Goal: Transaction & Acquisition: Download file/media

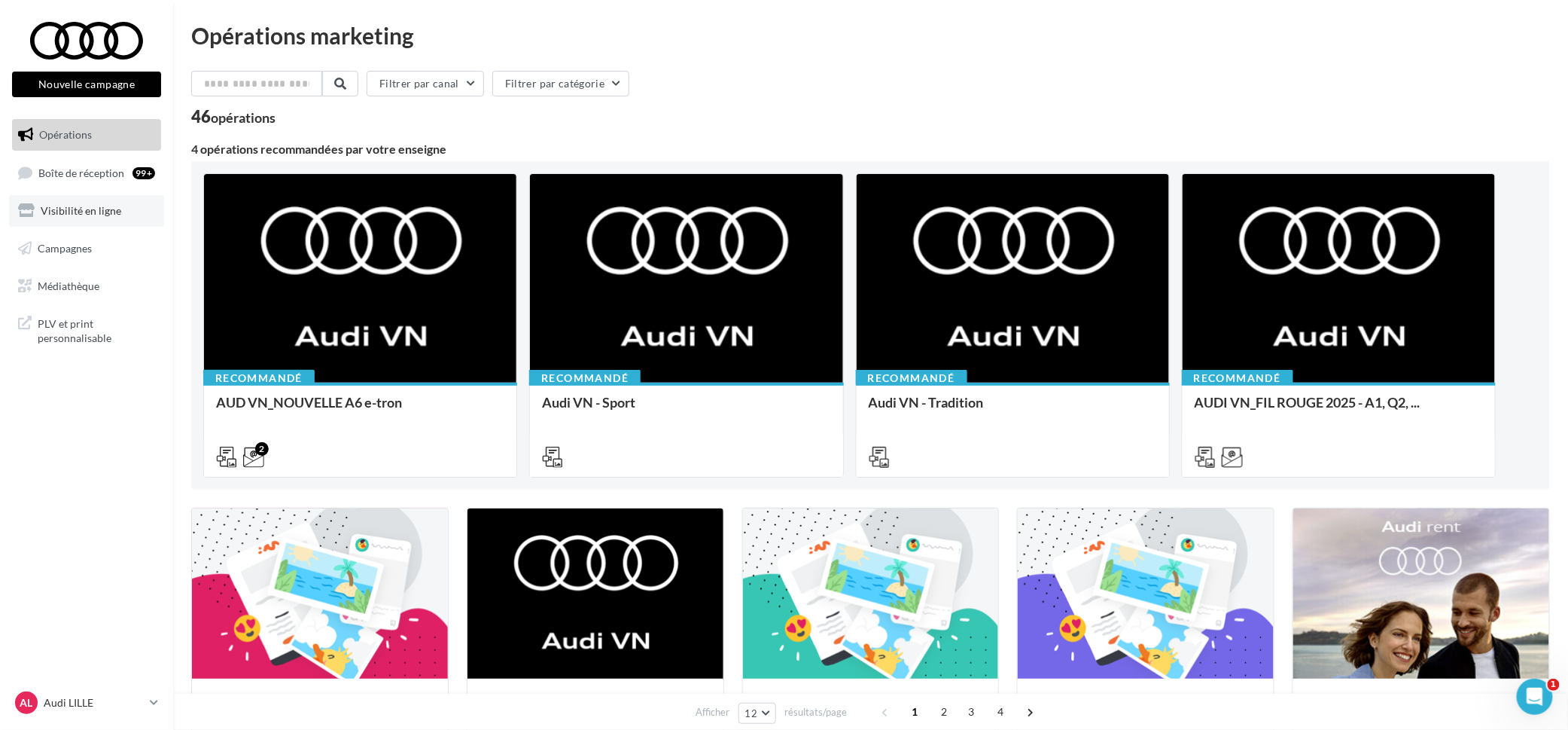
click at [100, 220] on link "Visibilité en ligne" at bounding box center [87, 211] width 155 height 32
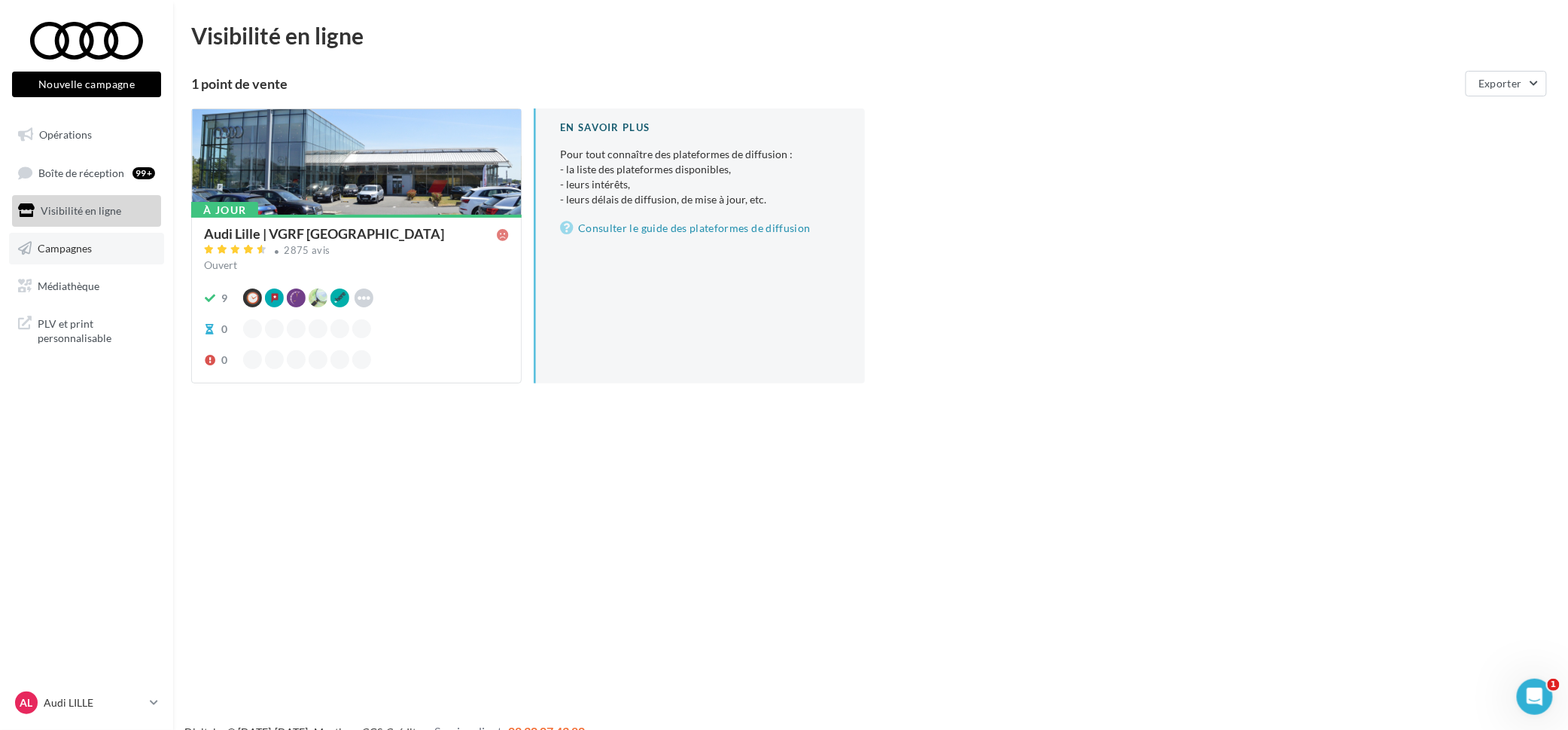
click at [64, 255] on link "Campagnes" at bounding box center [87, 249] width 155 height 32
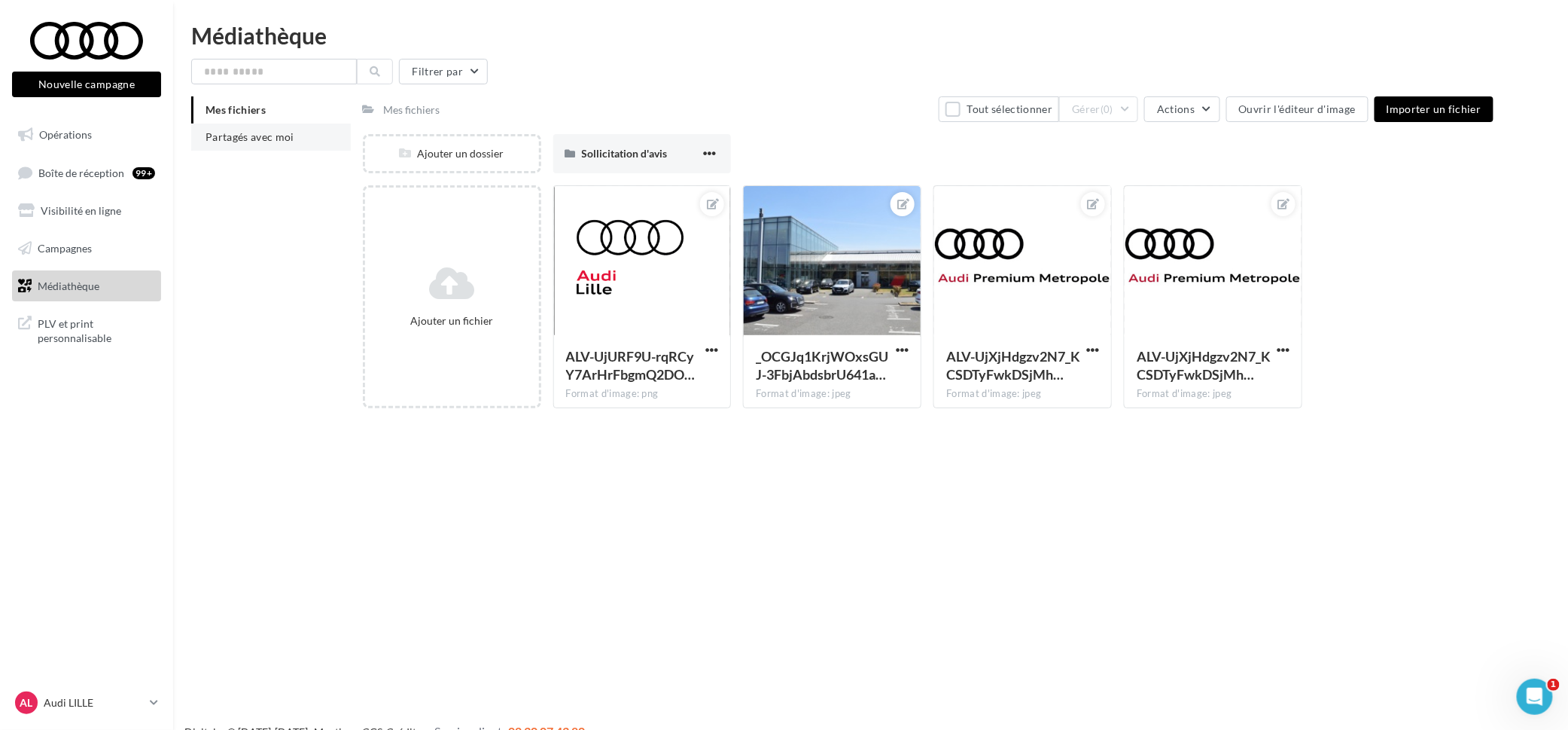
click at [262, 127] on li "Partagés avec moi" at bounding box center [271, 136] width 160 height 27
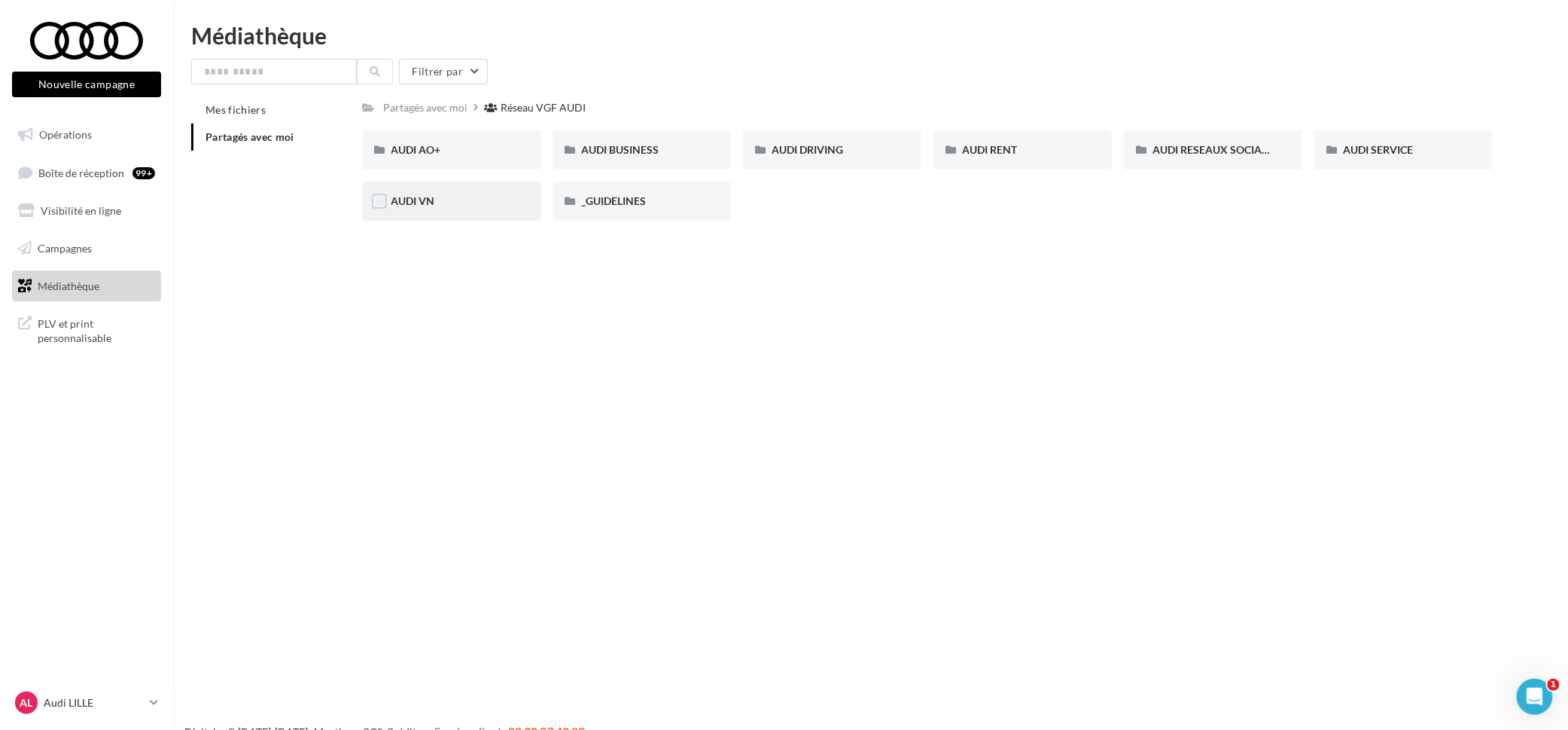
click at [440, 193] on div "AUDI VN" at bounding box center [452, 201] width 121 height 15
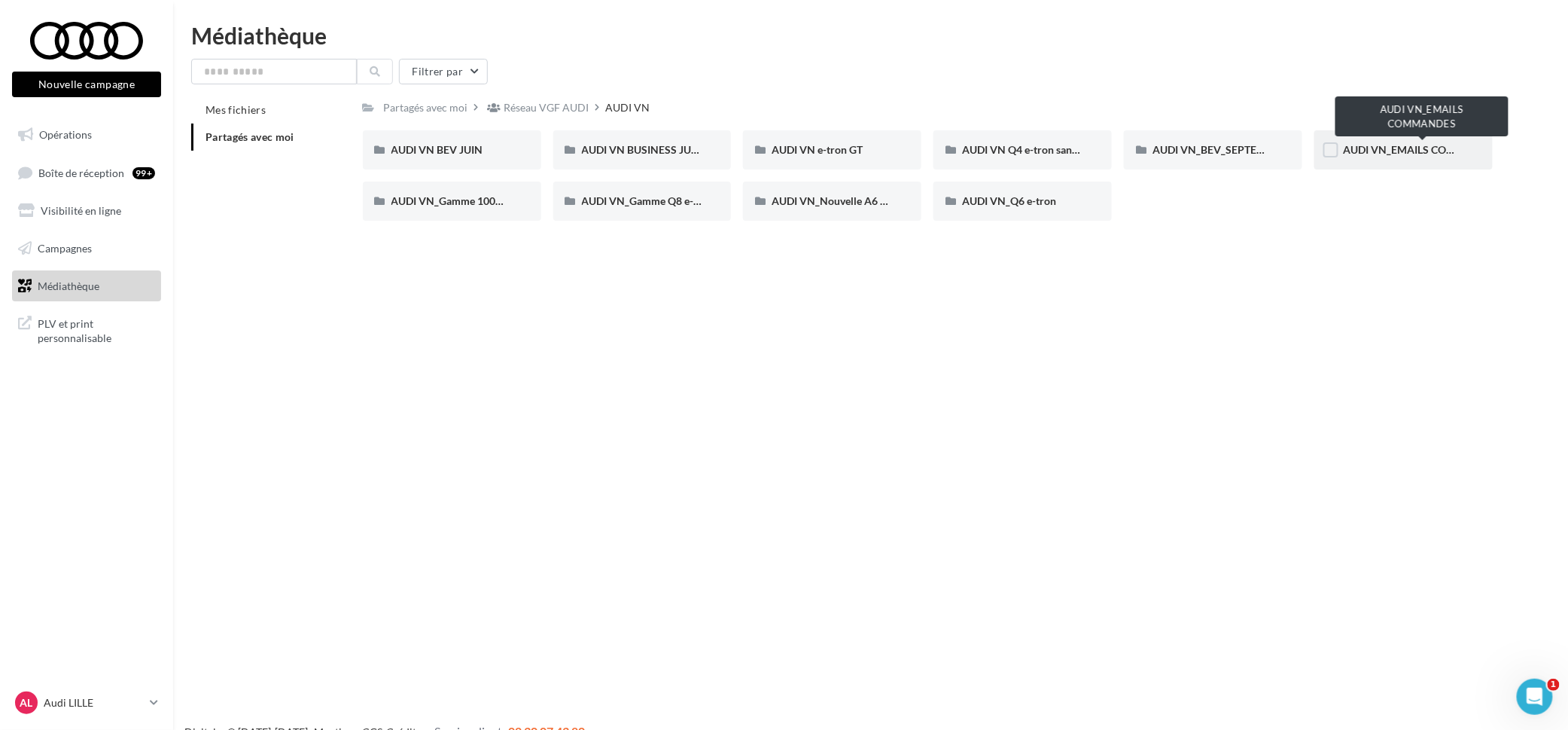
click at [1351, 146] on span "AUDI VN_EMAILS COMMANDES" at bounding box center [1421, 150] width 158 height 13
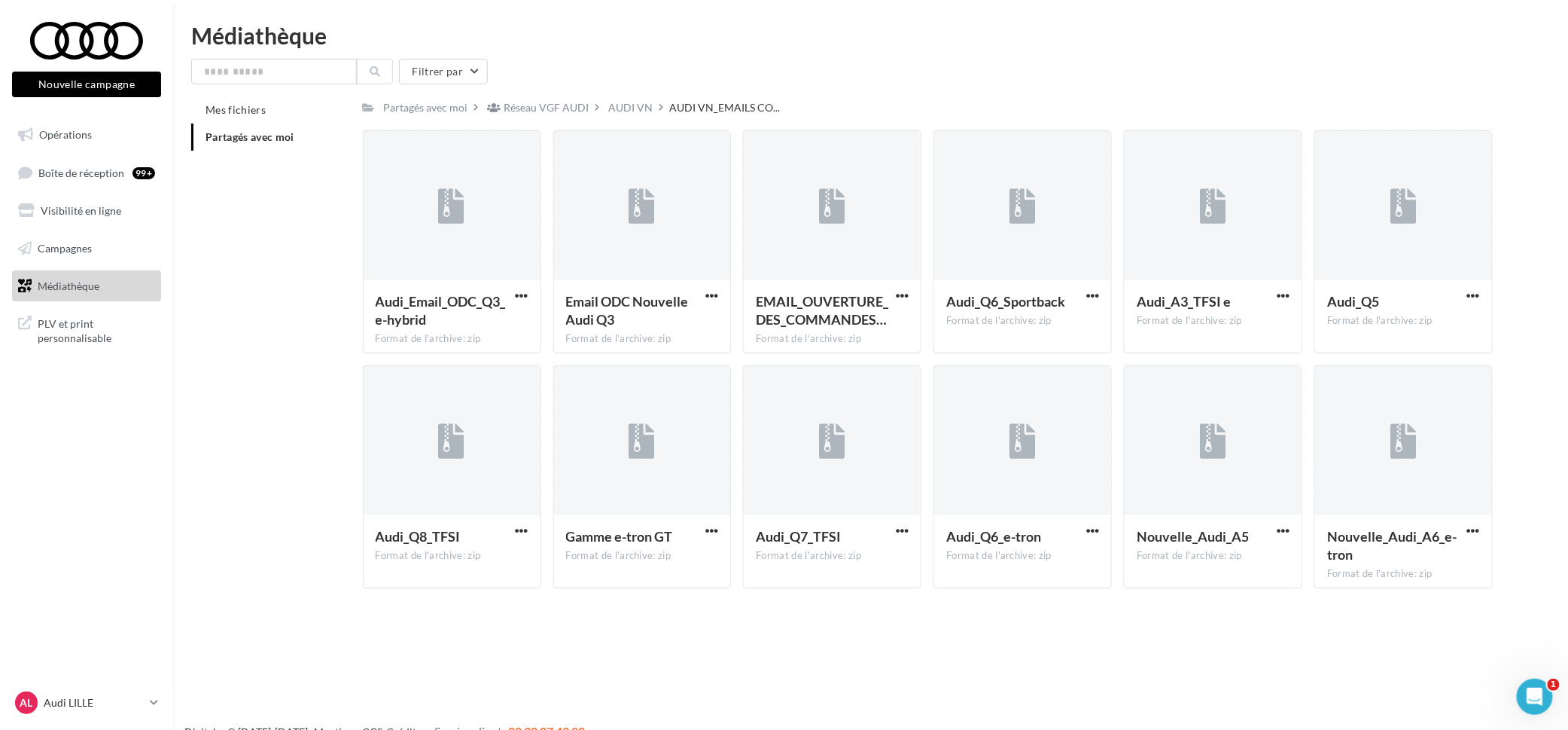
click at [625, 92] on div "Filtrer par Mes fichiers Partagés avec moi Partagés avec moi Réseau VGF AUDI AU…" at bounding box center [871, 329] width 1359 height 541
click at [628, 112] on div "AUDI VN" at bounding box center [632, 107] width 45 height 15
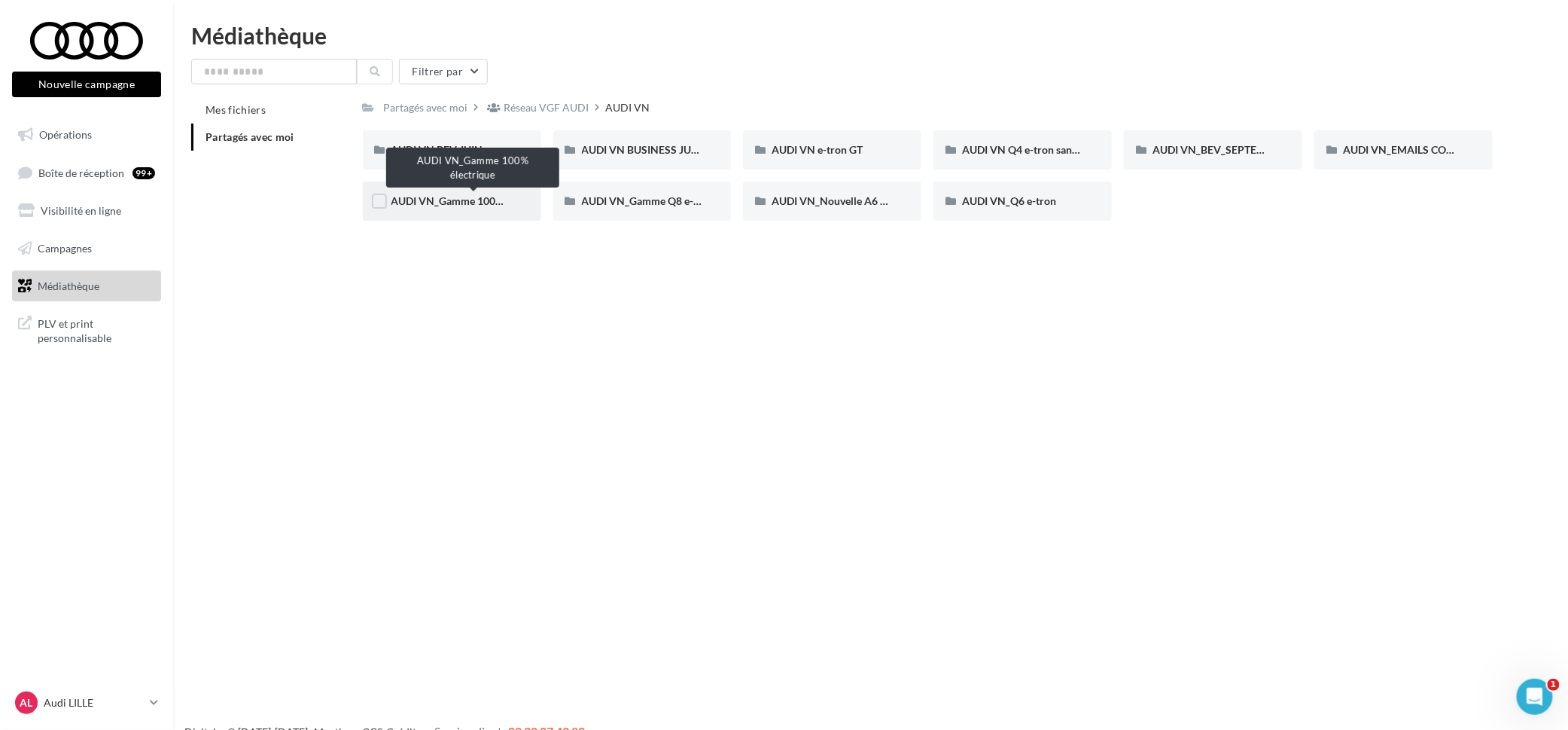
click at [475, 201] on span "AUDI VN_Gamme 100% électrique" at bounding box center [473, 201] width 163 height 13
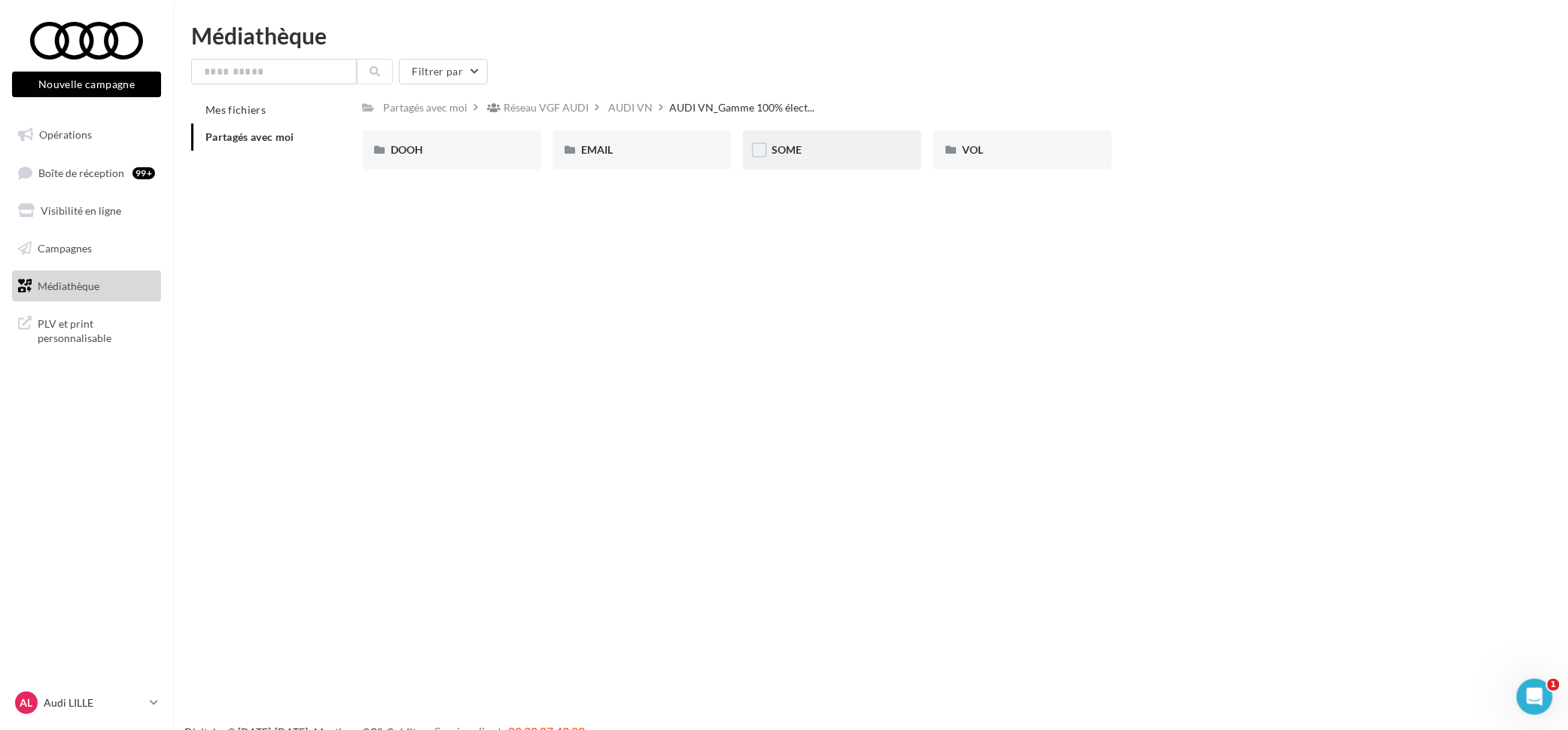
click at [823, 139] on div "SOME" at bounding box center [832, 150] width 178 height 39
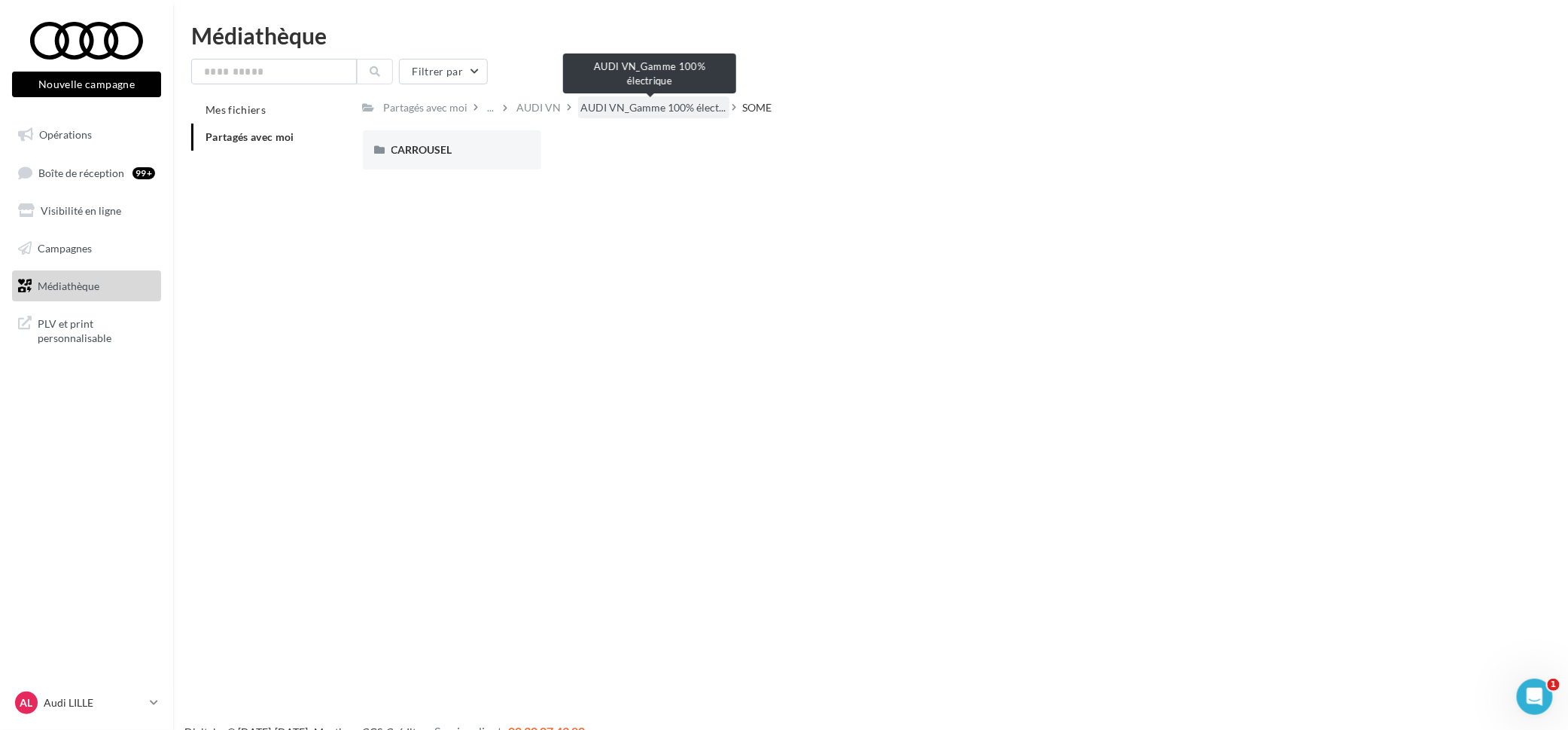
click at [662, 103] on span "AUDI VN_Gamme 100% élect..." at bounding box center [653, 107] width 145 height 15
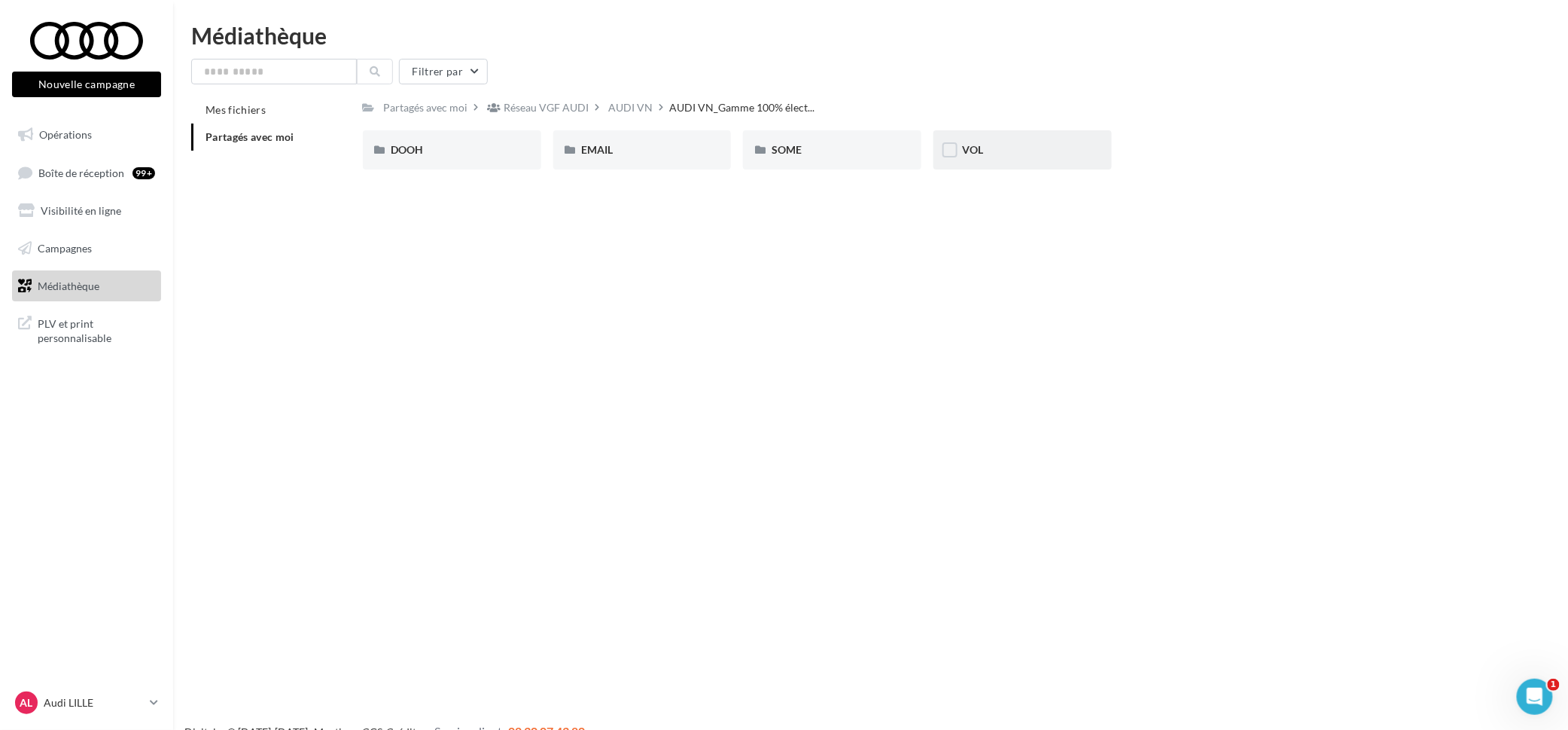
click at [1004, 154] on div "VOL" at bounding box center [1023, 150] width 121 height 15
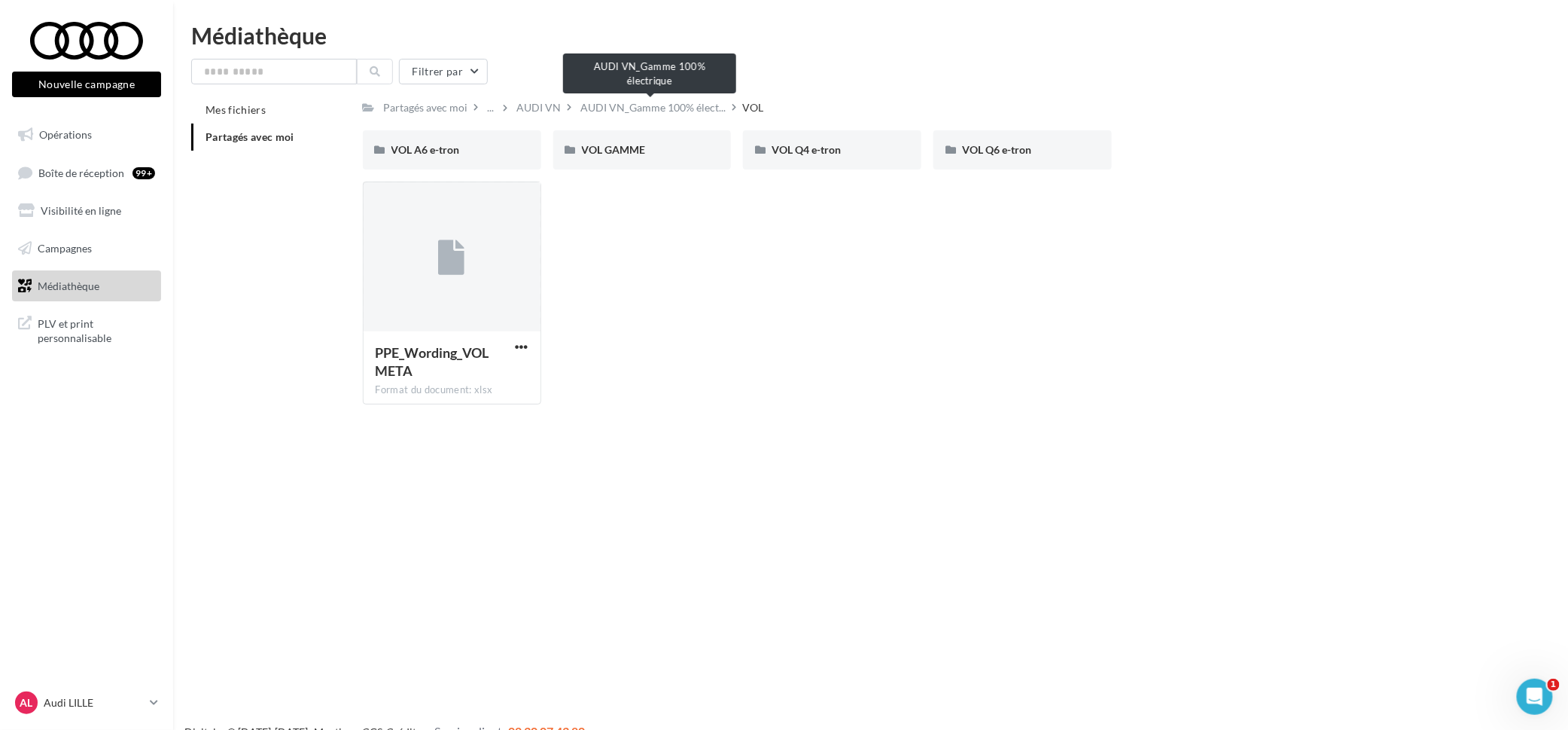
drag, startPoint x: 636, startPoint y: 109, endPoint x: 584, endPoint y: 111, distance: 52.0
click at [634, 110] on span "AUDI VN_Gamme 100% élect..." at bounding box center [653, 107] width 145 height 15
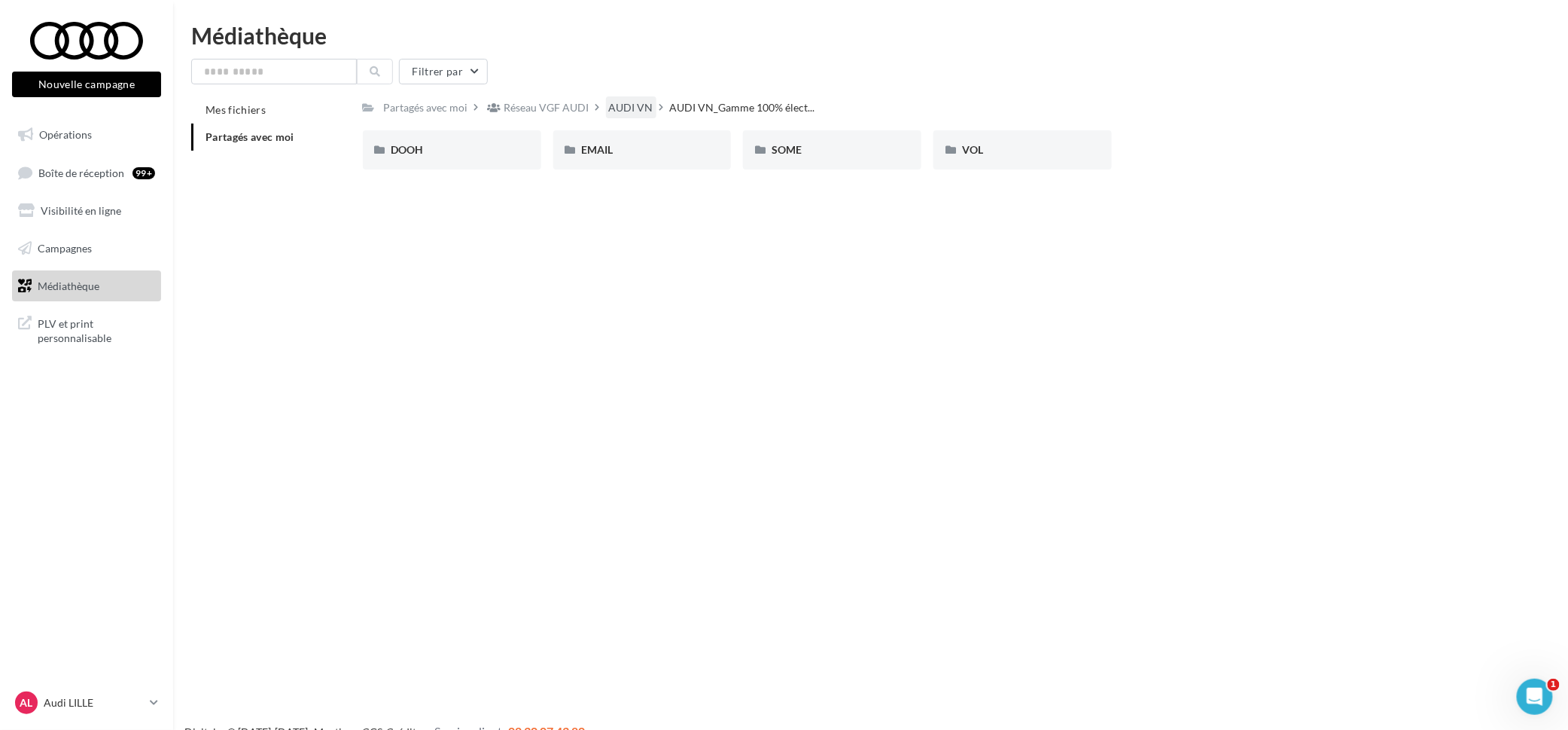
click at [616, 112] on div "AUDI VN" at bounding box center [632, 107] width 45 height 15
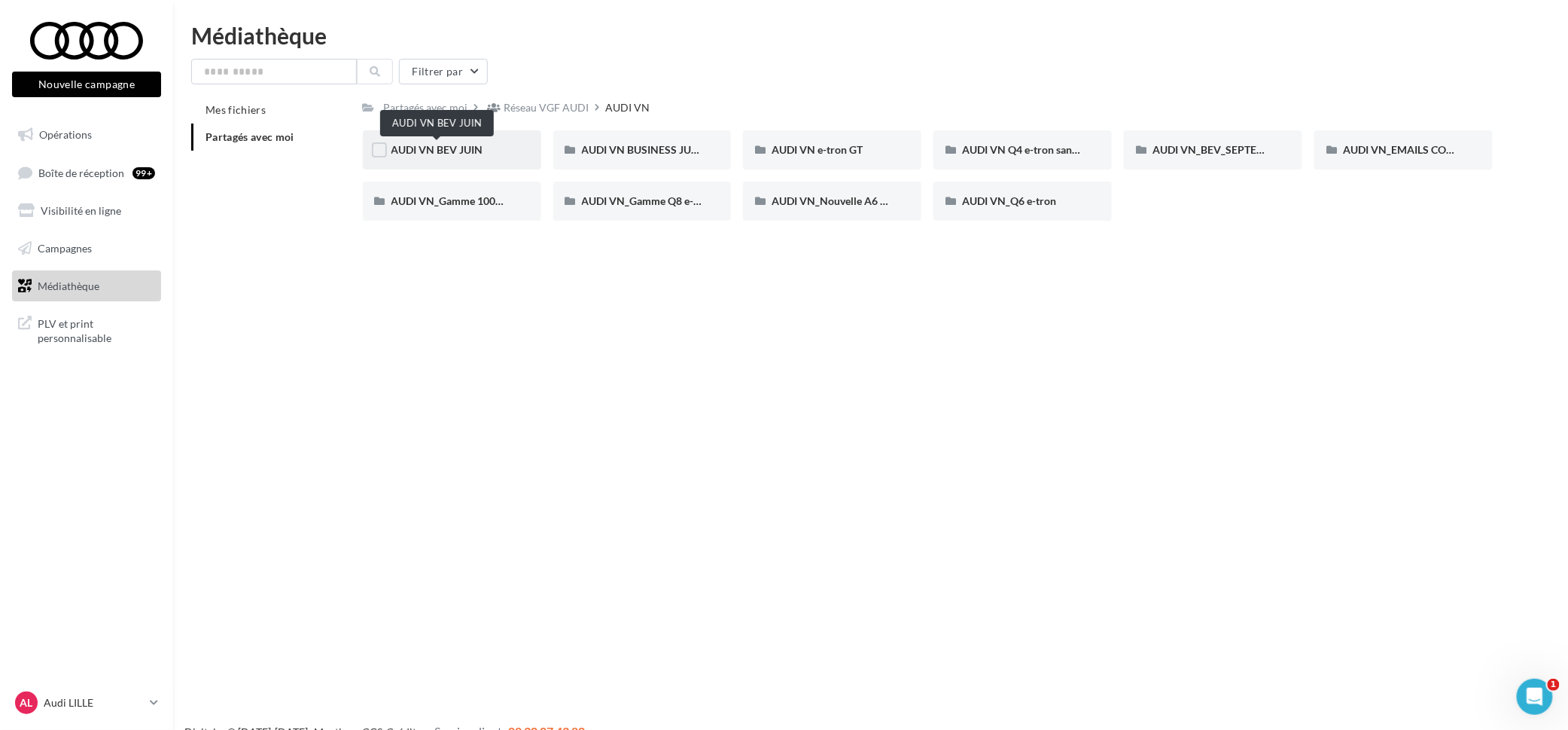
click at [475, 144] on span "AUDI VN BEV JUIN" at bounding box center [437, 150] width 92 height 13
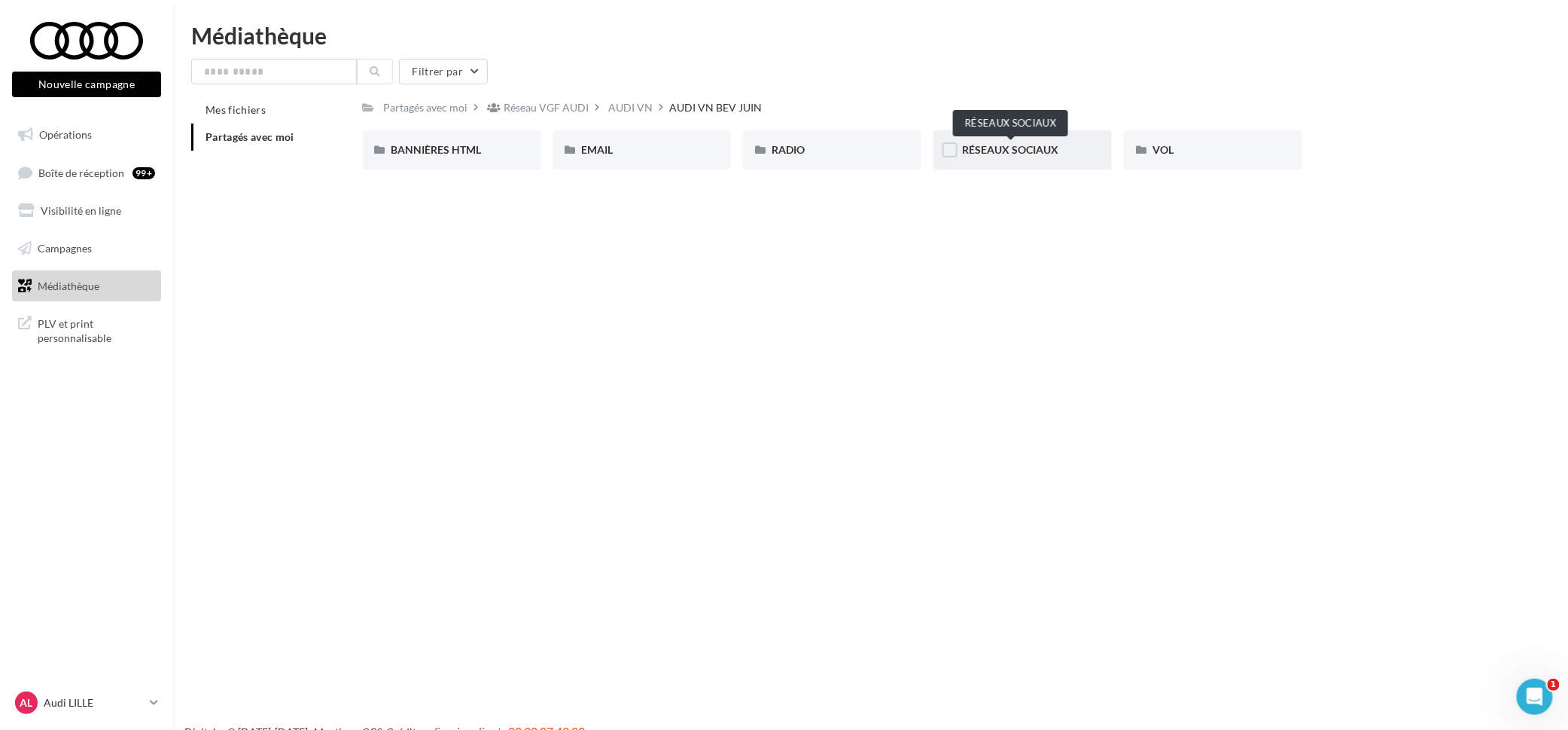
click at [1036, 145] on span "RÉSEAUX SOCIAUX" at bounding box center [1010, 150] width 96 height 13
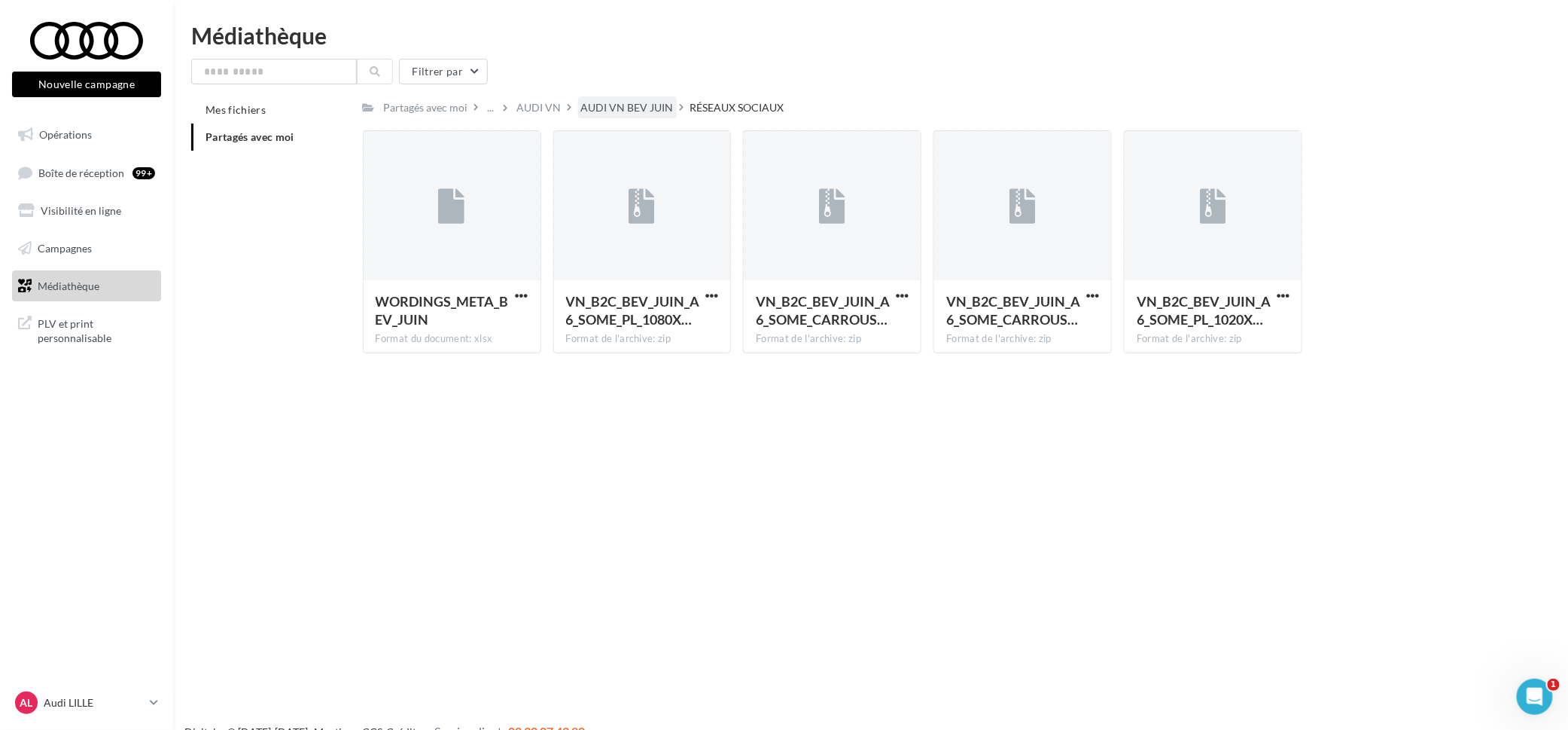
click at [581, 104] on div "AUDI VN BEV JUIN" at bounding box center [627, 107] width 93 height 15
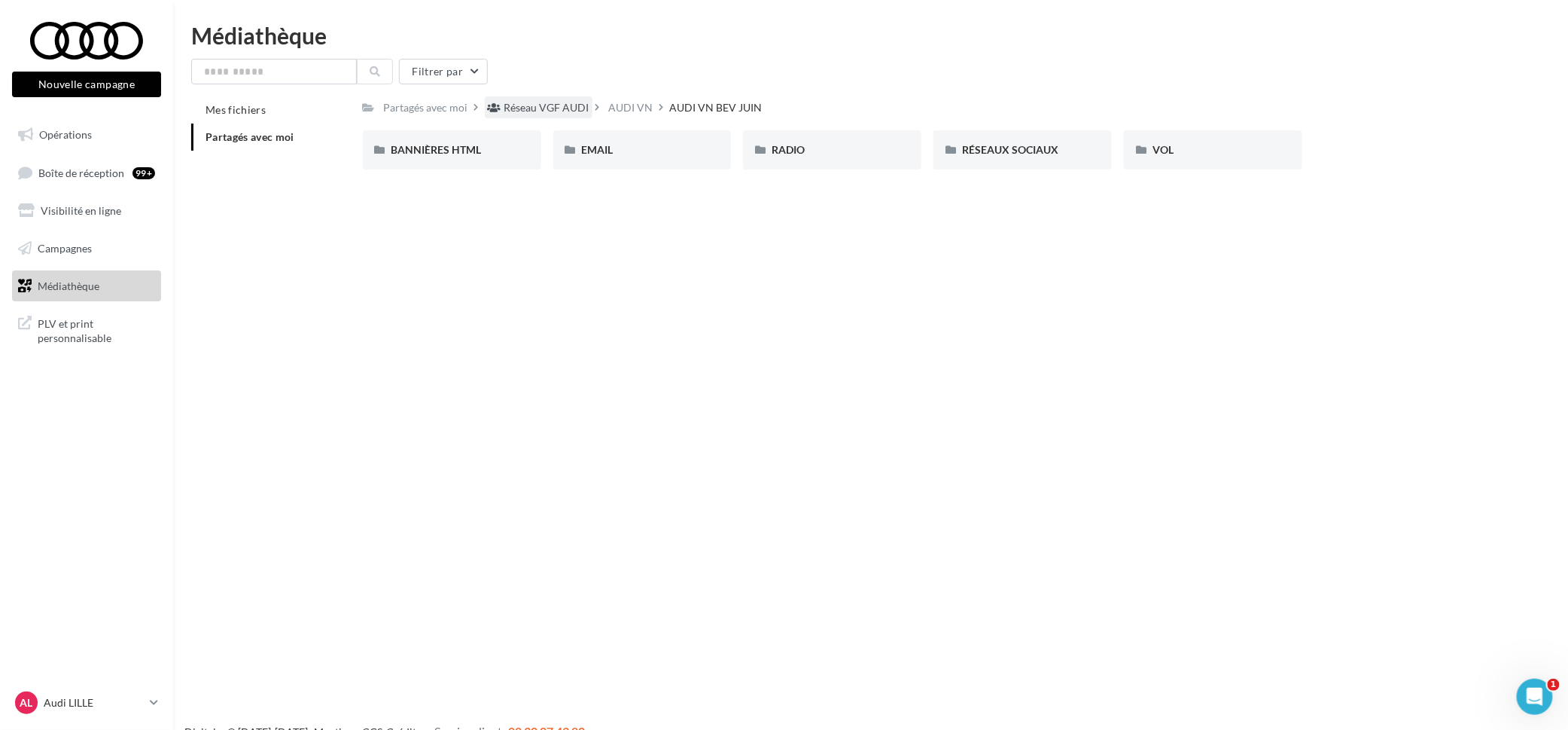
click at [536, 100] on div "Réseau VGF AUDI" at bounding box center [547, 107] width 85 height 15
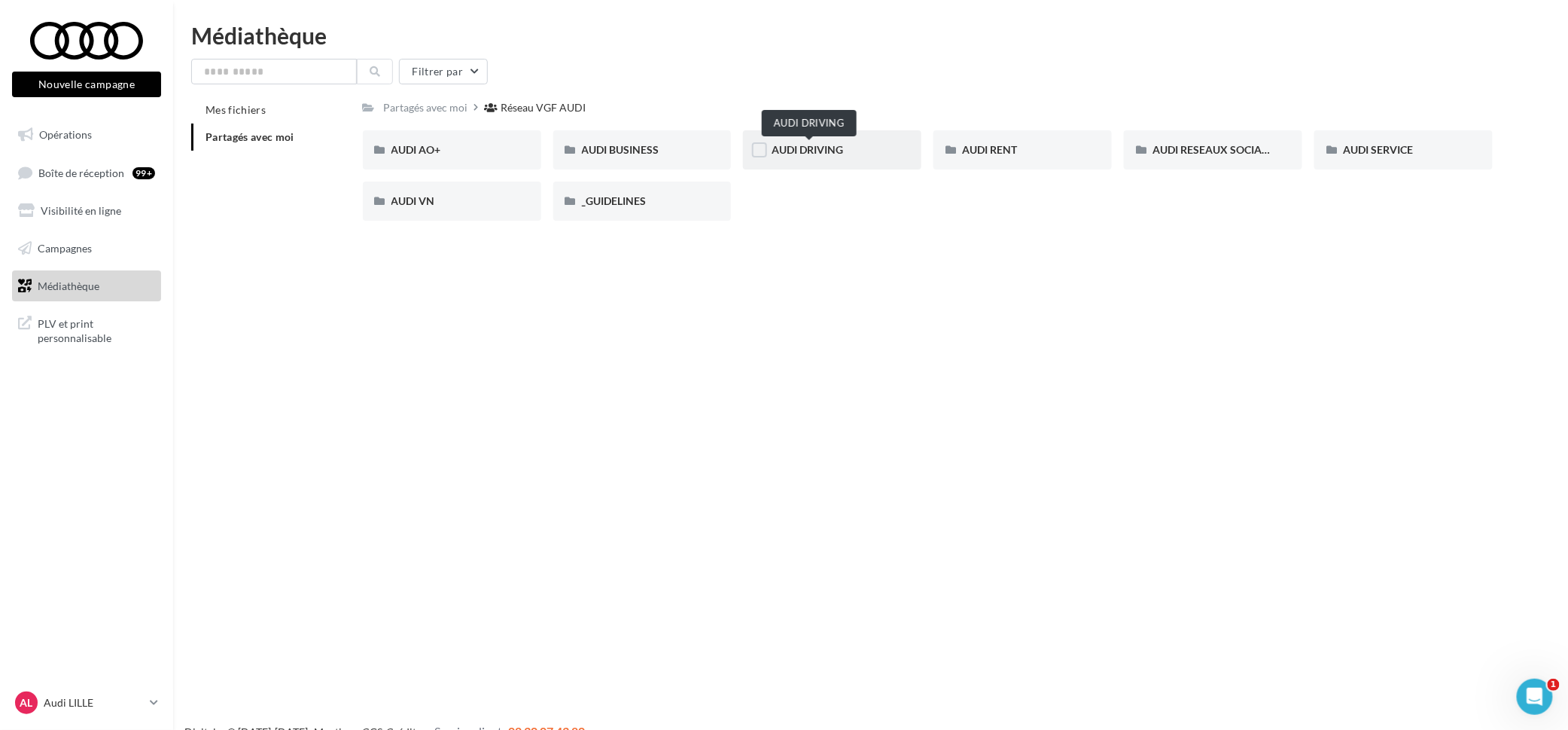
click at [794, 155] on span "AUDI DRIVING" at bounding box center [807, 150] width 72 height 13
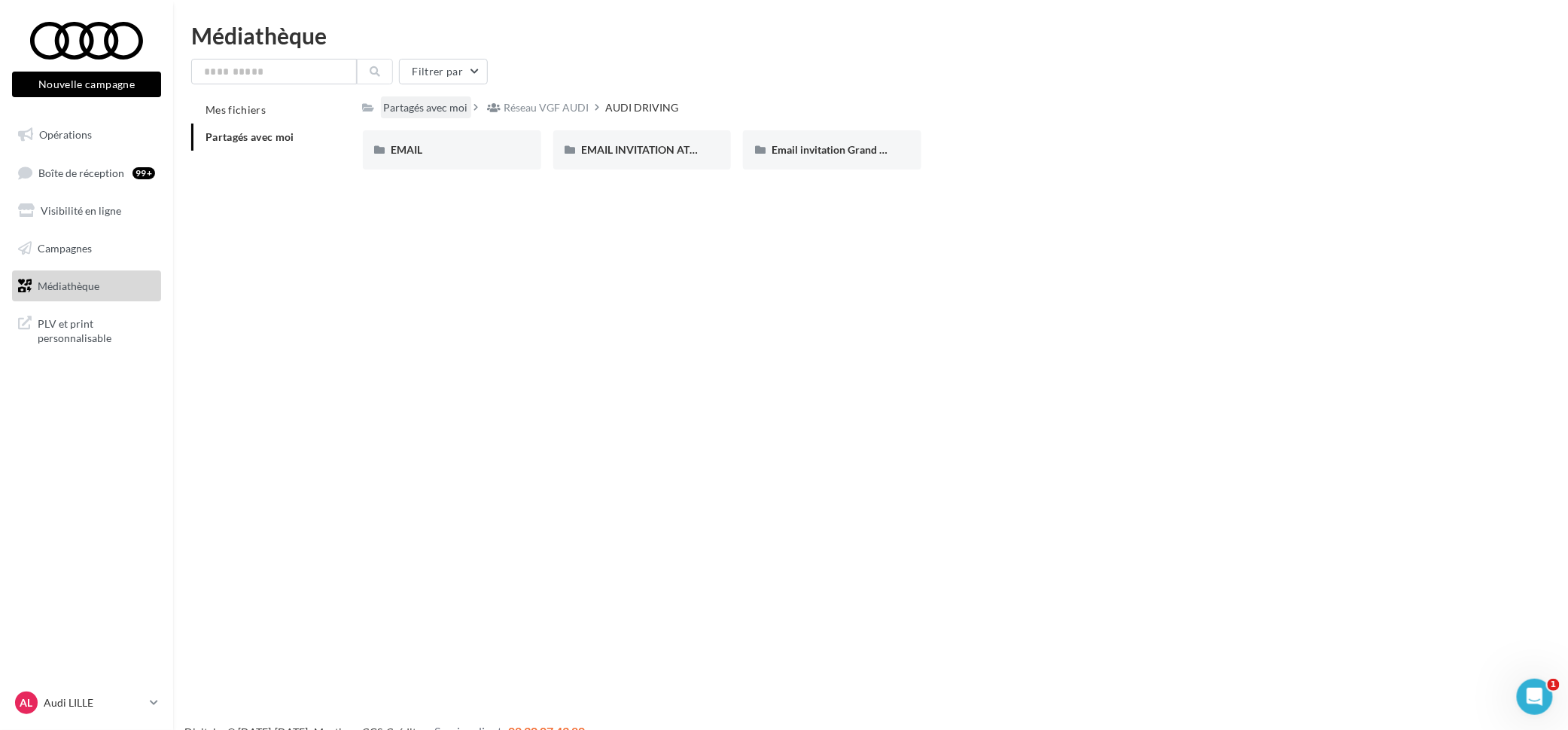
click at [422, 103] on div "Partagés avec moi" at bounding box center [426, 107] width 84 height 15
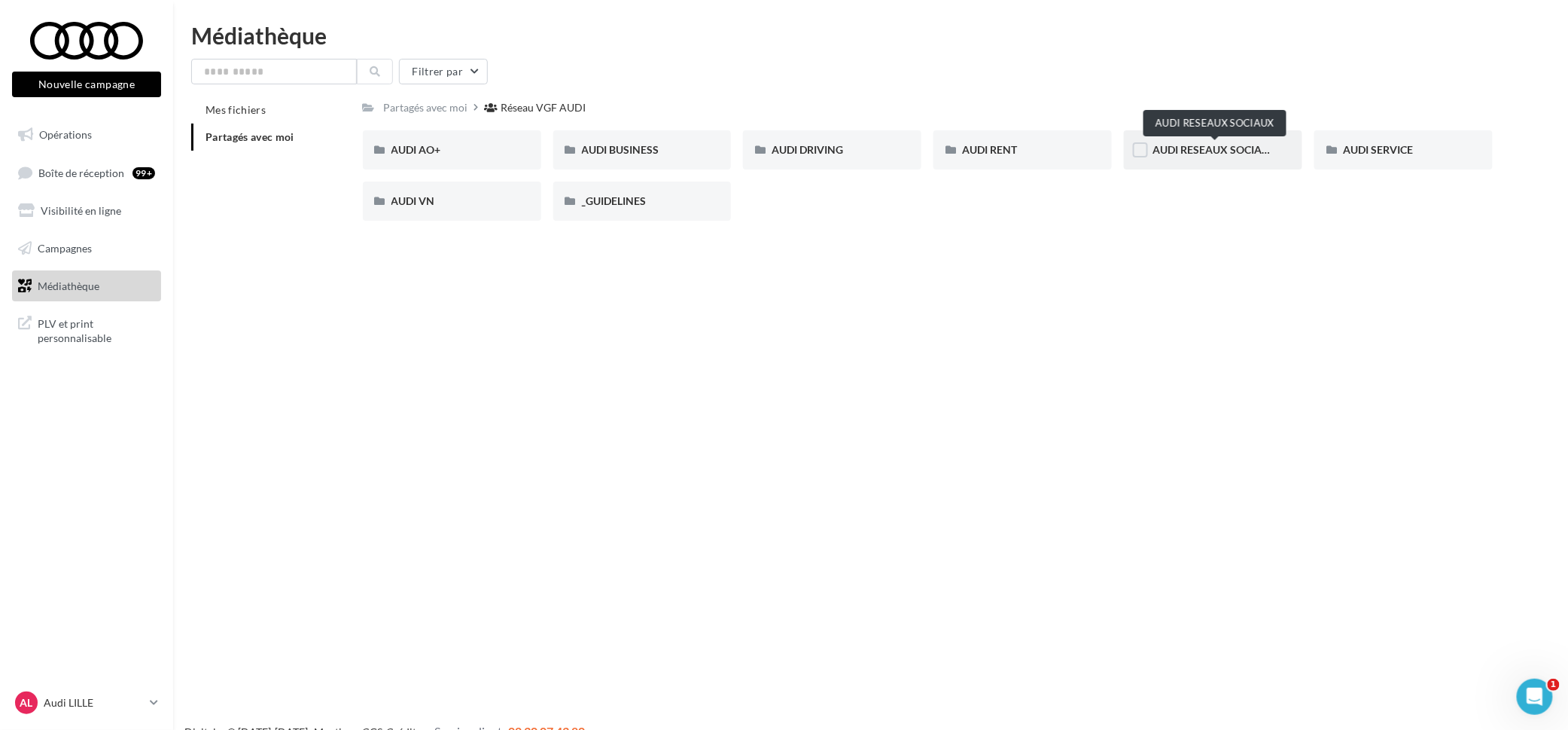
click at [1211, 151] on span "AUDI RESEAUX SOCIAUX" at bounding box center [1215, 150] width 124 height 13
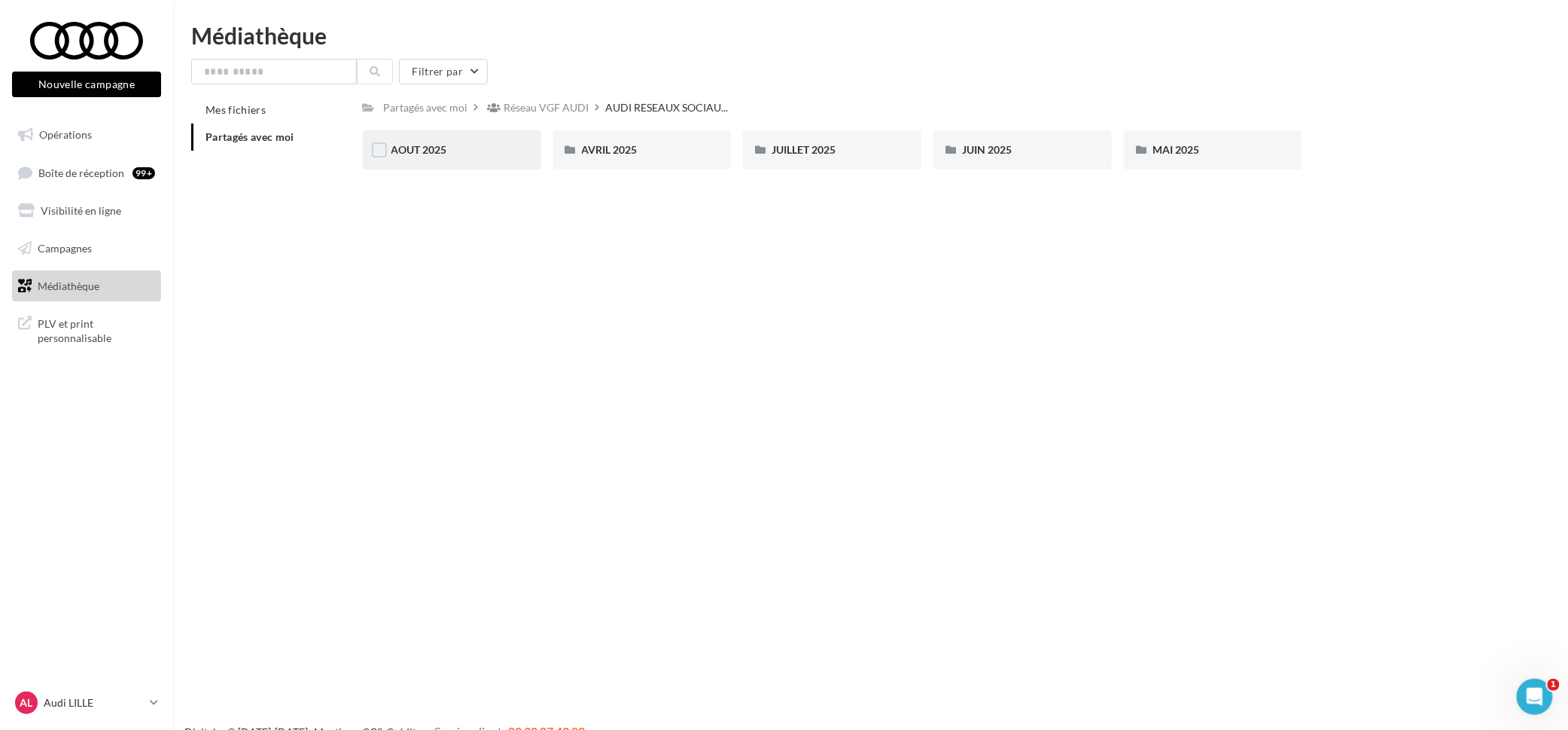
click at [482, 148] on div "AOUT 2025" at bounding box center [452, 150] width 121 height 15
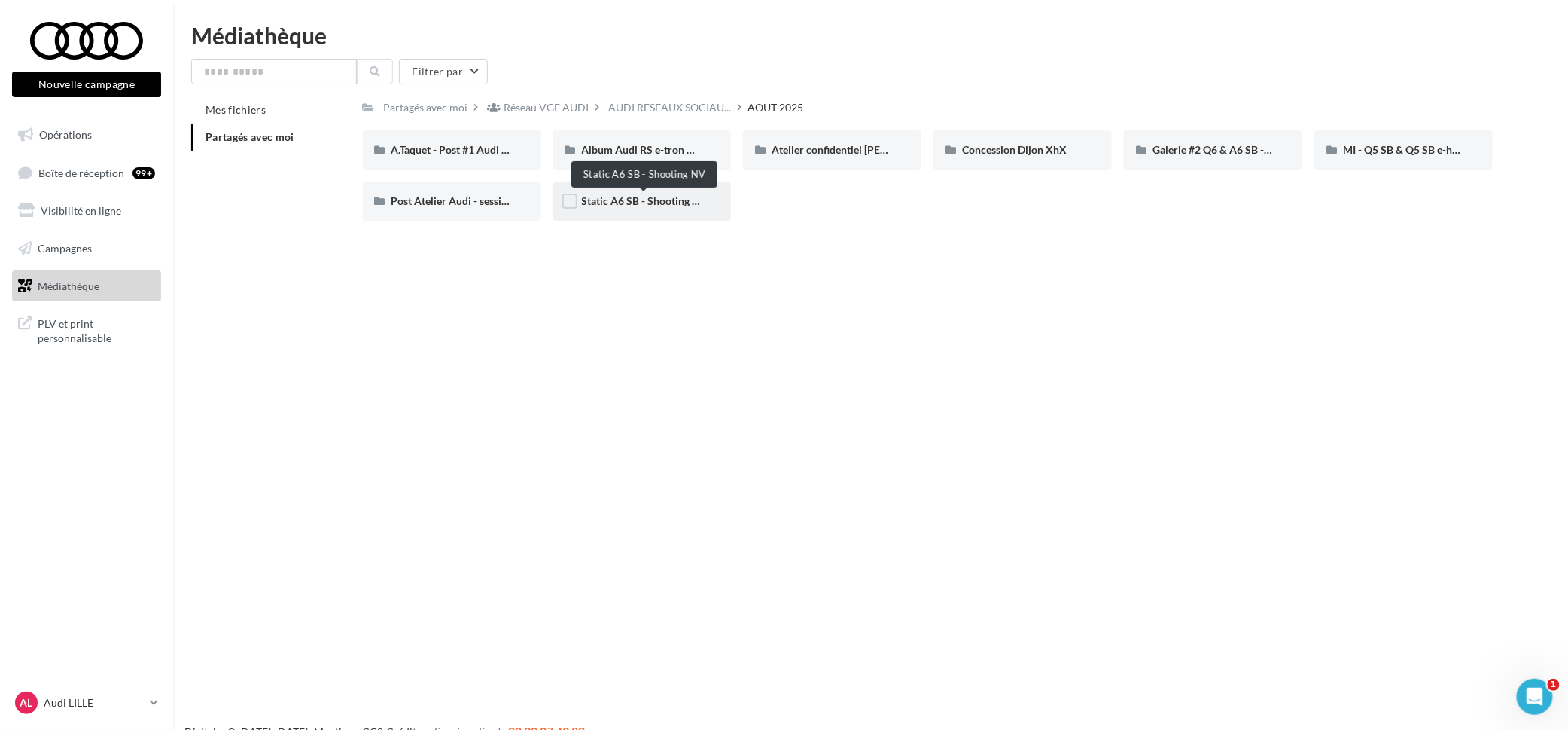
click at [647, 201] on span "Static A6 SB - Shooting NV" at bounding box center [645, 201] width 126 height 13
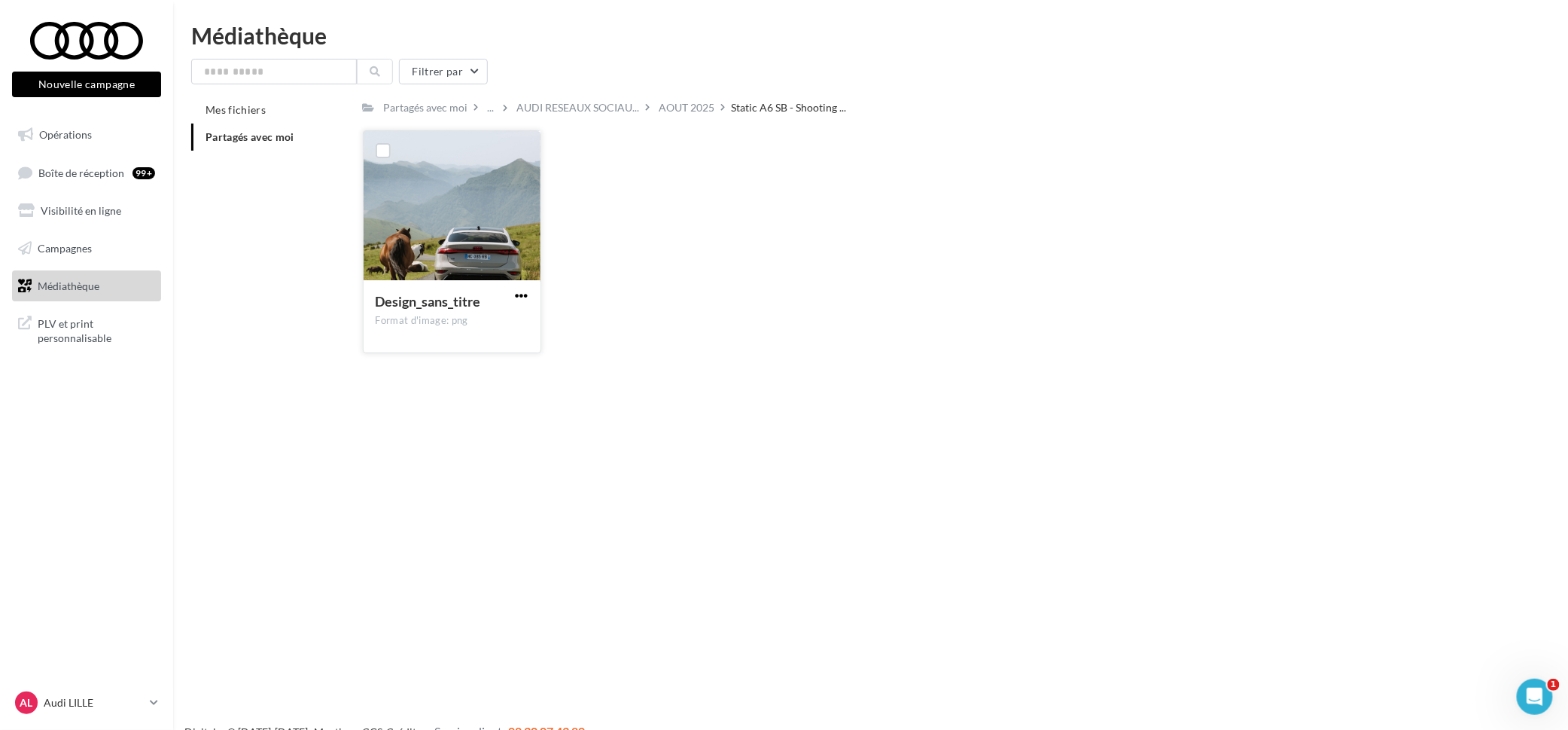
click at [525, 289] on span "button" at bounding box center [522, 295] width 13 height 13
click at [505, 321] on button "Télécharger" at bounding box center [456, 325] width 150 height 39
click at [668, 107] on div "Le téléchargement va bientôt commencer" at bounding box center [784, 90] width 263 height 35
click at [669, 139] on div "Design_sans_titre Format d'image: png Design_sans_titre" at bounding box center [934, 247] width 1143 height 235
click at [671, 108] on body "Nouvelle campagne Nouvelle campagne Opérations Boîte de réception 99+ Visibilit…" at bounding box center [784, 389] width 1568 height 730
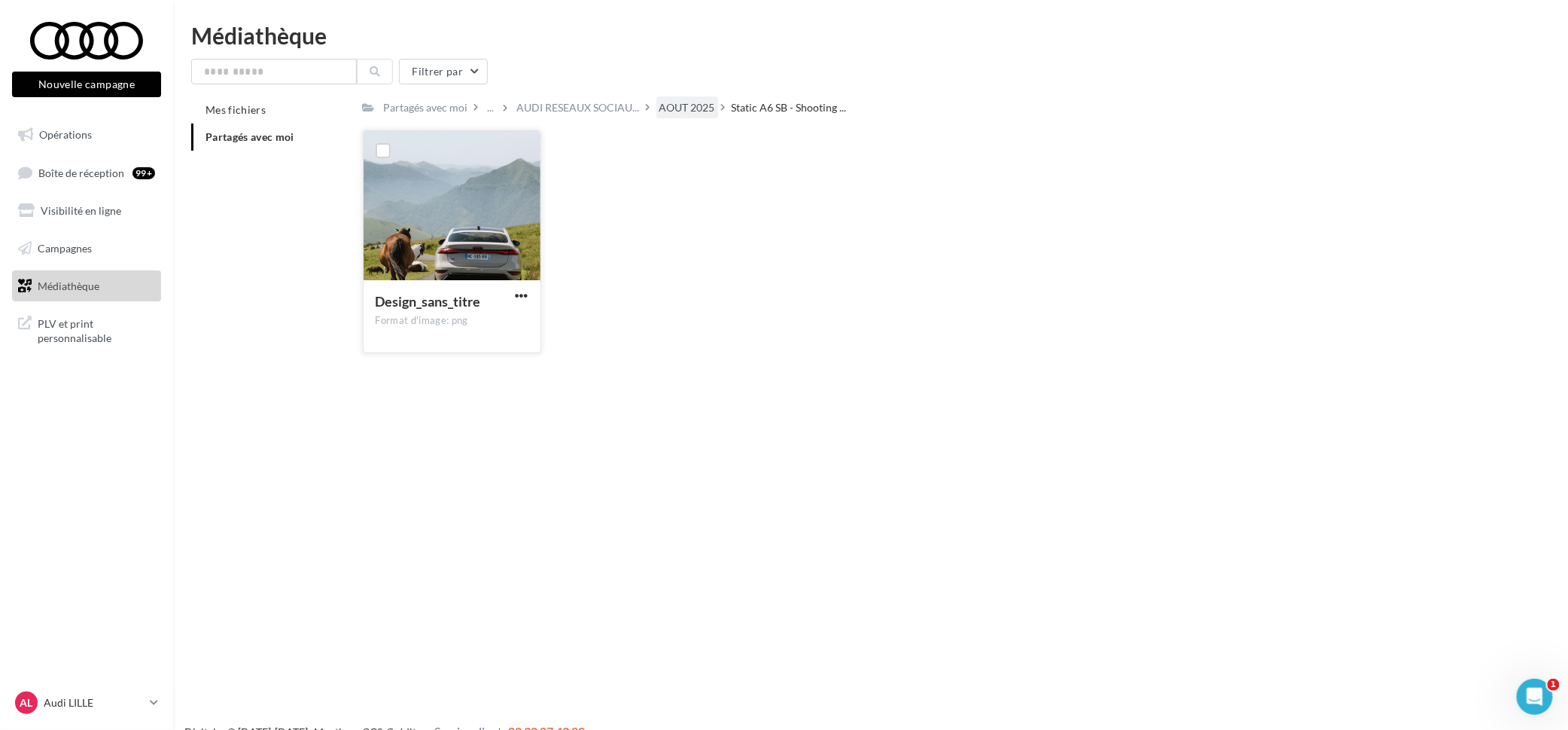
click at [671, 107] on div "AOUT 2025" at bounding box center [688, 107] width 56 height 15
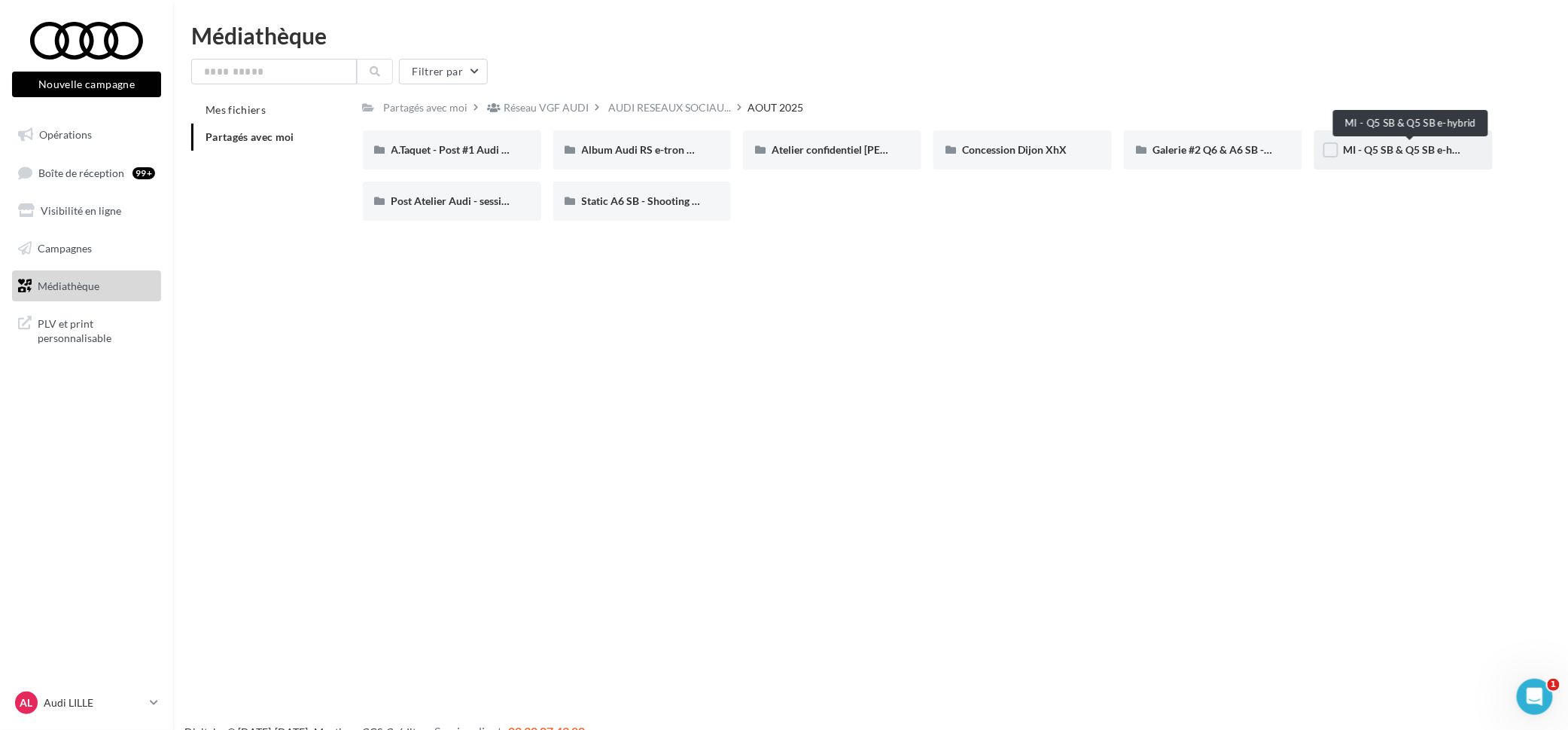
click at [1458, 155] on span "MI - Q5 SB & Q5 SB e-hybrid" at bounding box center [1409, 150] width 134 height 13
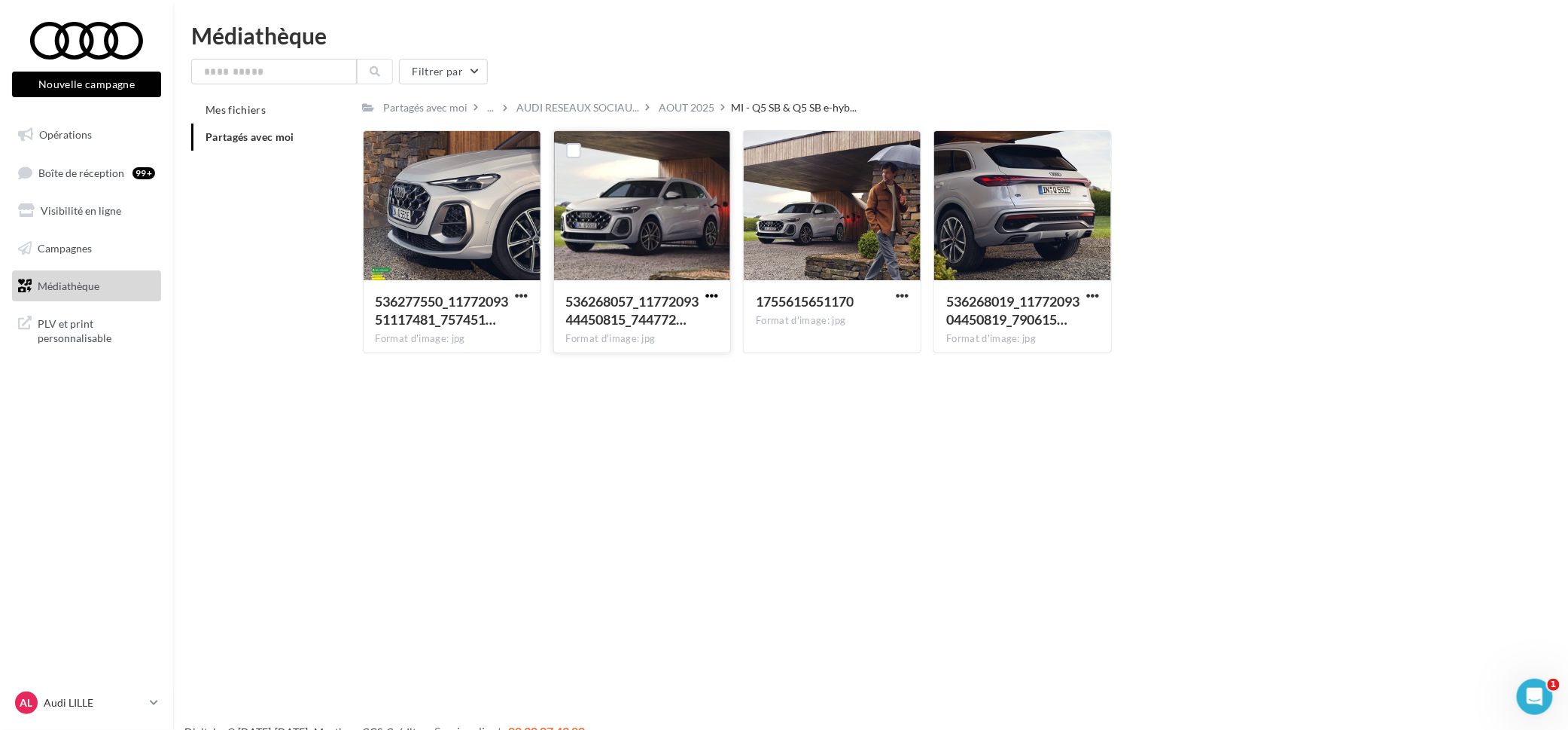
click at [710, 292] on span "button" at bounding box center [712, 295] width 13 height 13
click at [687, 332] on button "Télécharger" at bounding box center [646, 325] width 150 height 39
click at [630, 24] on div "Médiathèque" at bounding box center [871, 36] width 1359 height 22
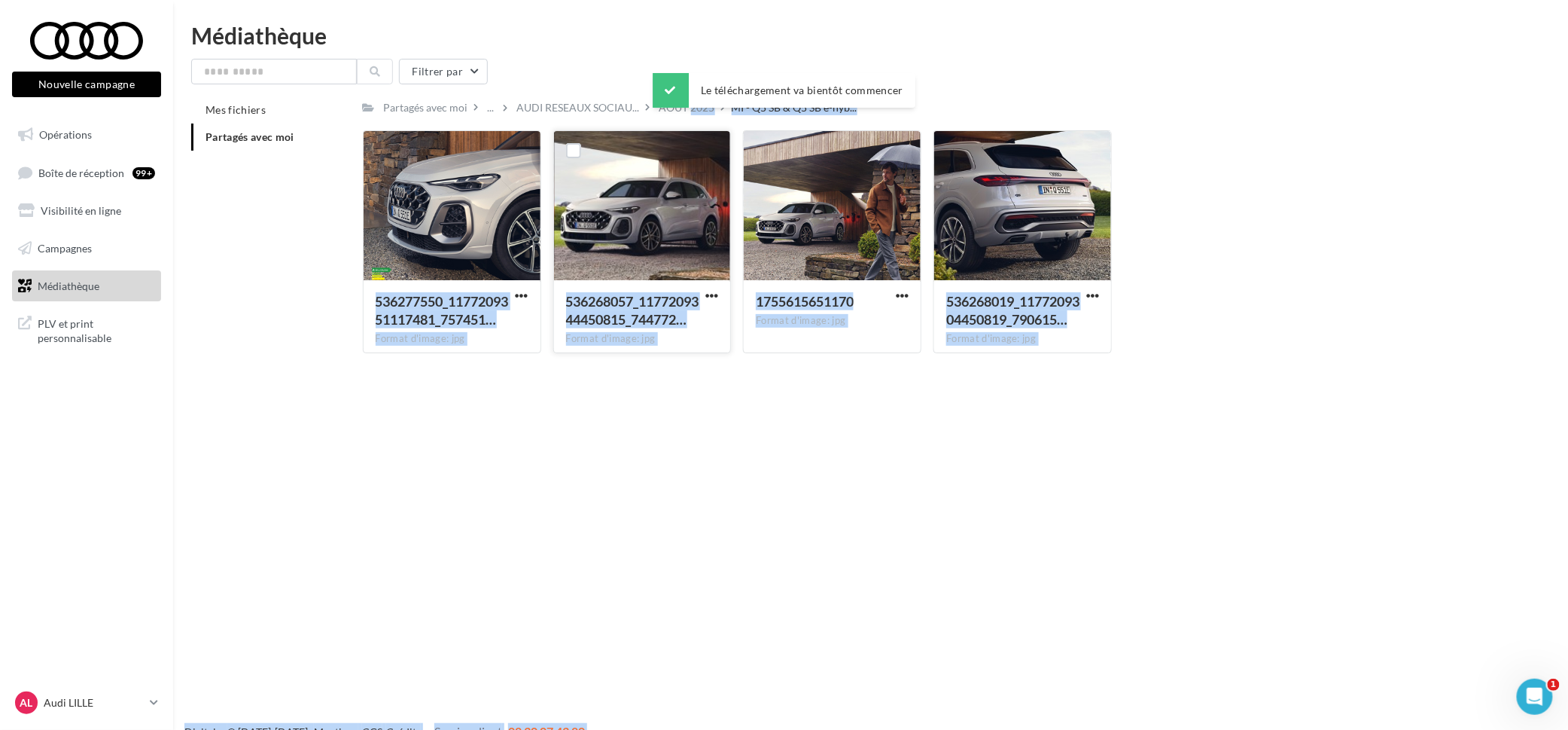
click at [672, 110] on body "Nouvelle campagne Nouvelle campagne Opérations Boîte de réception 99+ Visibilit…" at bounding box center [784, 389] width 1568 height 730
click at [669, 110] on div "AOUT 2025" at bounding box center [688, 107] width 56 height 15
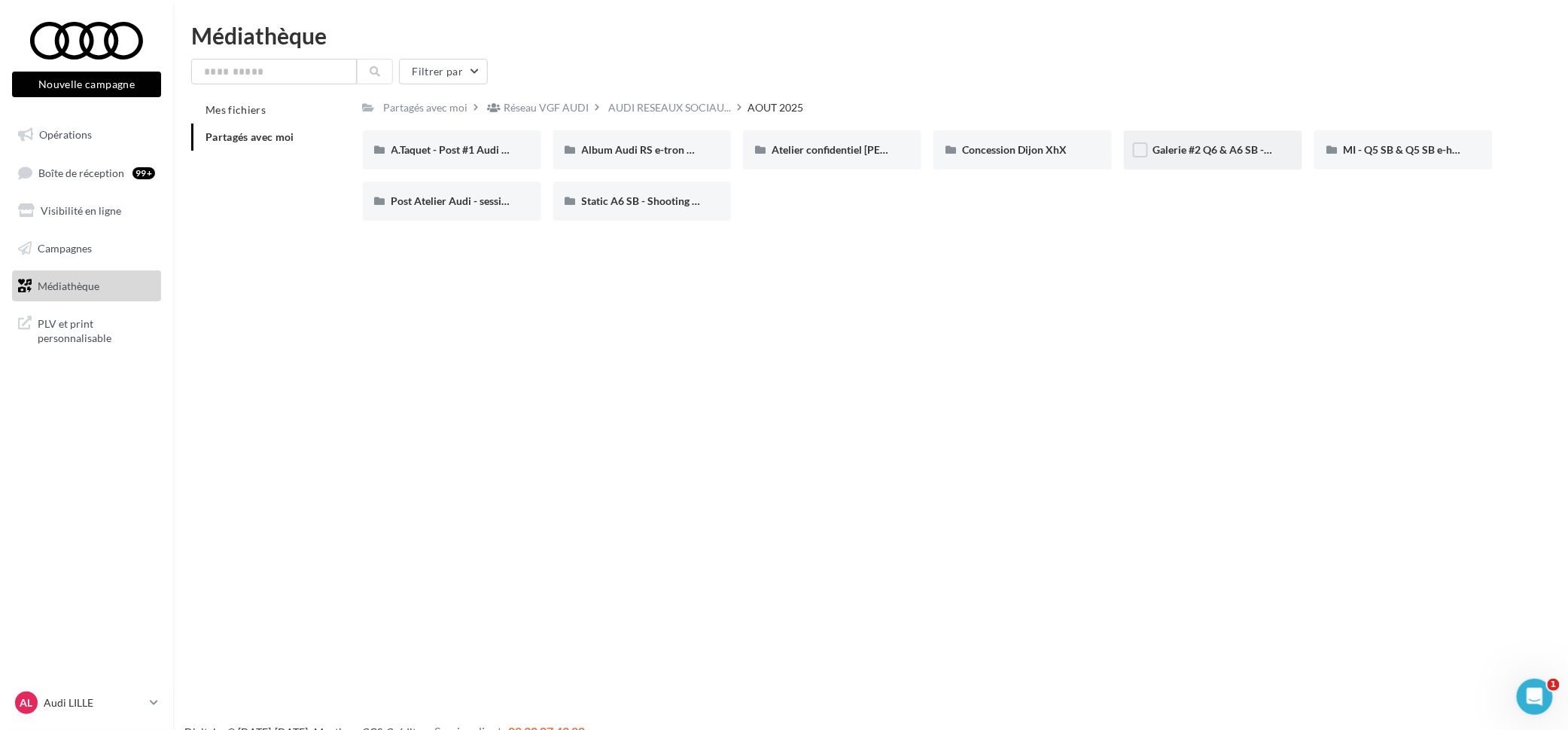
click at [1194, 142] on div "Galerie #2 Q6 & A6 SB - Shooting NV" at bounding box center [1214, 150] width 121 height 15
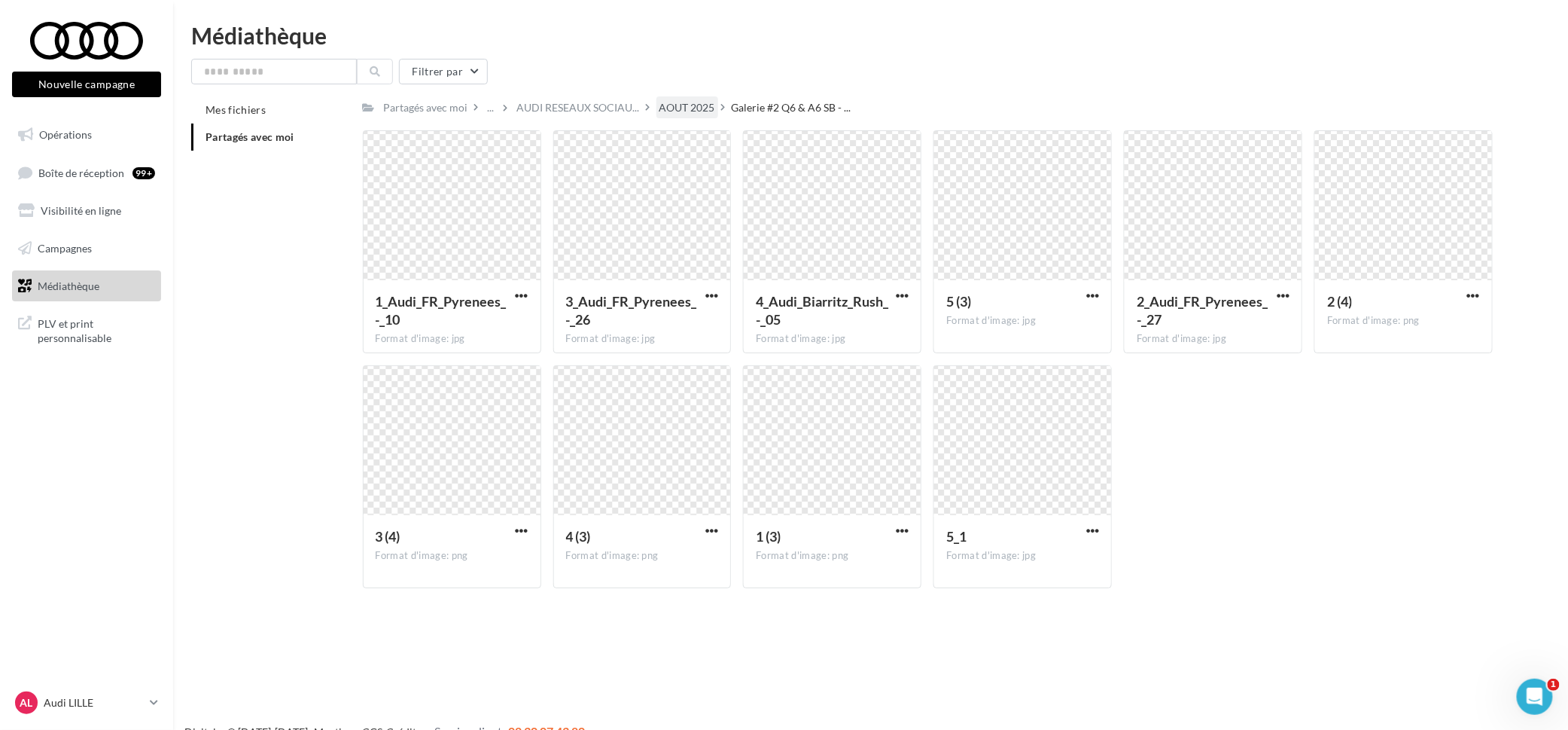
click at [664, 107] on div "AOUT 2025" at bounding box center [688, 107] width 56 height 15
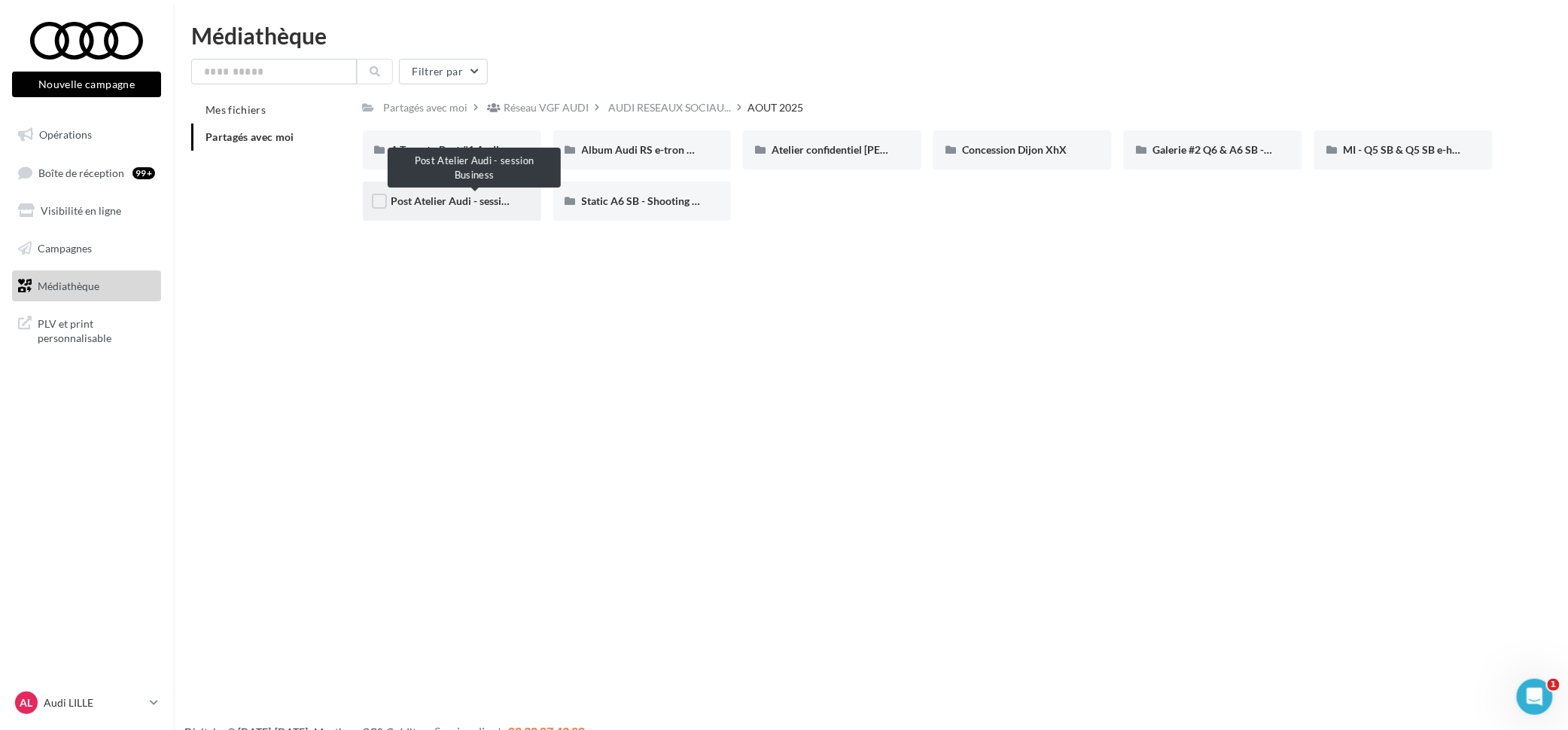
click at [474, 198] on span "Post Atelier Audi - session Business" at bounding box center [474, 201] width 165 height 13
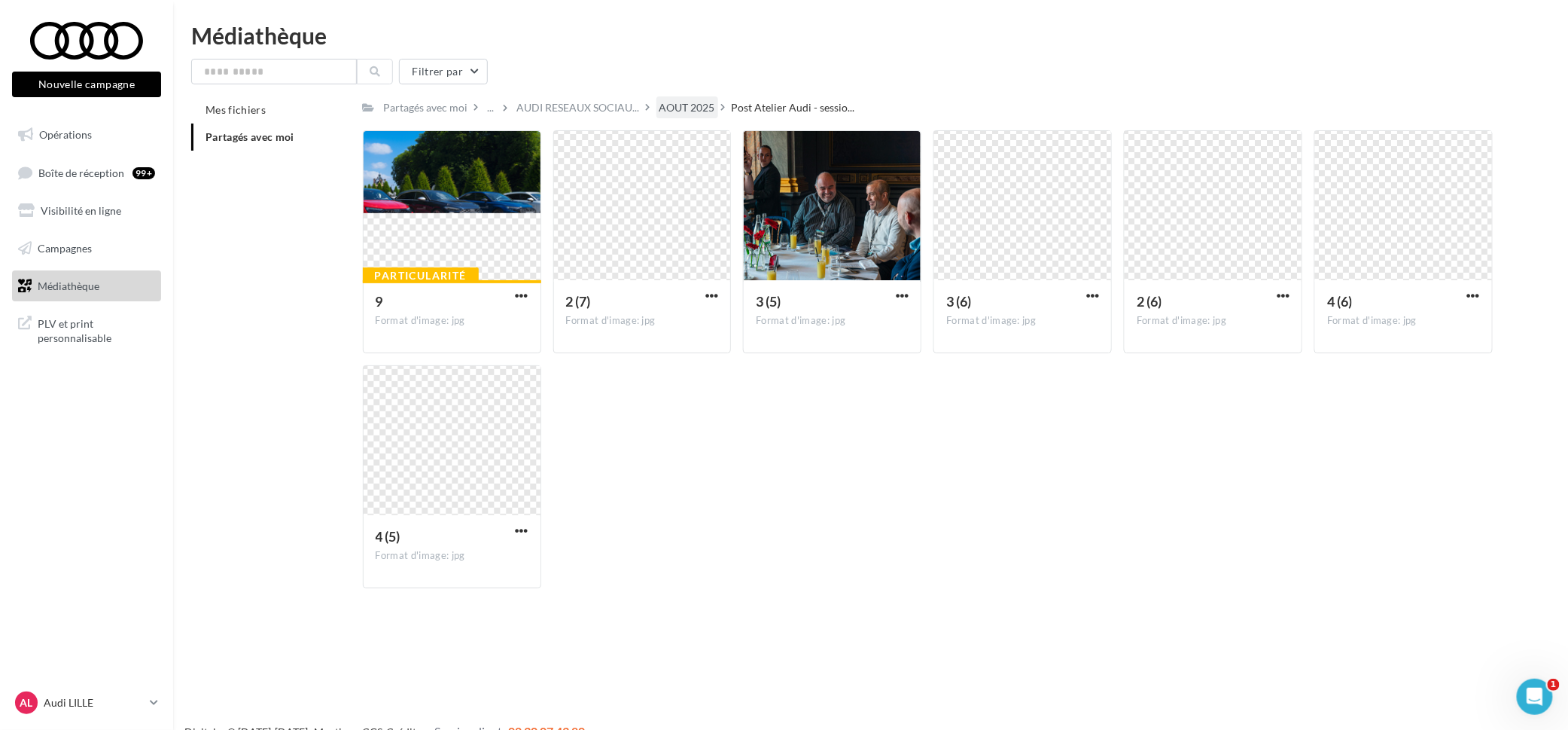
click at [687, 110] on div "AOUT 2025" at bounding box center [688, 107] width 56 height 15
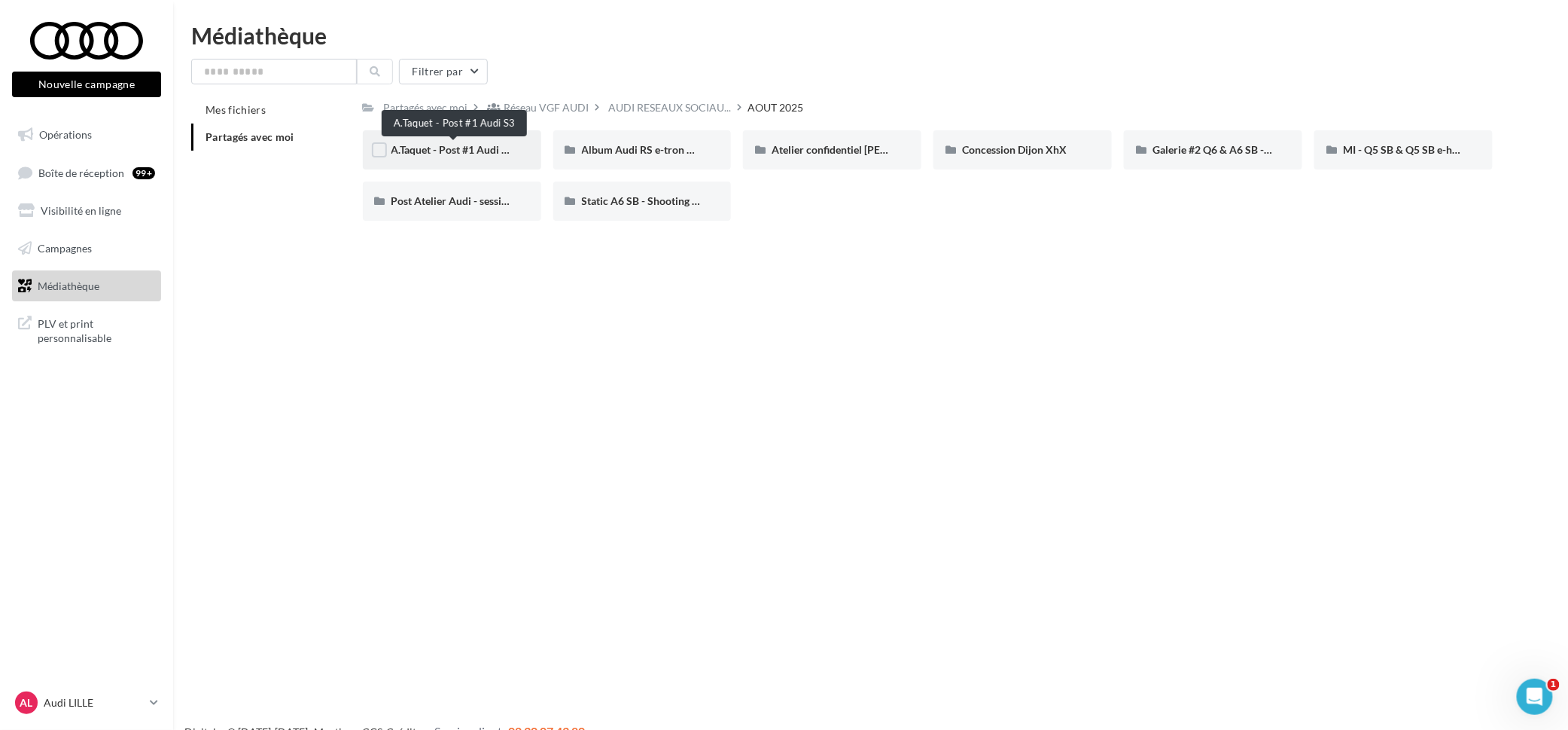
click at [464, 156] on span "A.Taquet - Post #1 Audi S3" at bounding box center [452, 150] width 122 height 13
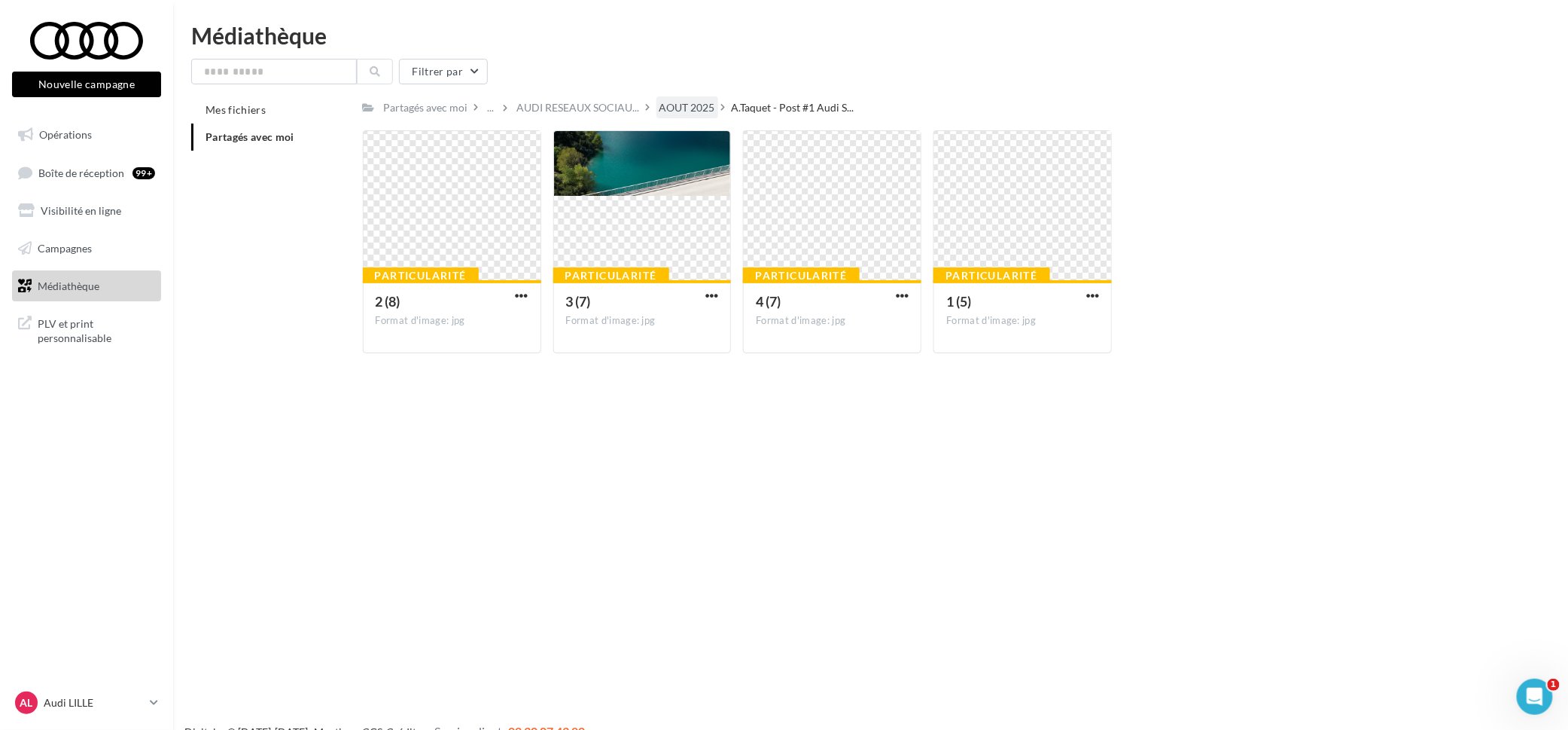
click at [684, 102] on div "AOUT 2025" at bounding box center [688, 107] width 56 height 15
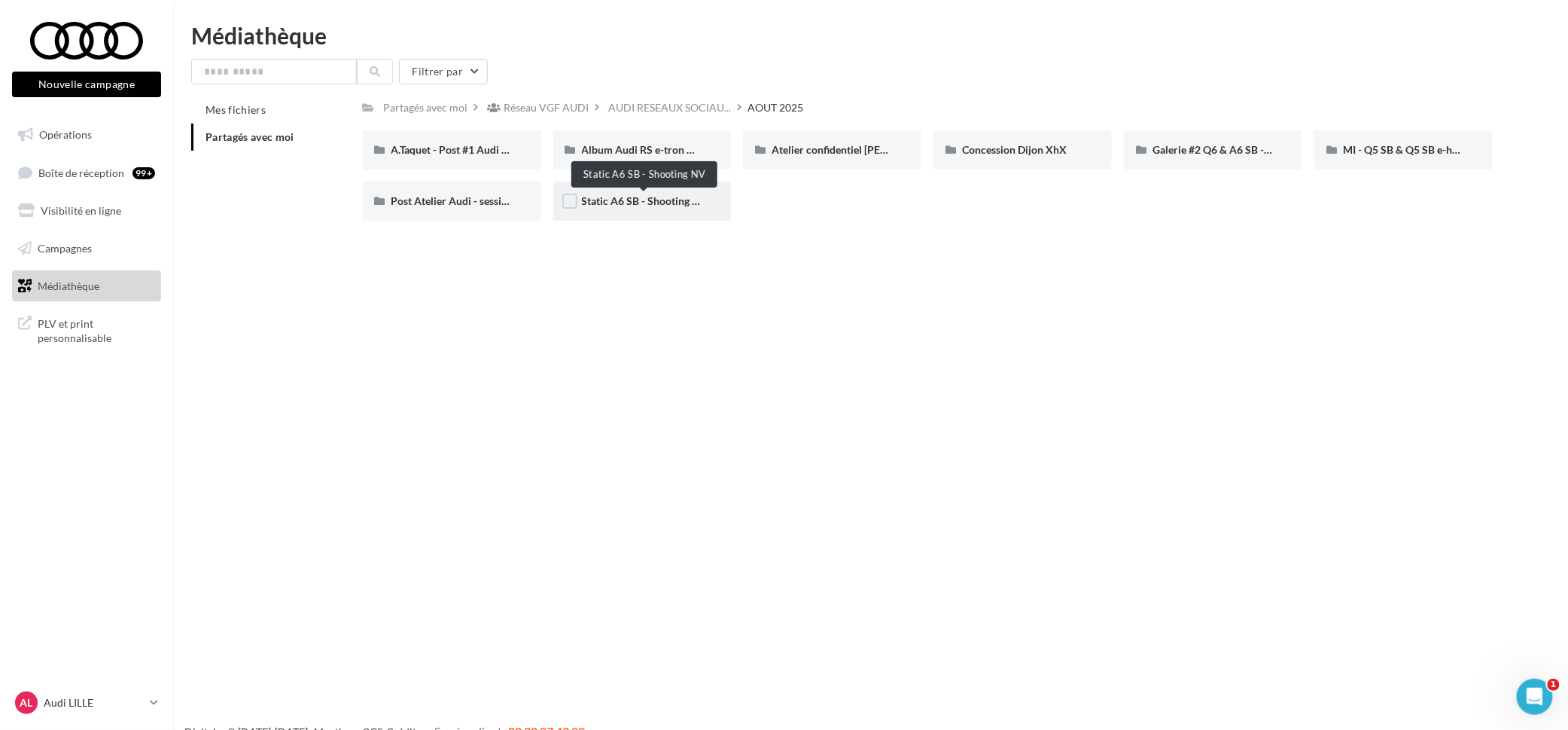
click at [629, 204] on span "Static A6 SB - Shooting NV" at bounding box center [645, 201] width 126 height 13
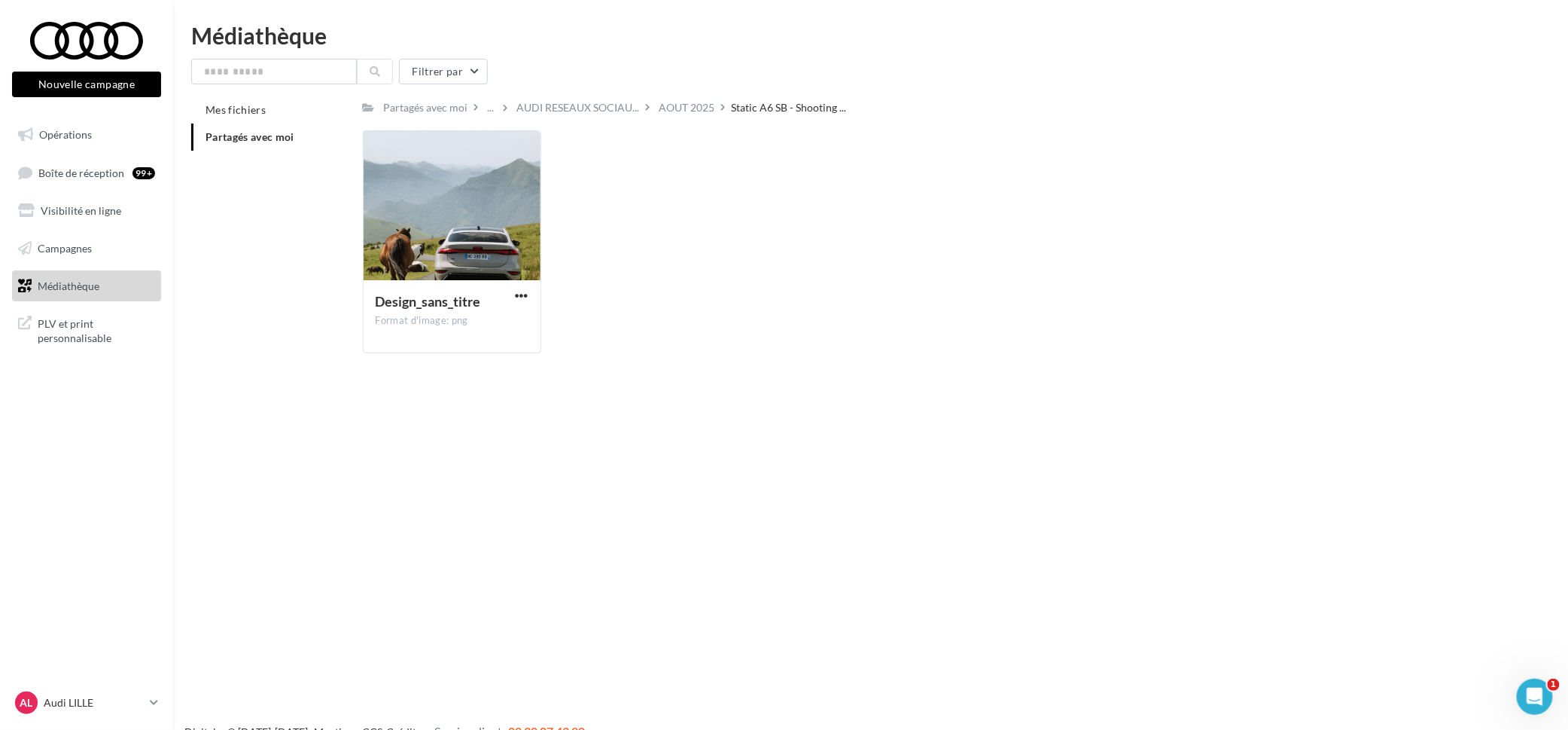
click at [646, 109] on icon at bounding box center [648, 107] width 5 height 10
click at [664, 107] on div "AOUT 2025" at bounding box center [688, 107] width 56 height 15
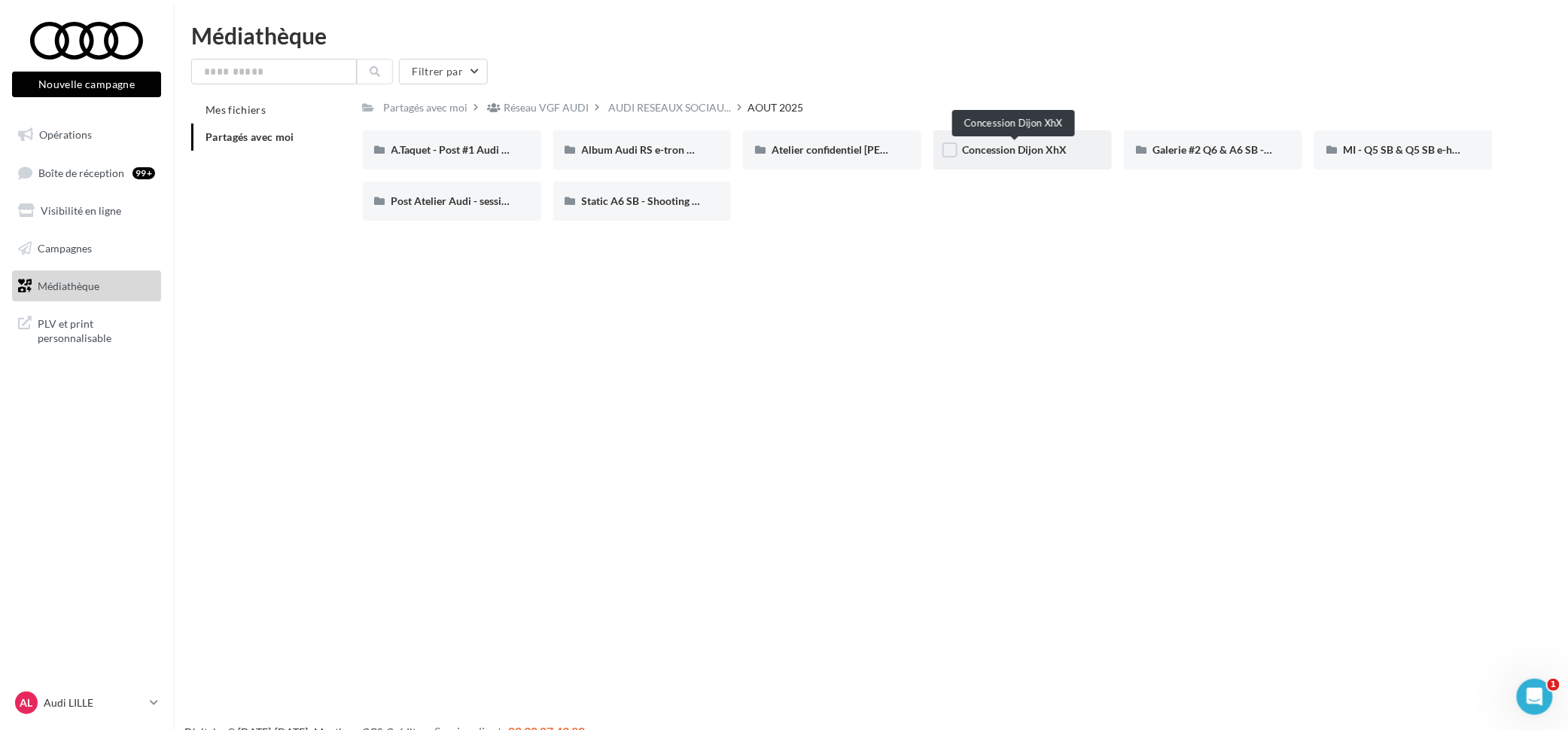
click at [983, 156] on span "Concession Dijon XhX" at bounding box center [1015, 150] width 105 height 13
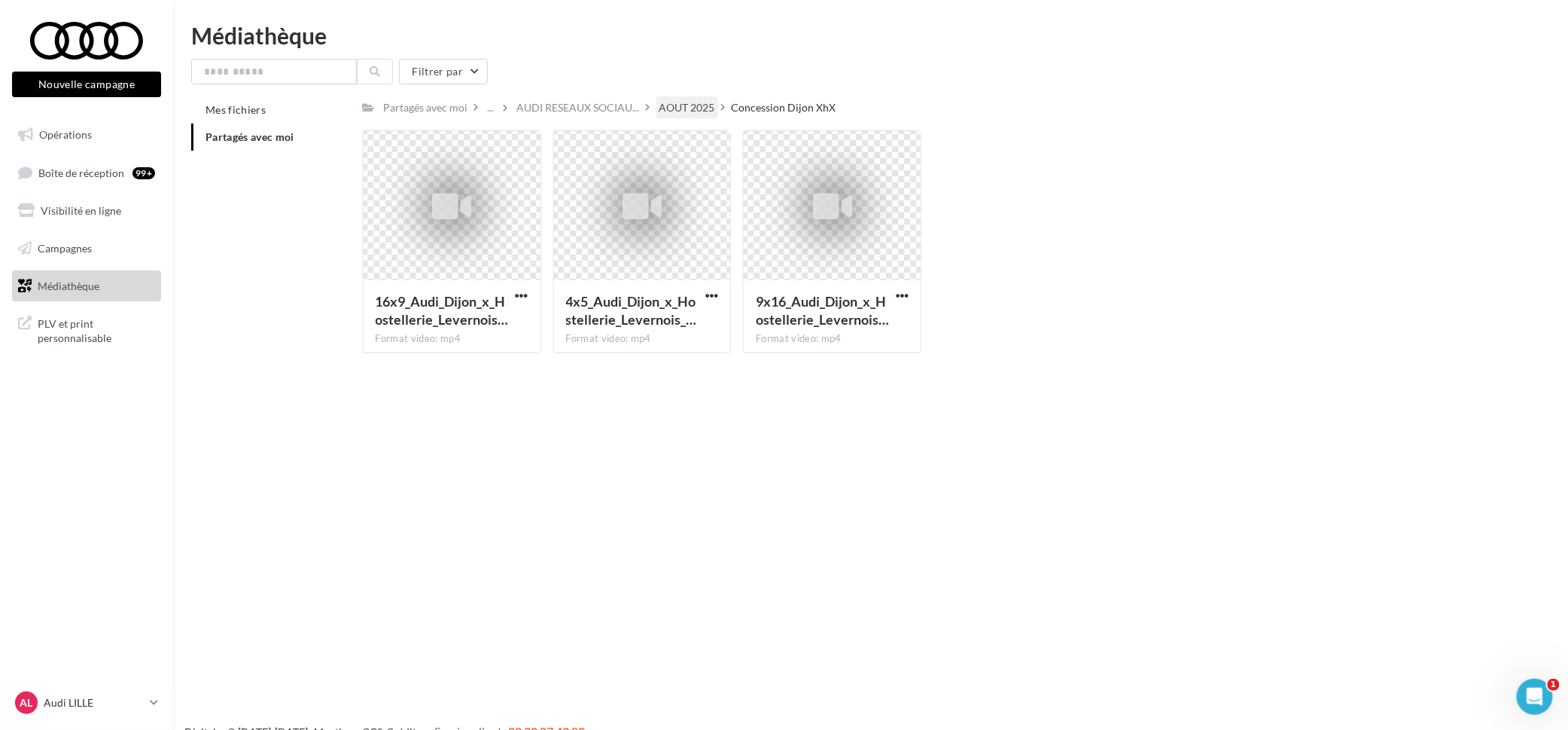
click at [672, 102] on div "AOUT 2025" at bounding box center [688, 107] width 56 height 15
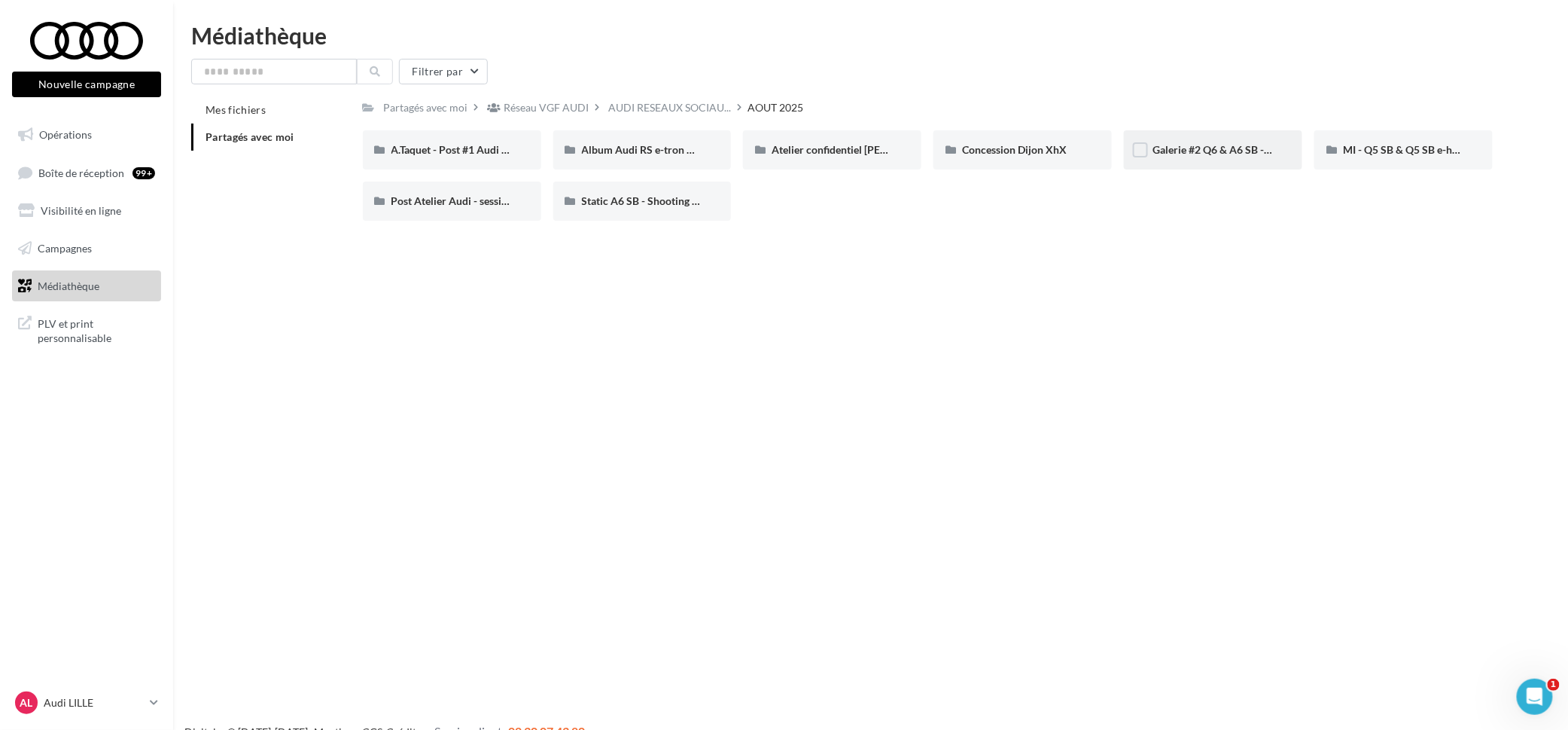
click at [1238, 157] on div "Galerie #2 Q6 & A6 SB - Shooting NV" at bounding box center [1214, 150] width 121 height 15
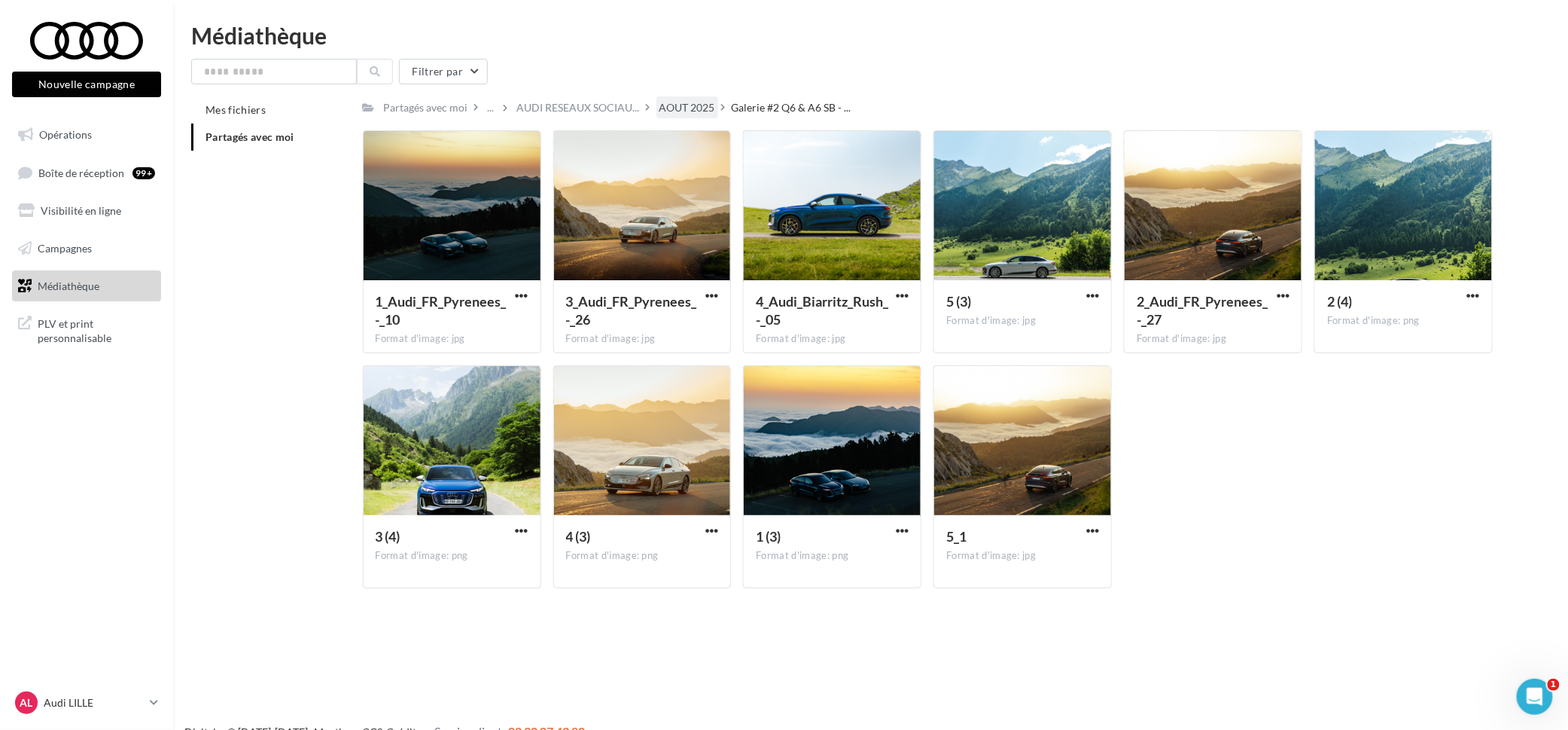
click at [672, 117] on div "AOUT 2025" at bounding box center [688, 107] width 62 height 21
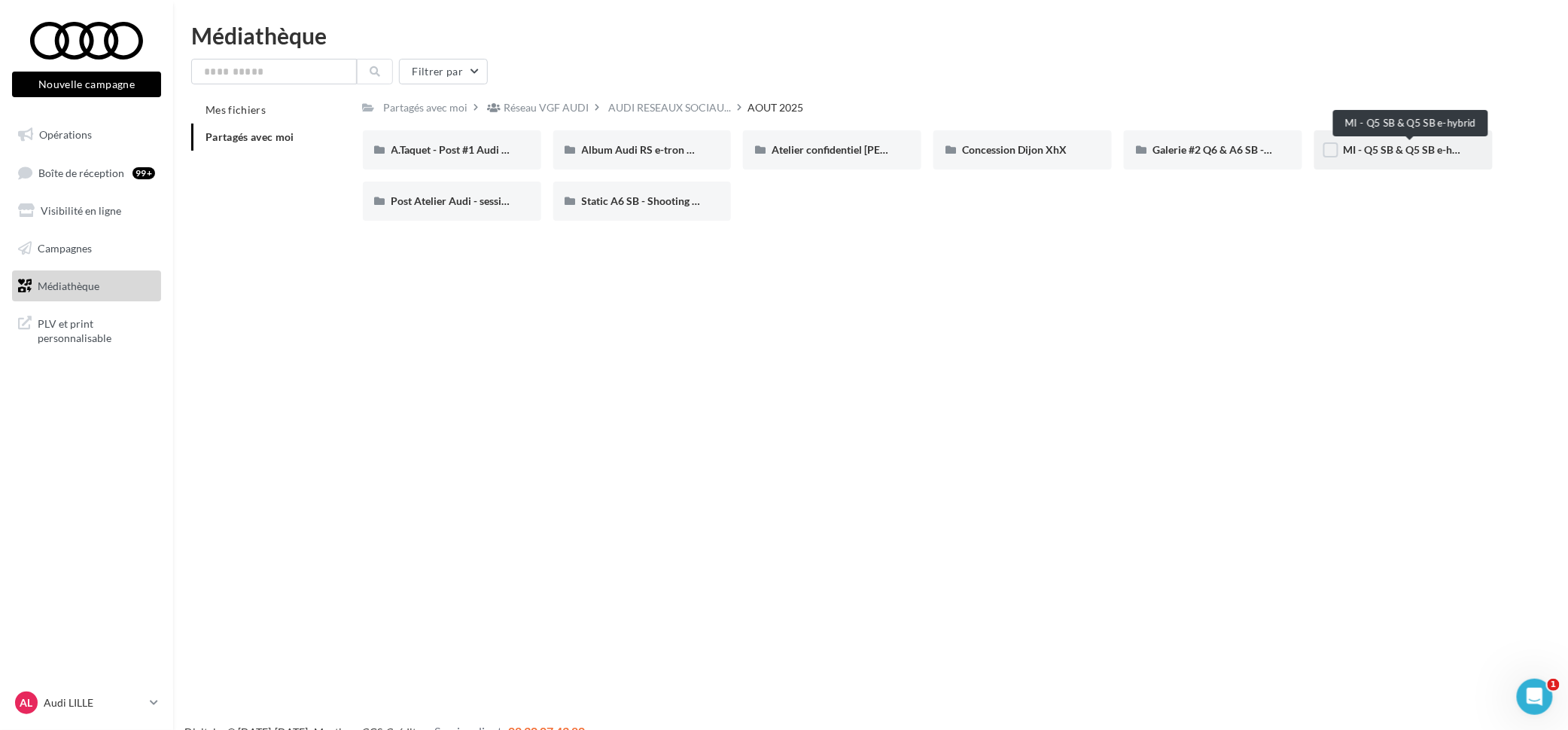
click at [1407, 149] on span "MI - Q5 SB & Q5 SB e-hybrid" at bounding box center [1409, 150] width 134 height 13
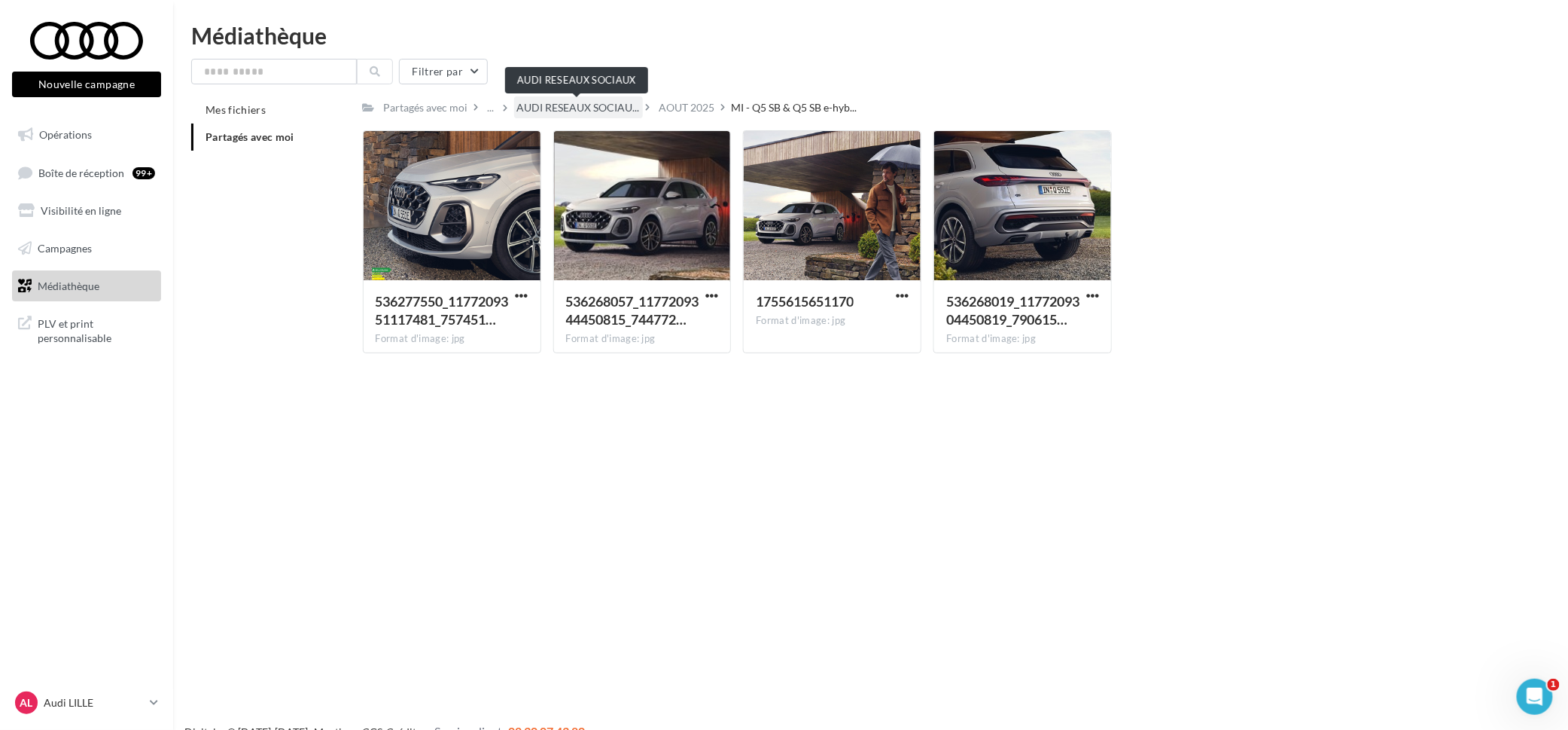
click at [599, 110] on span "AUDI RESEAUX SOCIAU..." at bounding box center [578, 107] width 122 height 15
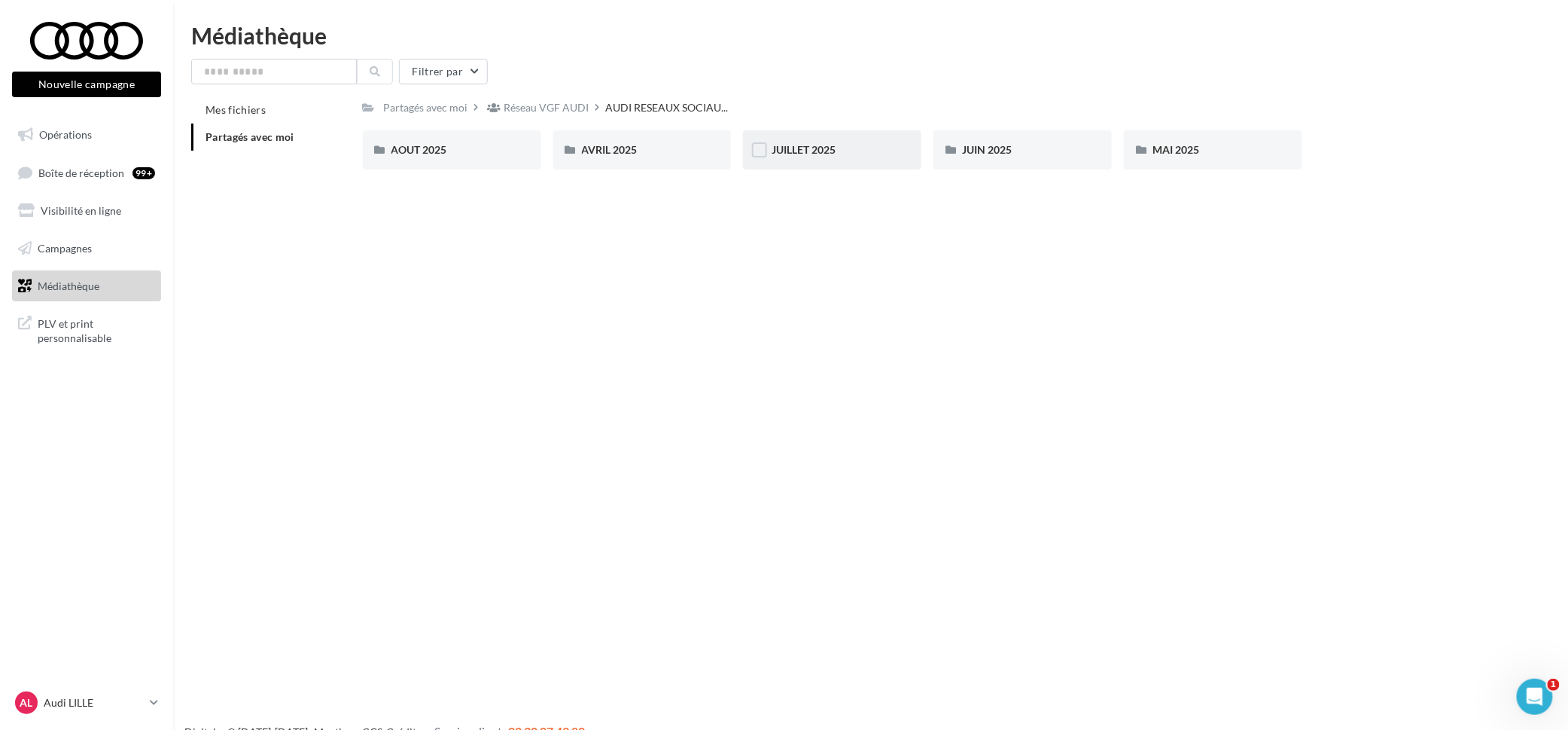
click at [796, 139] on div "JUILLET 2025" at bounding box center [832, 150] width 178 height 39
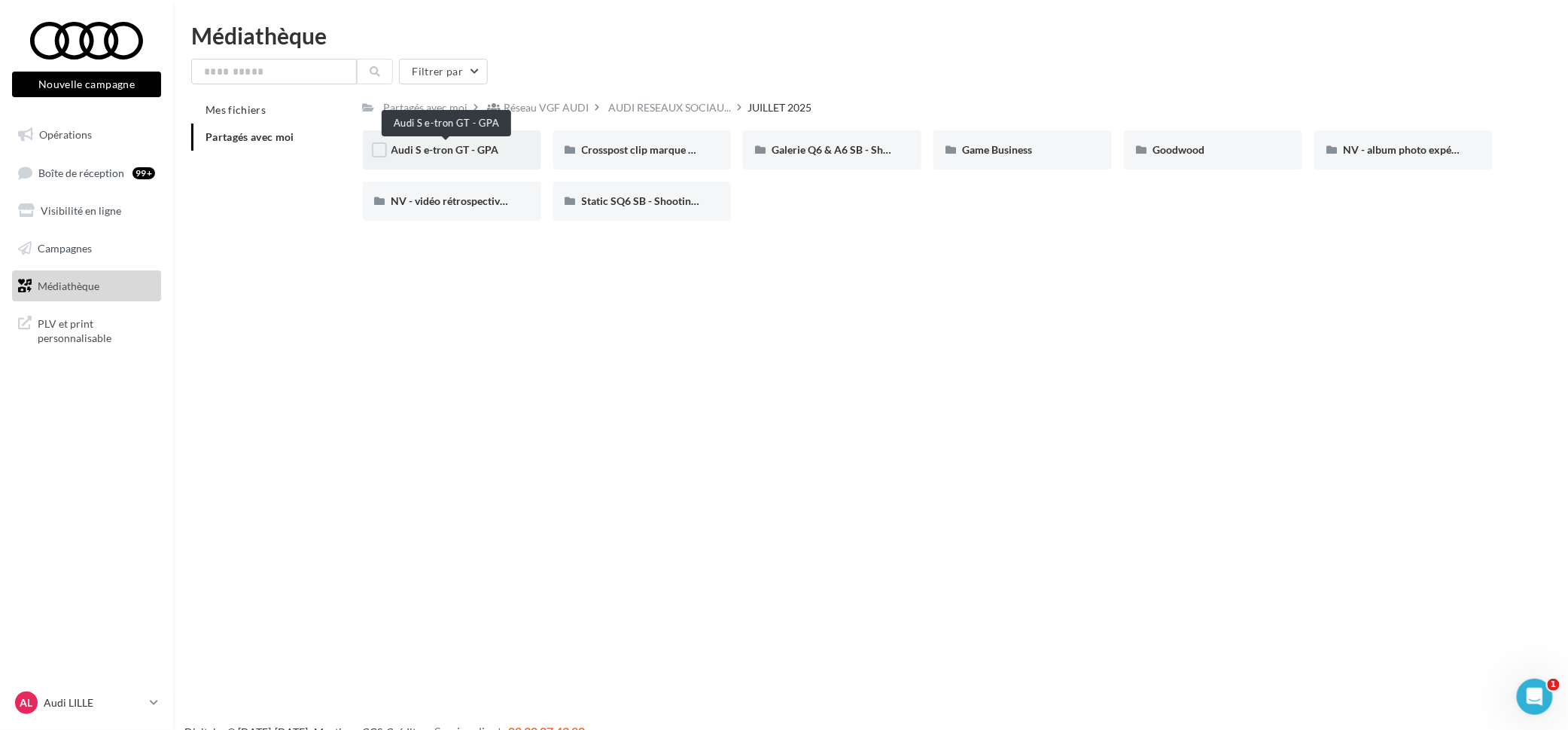
click at [484, 145] on span "Audi S e-tron GT - GPA" at bounding box center [445, 150] width 107 height 13
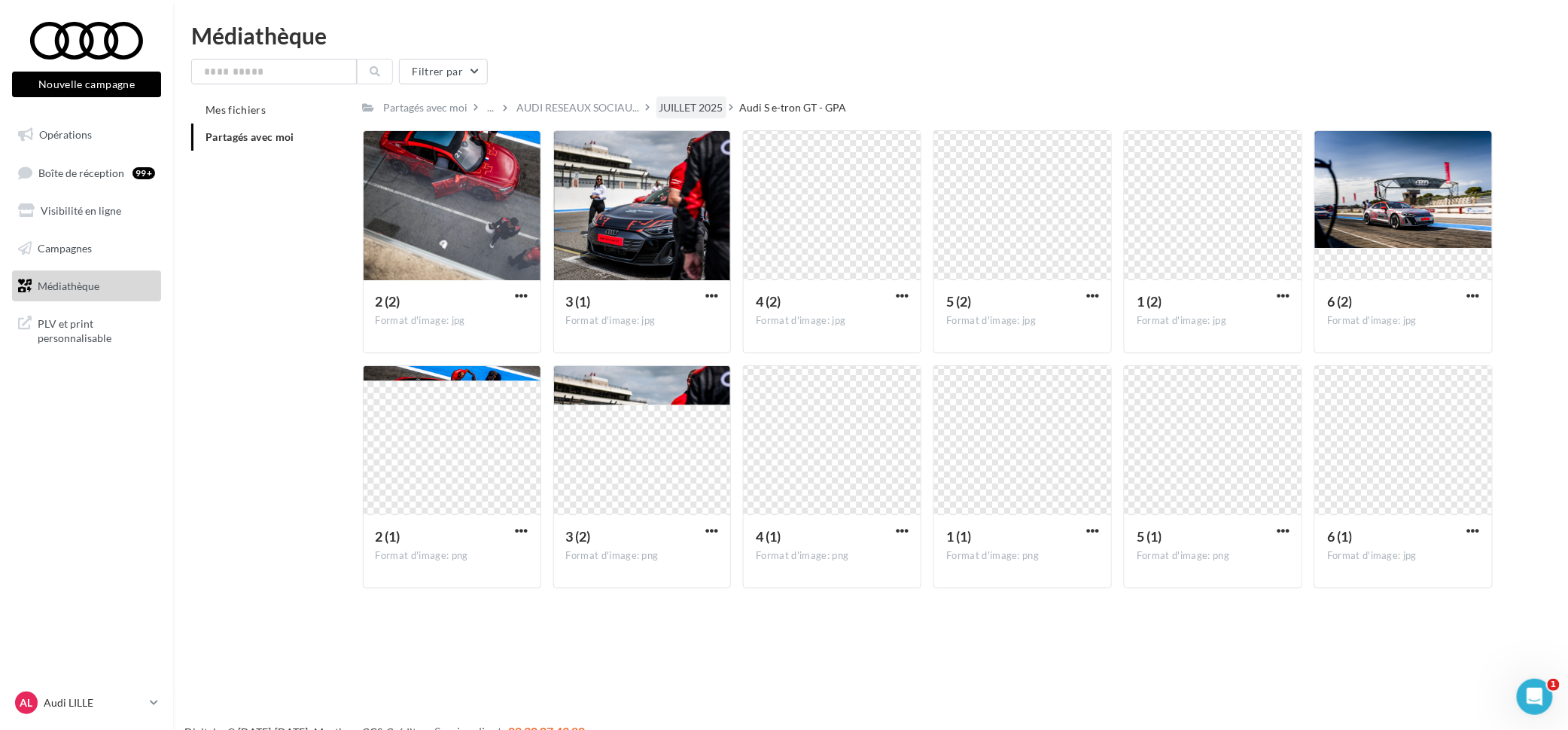
click at [691, 103] on div "JUILLET 2025" at bounding box center [691, 107] width 64 height 15
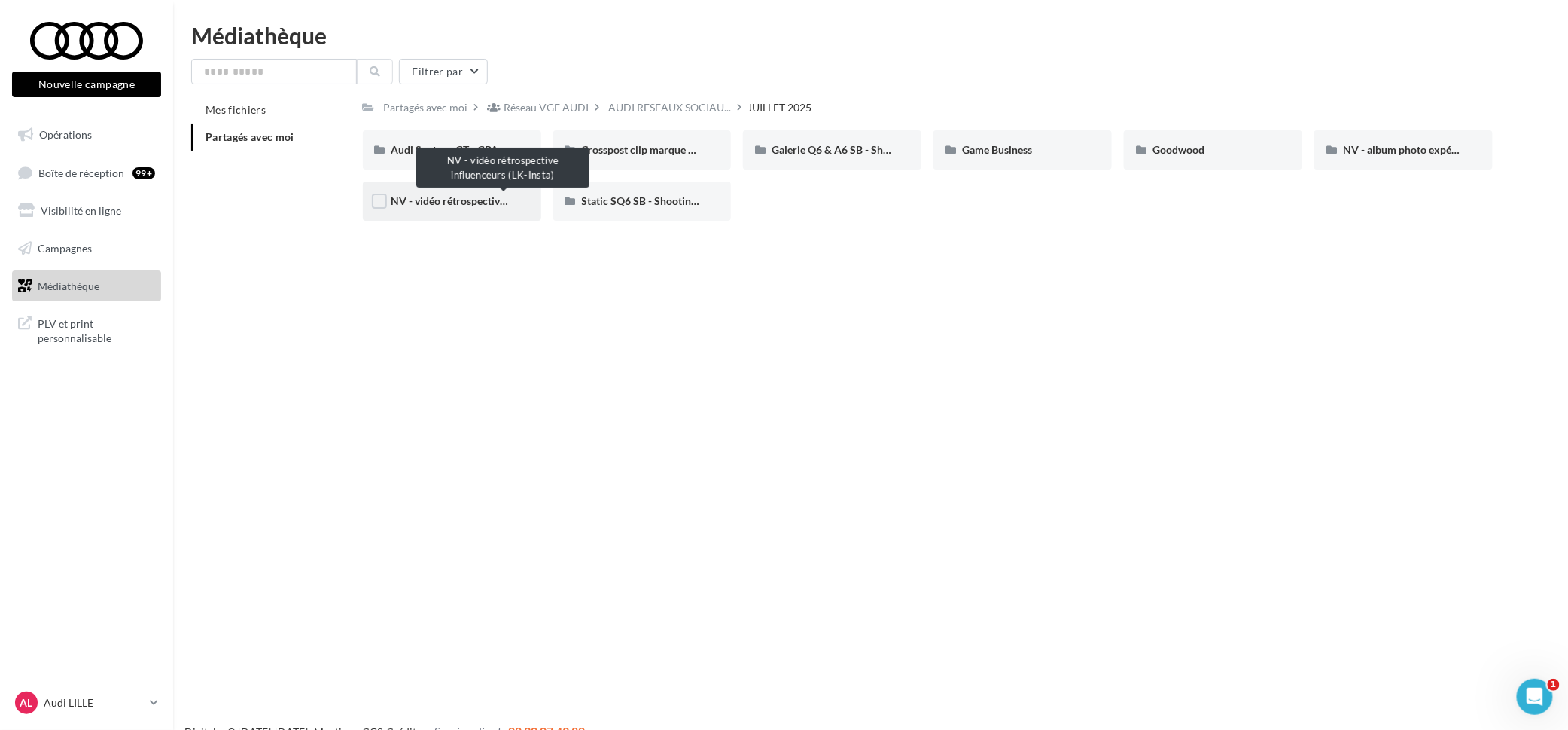
click at [457, 206] on span "NV - vidéo rétrospective influenceurs (LK-Insta)" at bounding box center [503, 201] width 222 height 13
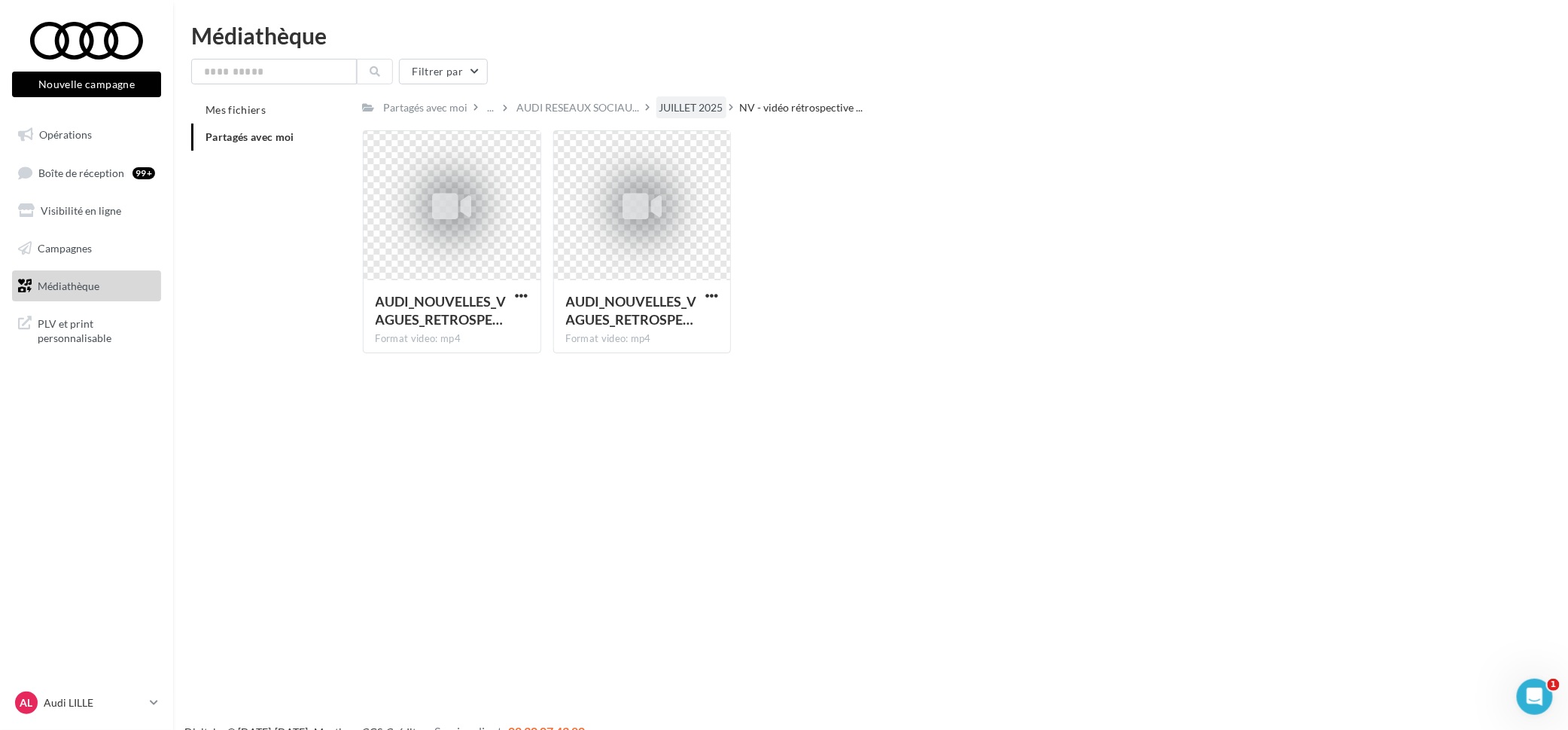
click at [680, 100] on div "JUILLET 2025" at bounding box center [691, 107] width 64 height 15
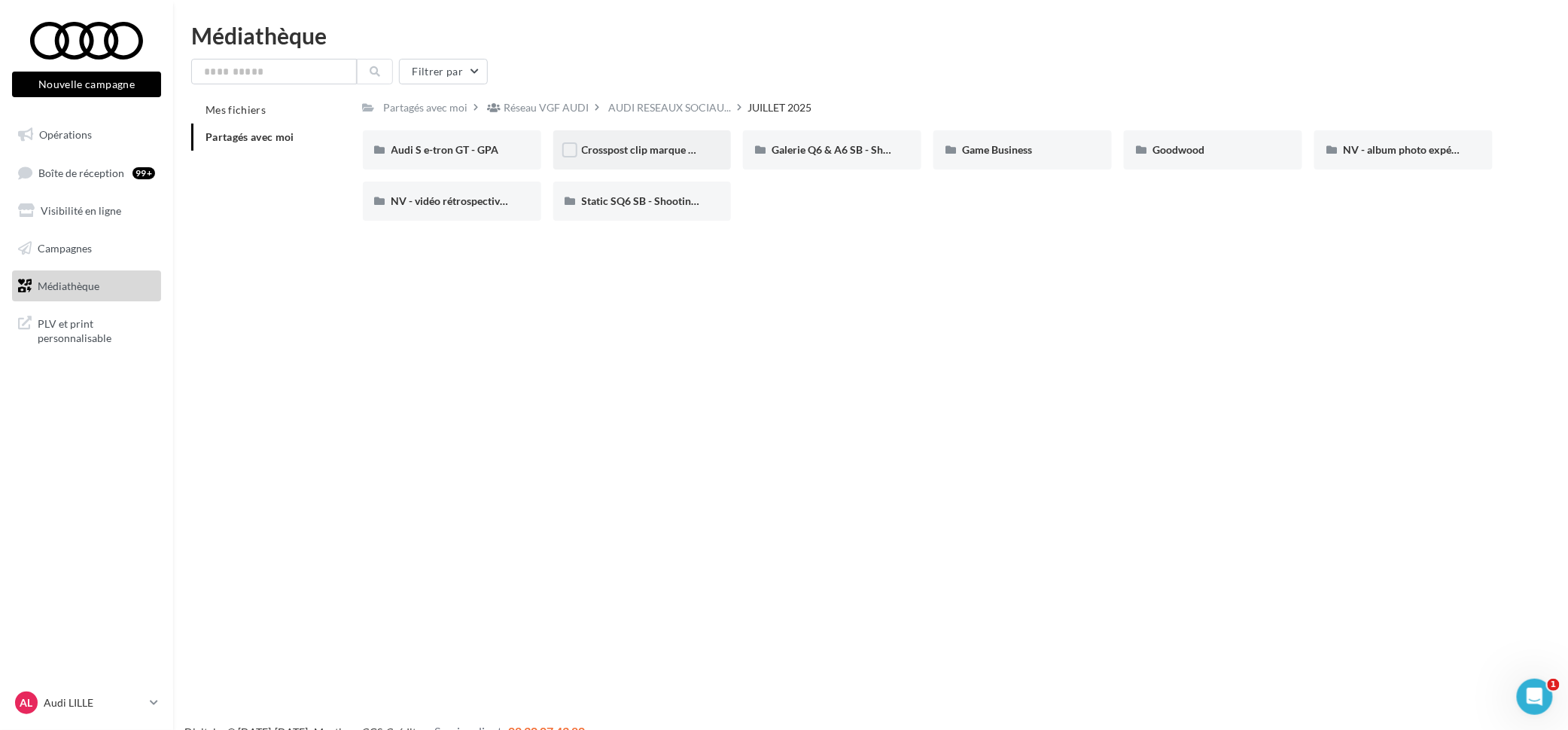
click at [653, 158] on div "Crosspost clip marque blanche Canal+ Sport" at bounding box center [642, 150] width 178 height 39
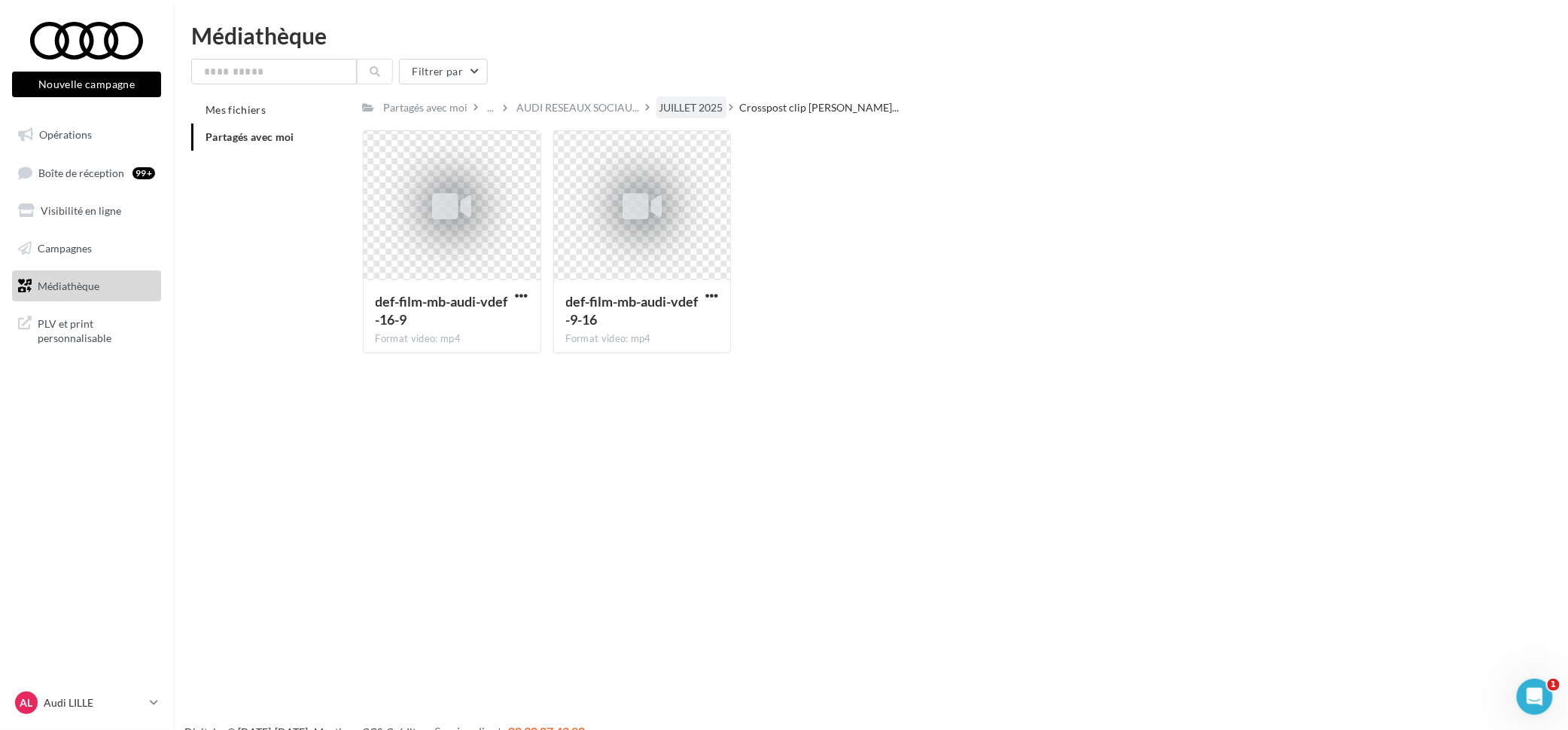
click at [699, 106] on div "JUILLET 2025" at bounding box center [691, 107] width 64 height 15
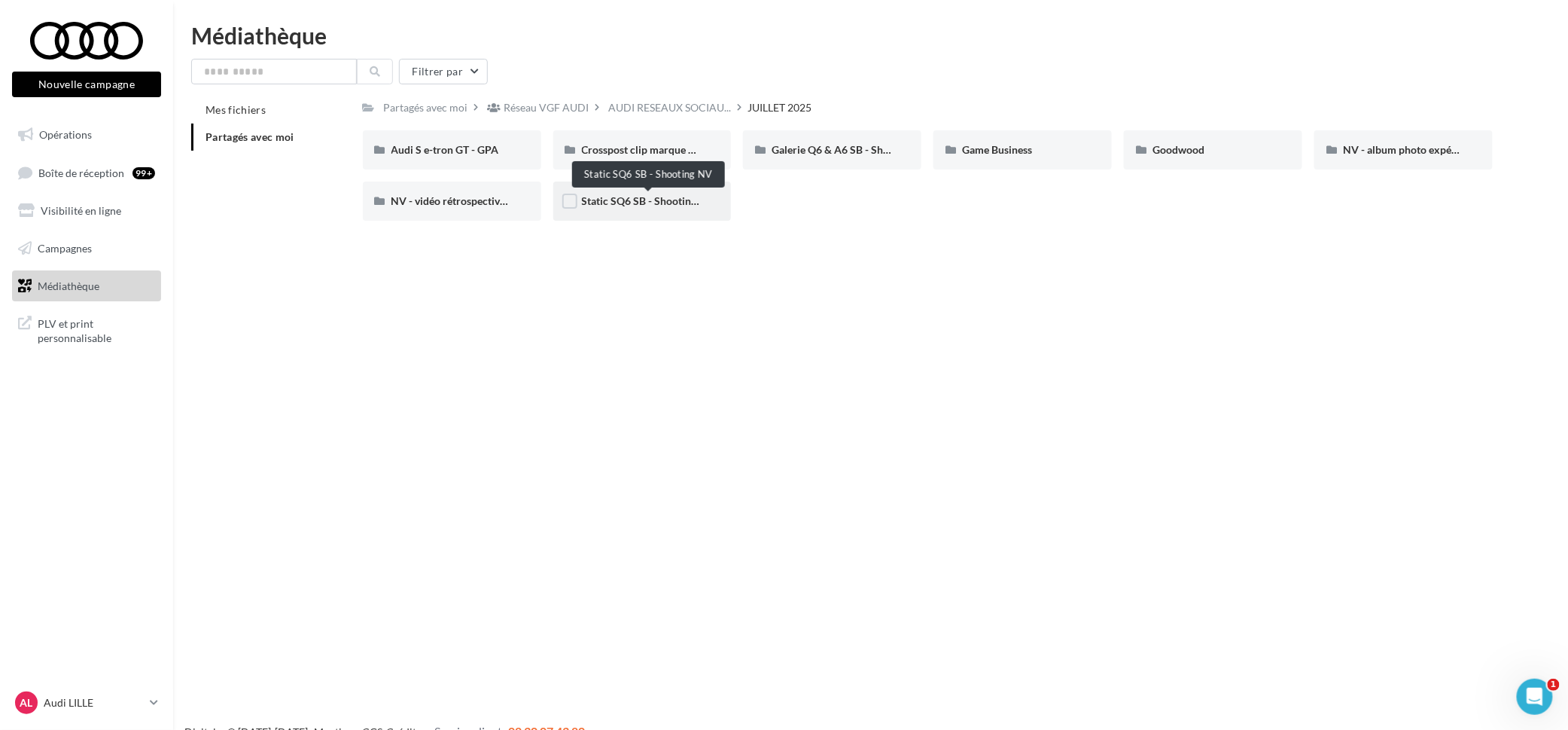
click at [645, 200] on span "Static SQ6 SB - Shooting NV" at bounding box center [649, 201] width 134 height 13
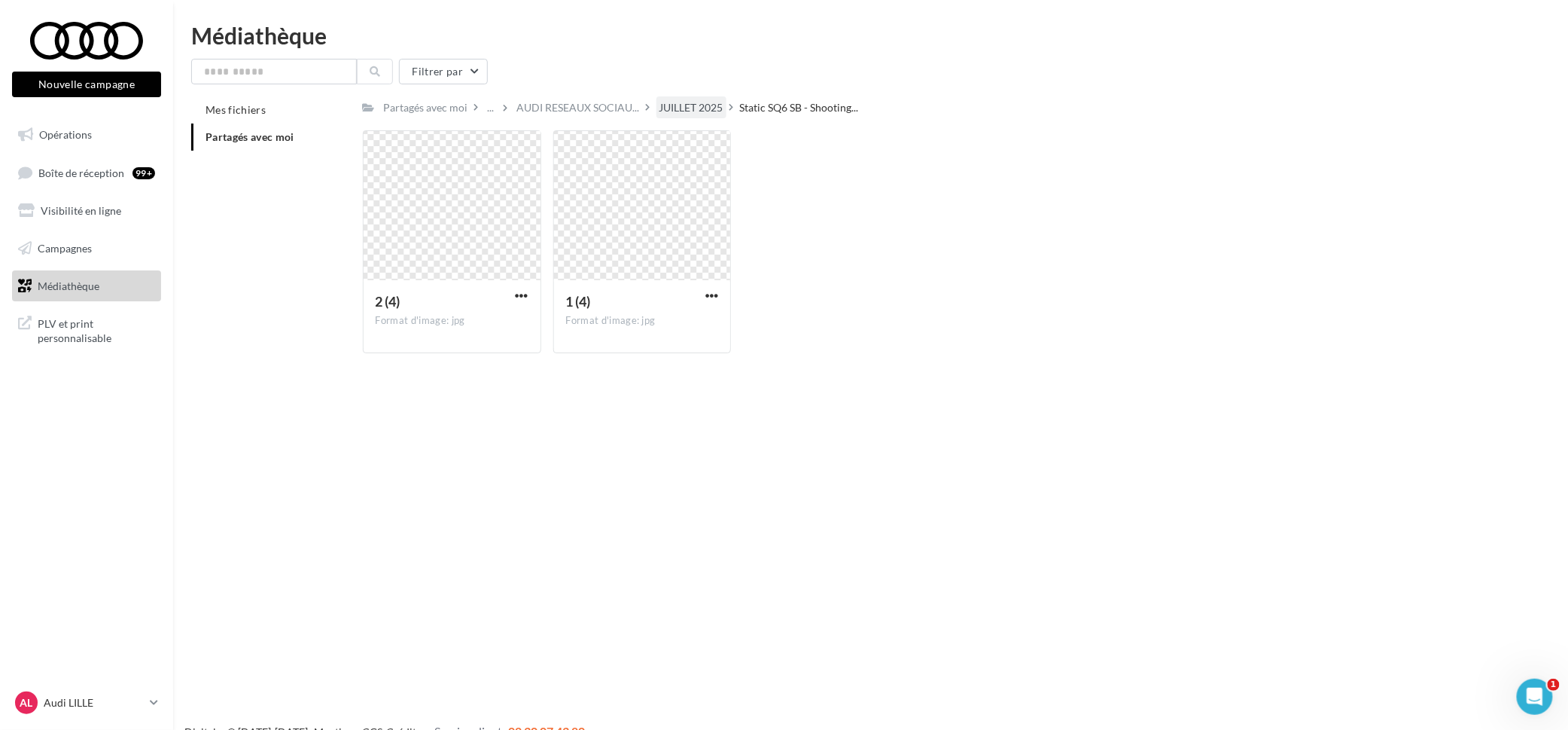
click at [703, 111] on div "JUILLET 2025" at bounding box center [691, 107] width 64 height 15
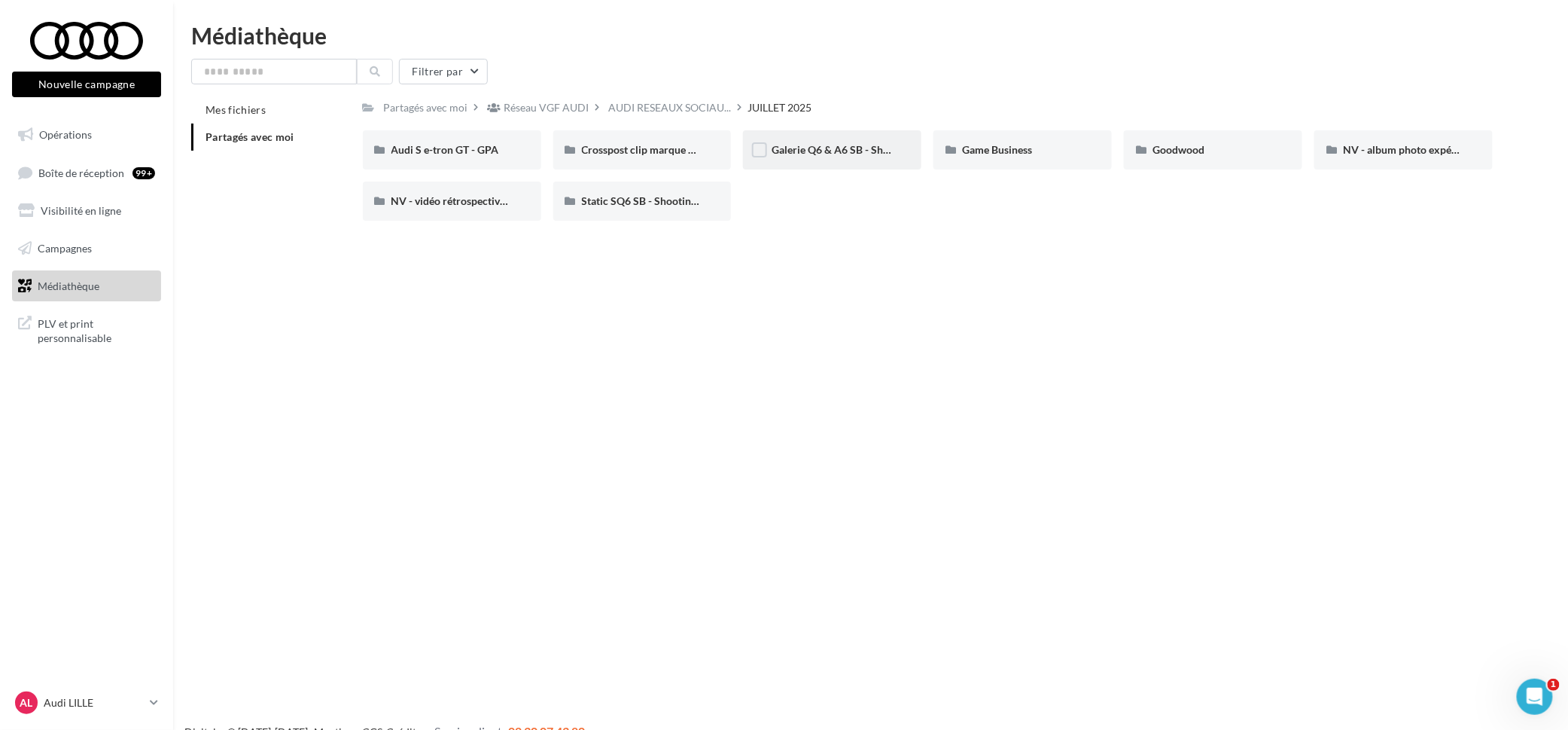
click at [831, 162] on div "Galerie Q6 & A6 SB - Shooting NV" at bounding box center [832, 150] width 178 height 39
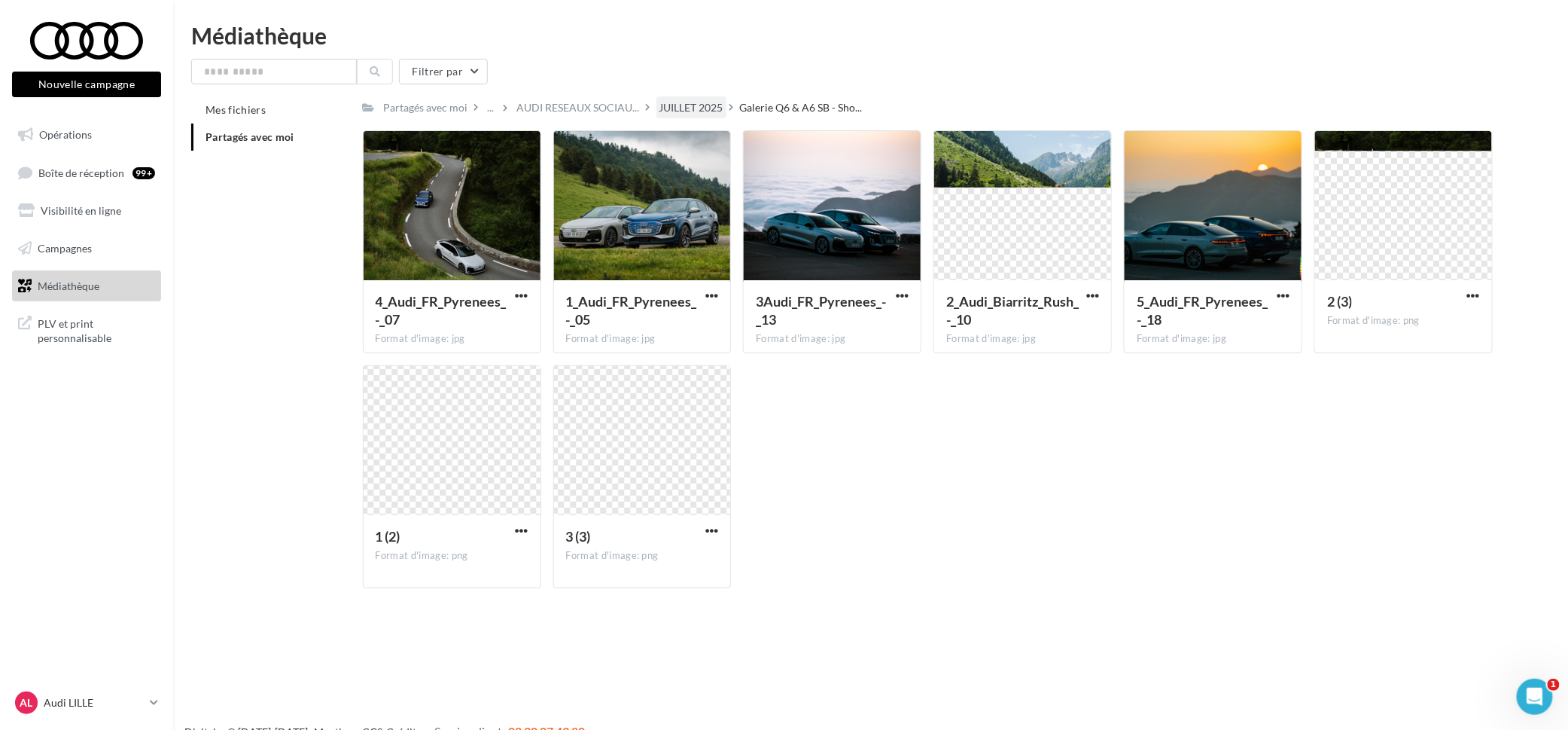
click at [717, 108] on div "JUILLET 2025" at bounding box center [691, 107] width 64 height 15
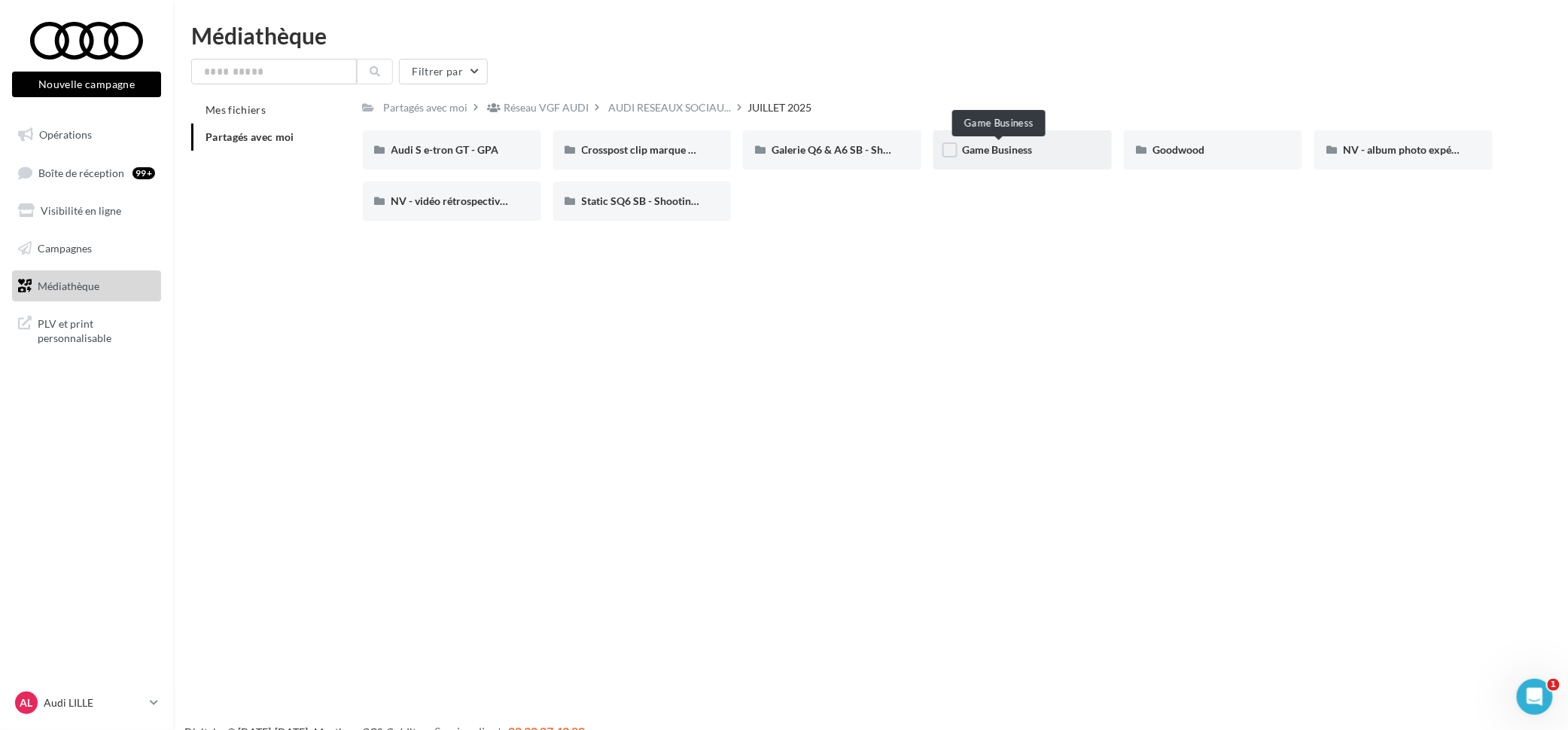
click at [1002, 150] on span "Game Business" at bounding box center [997, 150] width 70 height 13
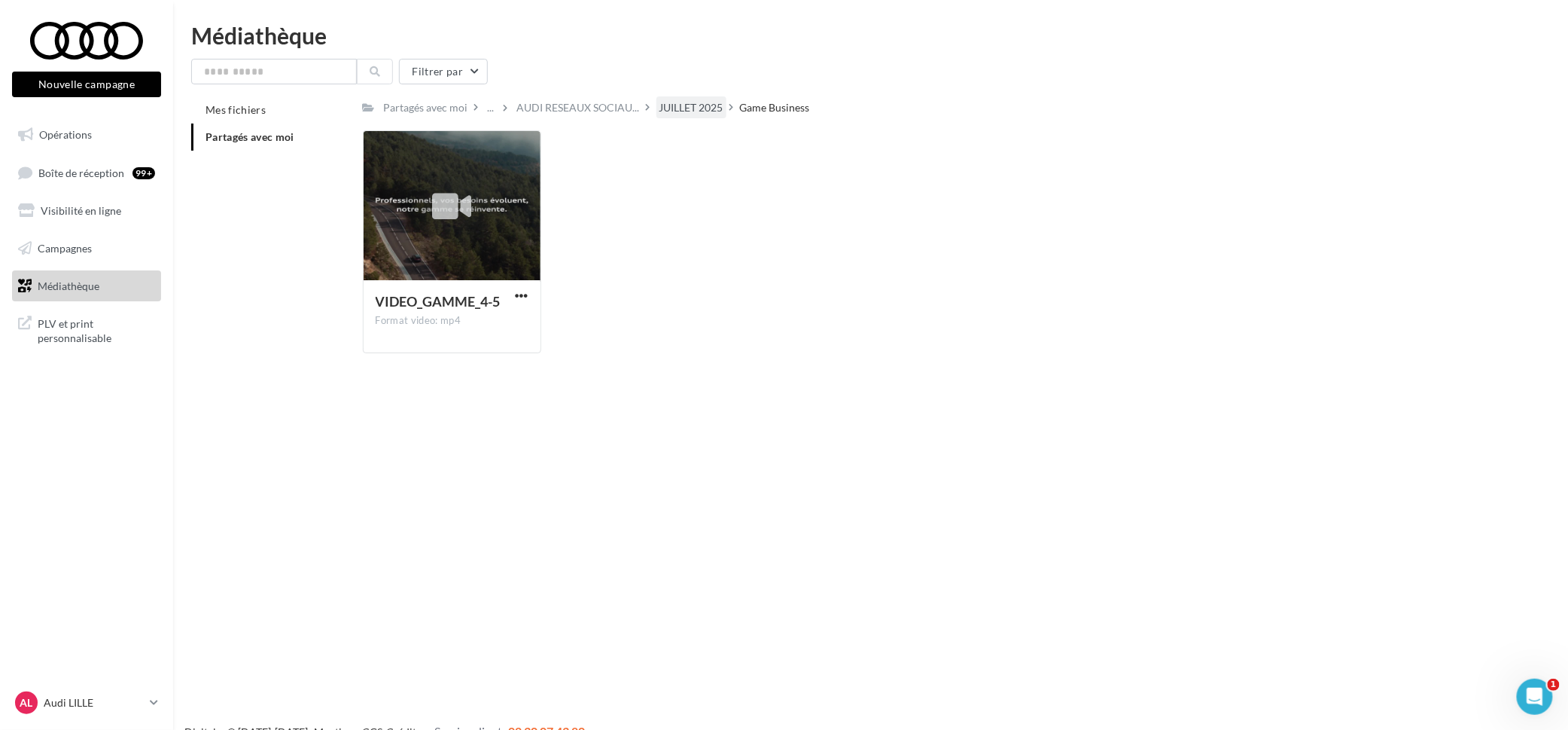
click at [702, 108] on div "JUILLET 2025" at bounding box center [691, 107] width 64 height 15
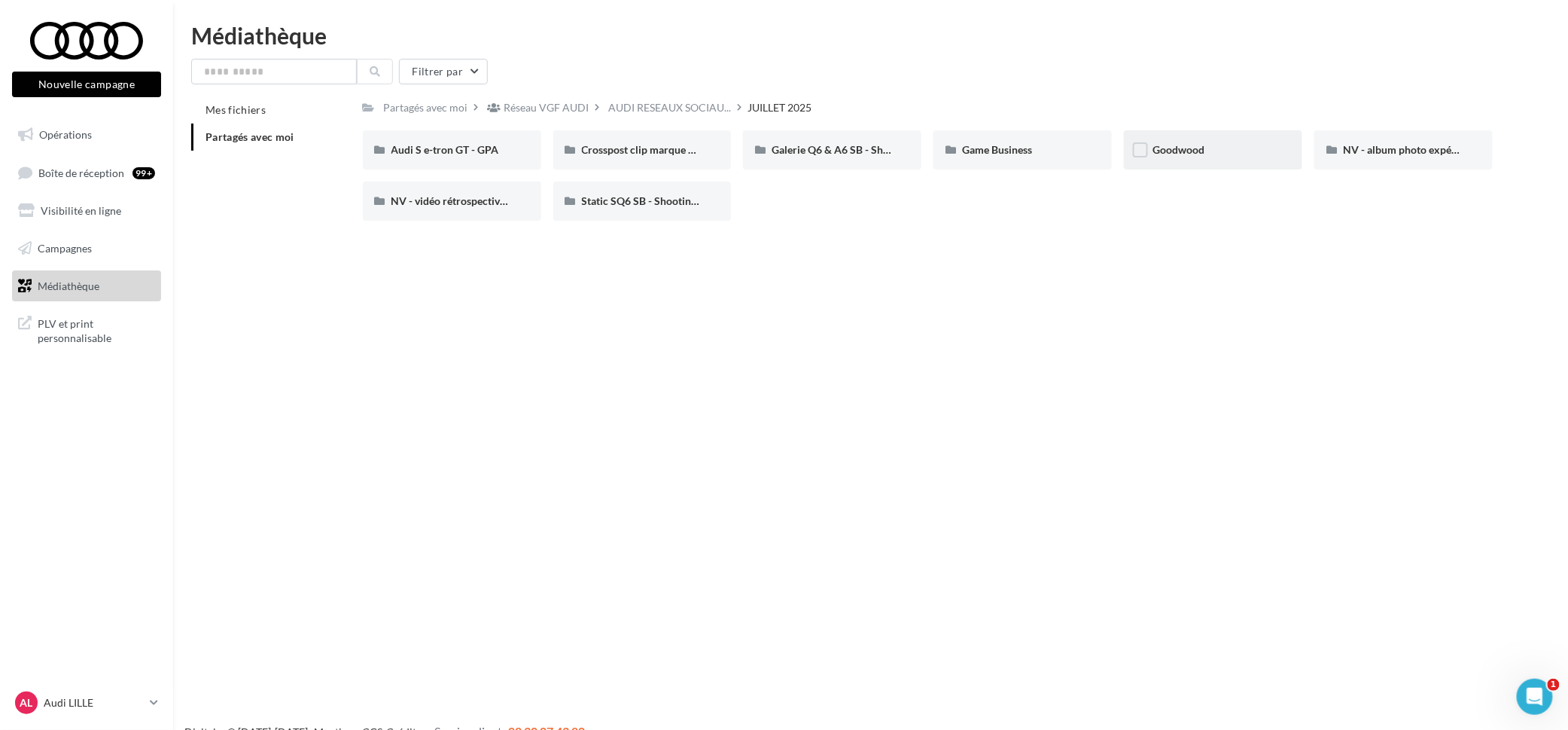
click at [1245, 150] on div "Goodwood" at bounding box center [1214, 150] width 121 height 15
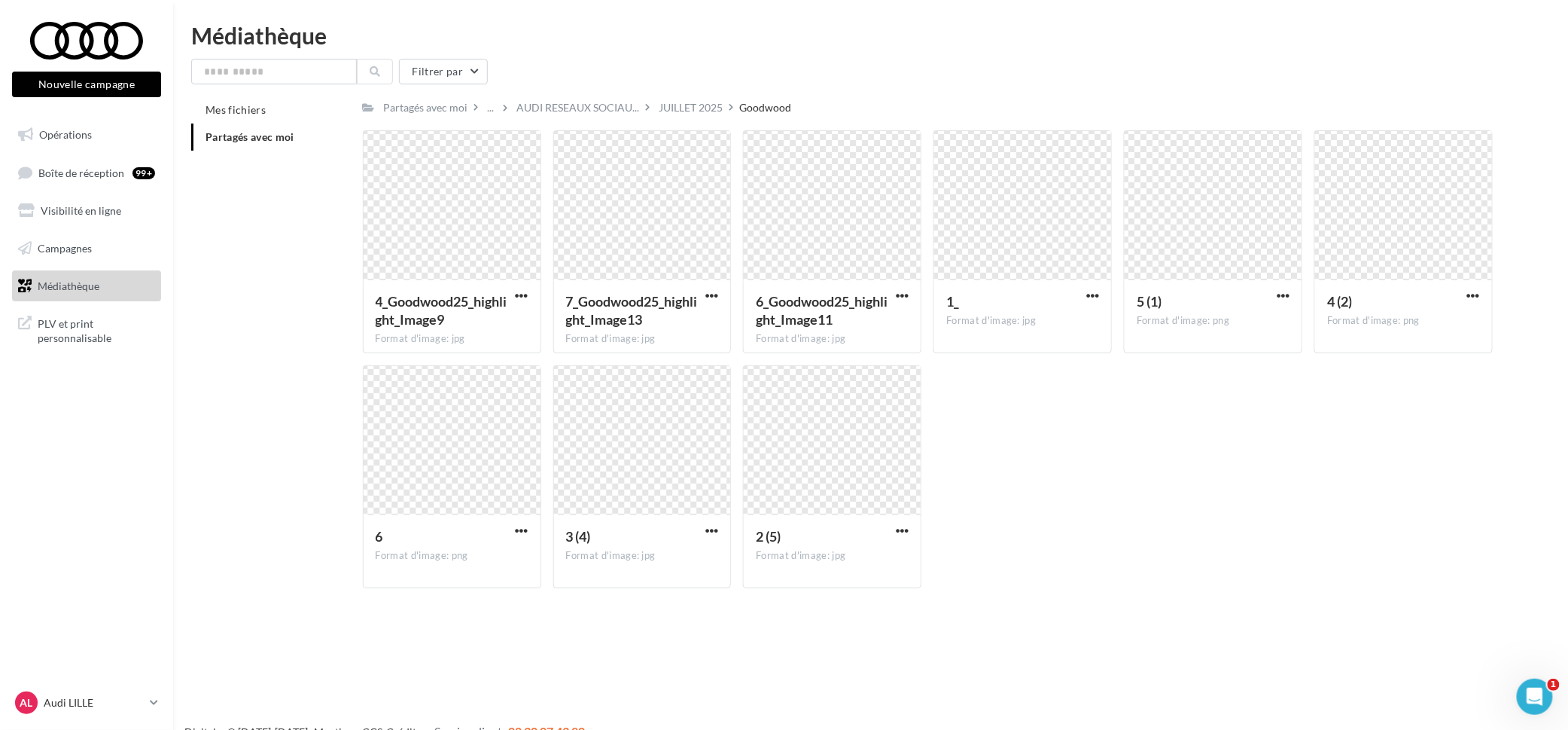
drag, startPoint x: 711, startPoint y: 104, endPoint x: 722, endPoint y: 102, distance: 11.2
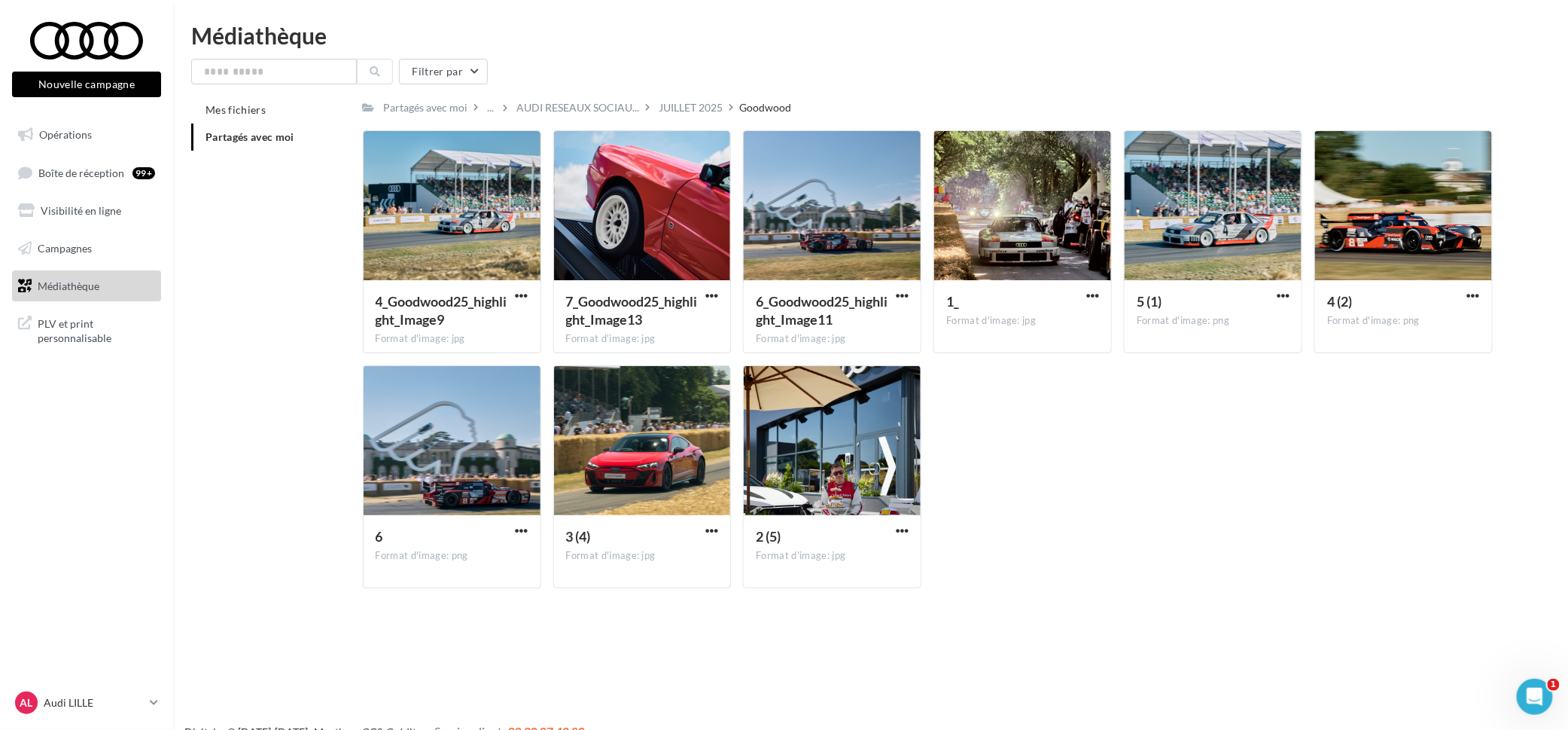
click at [711, 103] on div "JUILLET 2025" at bounding box center [691, 107] width 64 height 15
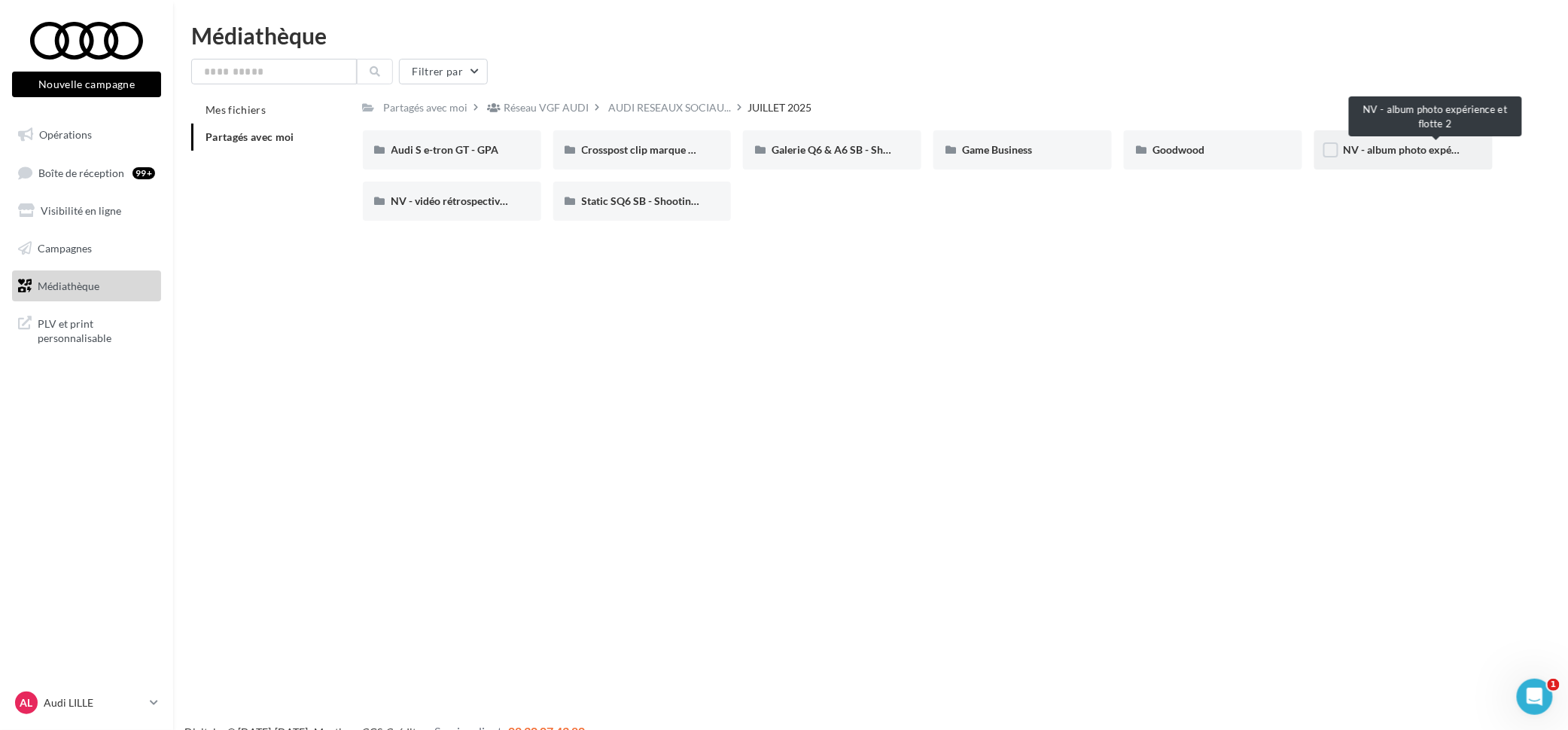
click at [1400, 144] on span "NV - album photo expérience et flotte 2" at bounding box center [1435, 150] width 185 height 13
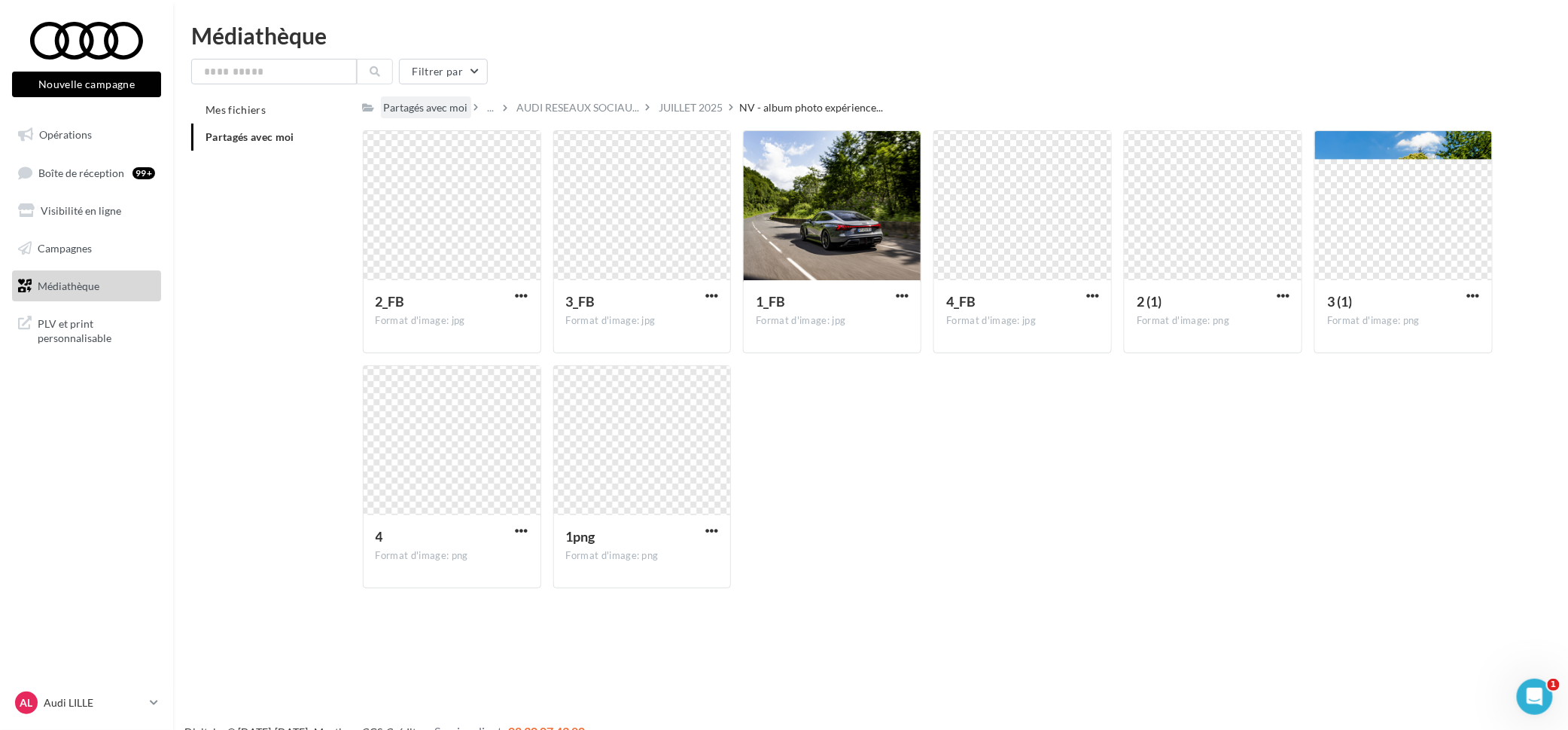
click at [461, 107] on div "Partagés avec moi" at bounding box center [426, 107] width 84 height 15
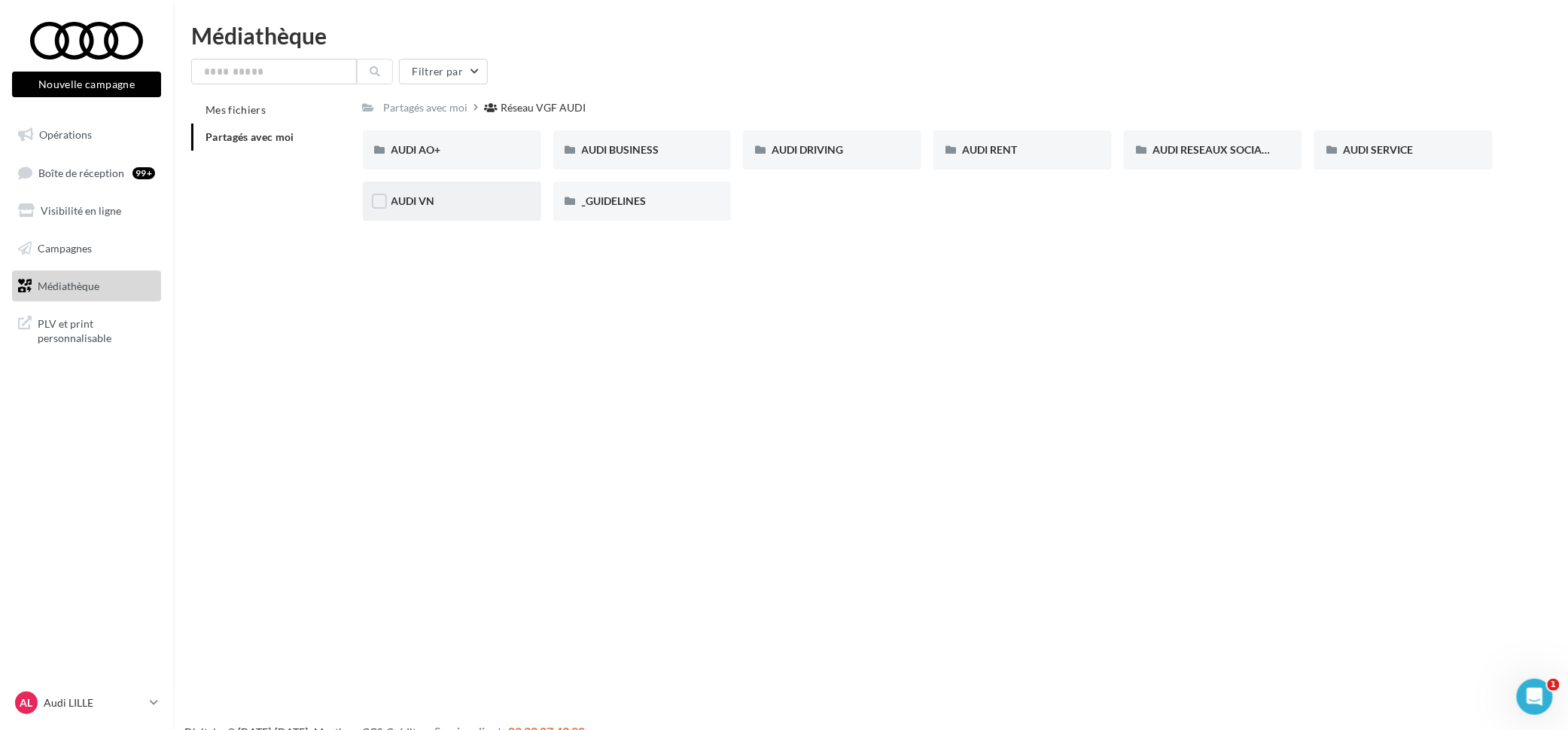
click at [467, 195] on div "AUDI VN" at bounding box center [452, 201] width 121 height 15
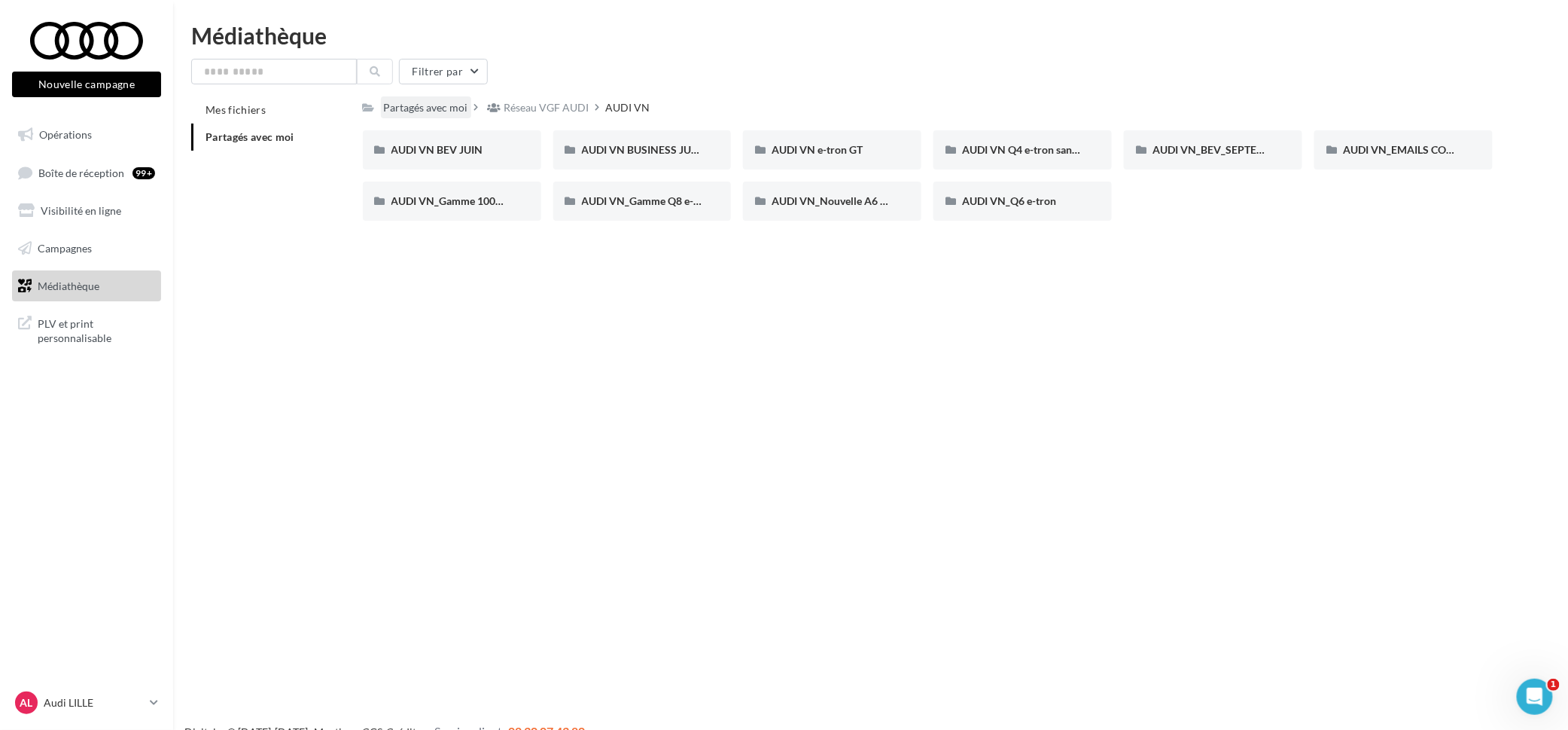
click at [443, 111] on div "Partagés avec moi" at bounding box center [426, 107] width 84 height 15
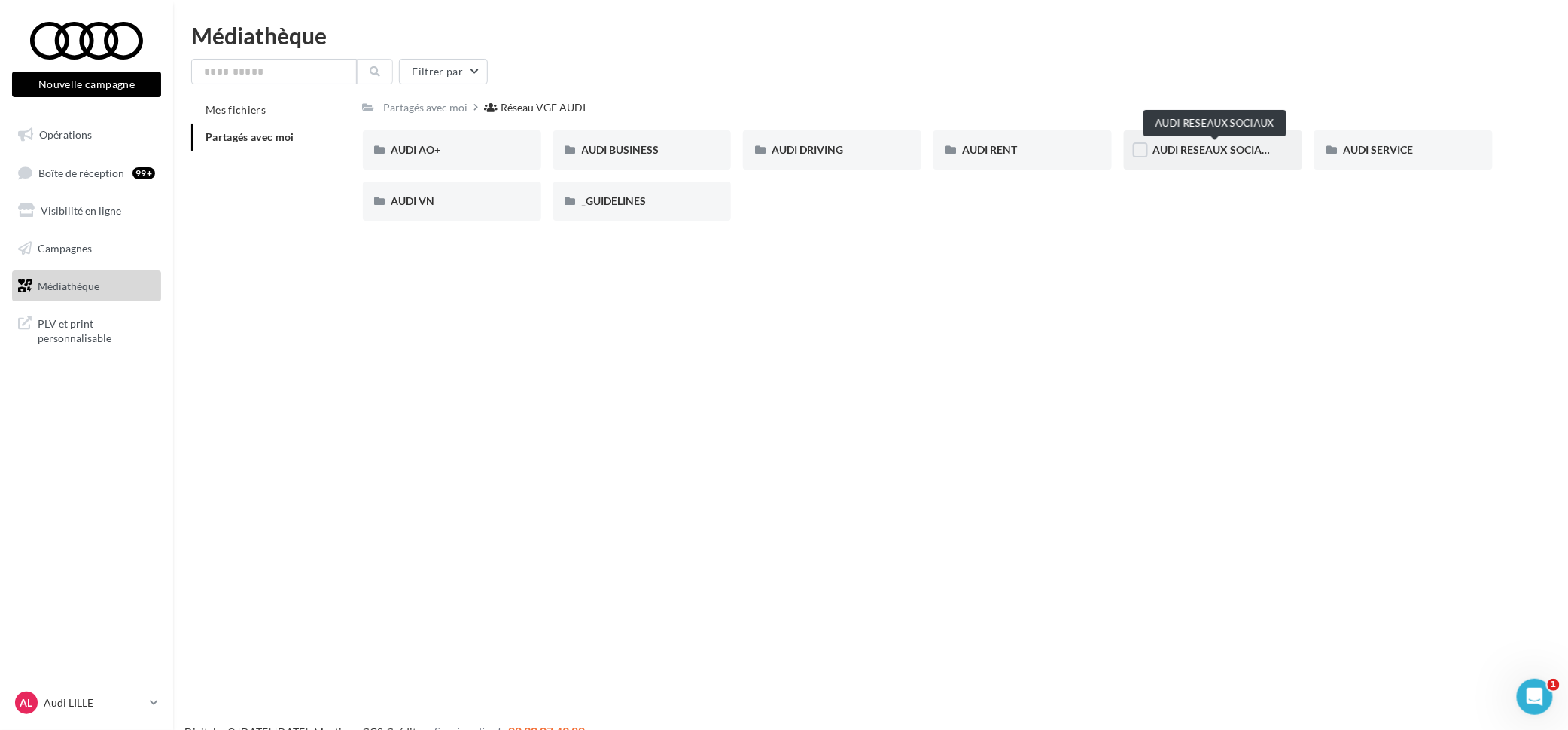
click at [1168, 145] on span "AUDI RESEAUX SOCIAUX" at bounding box center [1215, 150] width 124 height 13
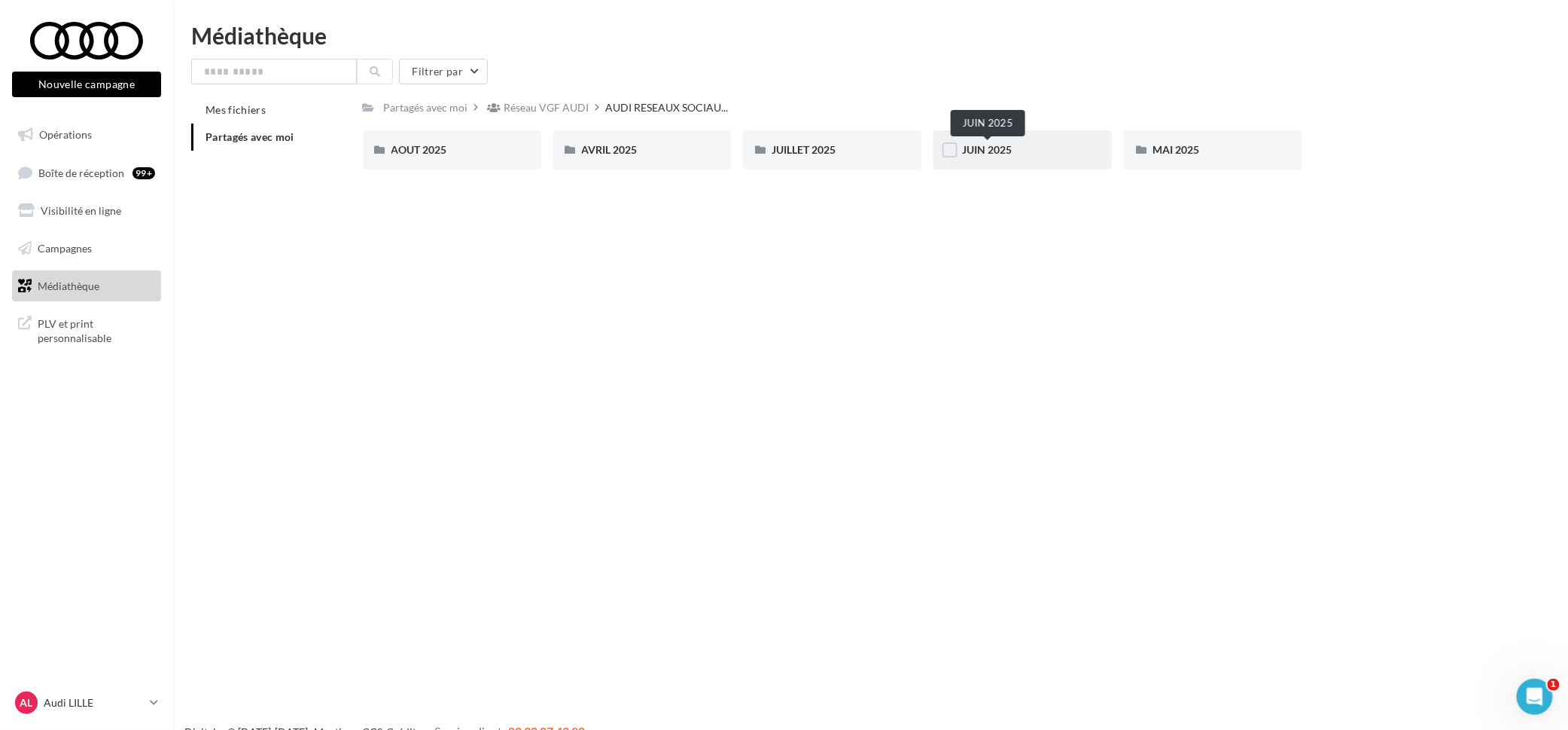
click at [1009, 144] on span "JUIN 2025" at bounding box center [987, 150] width 50 height 13
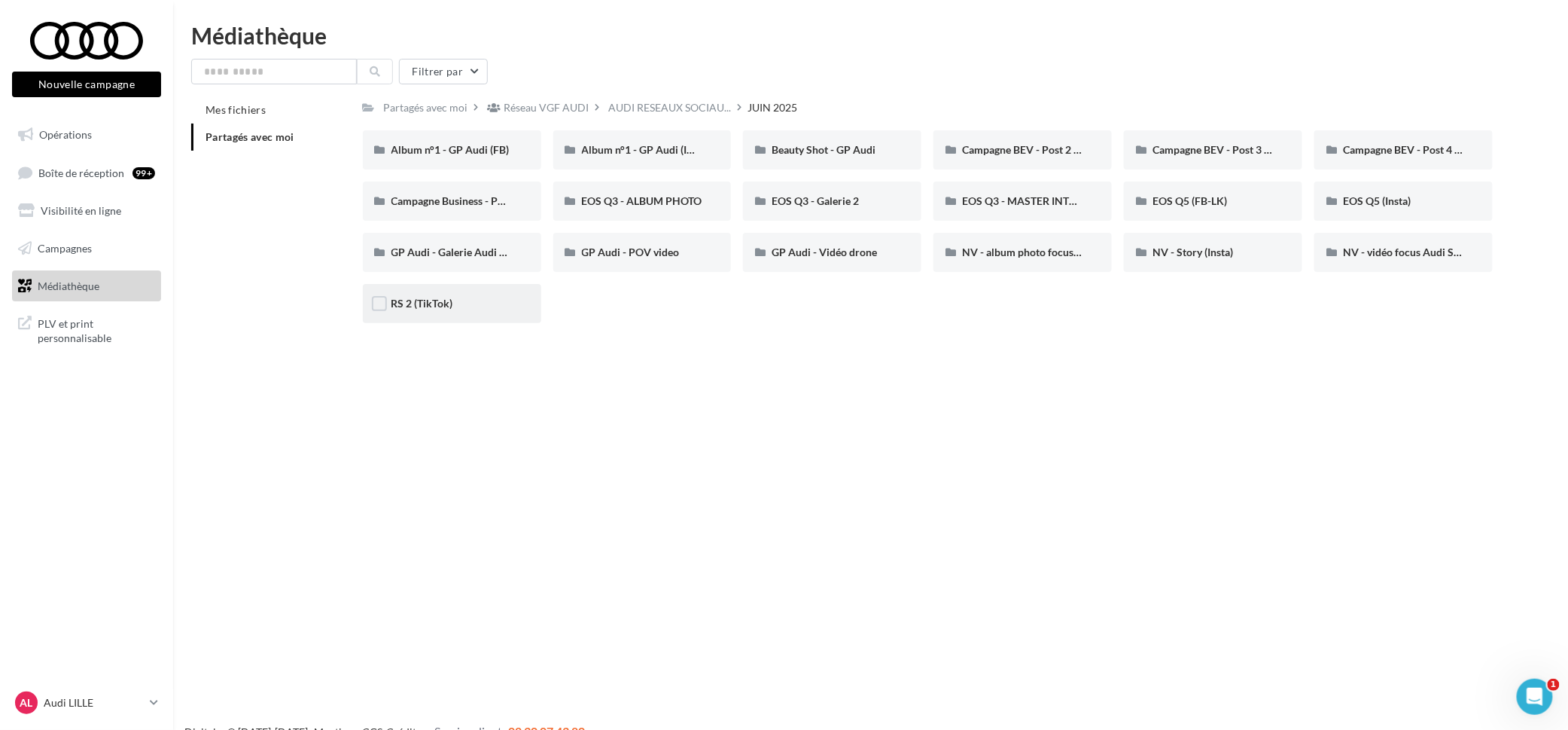
click at [448, 293] on div "RS 2 (TikTok)" at bounding box center [451, 304] width 178 height 39
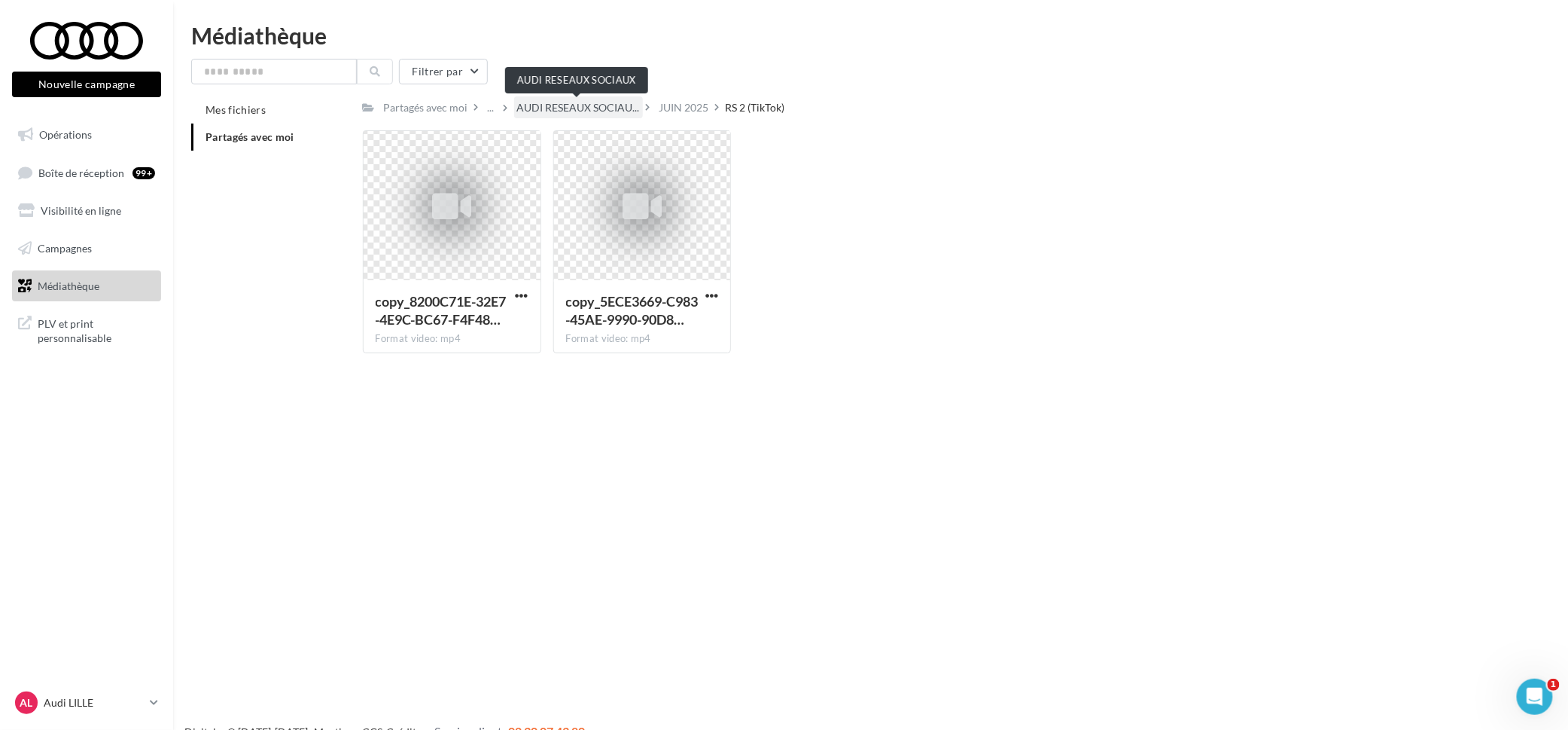
click at [551, 108] on span "AUDI RESEAUX SOCIAU..." at bounding box center [578, 107] width 122 height 15
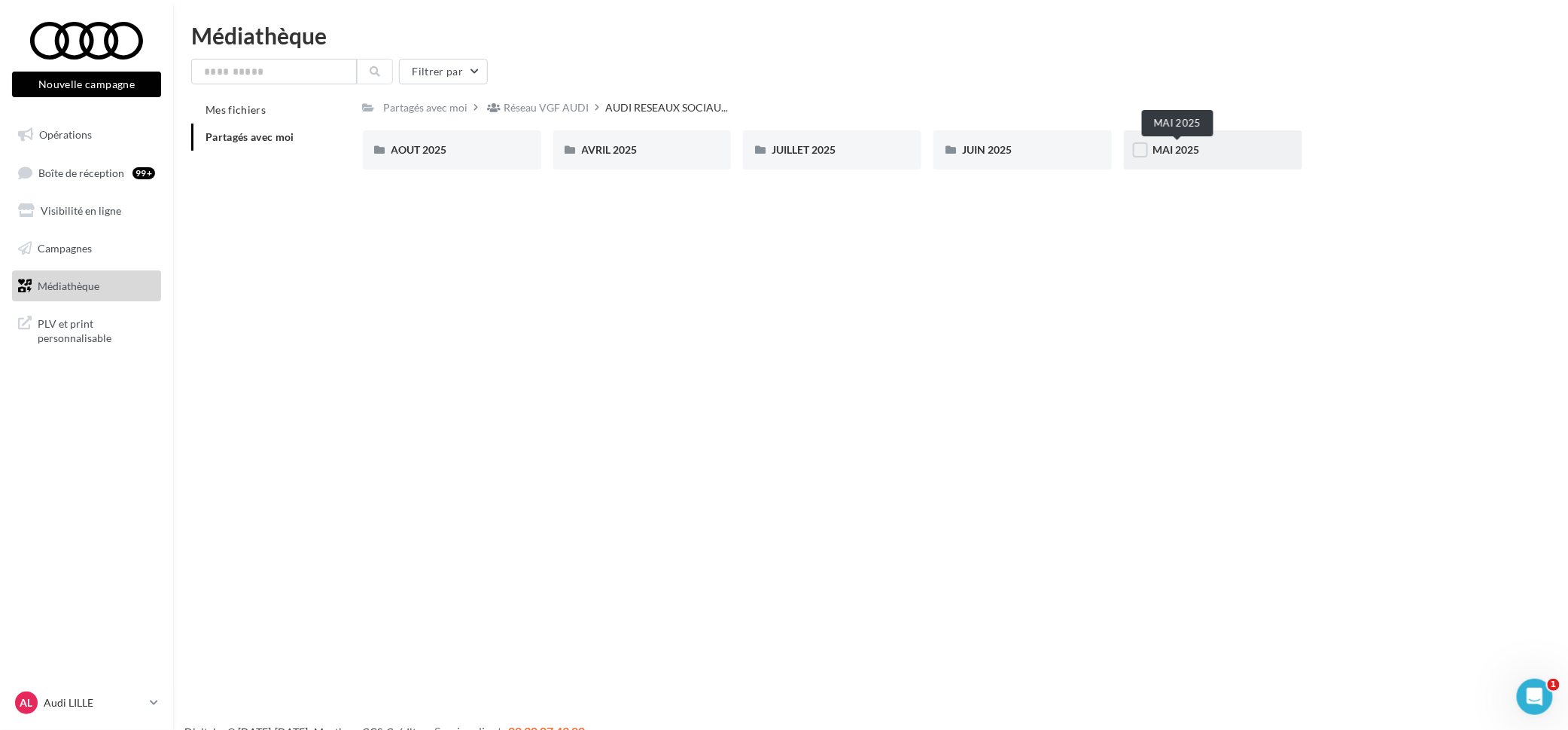
click at [1184, 143] on span "MAI 2025" at bounding box center [1176, 150] width 47 height 13
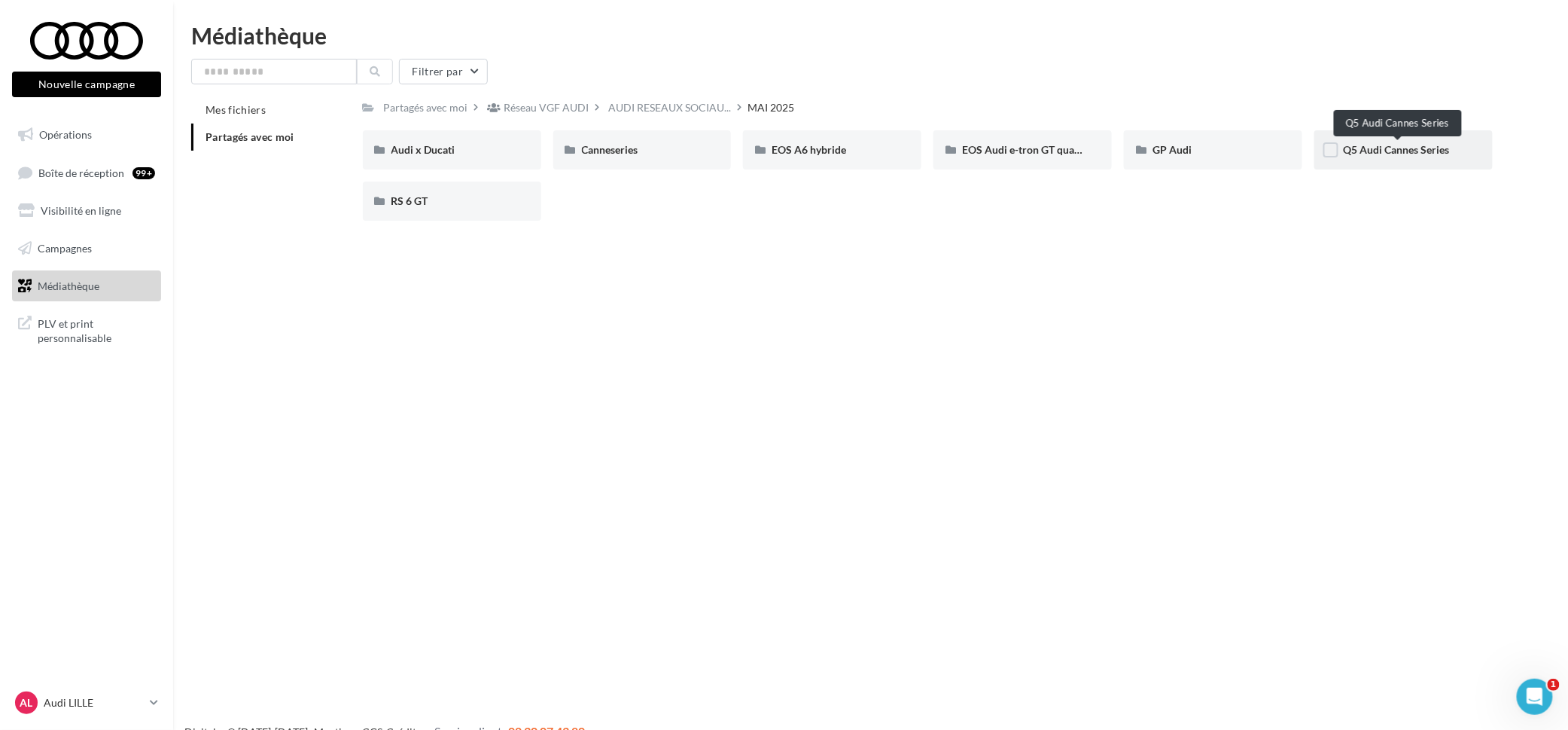
click at [1361, 149] on span "Q5 Audi Cannes Series" at bounding box center [1396, 150] width 107 height 13
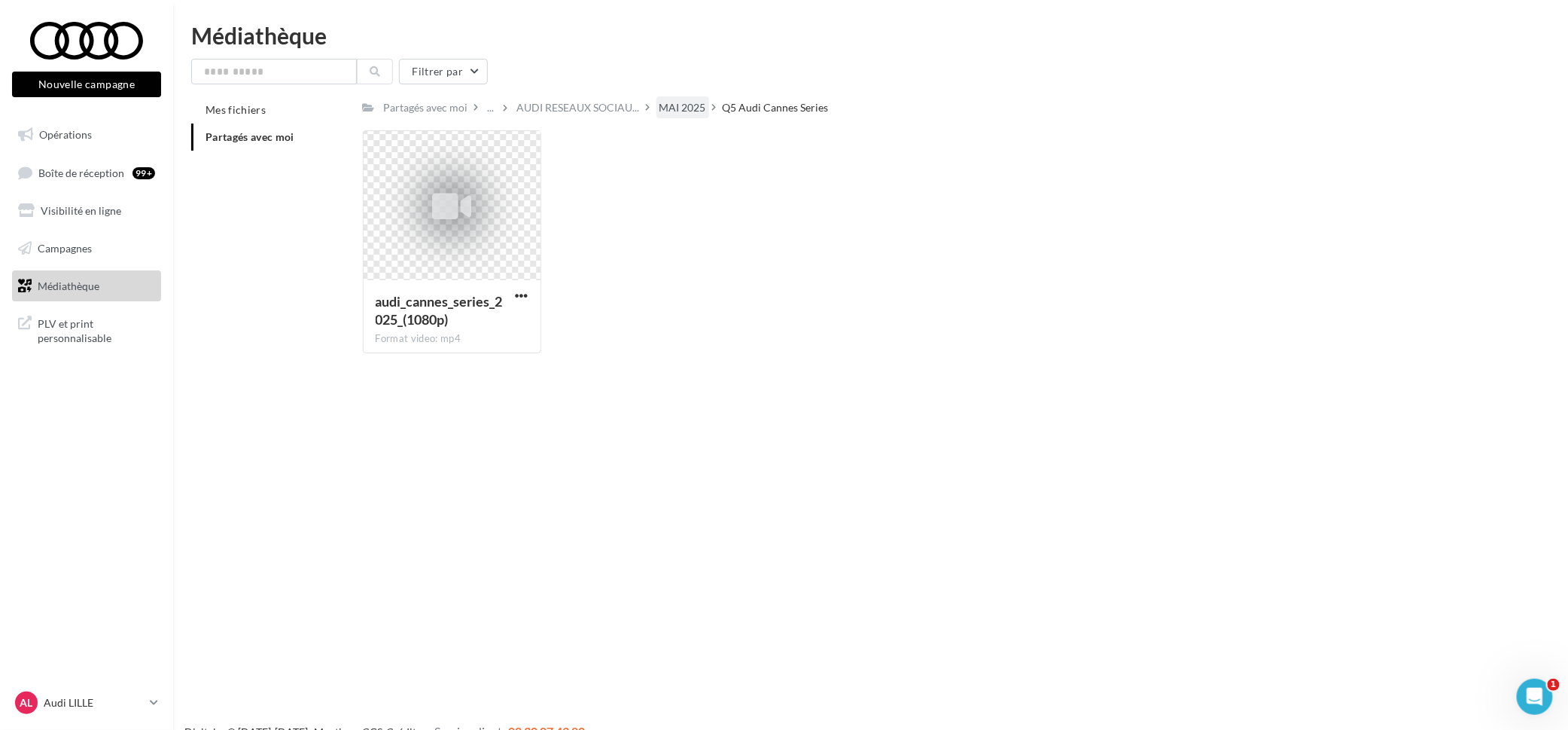
click at [665, 110] on div "MAI 2025" at bounding box center [683, 107] width 47 height 15
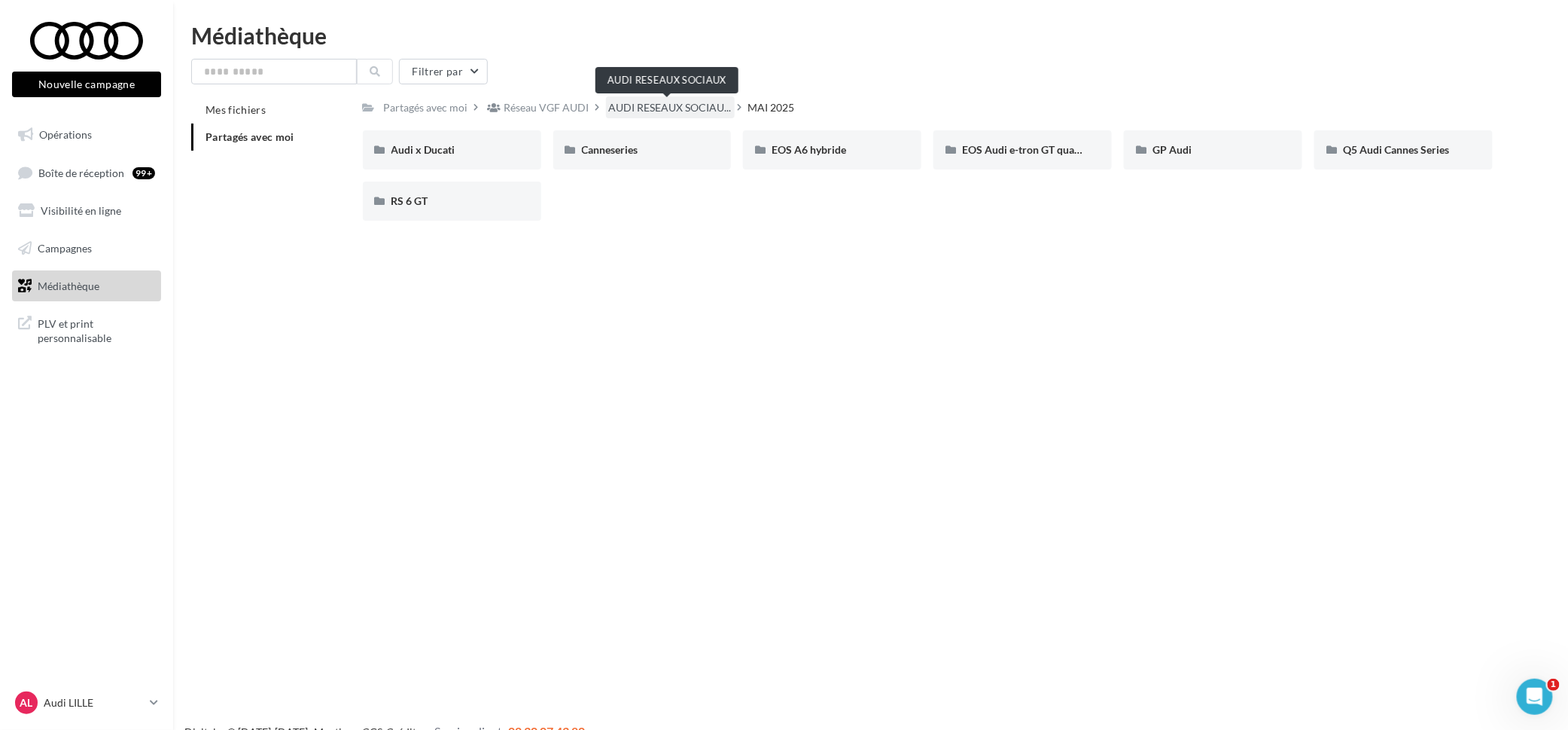
click at [626, 107] on span "AUDI RESEAUX SOCIAU..." at bounding box center [670, 107] width 122 height 15
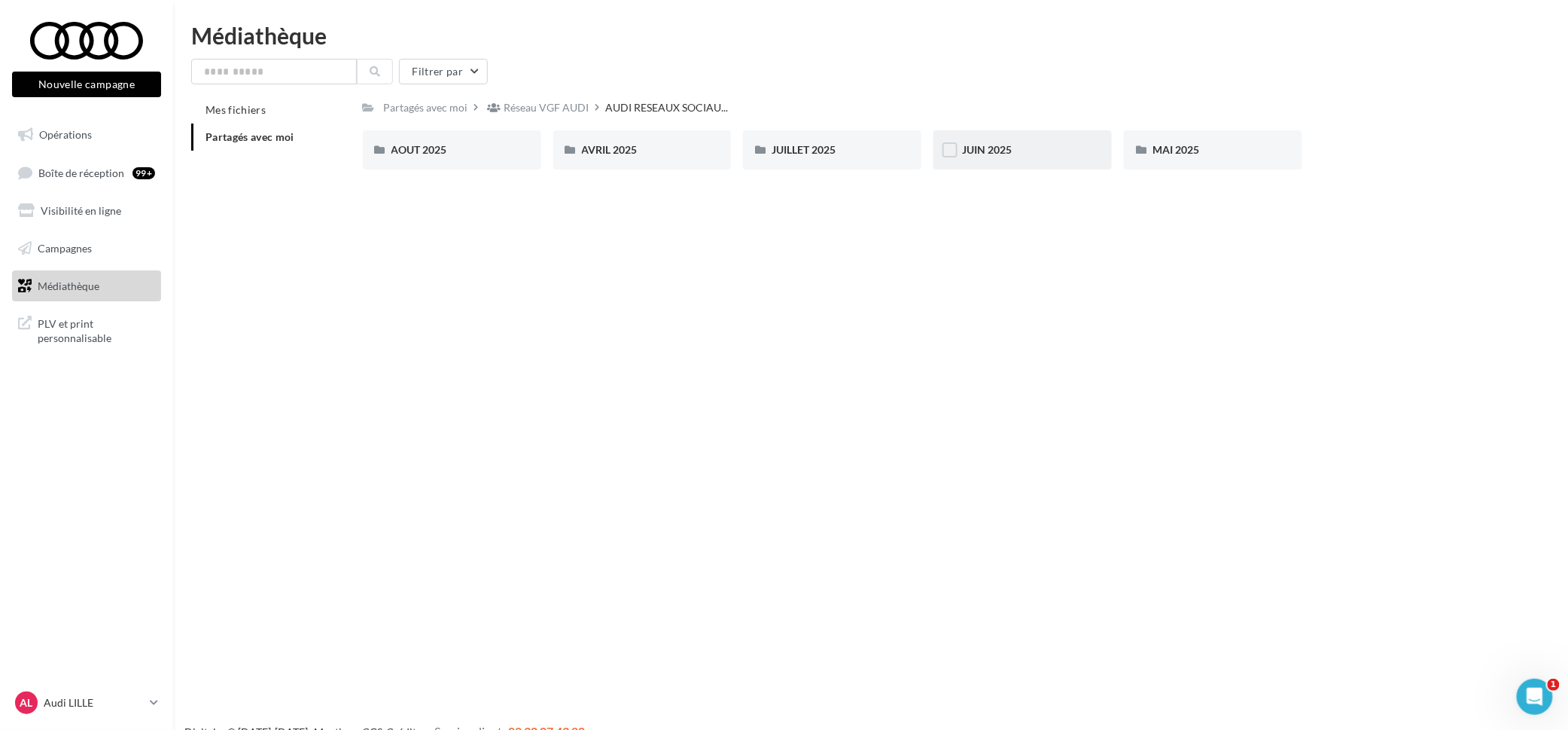
click at [1069, 152] on div "JUIN 2025" at bounding box center [1023, 150] width 121 height 15
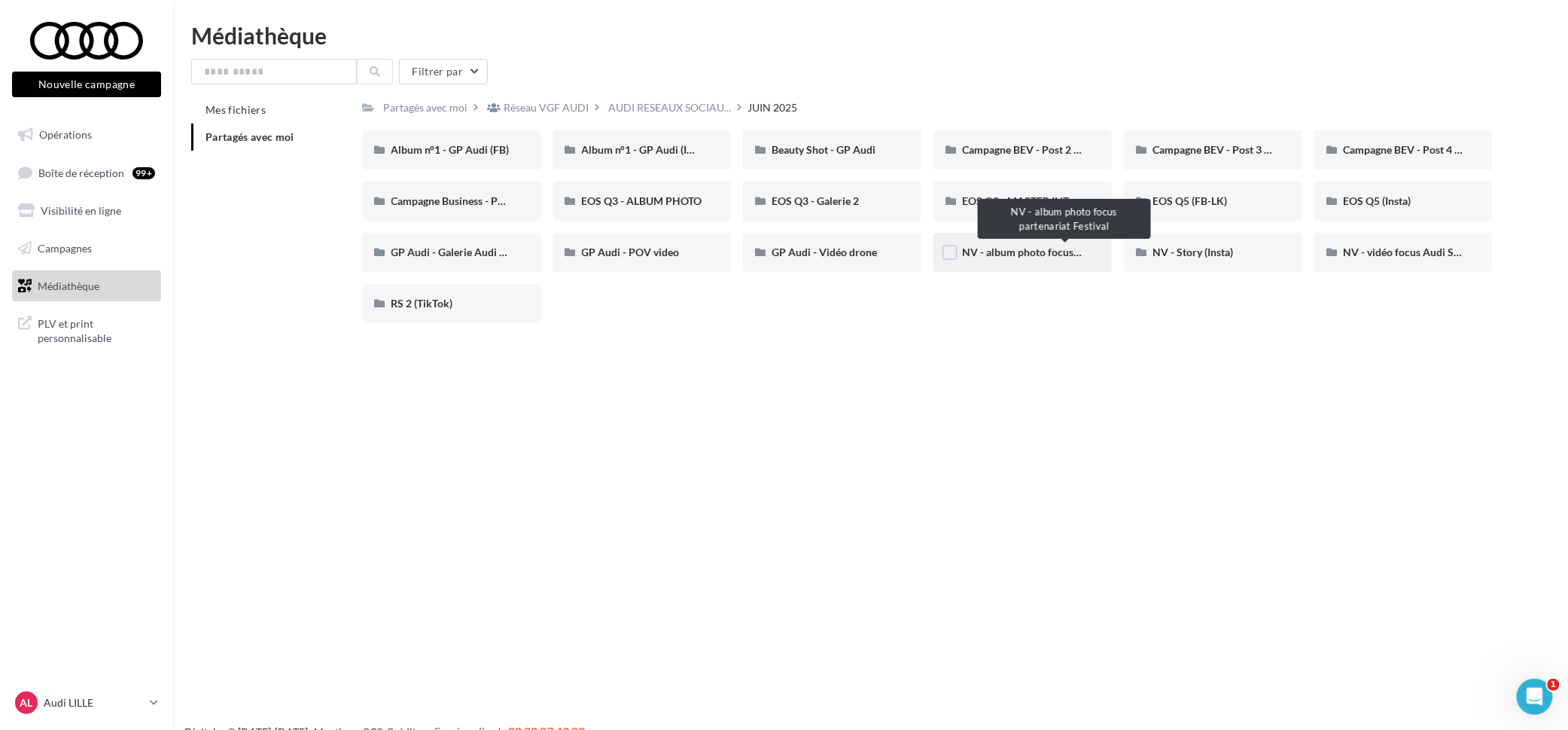
click at [1044, 254] on span "NV - album photo focus partenariat Festival" at bounding box center [1064, 252] width 205 height 13
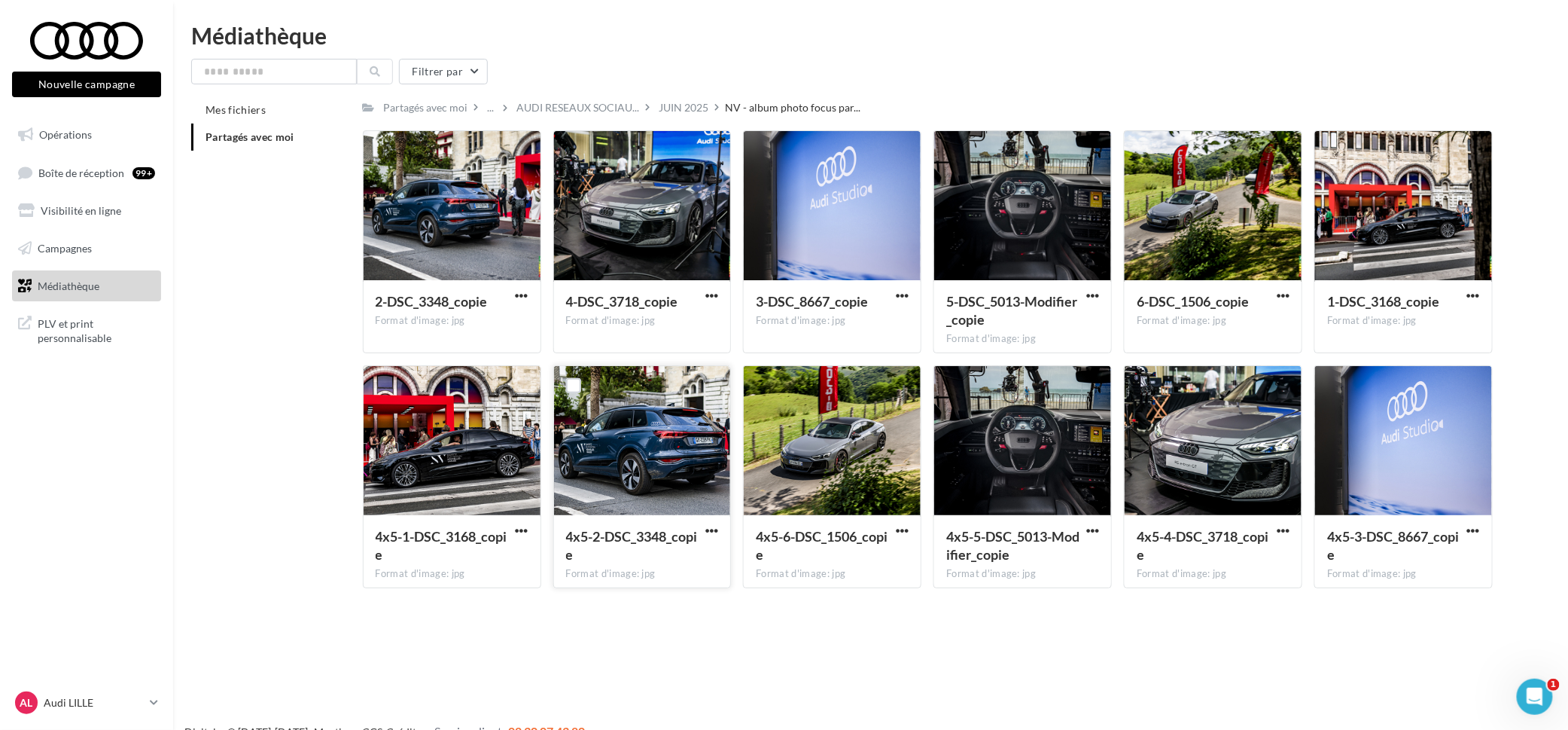
click at [719, 530] on button "button" at bounding box center [712, 532] width 19 height 15
click at [691, 562] on button "Télécharger" at bounding box center [646, 560] width 150 height 39
click at [675, 110] on div "Le téléchargement va bientôt commencer" at bounding box center [784, 93] width 263 height 41
drag, startPoint x: 623, startPoint y: 38, endPoint x: 636, endPoint y: 77, distance: 41.1
click at [623, 41] on div "Médiathèque" at bounding box center [871, 36] width 1359 height 22
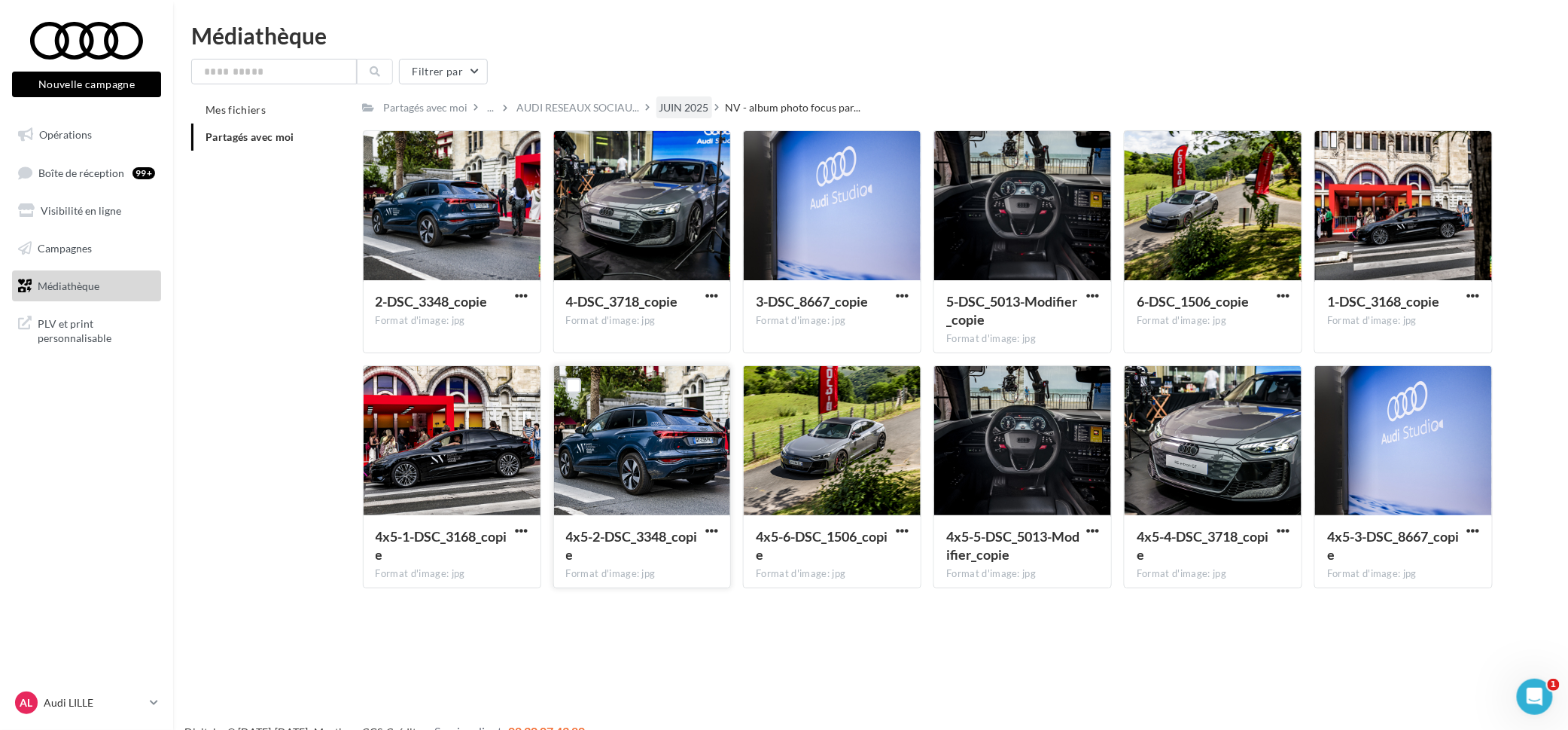
click at [680, 110] on div "JUIN 2025" at bounding box center [684, 107] width 50 height 15
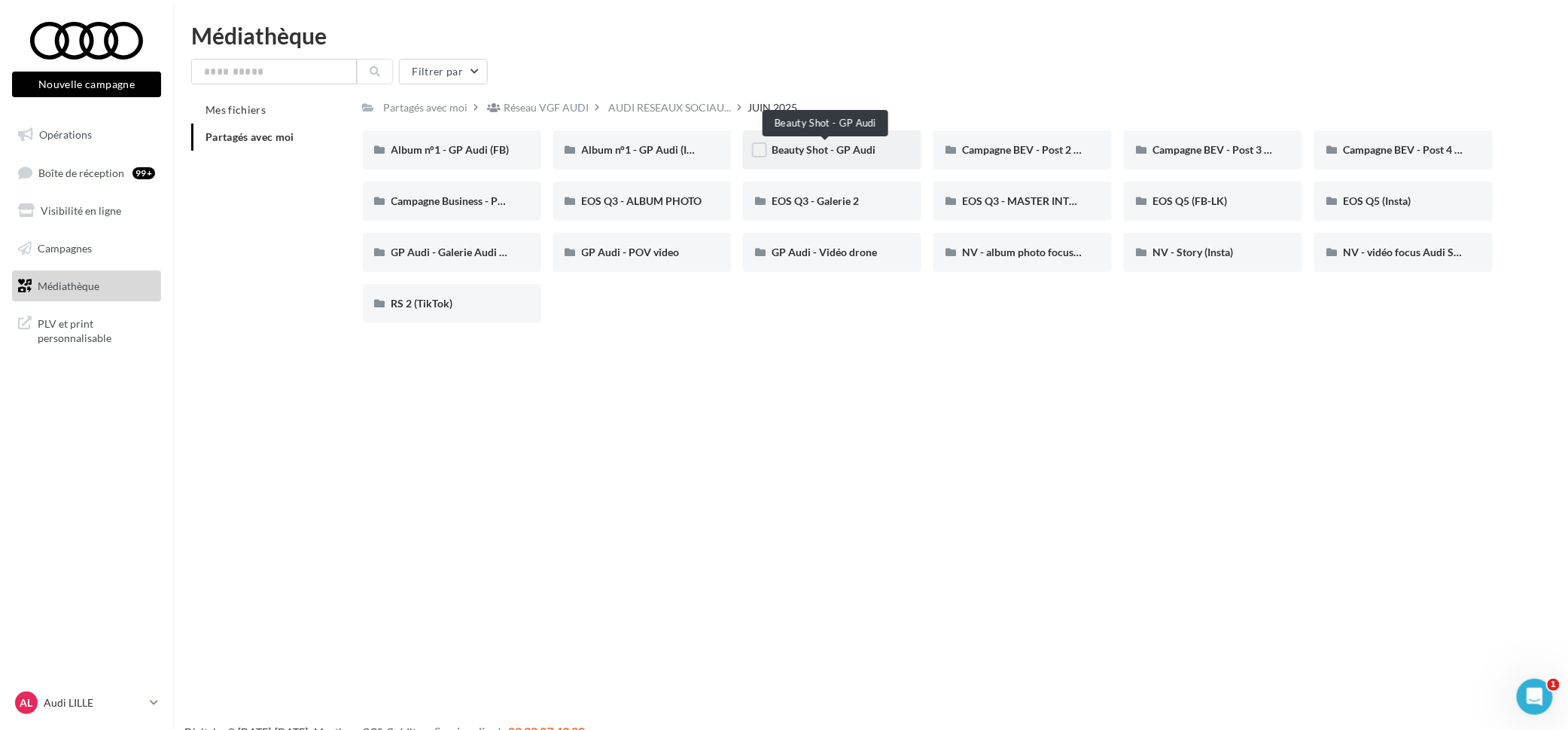
click at [783, 153] on span "Beauty Shot - GP Audi" at bounding box center [823, 150] width 104 height 13
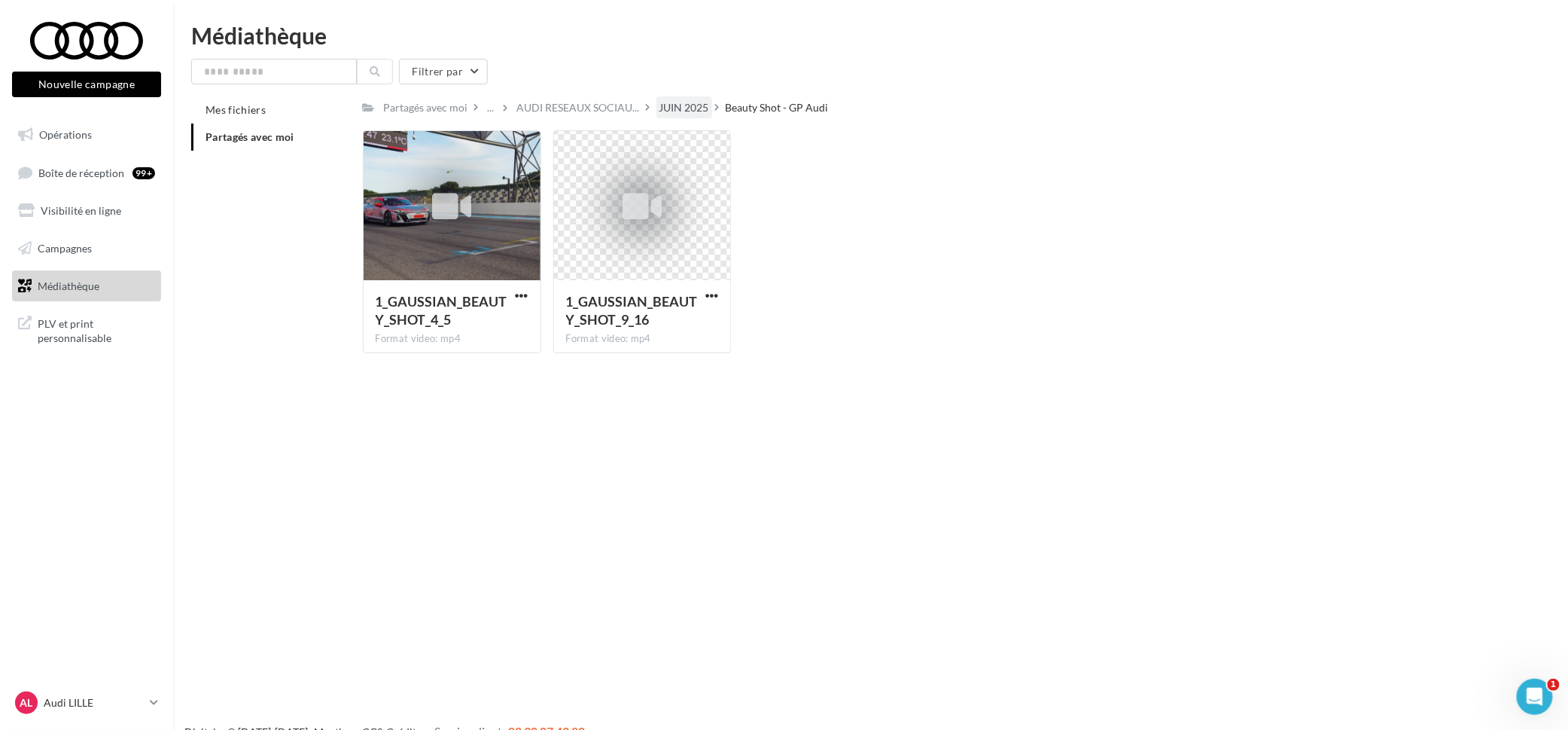
click at [687, 109] on div "JUIN 2025" at bounding box center [684, 107] width 50 height 15
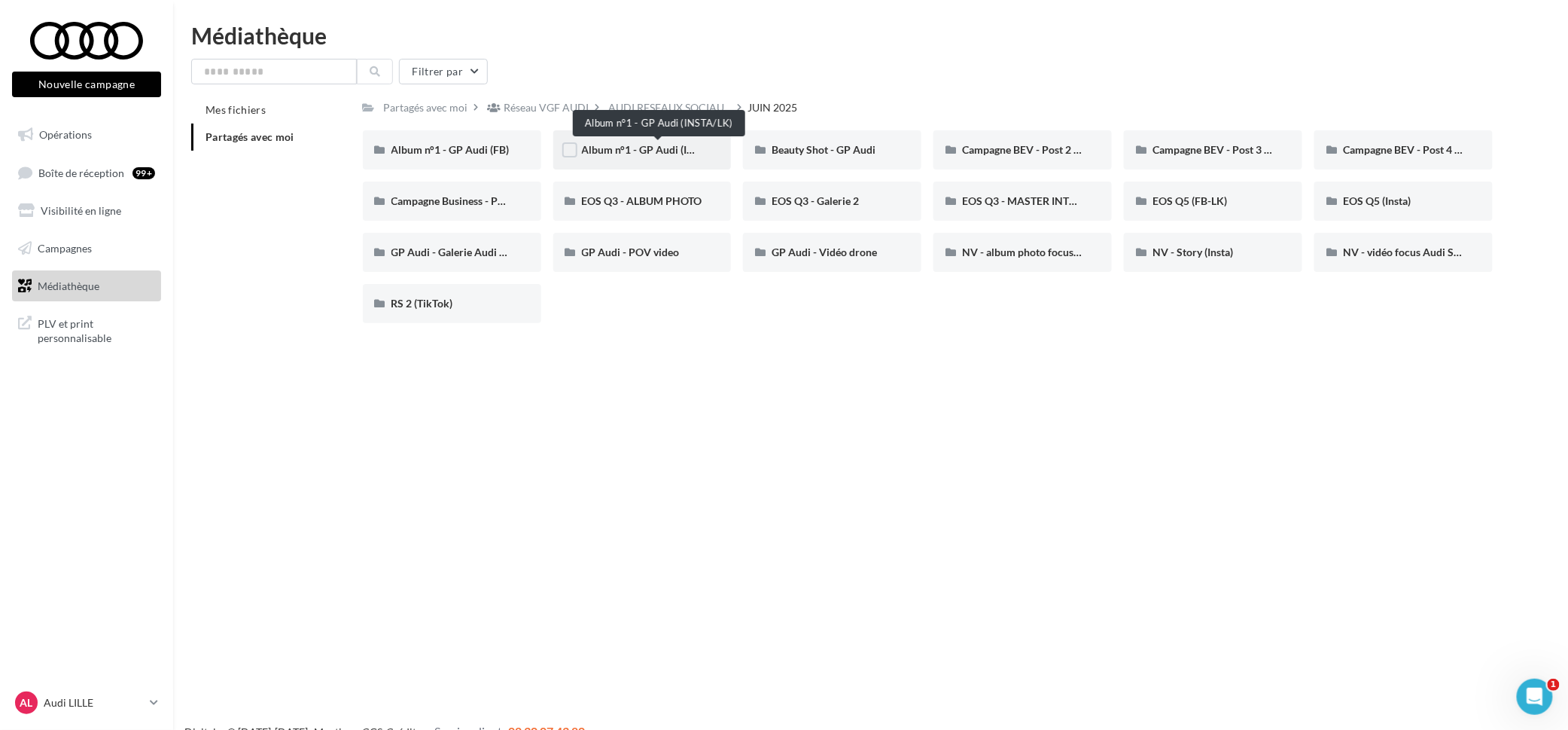
click at [655, 148] on span "Album n°1 - GP Audi (INSTA/LK)" at bounding box center [658, 150] width 152 height 13
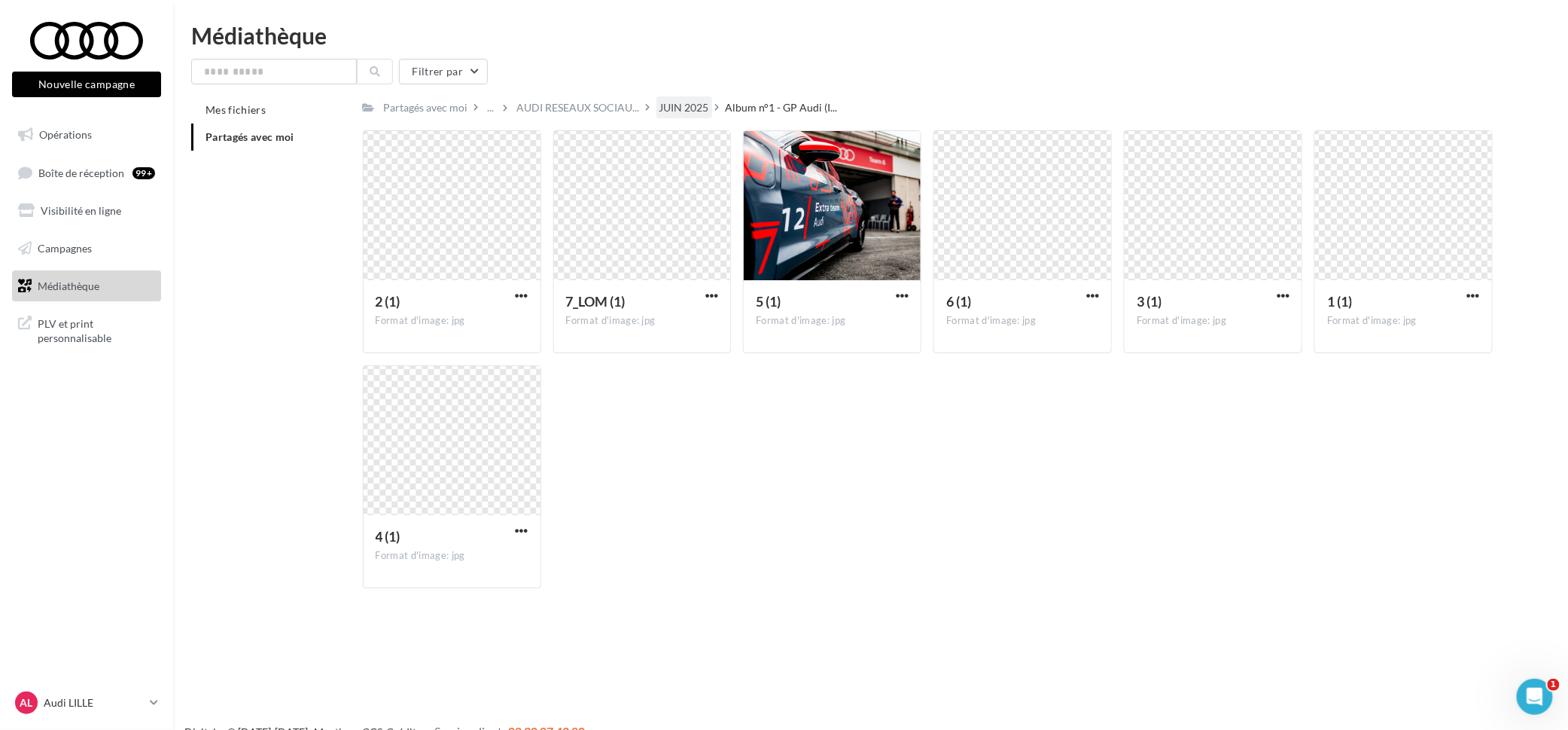
click at [690, 110] on div "JUIN 2025" at bounding box center [684, 107] width 50 height 15
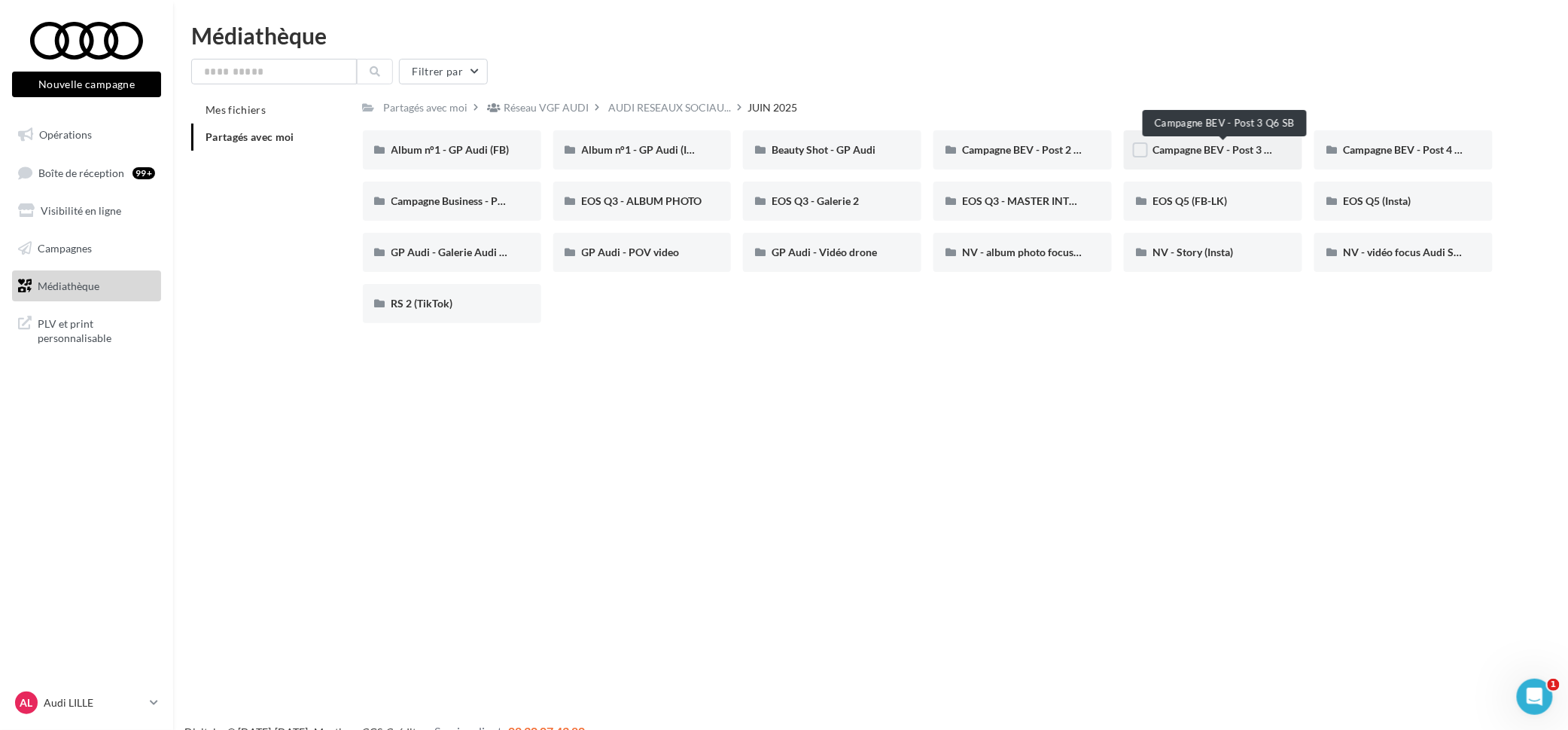
click at [1186, 156] on span "Campagne BEV - Post 3 Q6 SB" at bounding box center [1223, 150] width 141 height 13
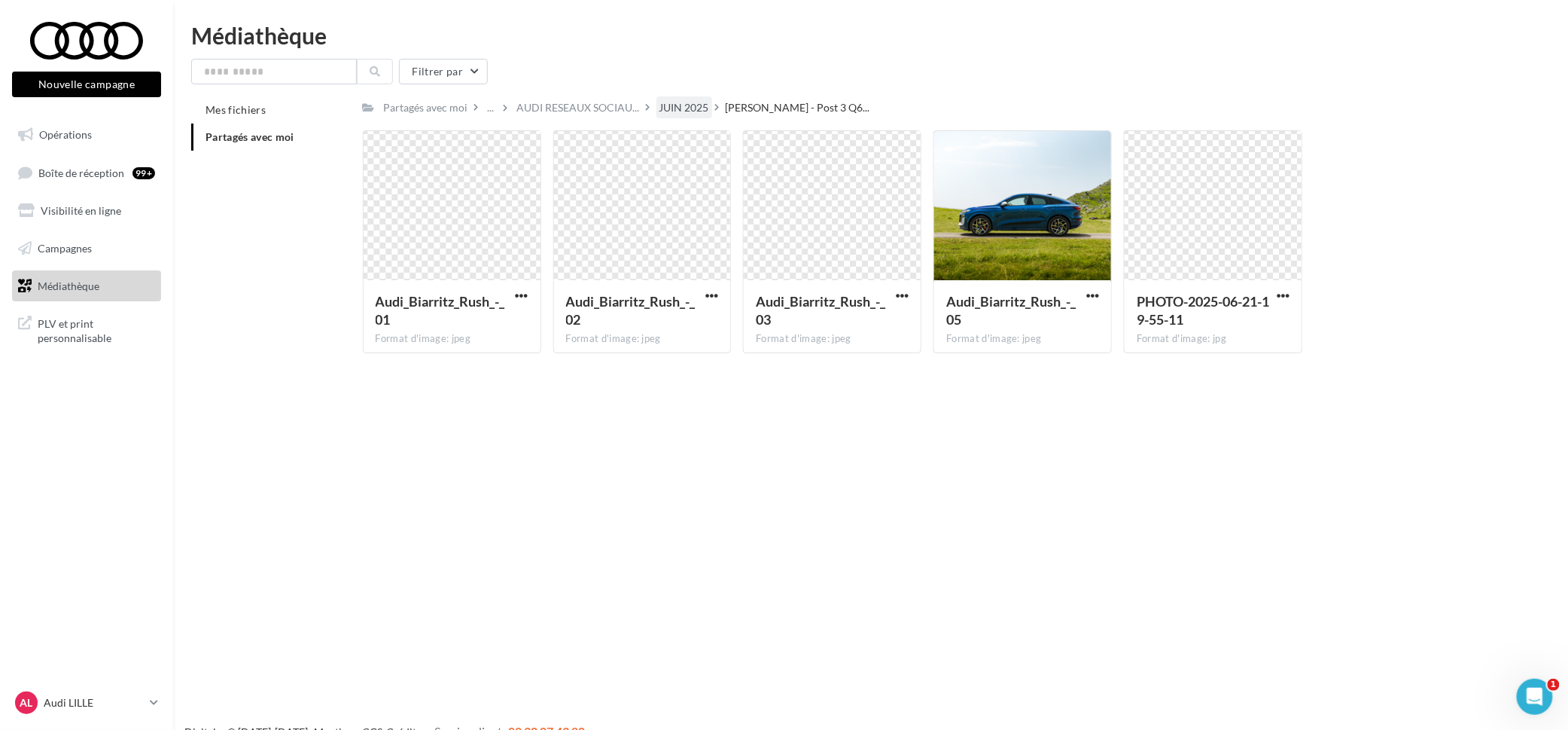
click at [696, 107] on div "JUIN 2025" at bounding box center [684, 107] width 50 height 15
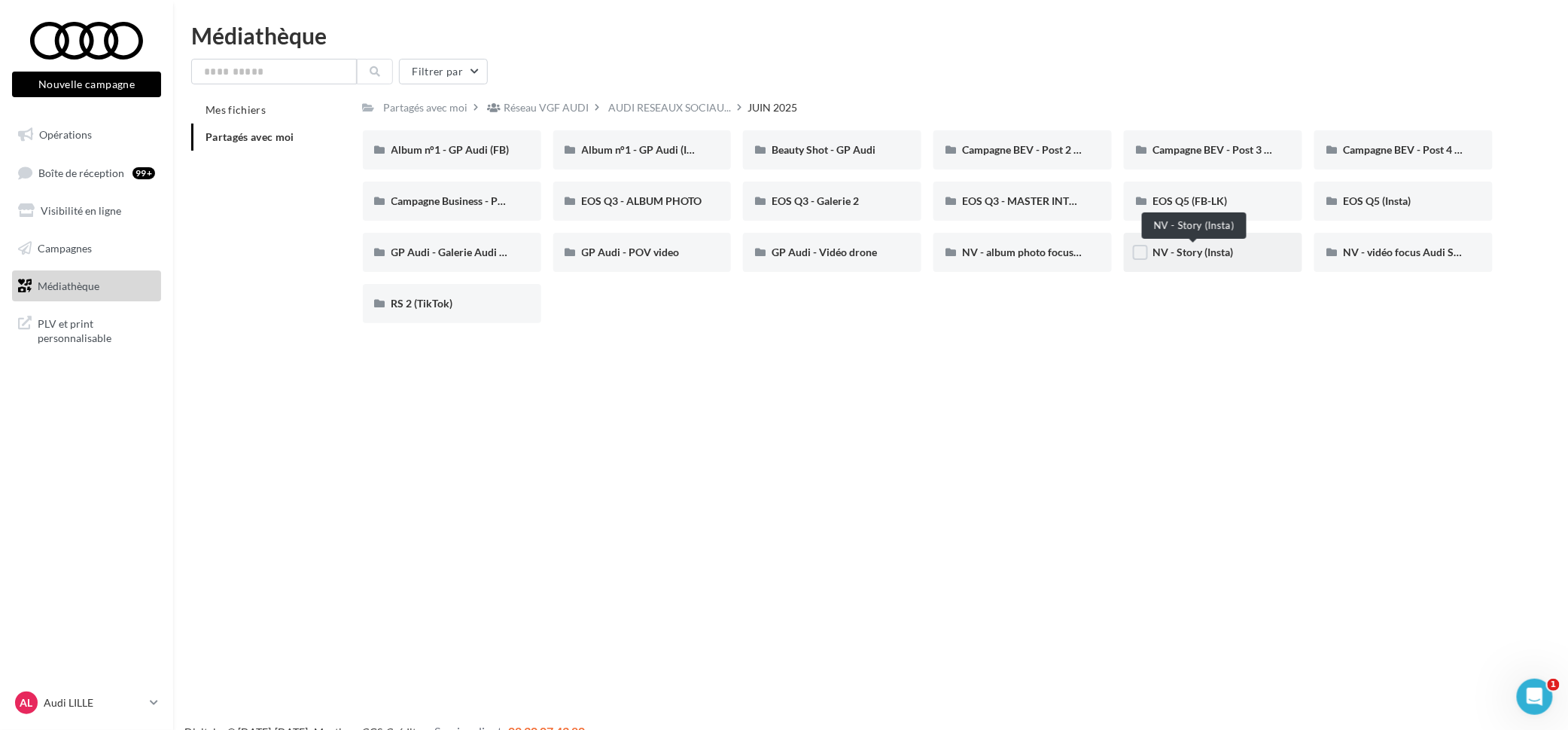
click at [1230, 257] on span "NV - Story (Insta)" at bounding box center [1193, 252] width 80 height 13
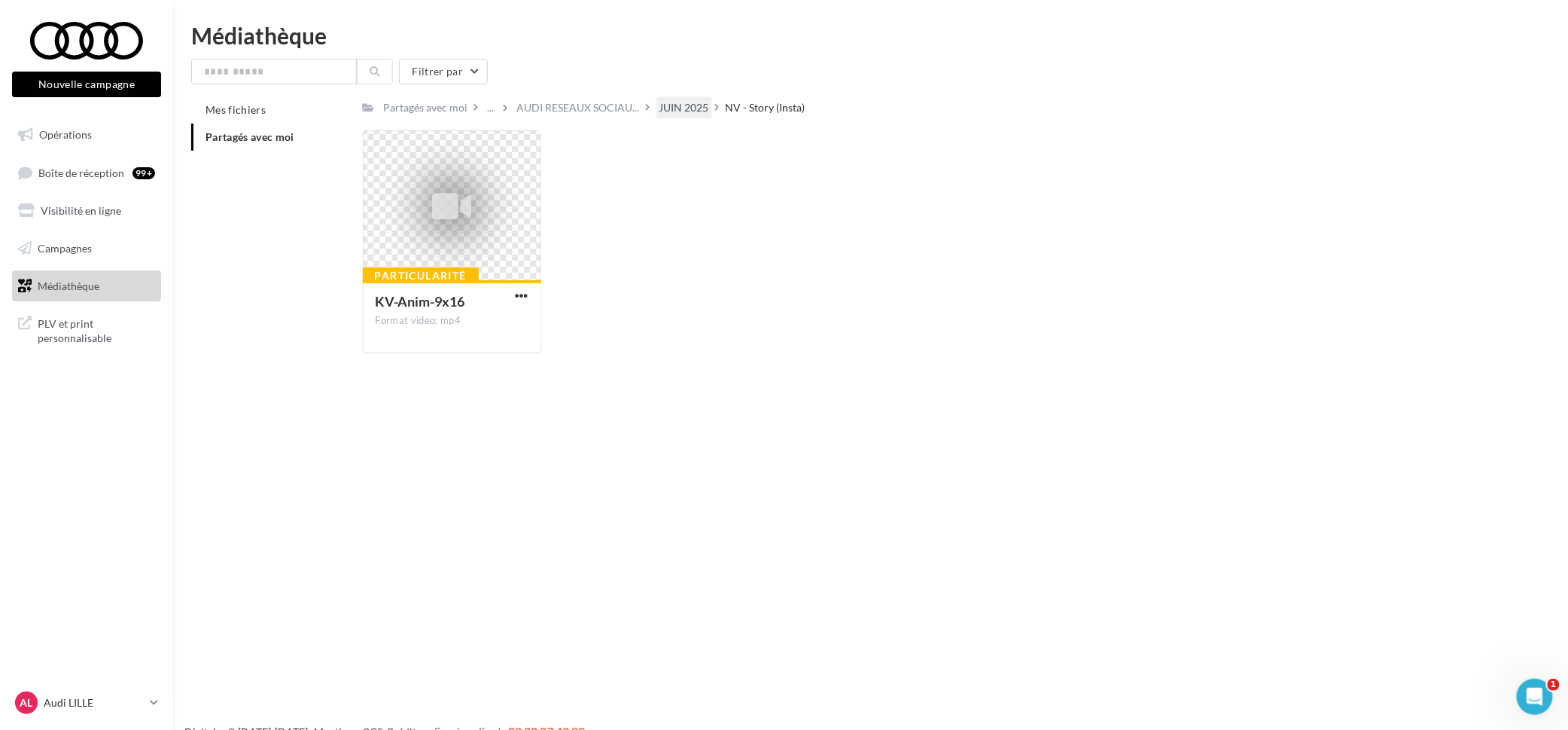
click at [682, 107] on div "JUIN 2025" at bounding box center [684, 107] width 50 height 15
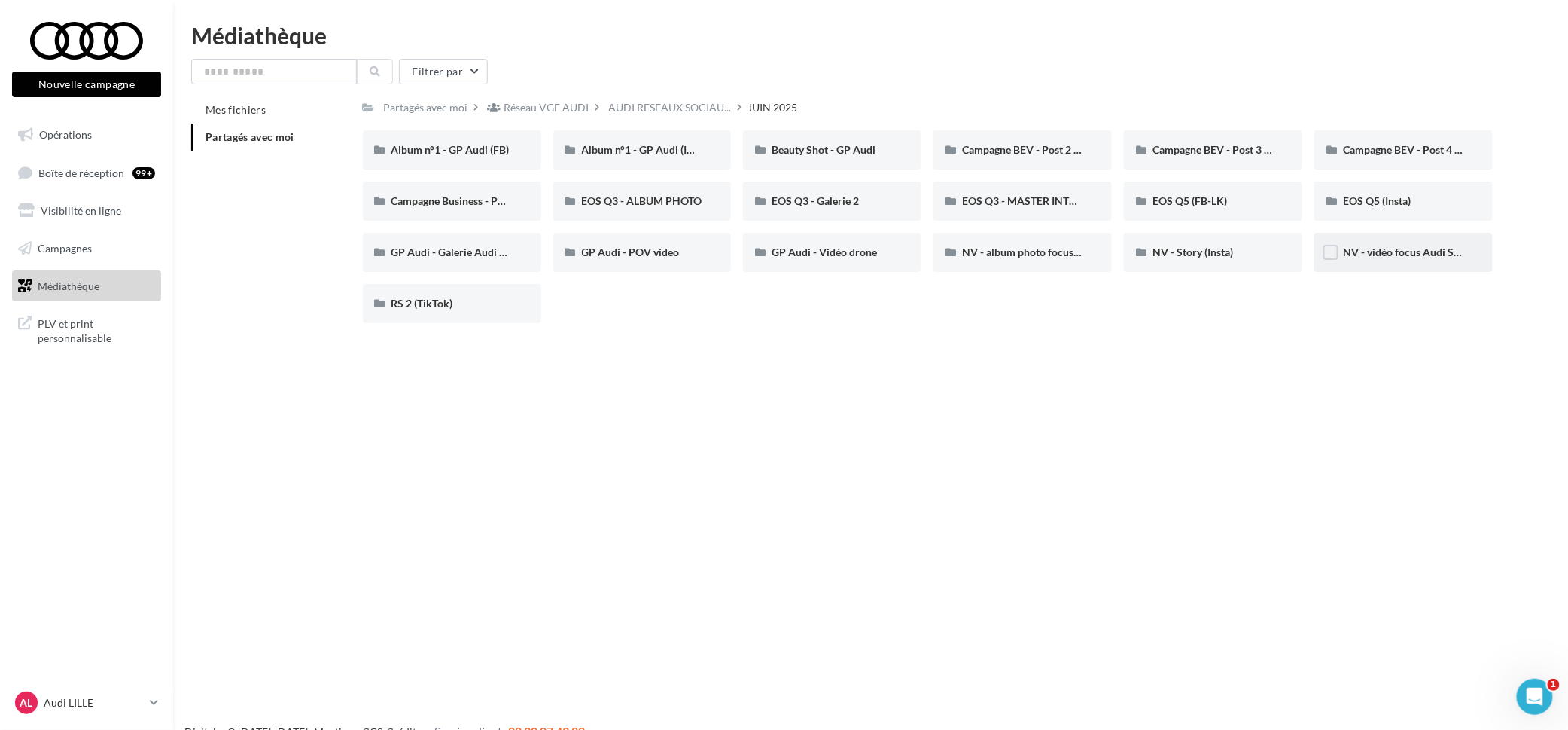
click at [1395, 253] on span "NV - vidéo focus Audi Studio" at bounding box center [1410, 252] width 135 height 13
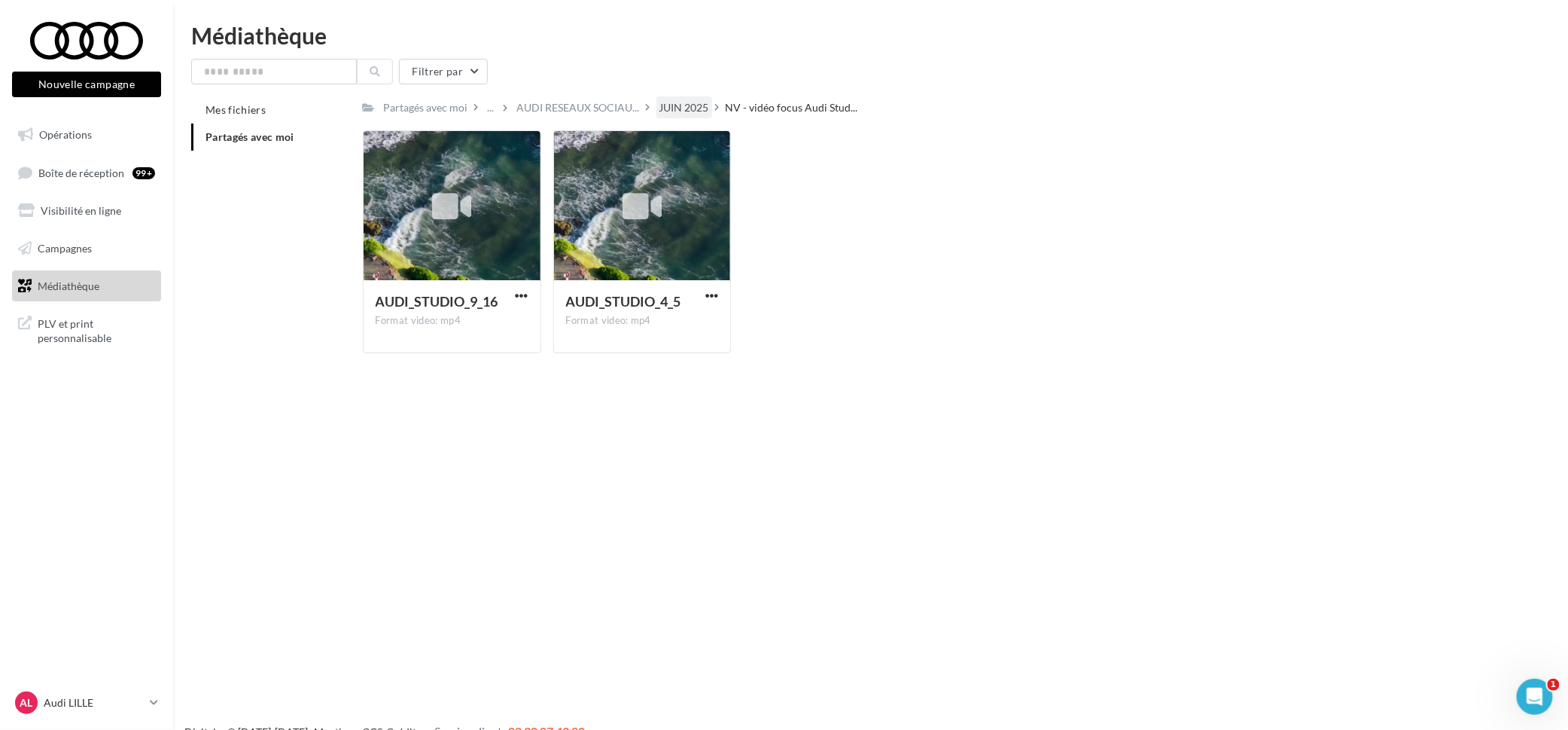
click at [680, 104] on div "JUIN 2025" at bounding box center [684, 107] width 50 height 15
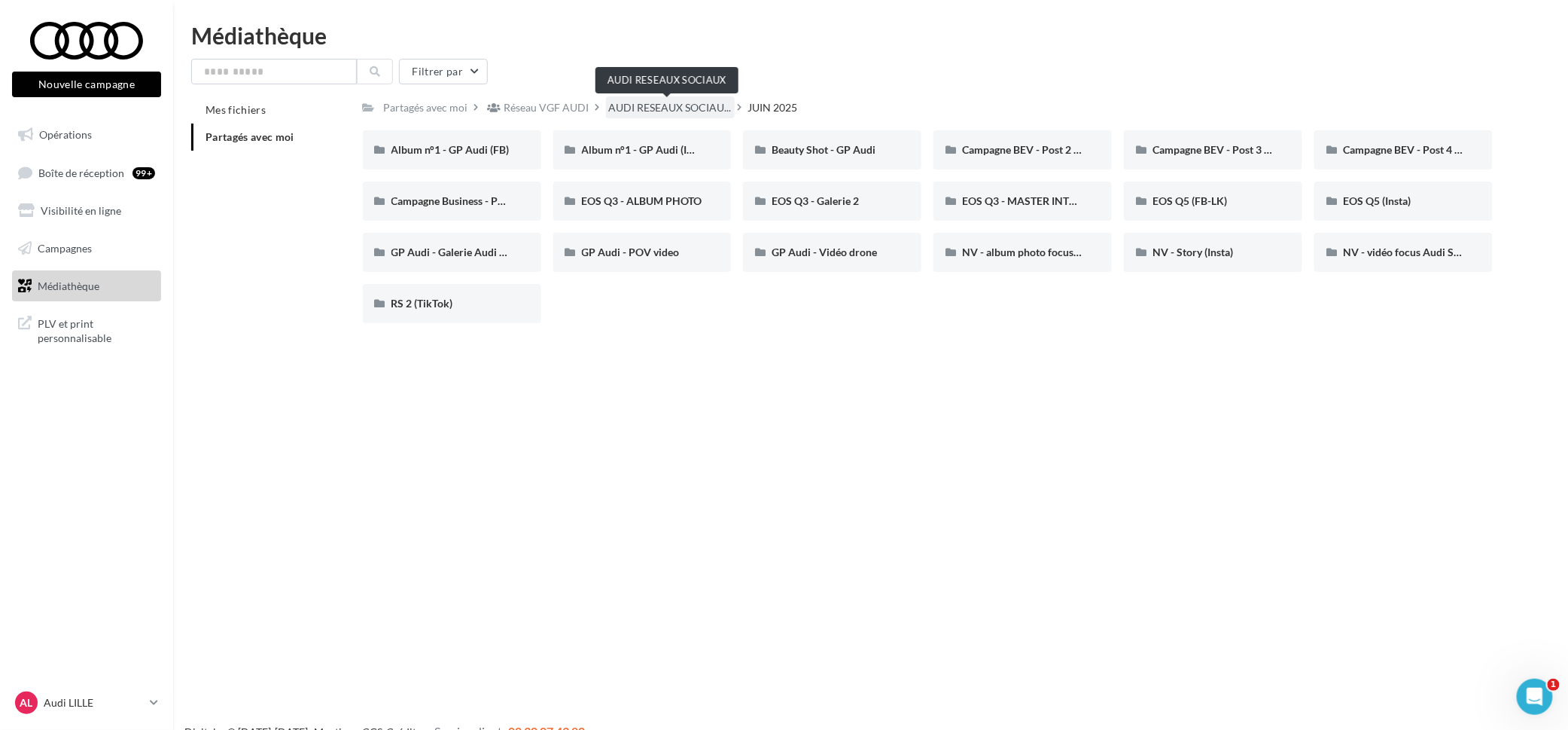
click at [650, 106] on span "AUDI RESEAUX SOCIAU..." at bounding box center [670, 107] width 122 height 15
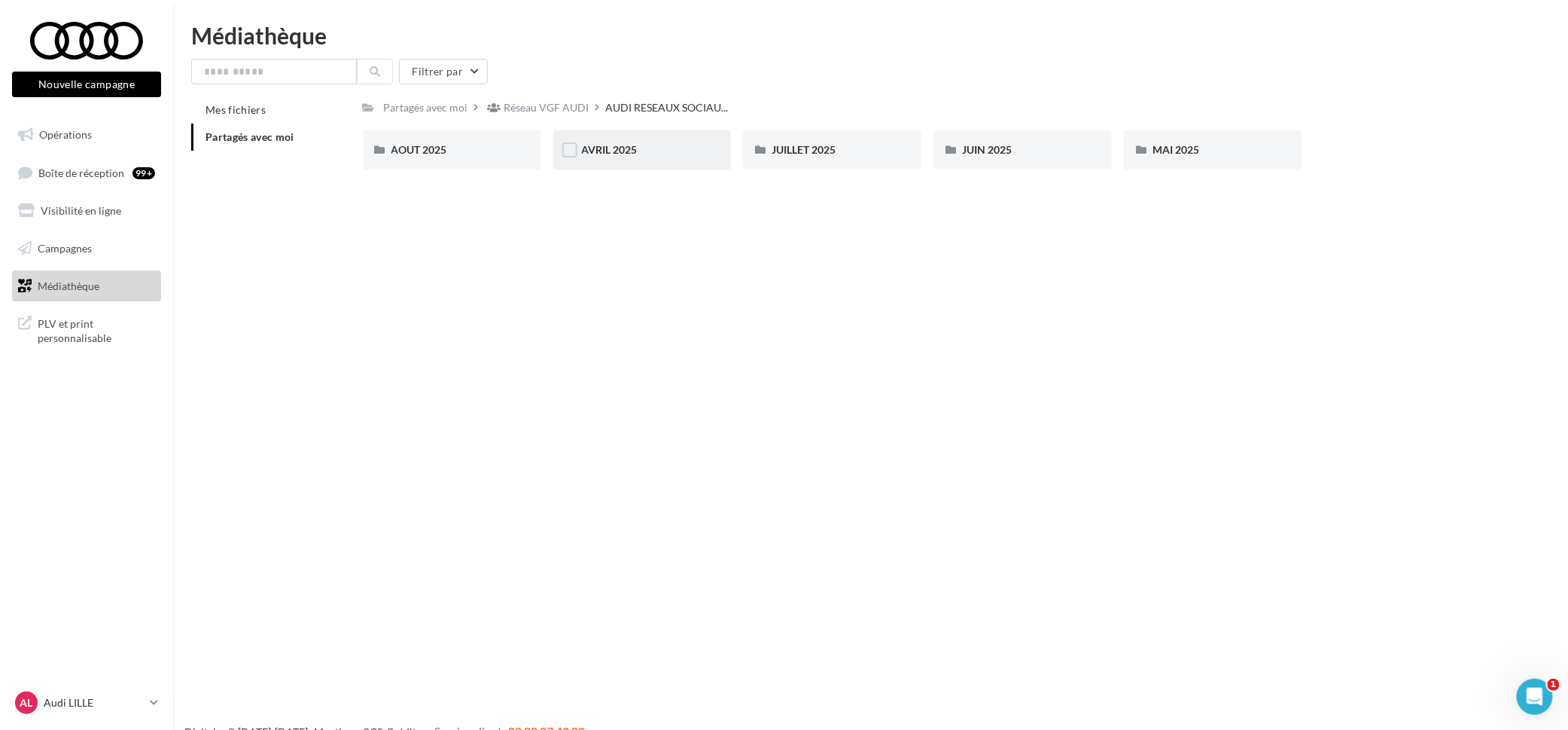
click at [652, 151] on div "AVRIL 2025" at bounding box center [643, 150] width 121 height 15
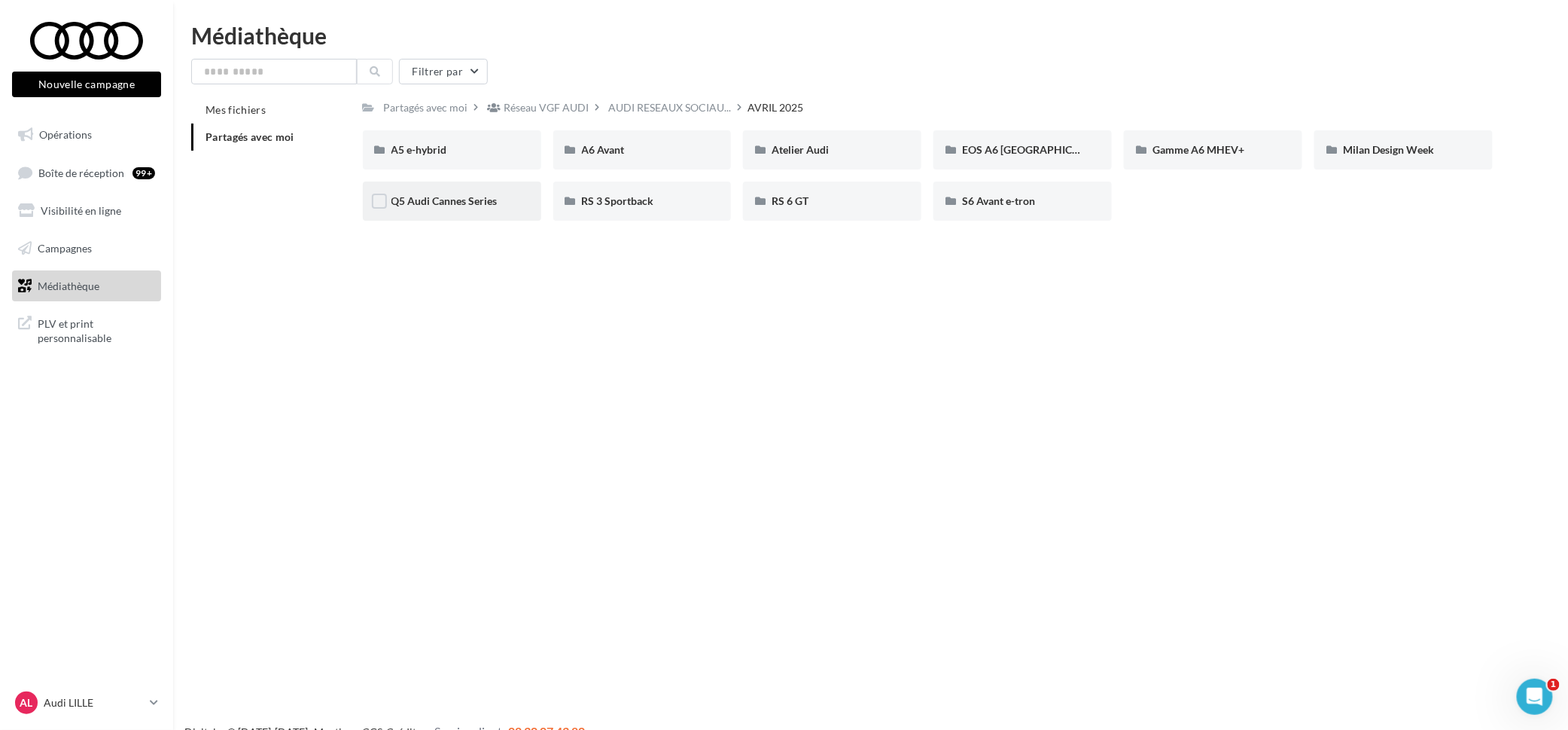
click at [470, 196] on span "Q5 Audi Cannes Series" at bounding box center [445, 201] width 107 height 13
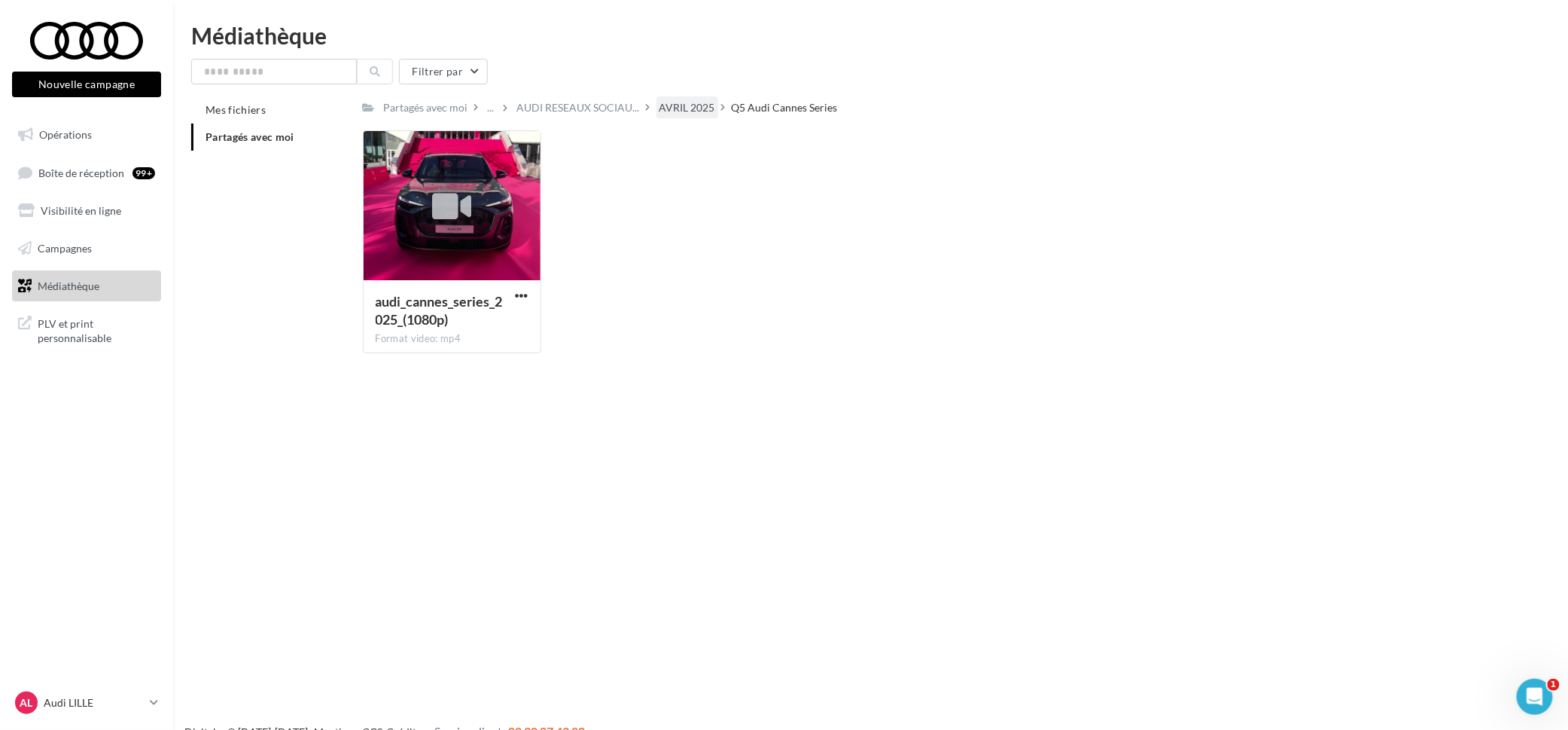
click at [664, 117] on div "AVRIL 2025" at bounding box center [688, 107] width 62 height 21
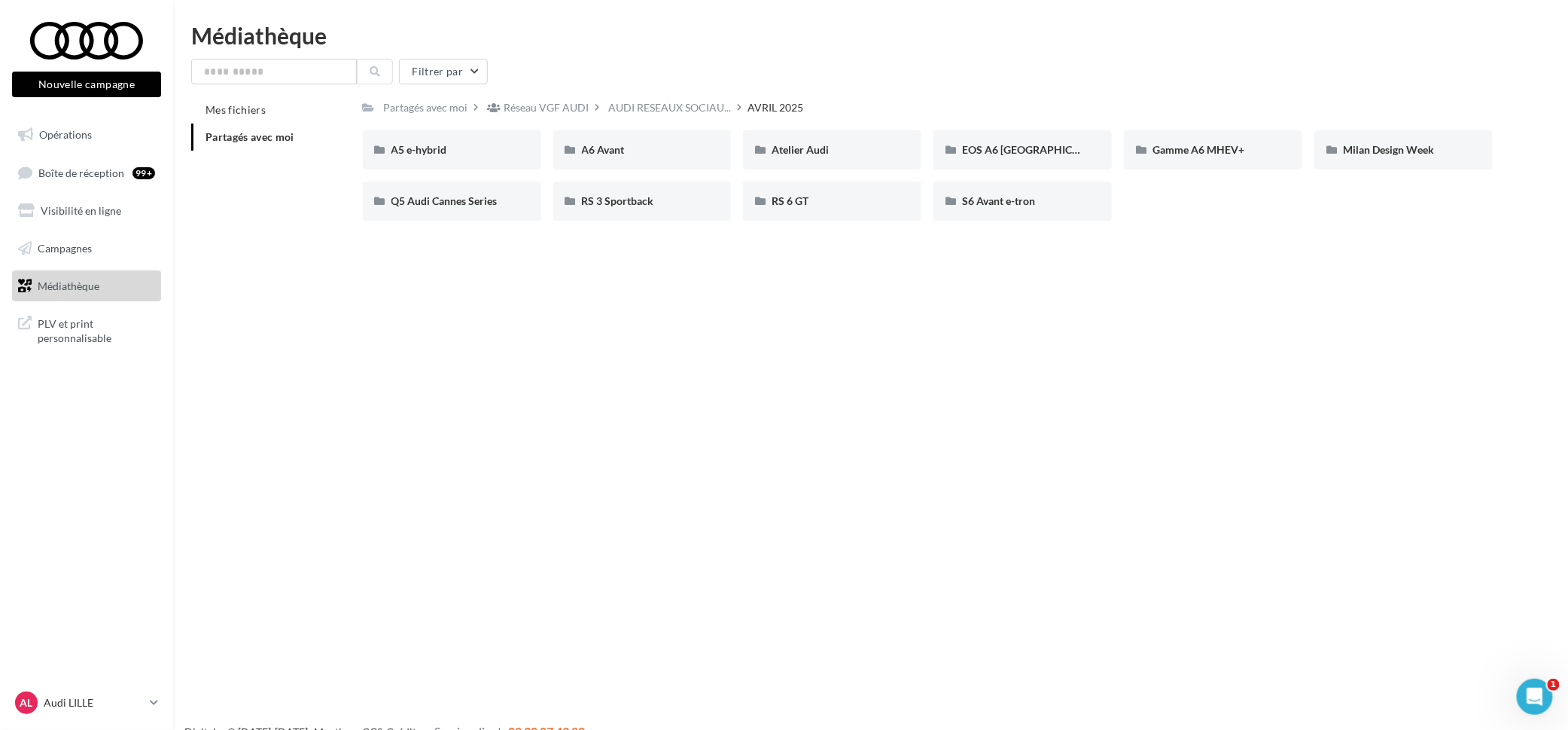
click at [474, 164] on div "A5 e-hybrid" at bounding box center [451, 150] width 178 height 39
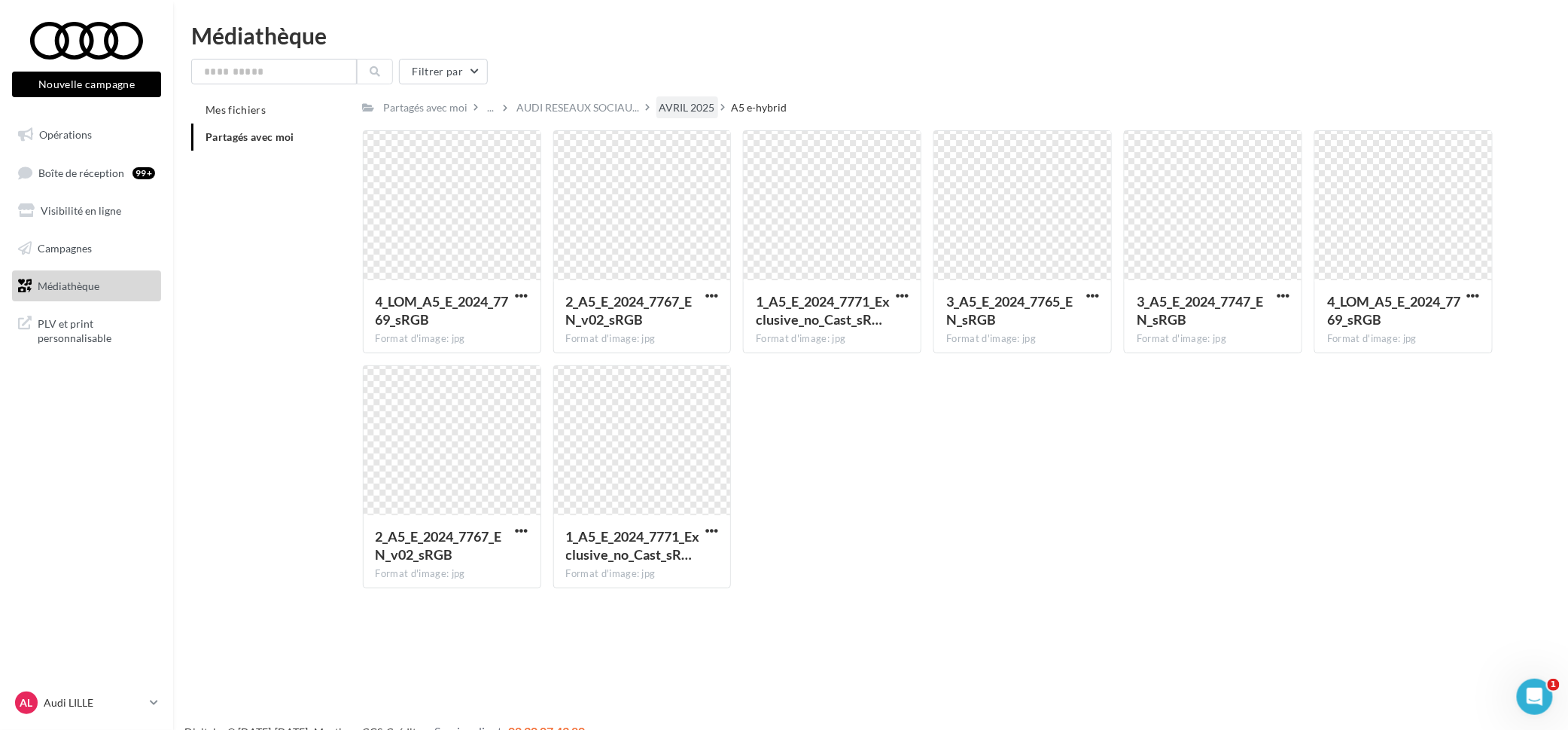
click at [678, 108] on div "AVRIL 2025" at bounding box center [688, 107] width 56 height 15
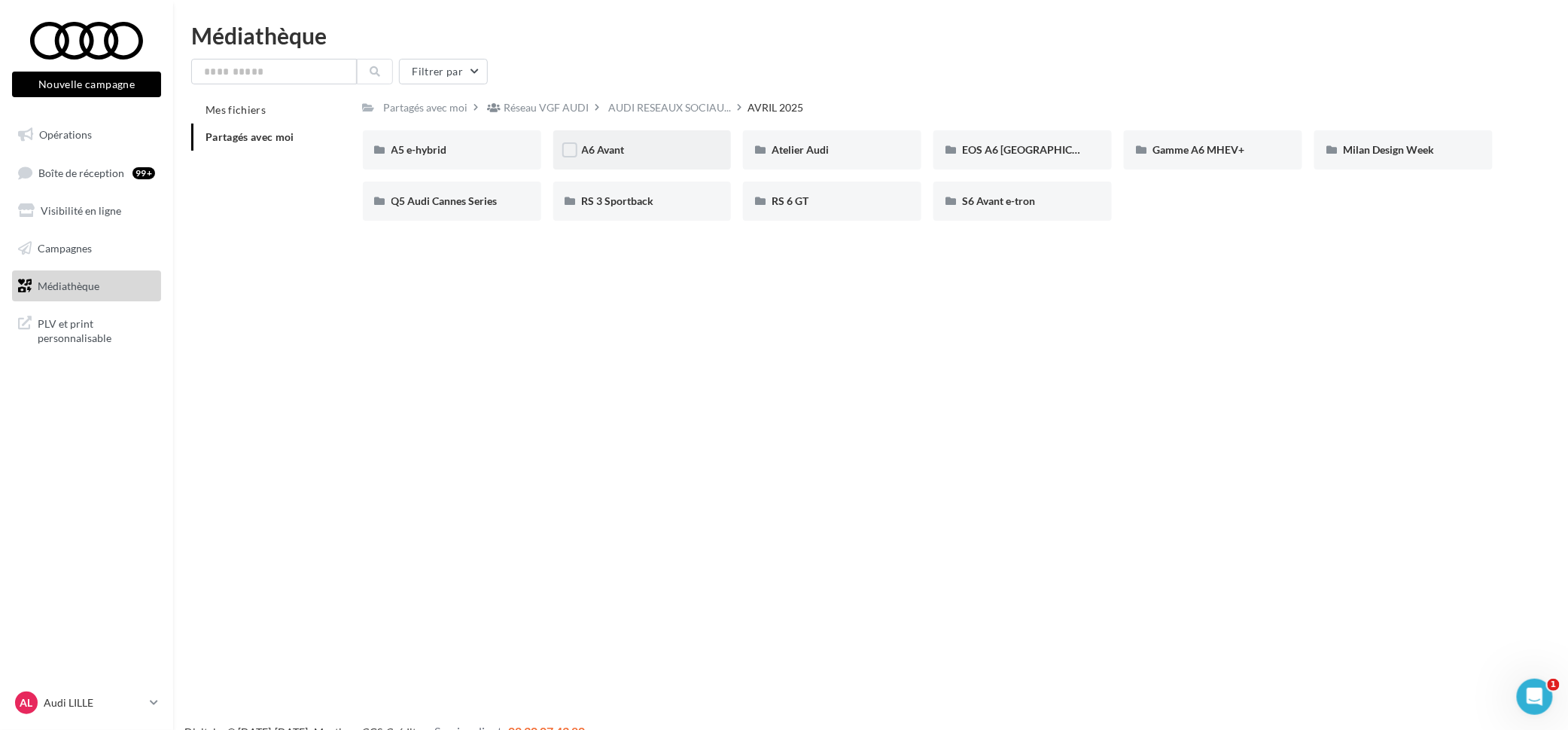
click at [711, 153] on div "A6 Avant" at bounding box center [642, 150] width 178 height 39
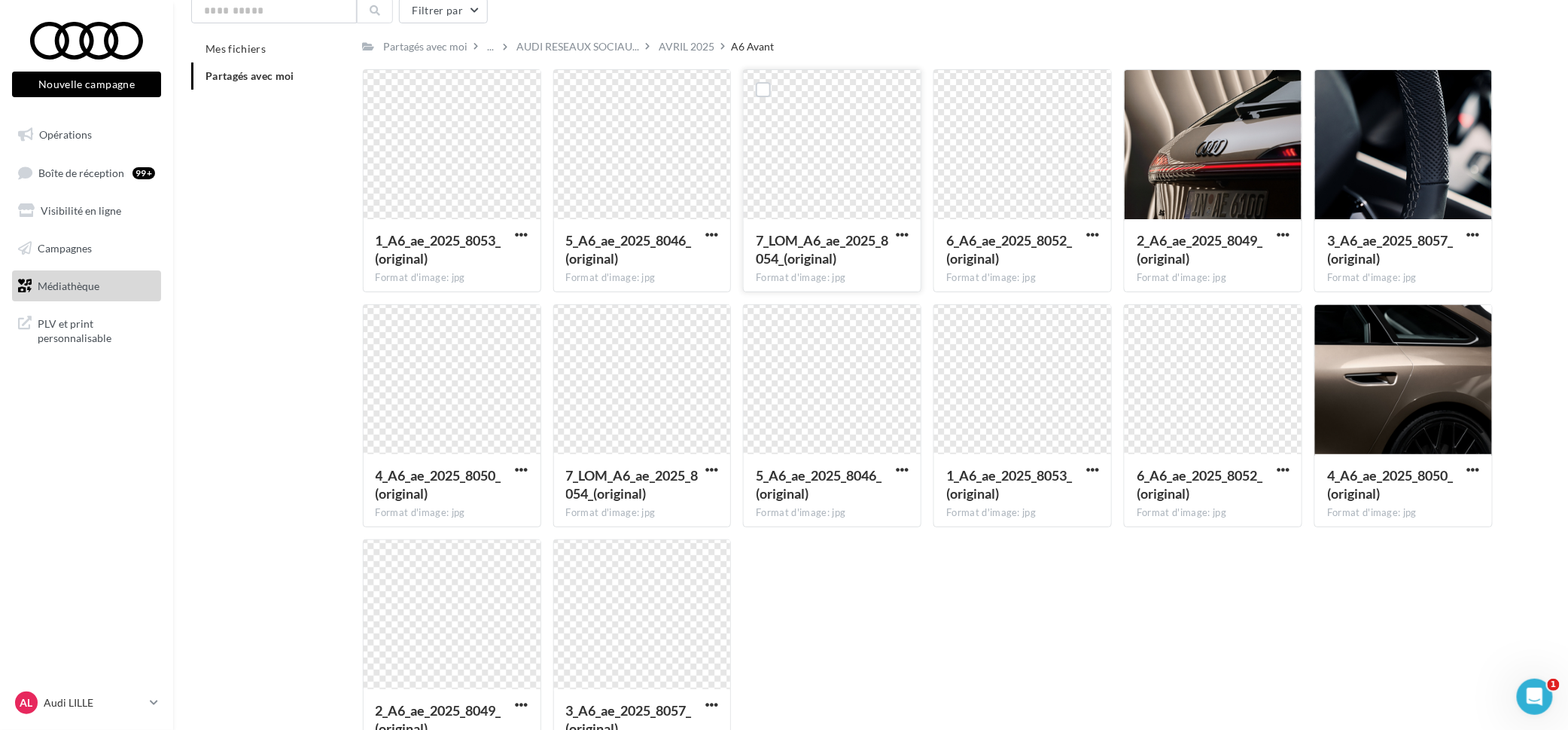
scroll to position [94, 0]
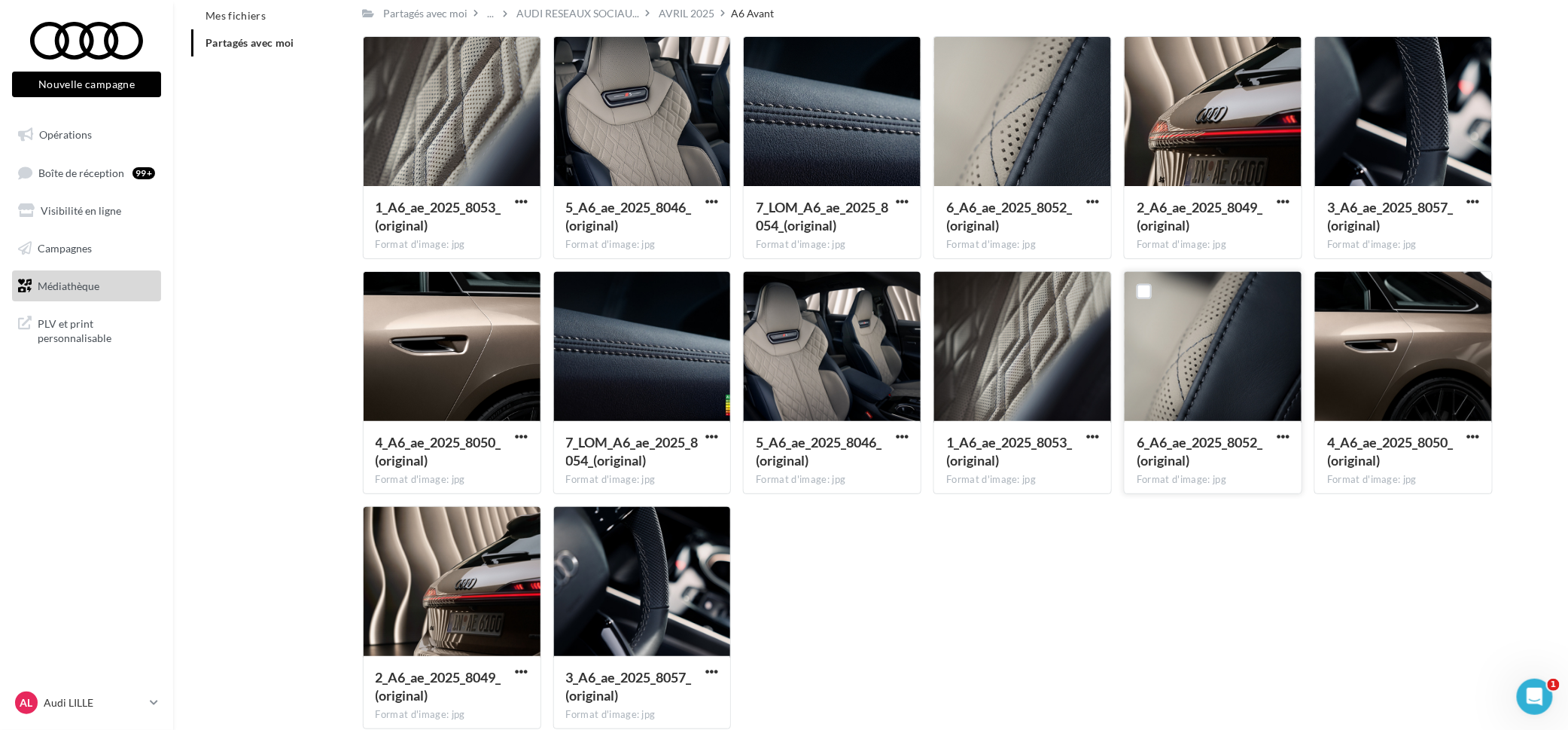
drag, startPoint x: 1360, startPoint y: 607, endPoint x: 1249, endPoint y: 398, distance: 236.6
click at [1360, 607] on div "1_A6_ae_2025_8053_(original) Format d'image: jpg 1_A6_ae_2025_8053_(original) 5…" at bounding box center [934, 389] width 1143 height 705
click at [676, 19] on div "AVRIL 2025" at bounding box center [688, 13] width 56 height 15
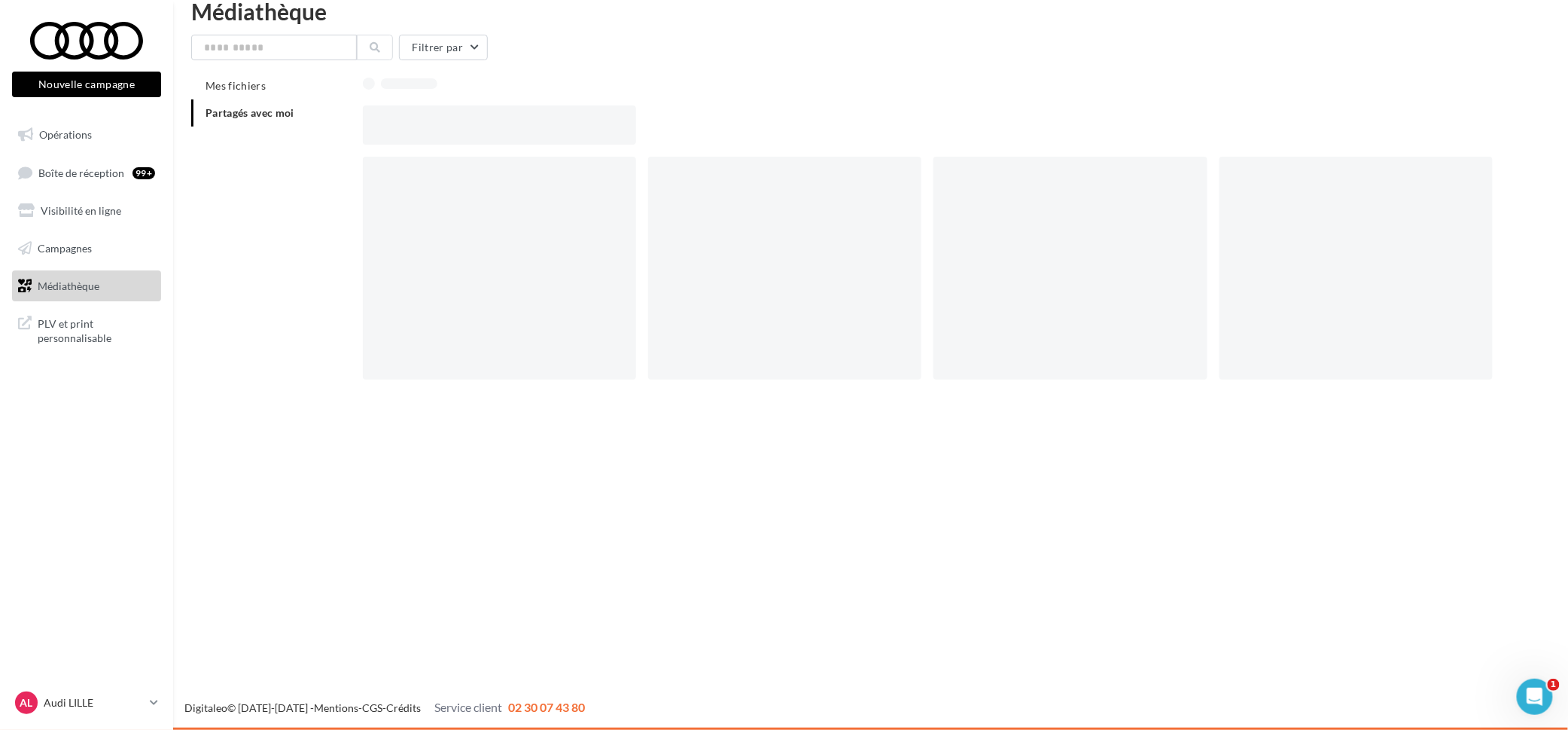
scroll to position [23, 0]
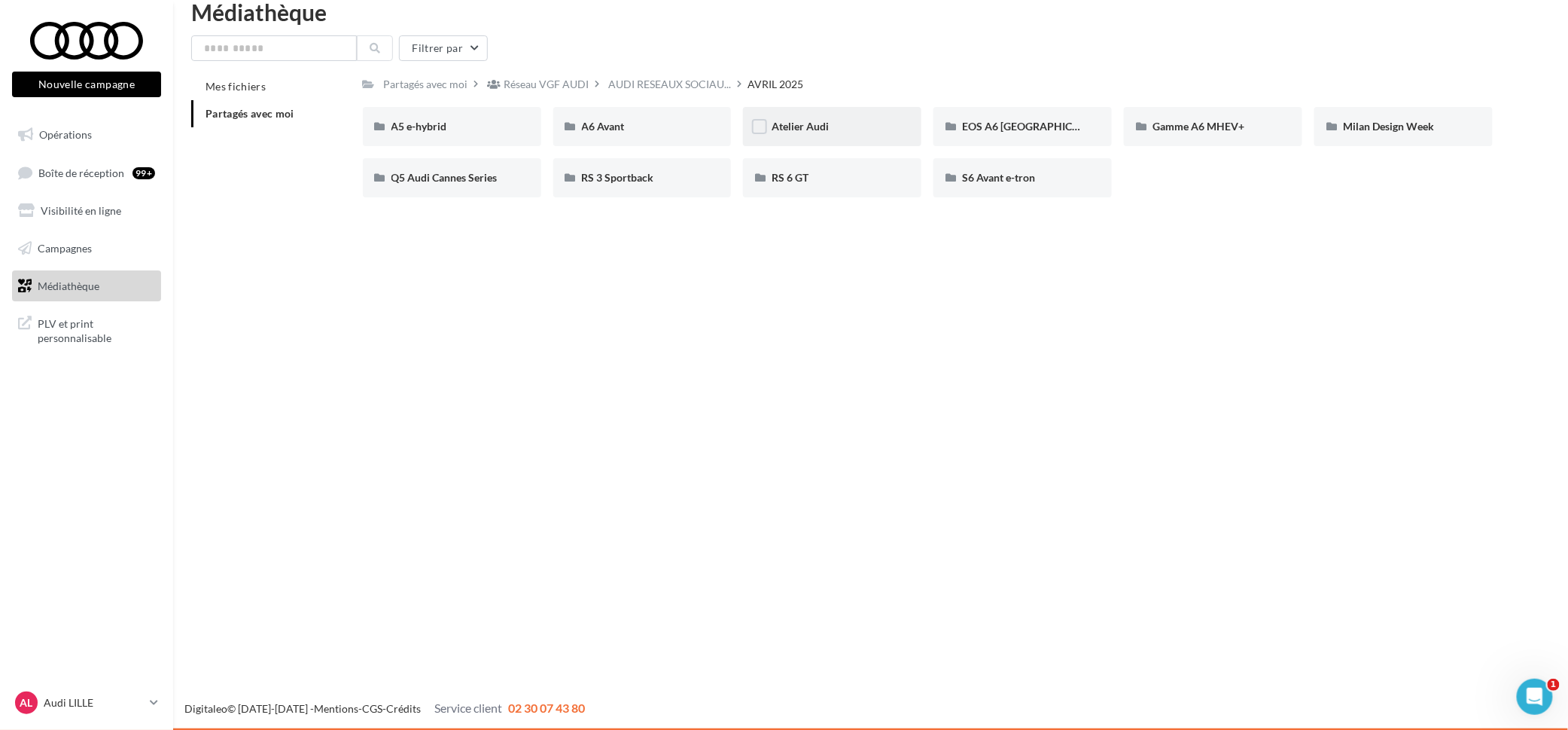
click at [853, 136] on div "Atelier Audi" at bounding box center [832, 126] width 178 height 39
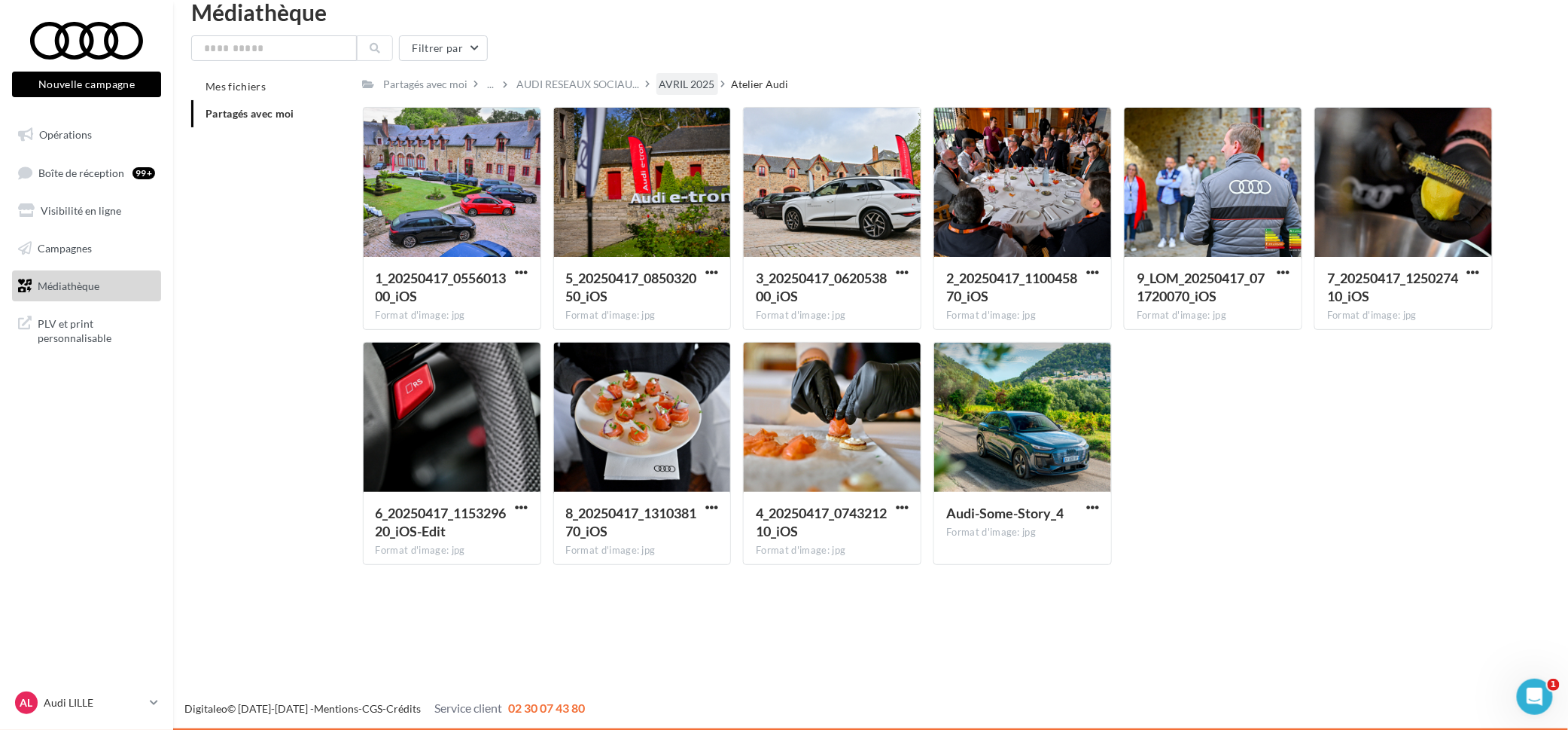
click at [687, 83] on div "AVRIL 2025" at bounding box center [688, 84] width 56 height 15
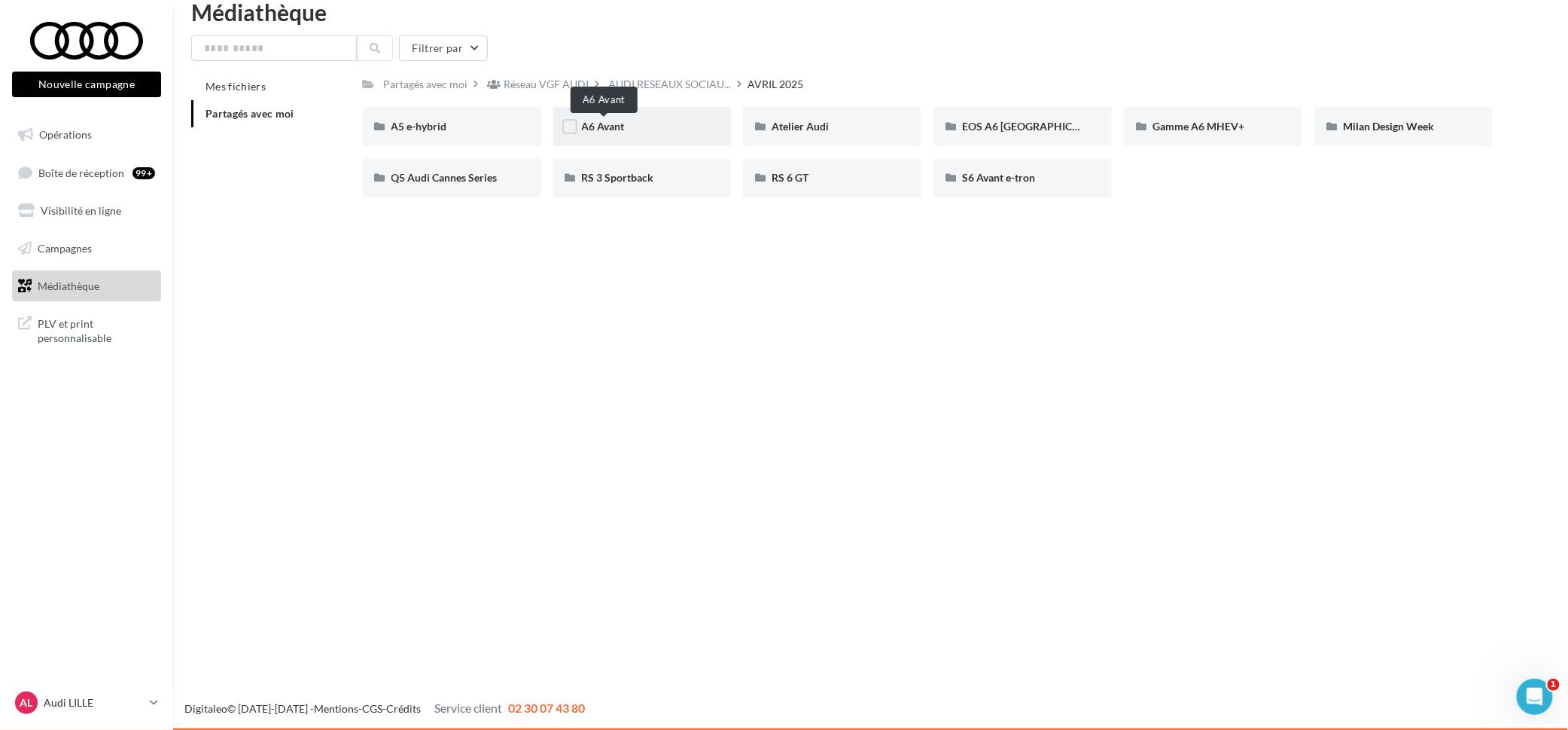
click at [616, 127] on span "A6 Avant" at bounding box center [604, 126] width 43 height 13
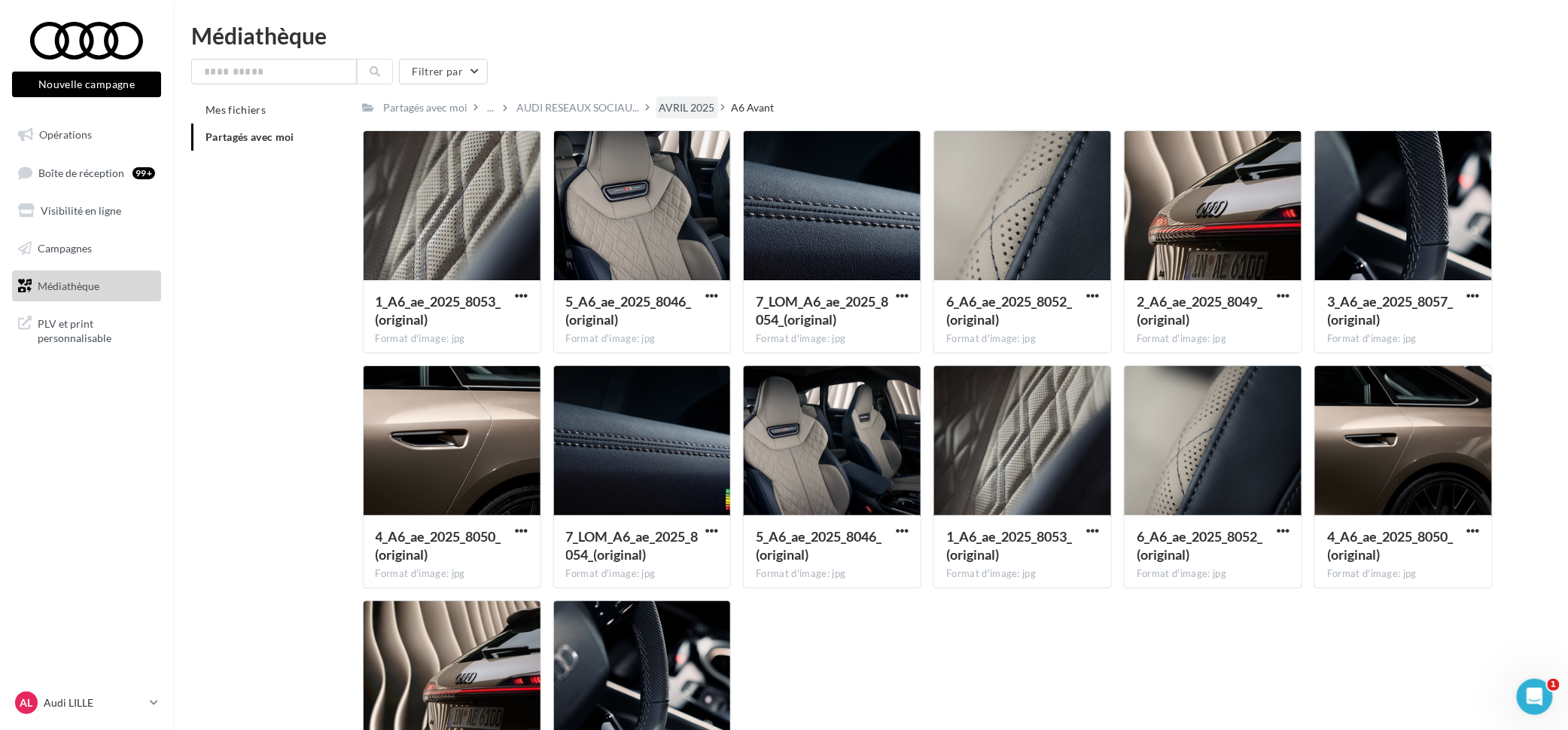
click at [691, 108] on div "AVRIL 2025" at bounding box center [688, 107] width 56 height 15
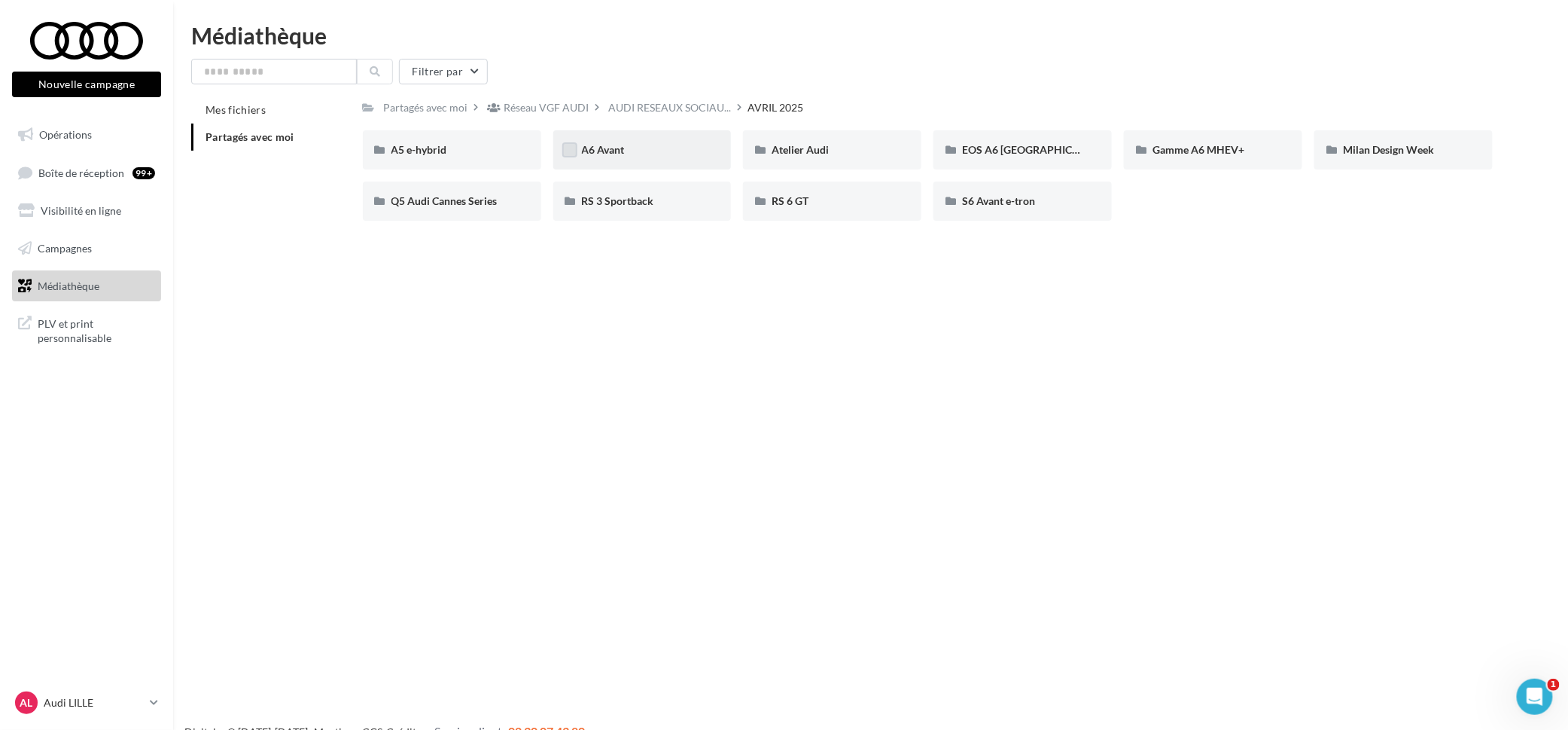
click at [572, 146] on label at bounding box center [570, 150] width 15 height 15
drag, startPoint x: 656, startPoint y: 153, endPoint x: 599, endPoint y: 141, distance: 58.2
click at [599, 141] on div "A6 Avant" at bounding box center [642, 150] width 178 height 39
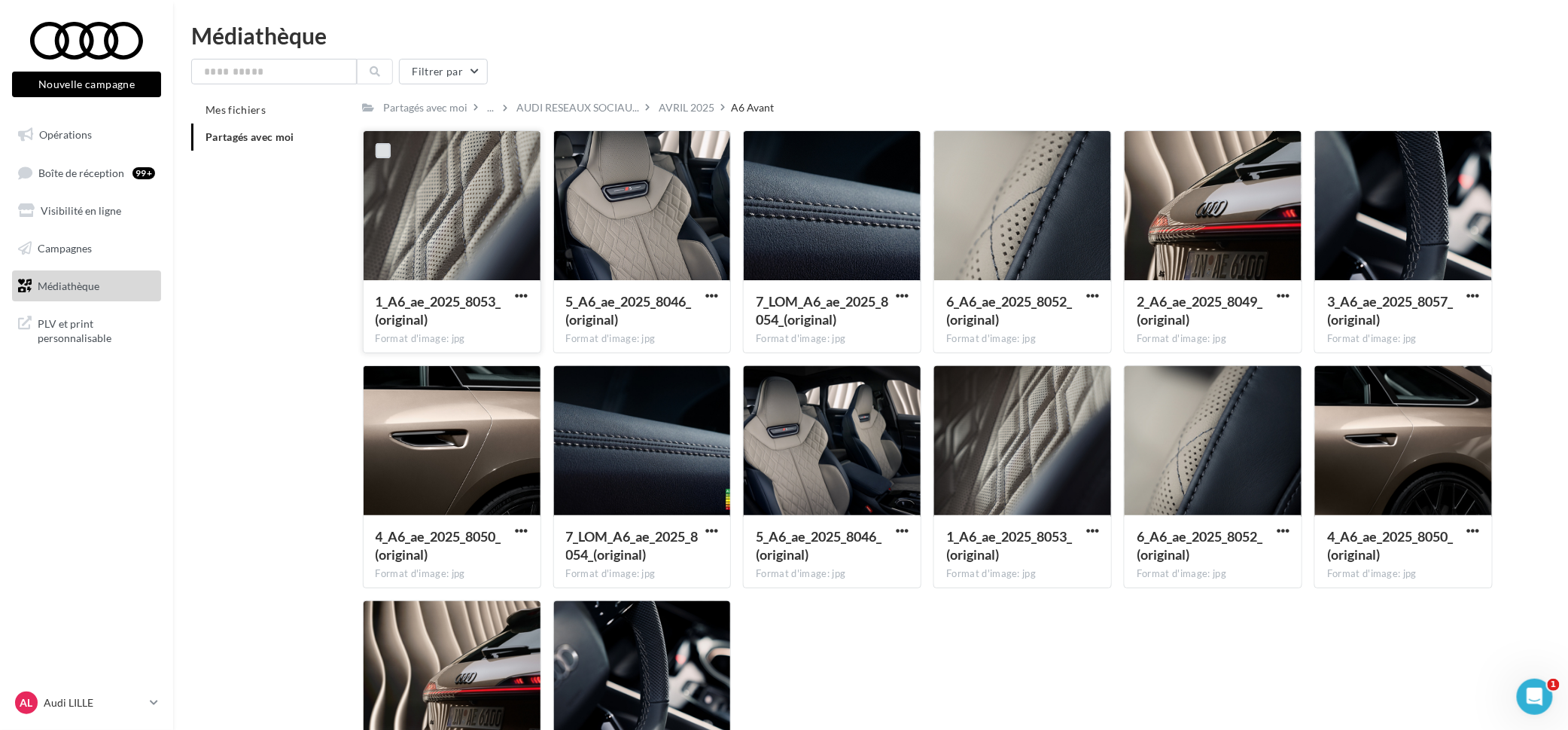
click at [384, 157] on label at bounding box center [383, 150] width 15 height 15
click at [574, 164] on div at bounding box center [574, 150] width 39 height 39
click at [583, 144] on div at bounding box center [574, 150] width 39 height 39
click at [764, 155] on label at bounding box center [763, 150] width 15 height 15
click at [579, 152] on div at bounding box center [574, 150] width 39 height 39
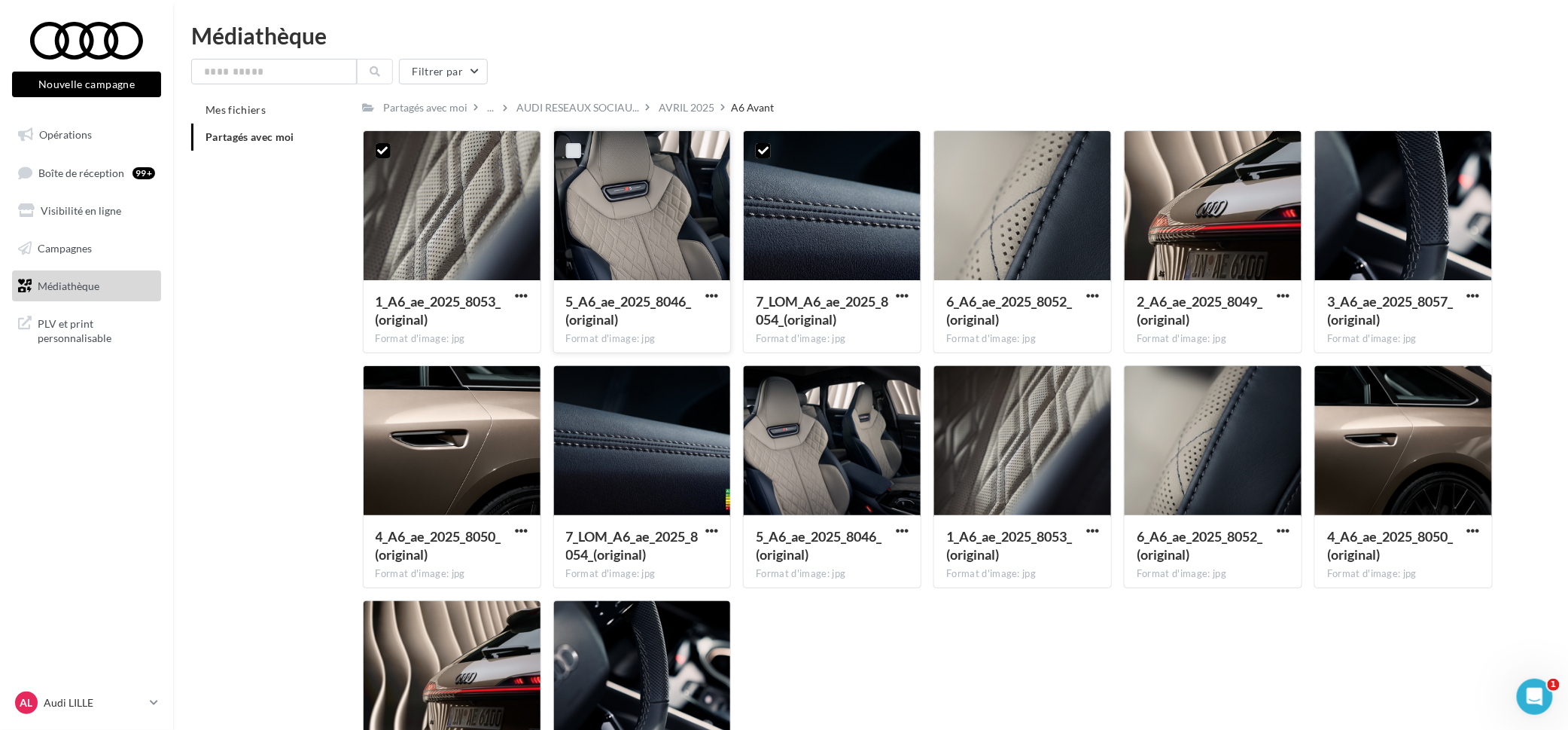
click at [579, 152] on label at bounding box center [574, 150] width 15 height 15
click at [959, 150] on label at bounding box center [954, 150] width 15 height 15
click at [1147, 145] on label at bounding box center [1145, 150] width 15 height 15
drag, startPoint x: 1328, startPoint y: 150, endPoint x: 1320, endPoint y: 327, distance: 177.2
click at [1328, 152] on label at bounding box center [1334, 150] width 15 height 15
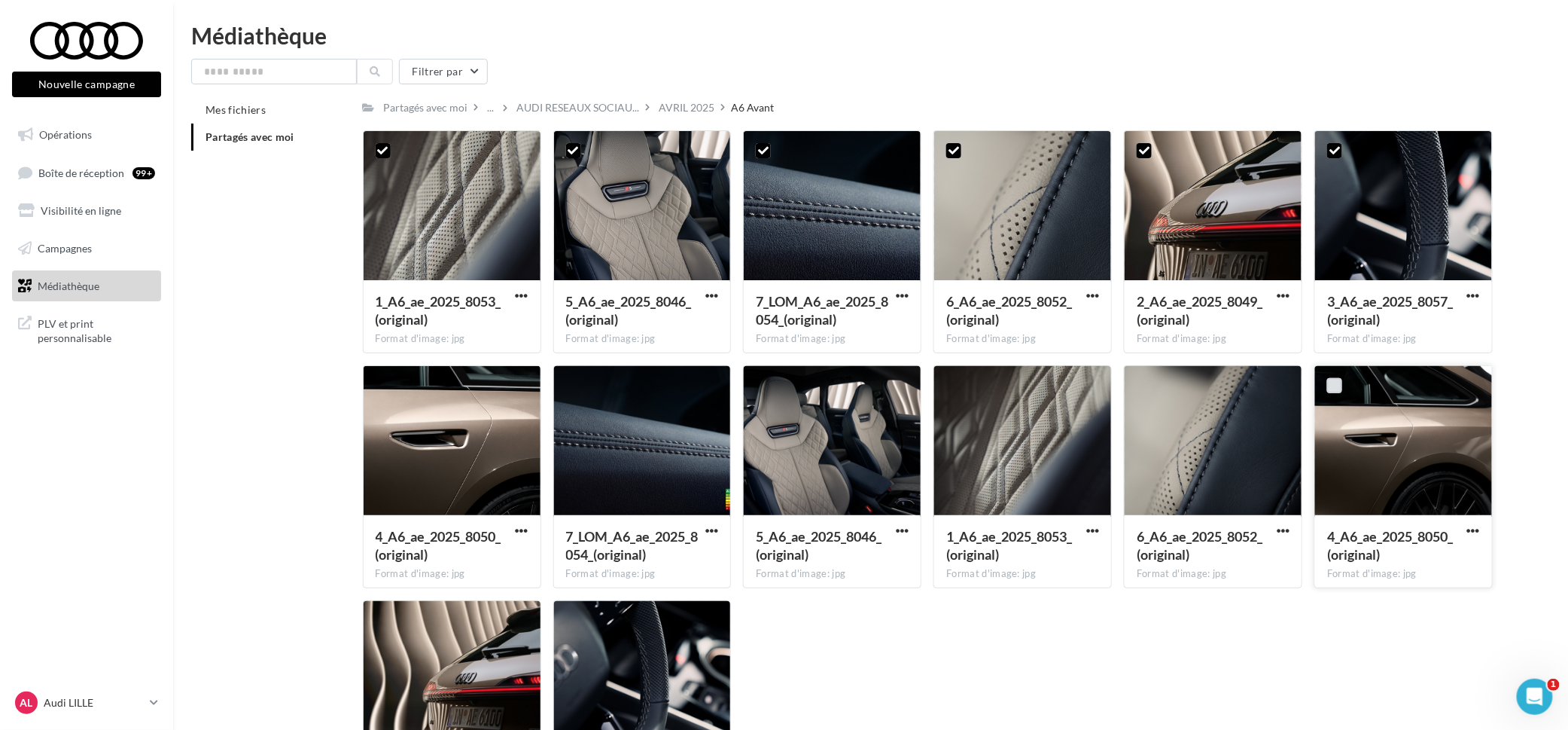
click at [1339, 386] on label at bounding box center [1334, 385] width 15 height 15
click at [1154, 389] on div at bounding box center [1145, 386] width 39 height 39
click at [949, 390] on label at bounding box center [954, 385] width 15 height 15
click at [1147, 382] on label at bounding box center [1145, 385] width 15 height 15
click at [766, 389] on label at bounding box center [763, 385] width 15 height 15
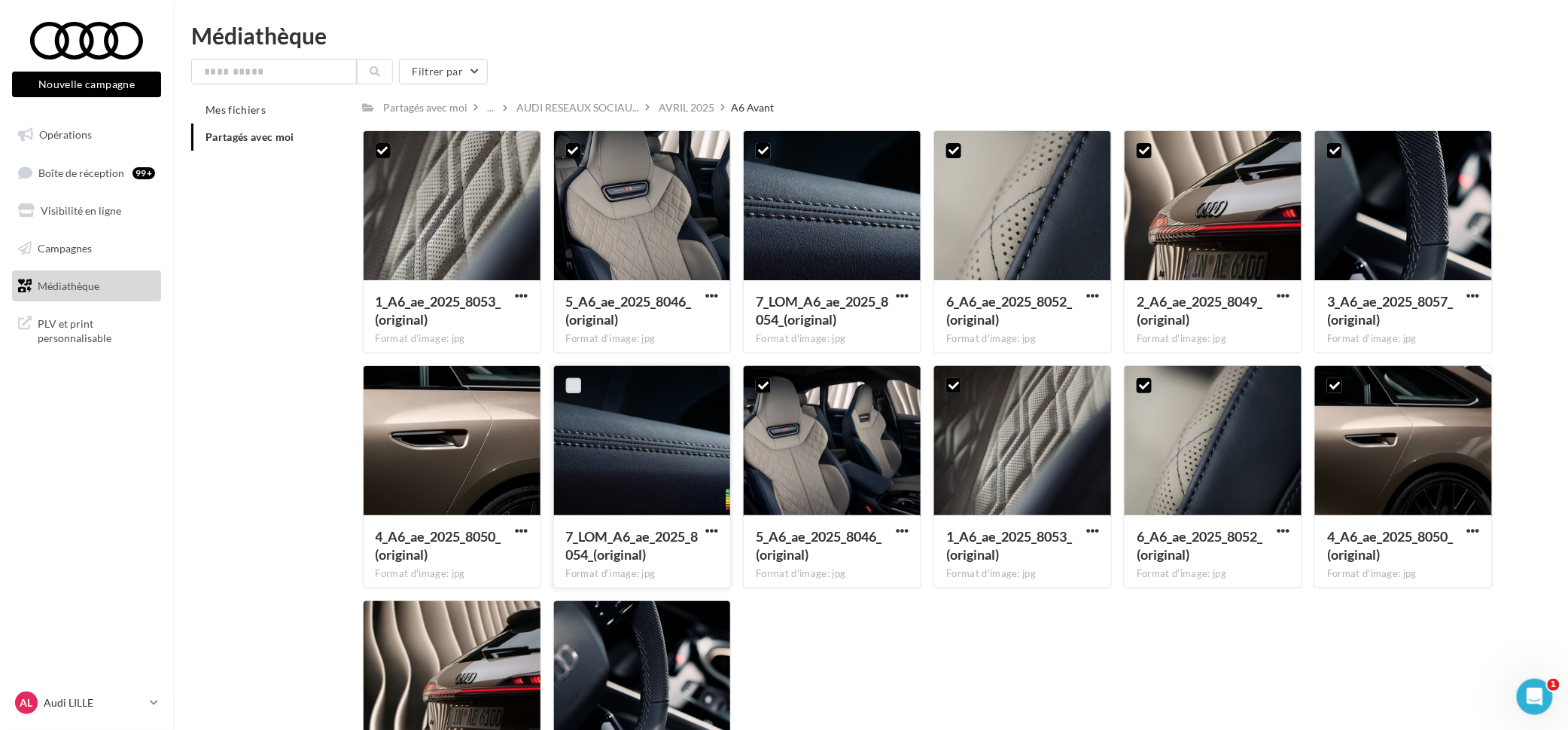
drag, startPoint x: 577, startPoint y: 388, endPoint x: 494, endPoint y: 386, distance: 83.0
click at [576, 388] on label at bounding box center [574, 385] width 15 height 15
click at [383, 384] on label at bounding box center [383, 385] width 15 height 15
click at [382, 624] on label at bounding box center [383, 621] width 15 height 15
click at [573, 622] on label at bounding box center [574, 621] width 15 height 15
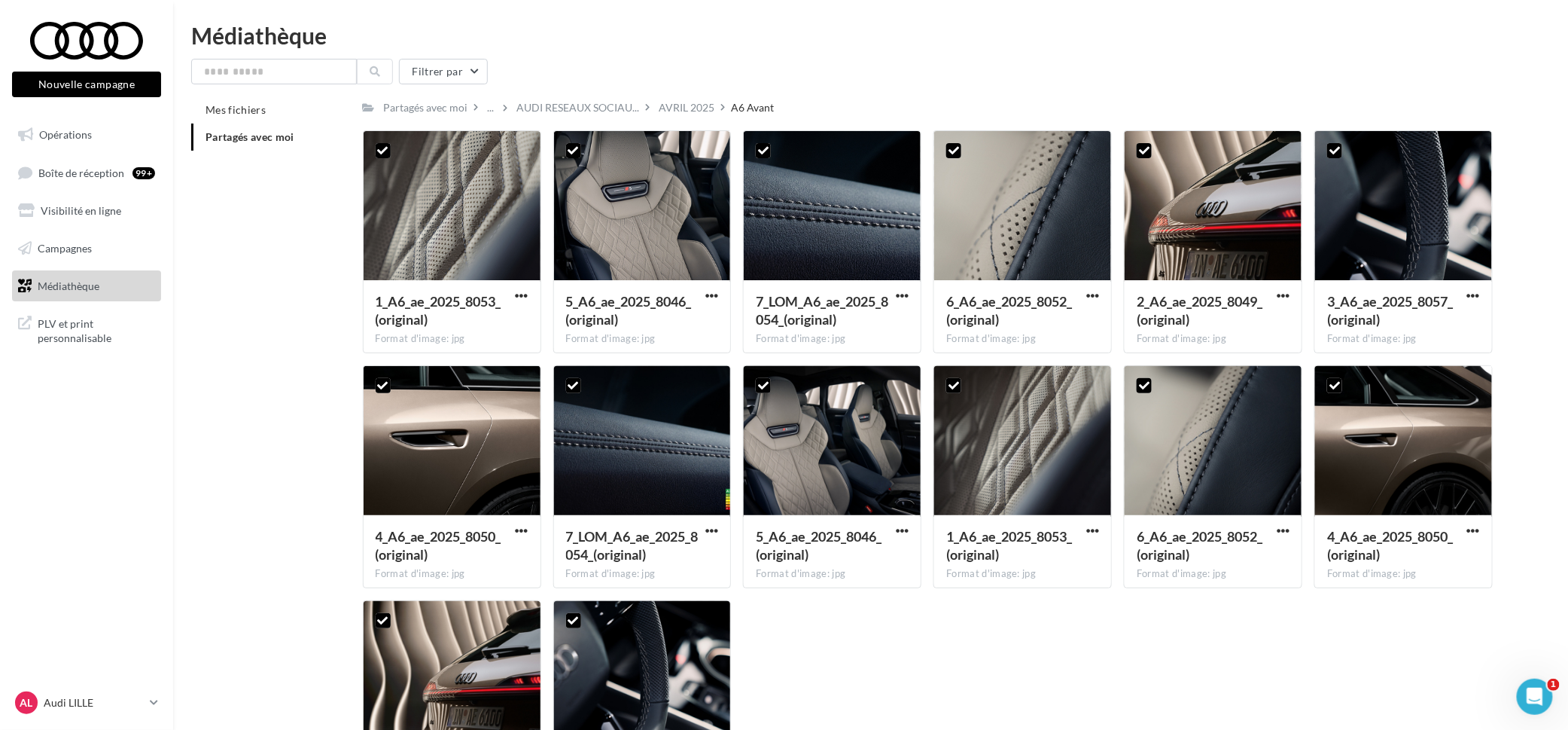
drag, startPoint x: 470, startPoint y: 246, endPoint x: 997, endPoint y: 603, distance: 636.5
click at [1009, 599] on div "1_A6_ae_2025_8053_(original) Format d'image: jpg 14 1_A6_ae_2025_8053_(original…" at bounding box center [934, 482] width 1143 height 705
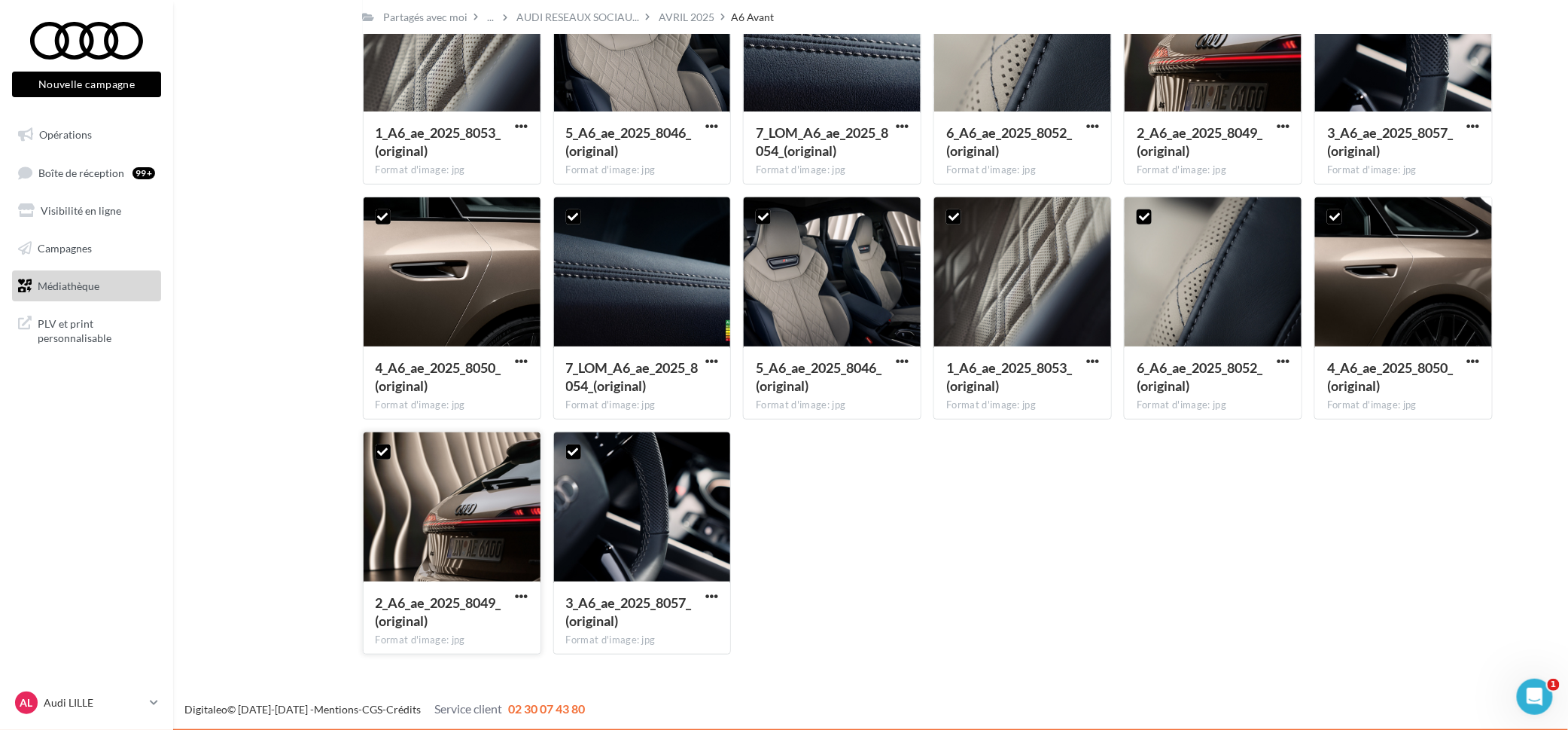
click at [513, 599] on button "button" at bounding box center [522, 597] width 19 height 15
click at [512, 623] on button "Télécharger" at bounding box center [456, 626] width 150 height 39
click at [718, 592] on span "button" at bounding box center [712, 596] width 13 height 13
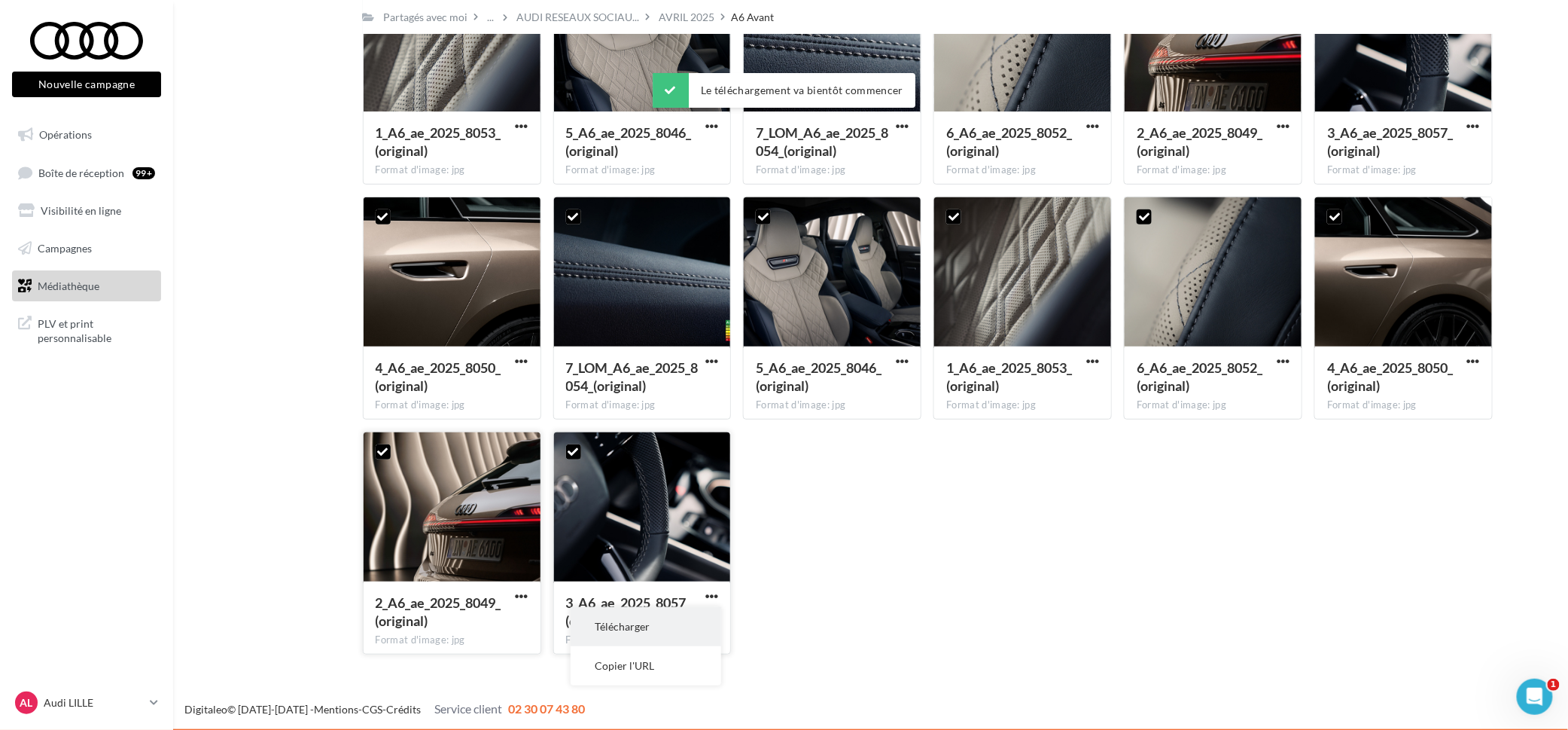
click at [707, 630] on button "Télécharger" at bounding box center [646, 626] width 150 height 39
drag, startPoint x: 521, startPoint y: 361, endPoint x: 536, endPoint y: 367, distance: 16.2
click at [521, 361] on span "button" at bounding box center [522, 361] width 13 height 13
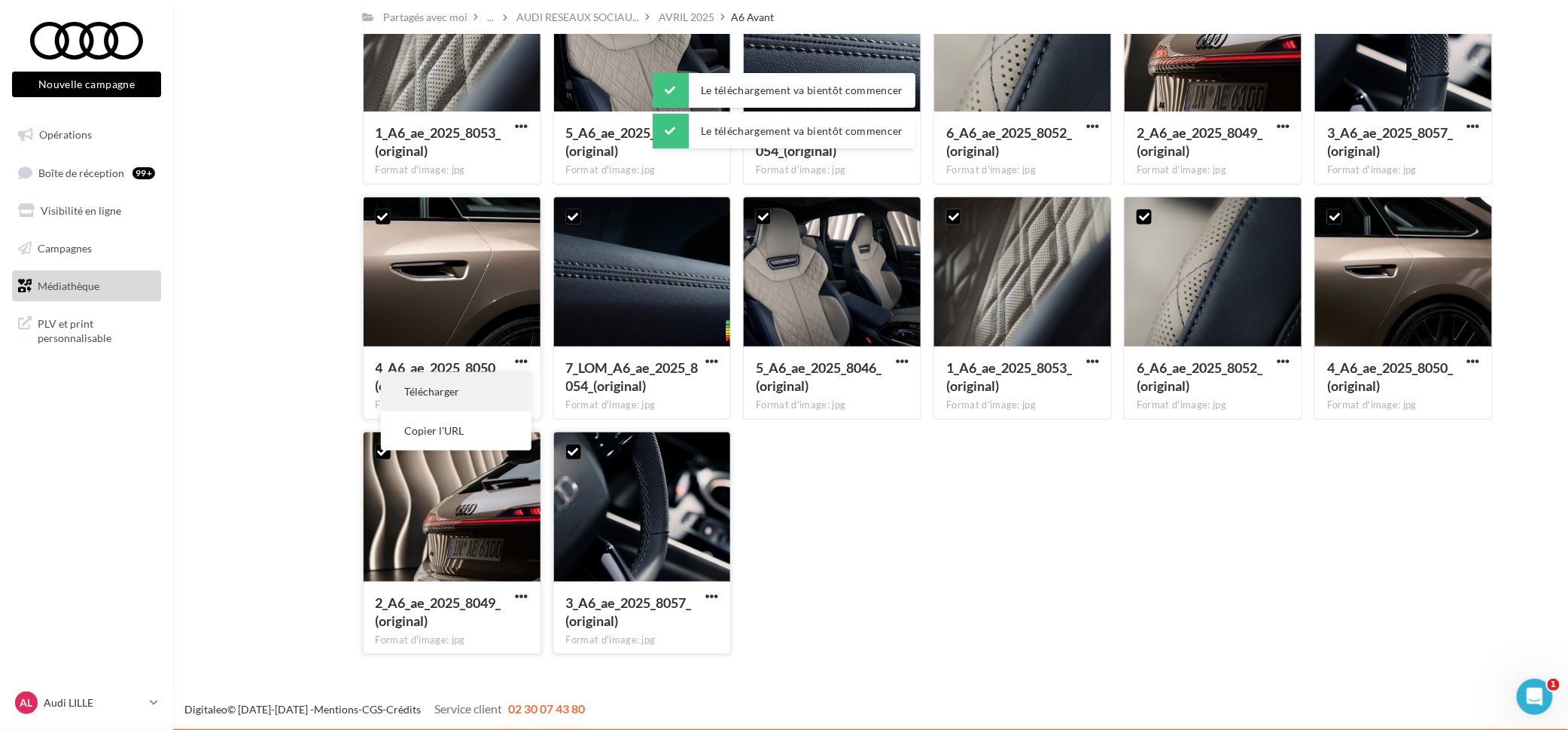
click at [518, 386] on button "Télécharger" at bounding box center [456, 392] width 150 height 39
drag, startPoint x: 718, startPoint y: 357, endPoint x: 734, endPoint y: 378, distance: 26.4
click at [718, 357] on span "button" at bounding box center [712, 361] width 13 height 13
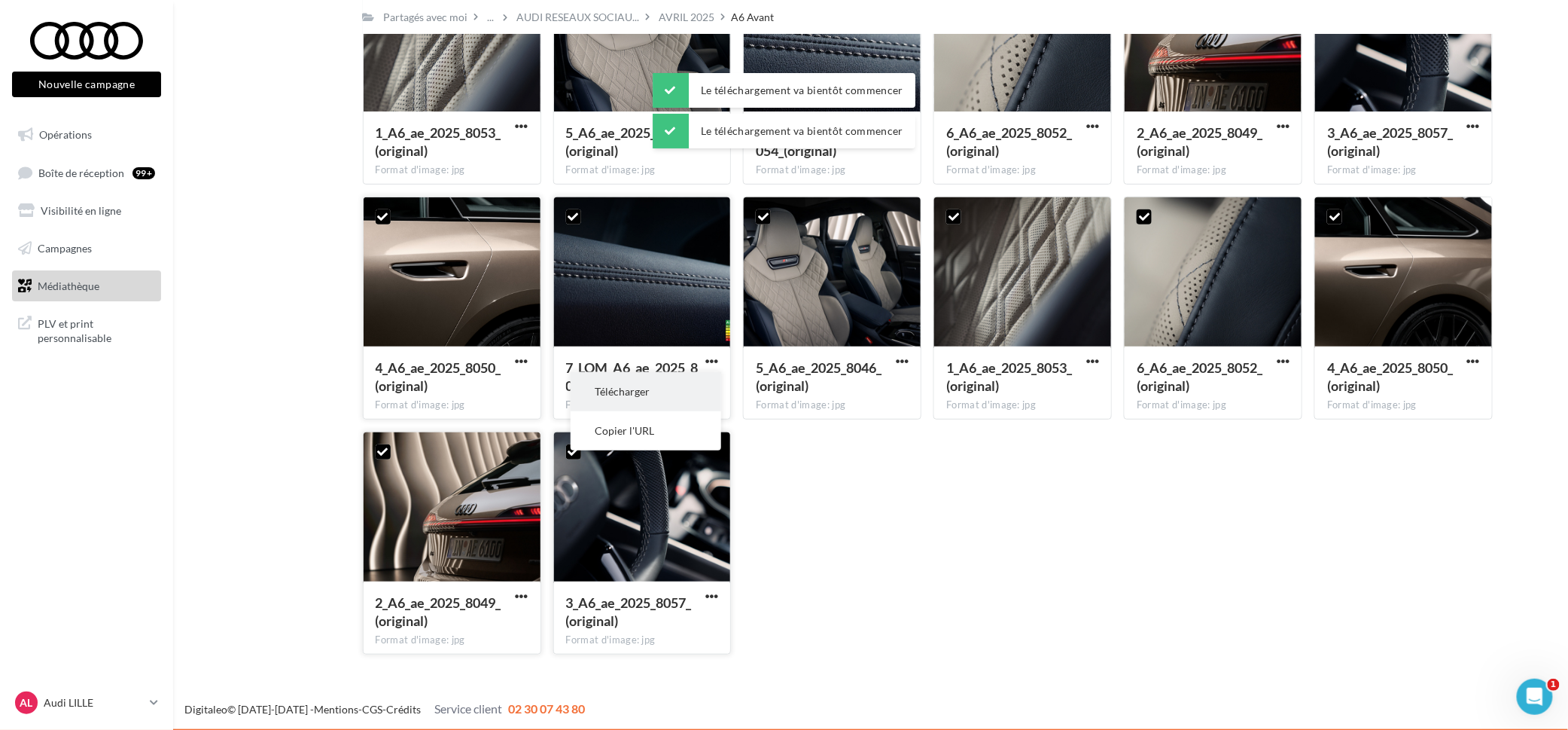
click at [689, 384] on button "Télécharger" at bounding box center [646, 392] width 150 height 39
drag, startPoint x: 902, startPoint y: 355, endPoint x: 893, endPoint y: 370, distance: 17.5
click at [902, 355] on span "button" at bounding box center [903, 361] width 13 height 13
click at [869, 397] on button "Télécharger" at bounding box center [836, 392] width 150 height 39
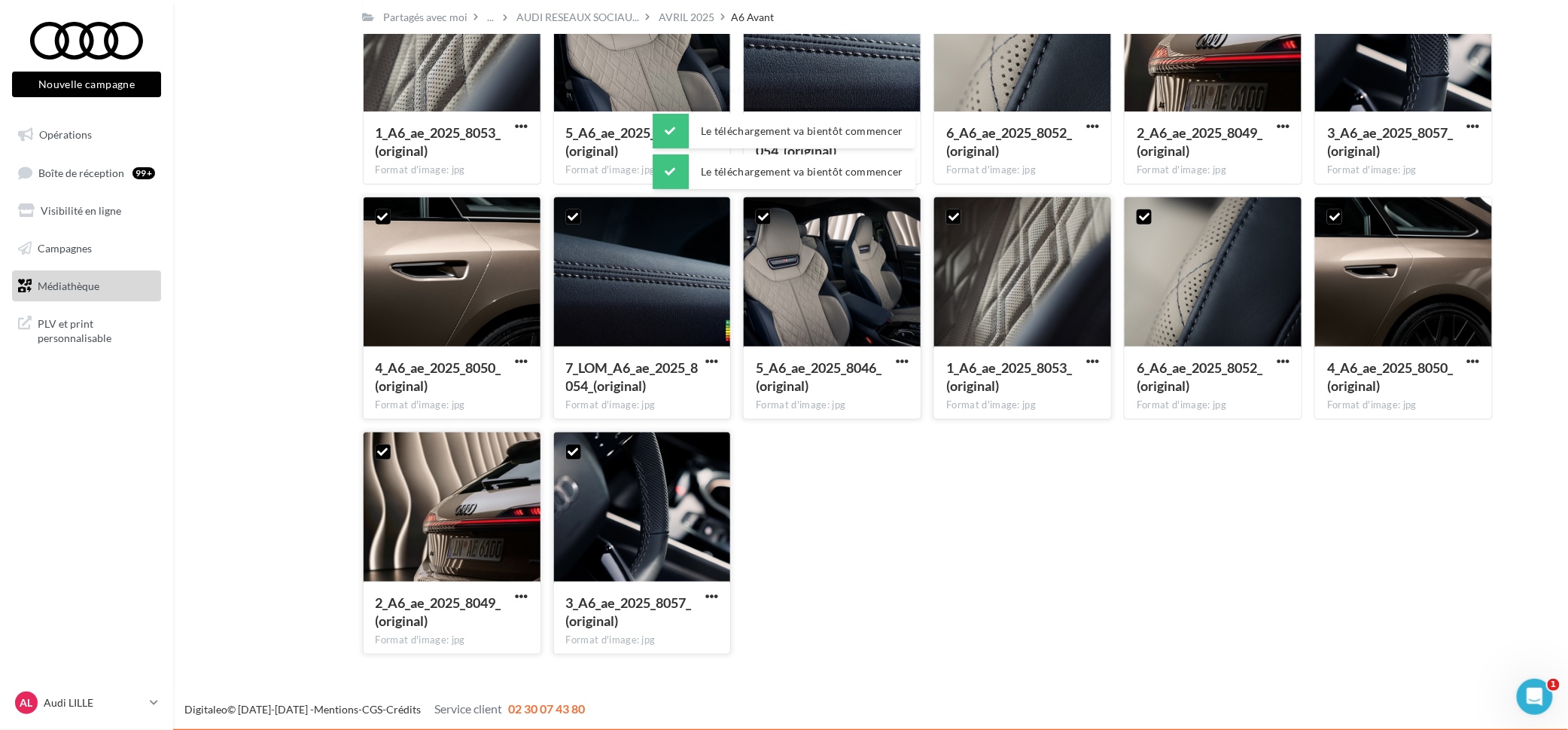
click at [1083, 359] on div "1_A6_ae_2025_8053_(original) Format d'image: jpg" at bounding box center [1022, 308] width 178 height 222
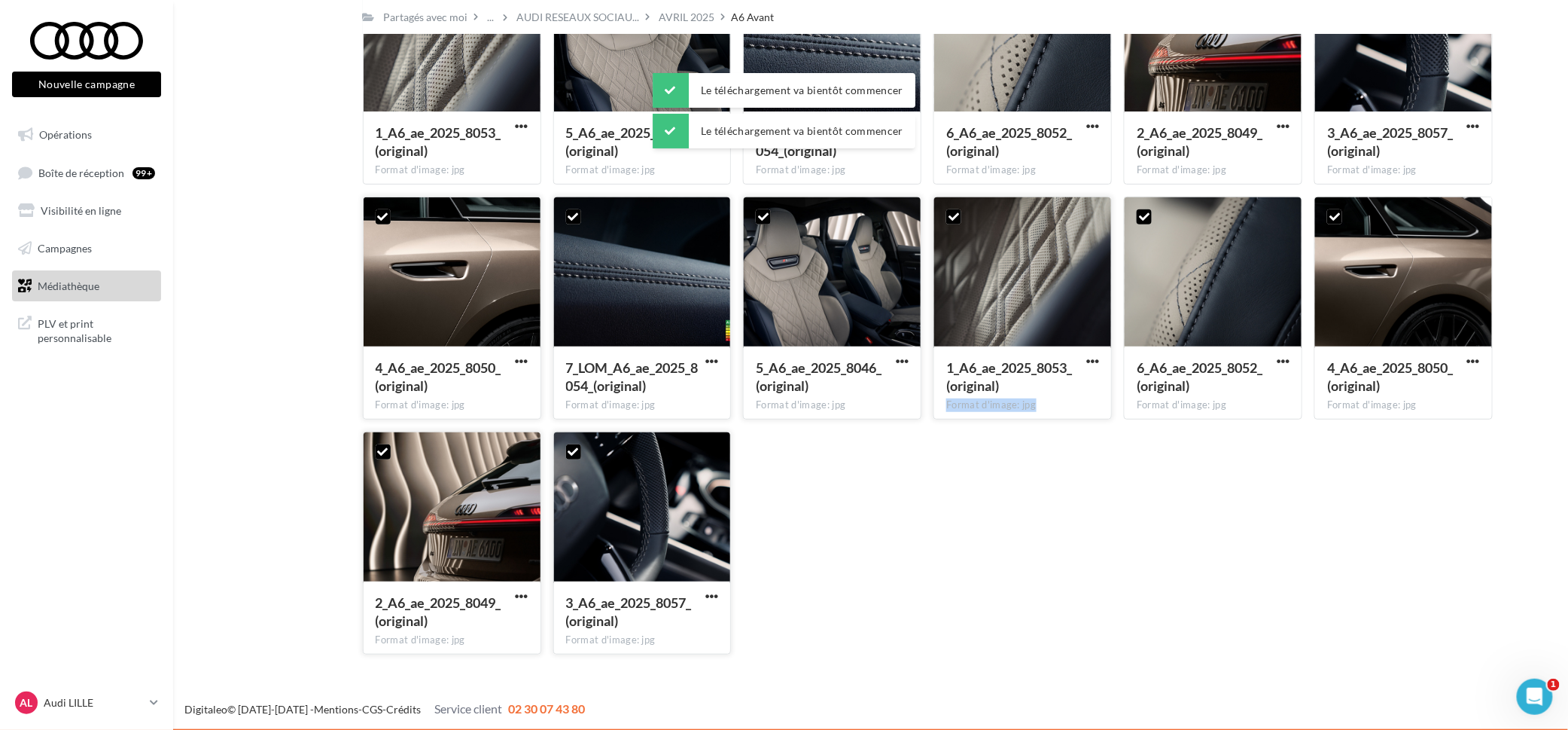
click at [1100, 363] on button "button" at bounding box center [1092, 362] width 19 height 15
click at [1056, 397] on button "Télécharger" at bounding box center [1026, 392] width 150 height 39
click at [1284, 362] on span "button" at bounding box center [1283, 361] width 13 height 13
click at [1251, 401] on button "Télécharger" at bounding box center [1217, 392] width 150 height 39
drag, startPoint x: 1477, startPoint y: 360, endPoint x: 1471, endPoint y: 366, distance: 8.5
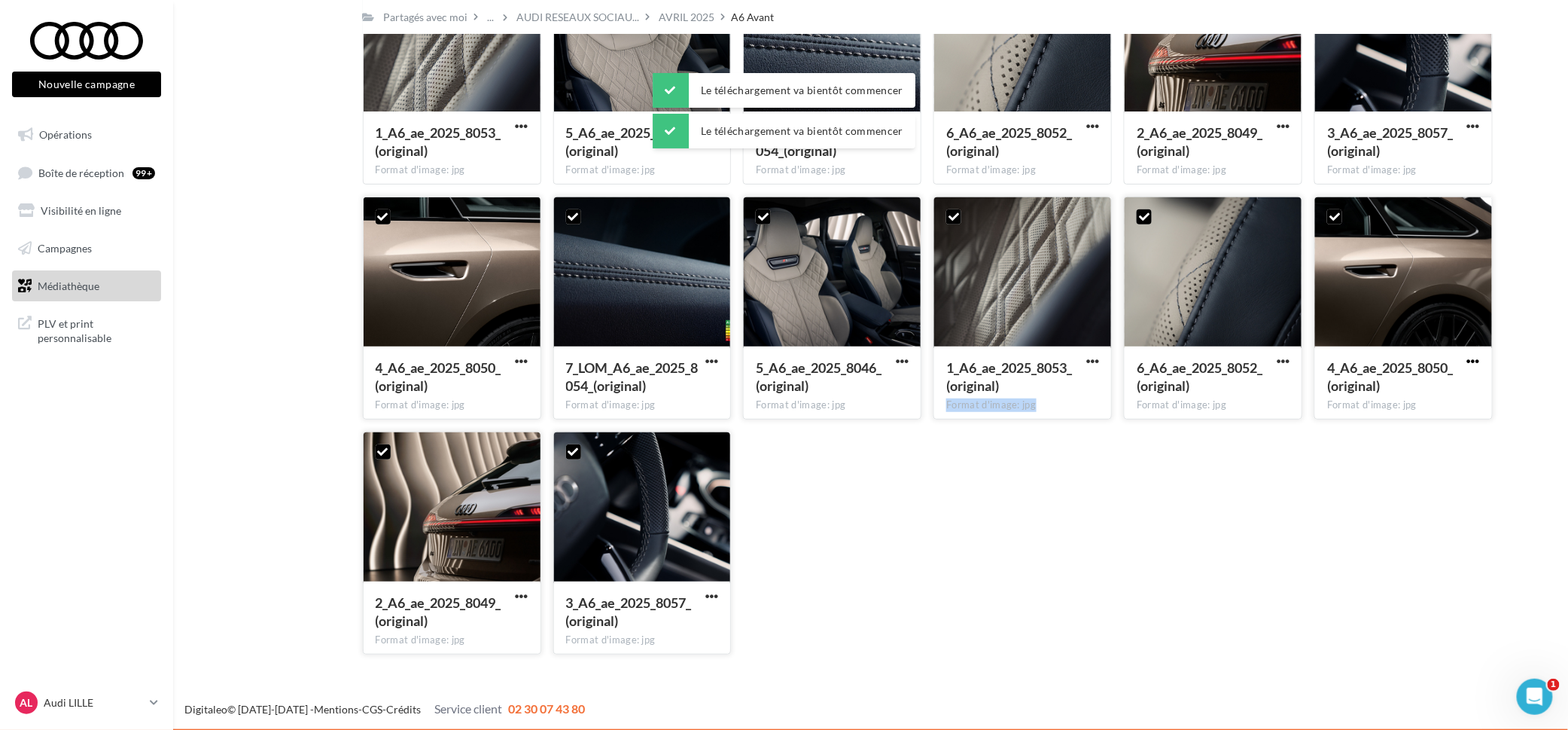
click at [1477, 360] on span "button" at bounding box center [1474, 361] width 13 height 13
click at [1416, 395] on button "Télécharger" at bounding box center [1407, 392] width 150 height 39
click at [1466, 134] on button "button" at bounding box center [1474, 127] width 19 height 15
click at [1436, 163] on button "Télécharger" at bounding box center [1407, 157] width 150 height 39
drag, startPoint x: 1292, startPoint y: 122, endPoint x: 1287, endPoint y: 126, distance: 6.4
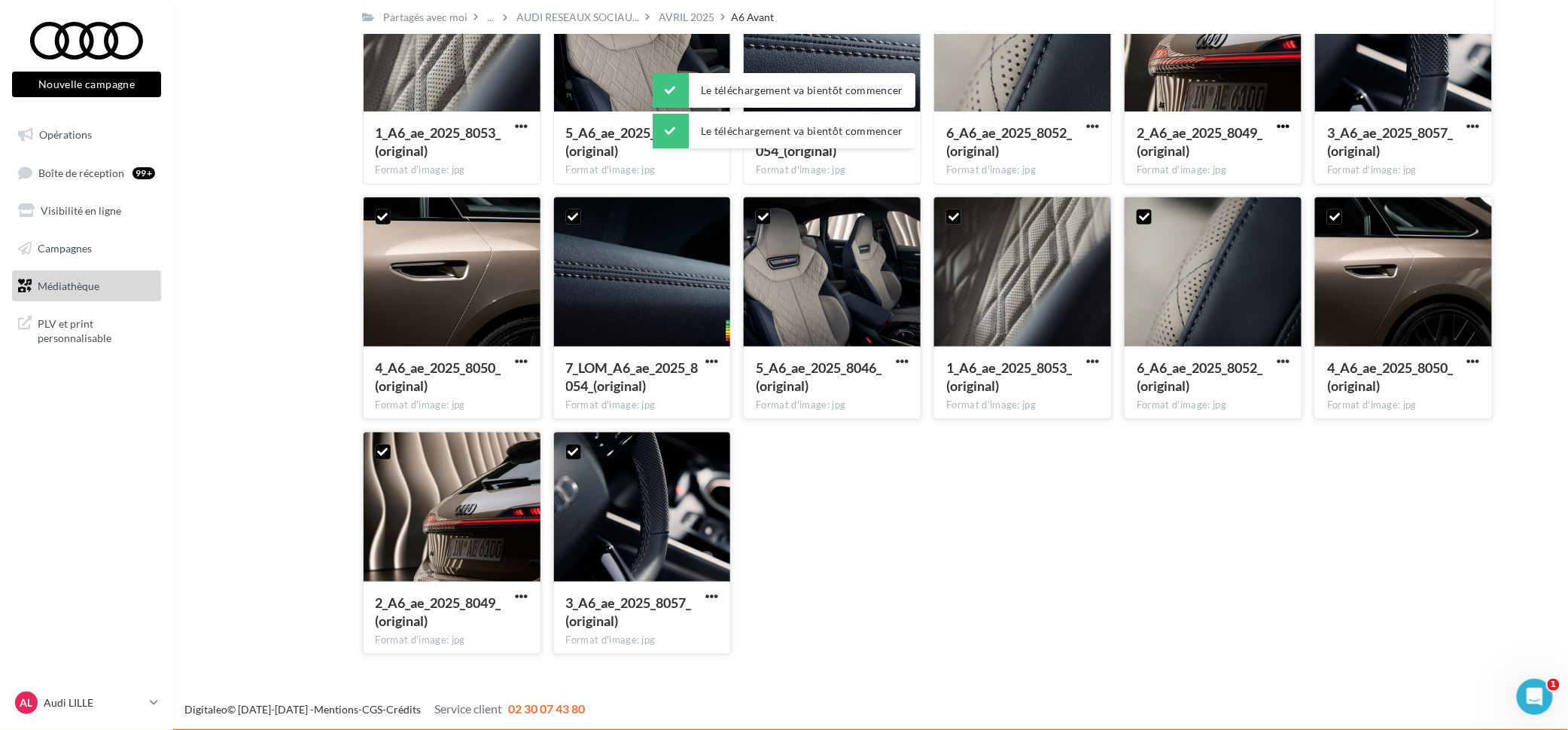
click at [1290, 122] on div at bounding box center [1283, 127] width 19 height 15
click at [1283, 130] on span "button" at bounding box center [1283, 126] width 13 height 13
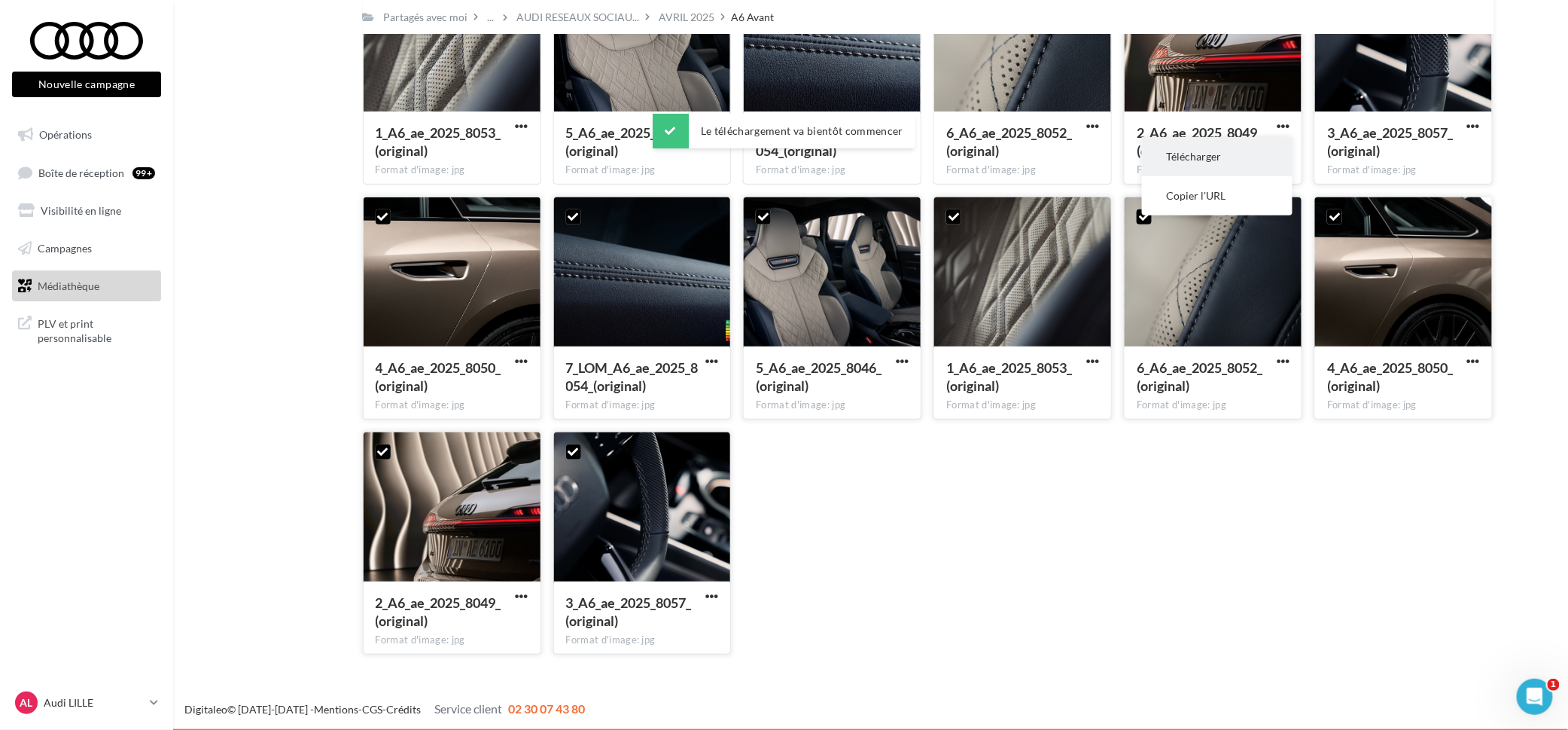
click at [1268, 163] on button "Télécharger" at bounding box center [1217, 157] width 150 height 39
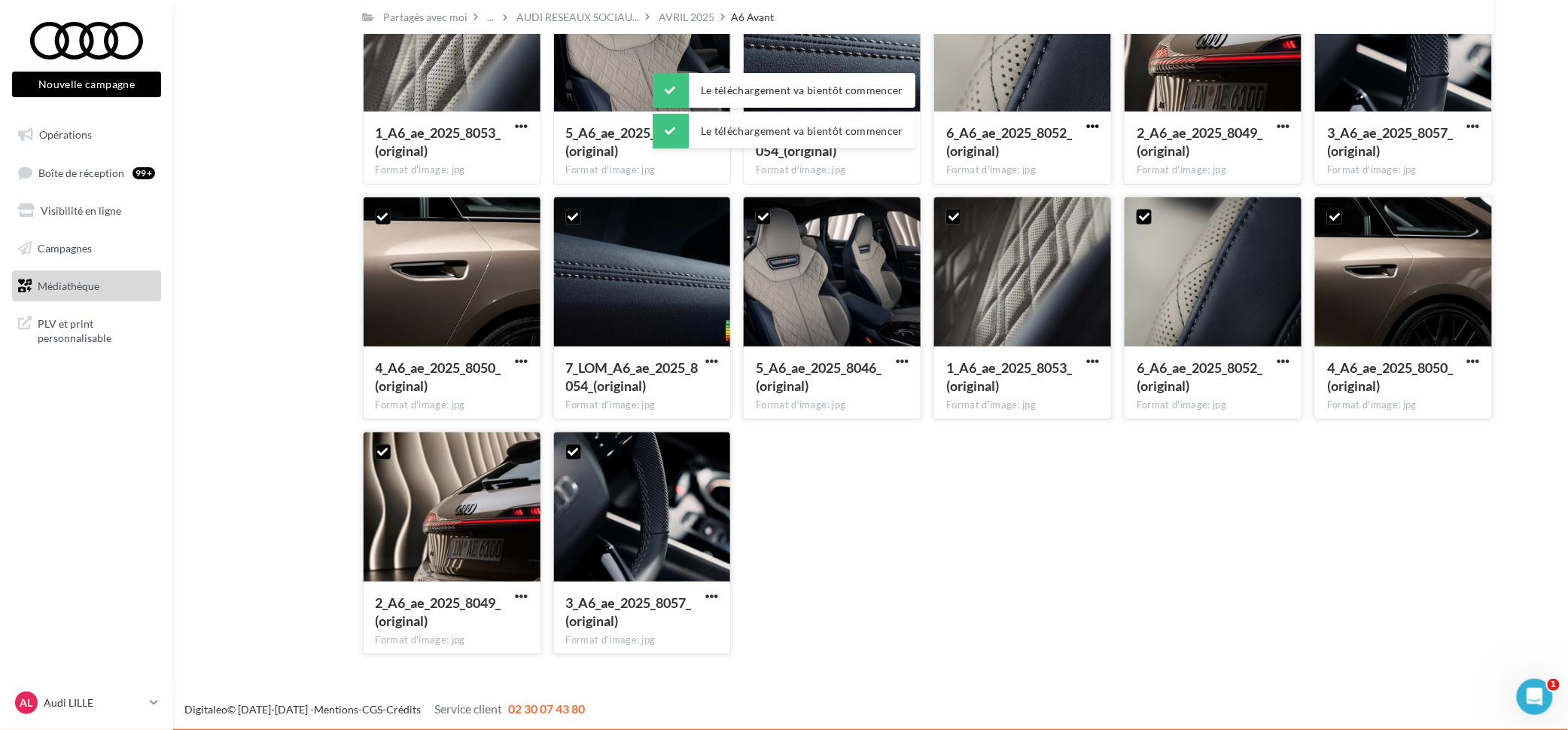
click at [1087, 124] on span "button" at bounding box center [1093, 126] width 13 height 13
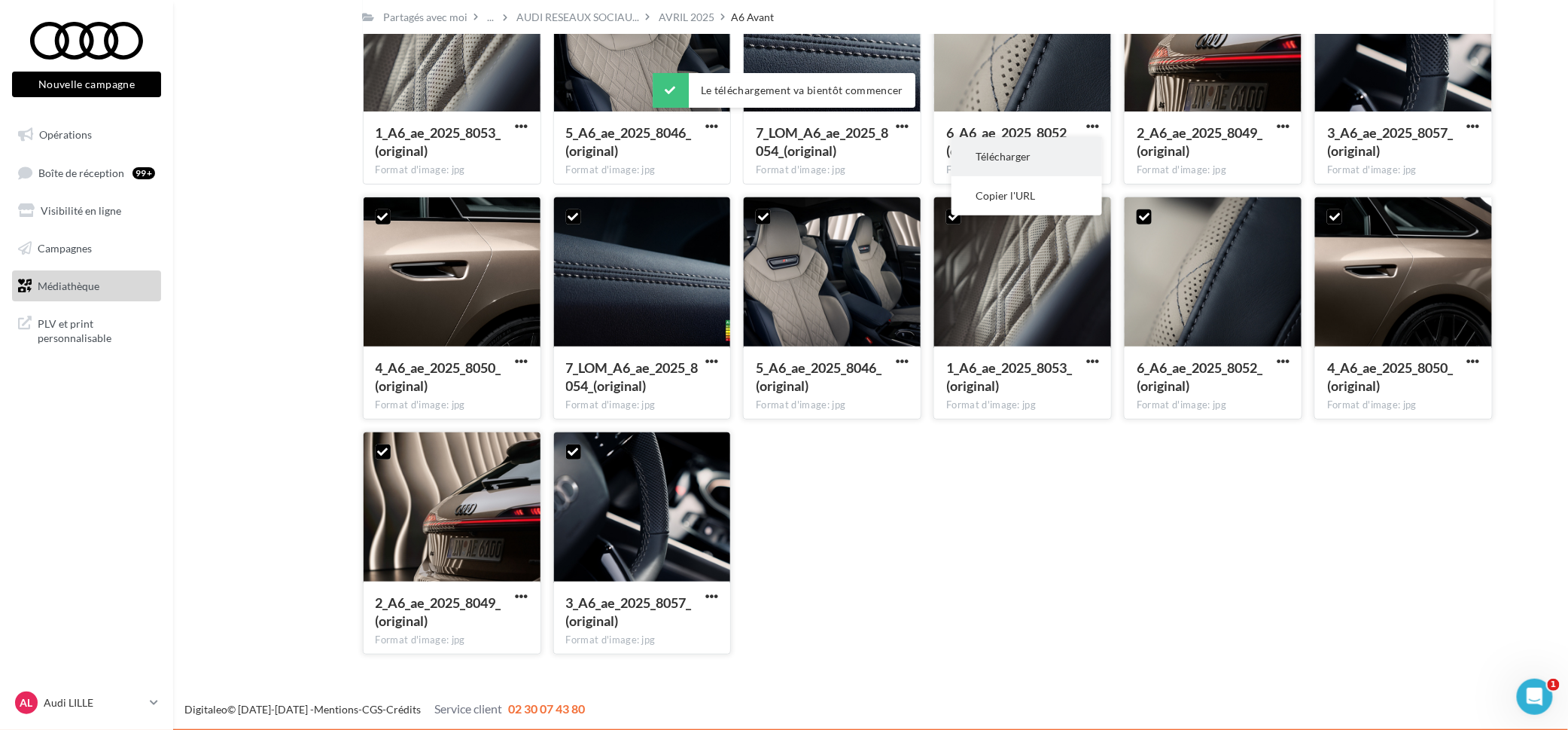
click at [1079, 152] on button "Télécharger" at bounding box center [1026, 157] width 150 height 39
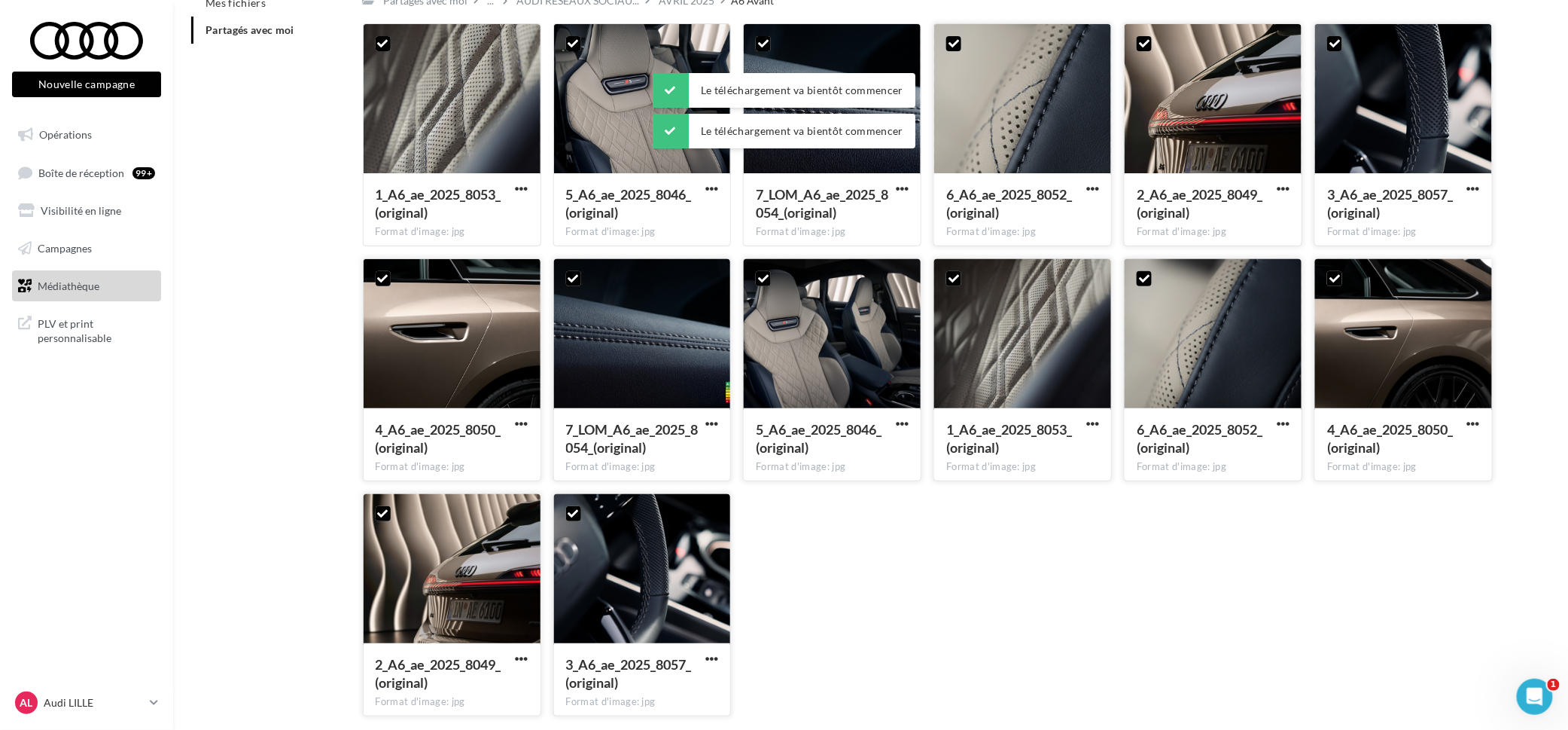
scroll to position [74, 0]
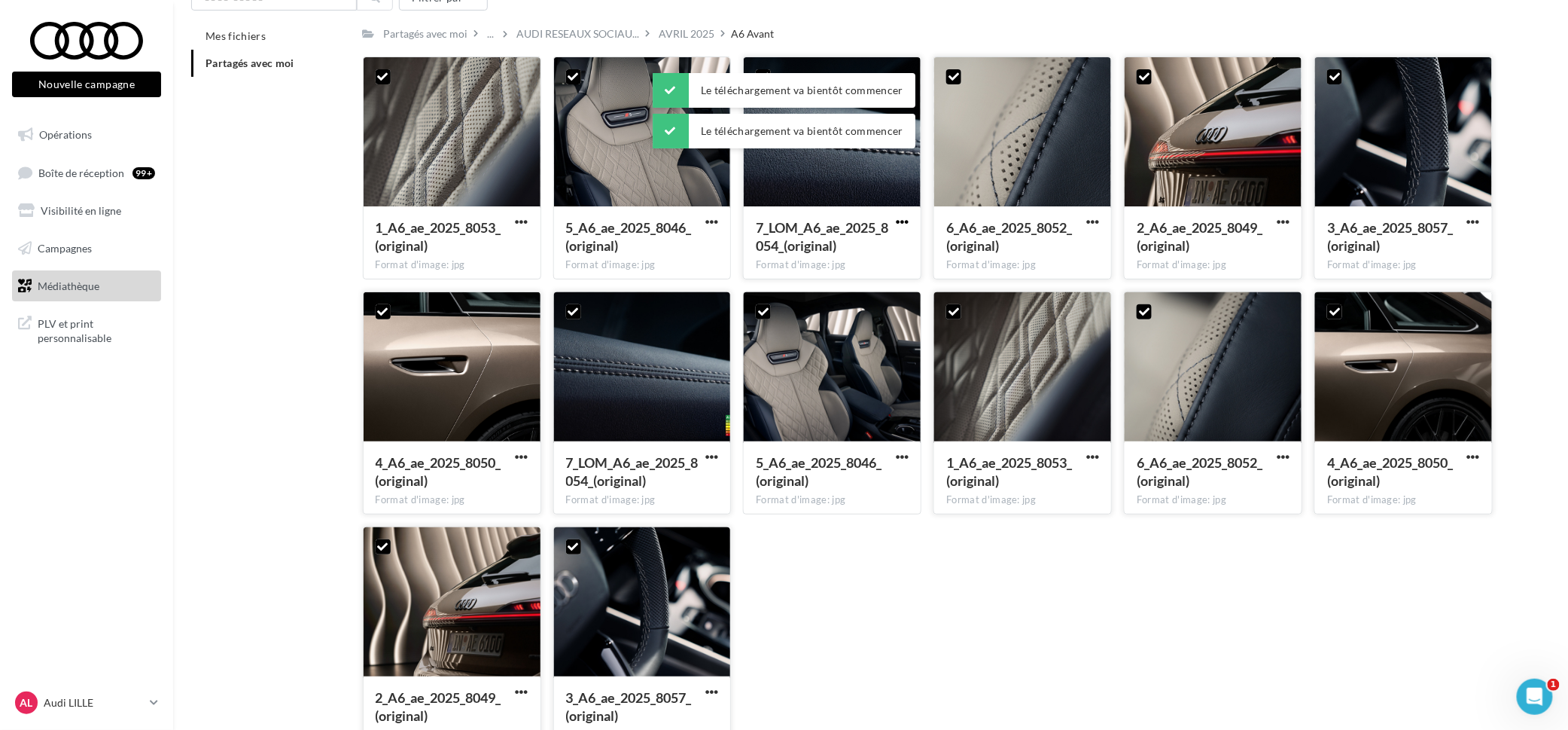
click at [906, 221] on span "button" at bounding box center [903, 222] width 13 height 13
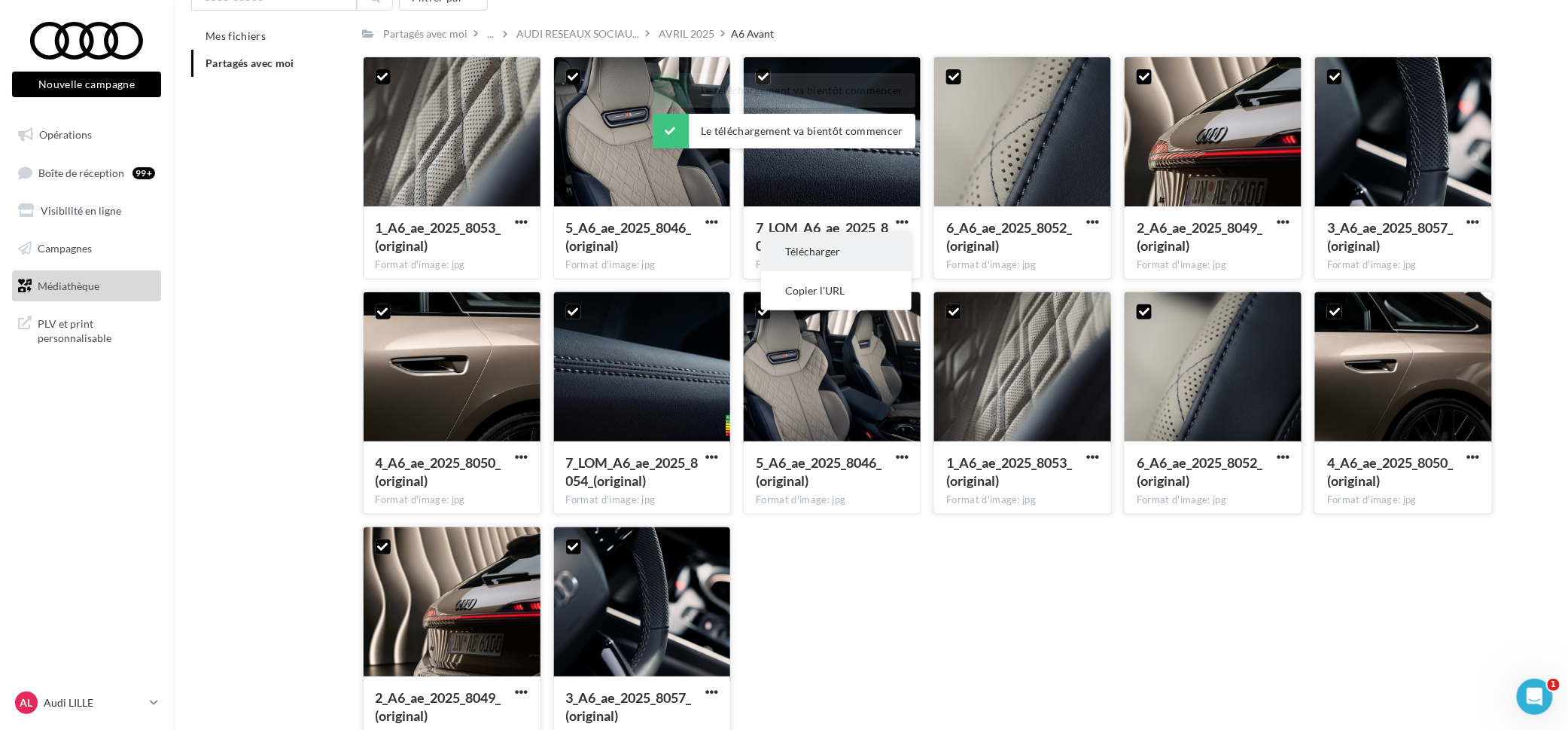
click at [891, 253] on button "Télécharger" at bounding box center [836, 251] width 150 height 39
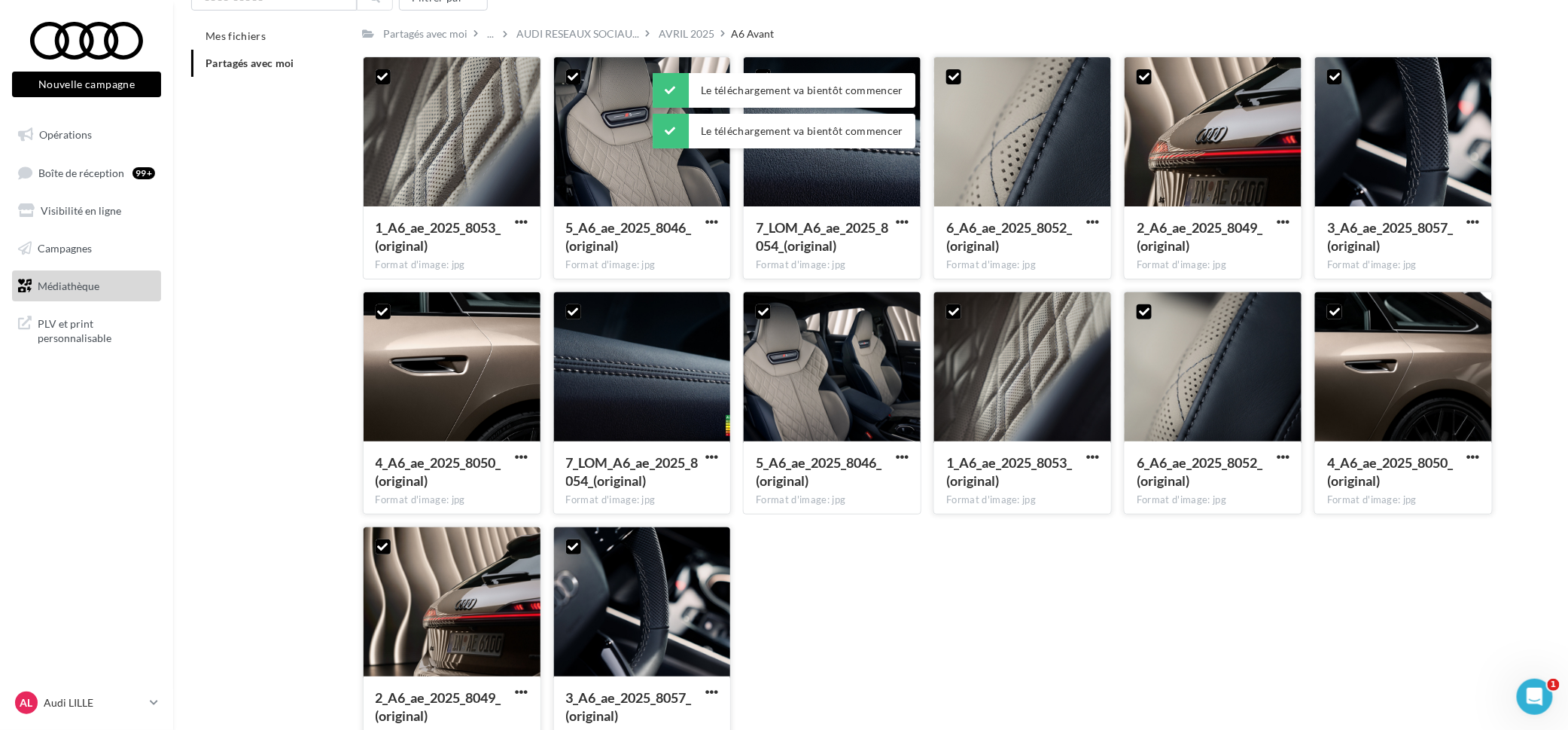
click at [725, 221] on div "5_A6_ae_2025_8046_(original) Format d'image: jpg" at bounding box center [642, 242] width 177 height 71
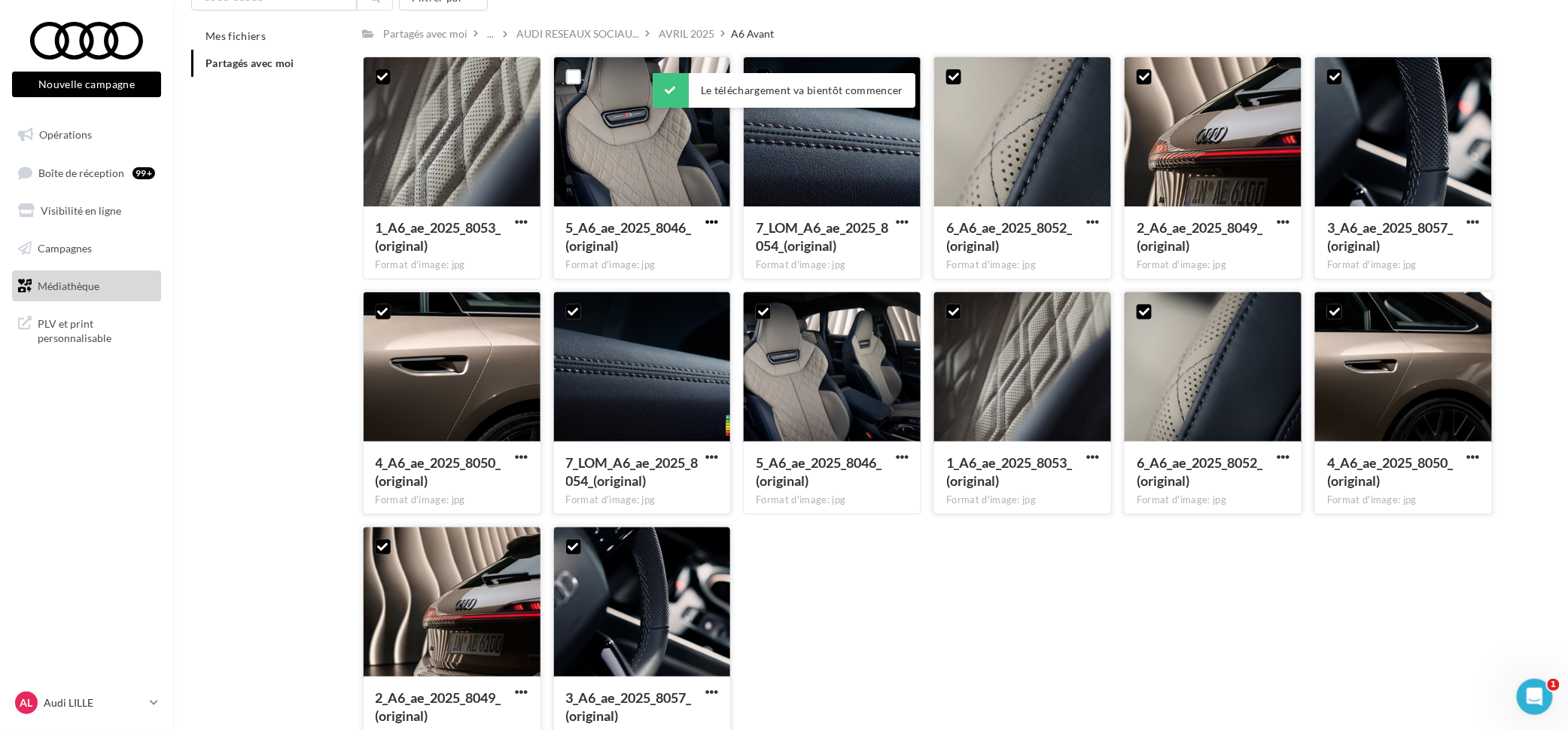
click at [711, 222] on span "button" at bounding box center [712, 222] width 13 height 13
click at [691, 262] on button "Télécharger" at bounding box center [646, 251] width 150 height 39
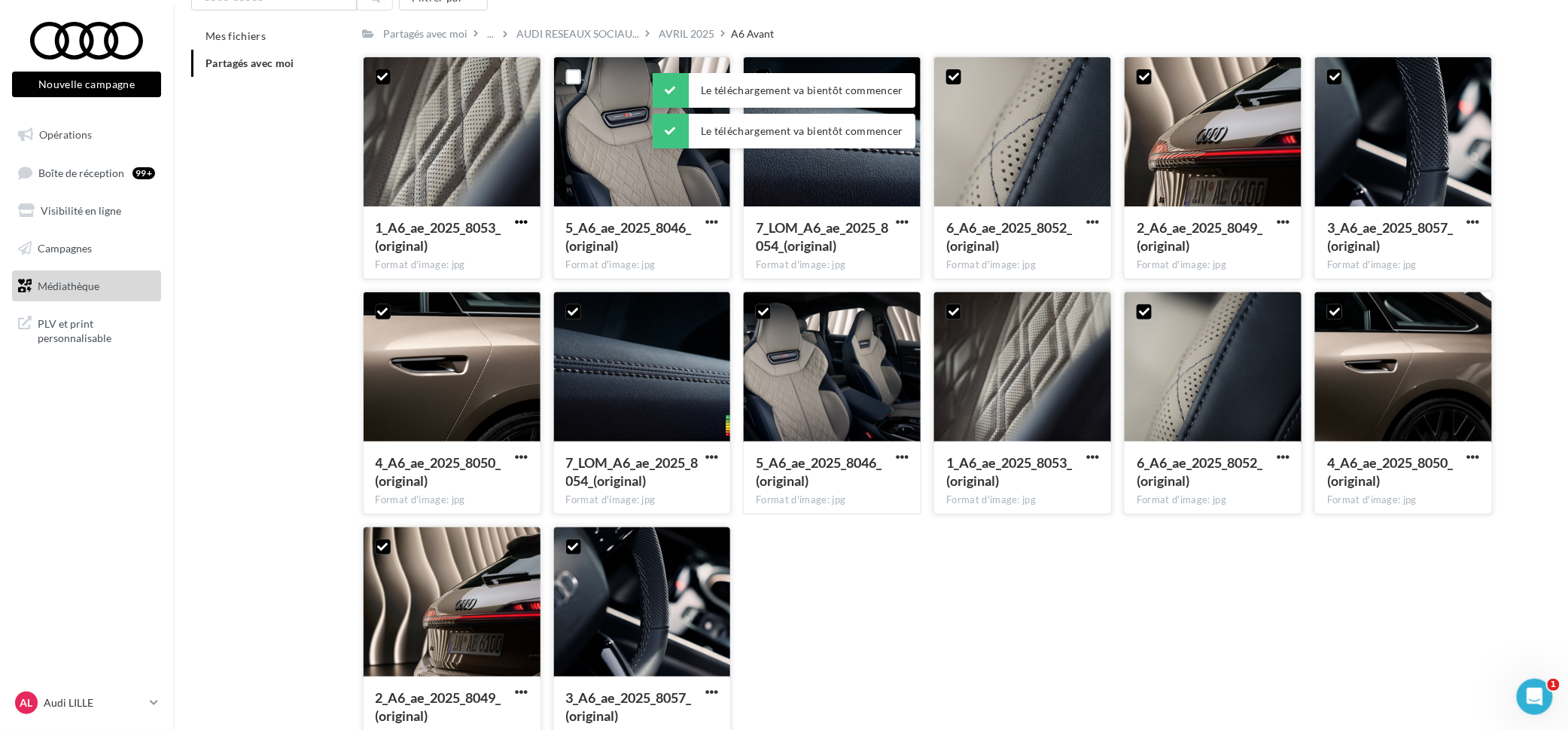
click at [521, 226] on span "button" at bounding box center [522, 222] width 13 height 13
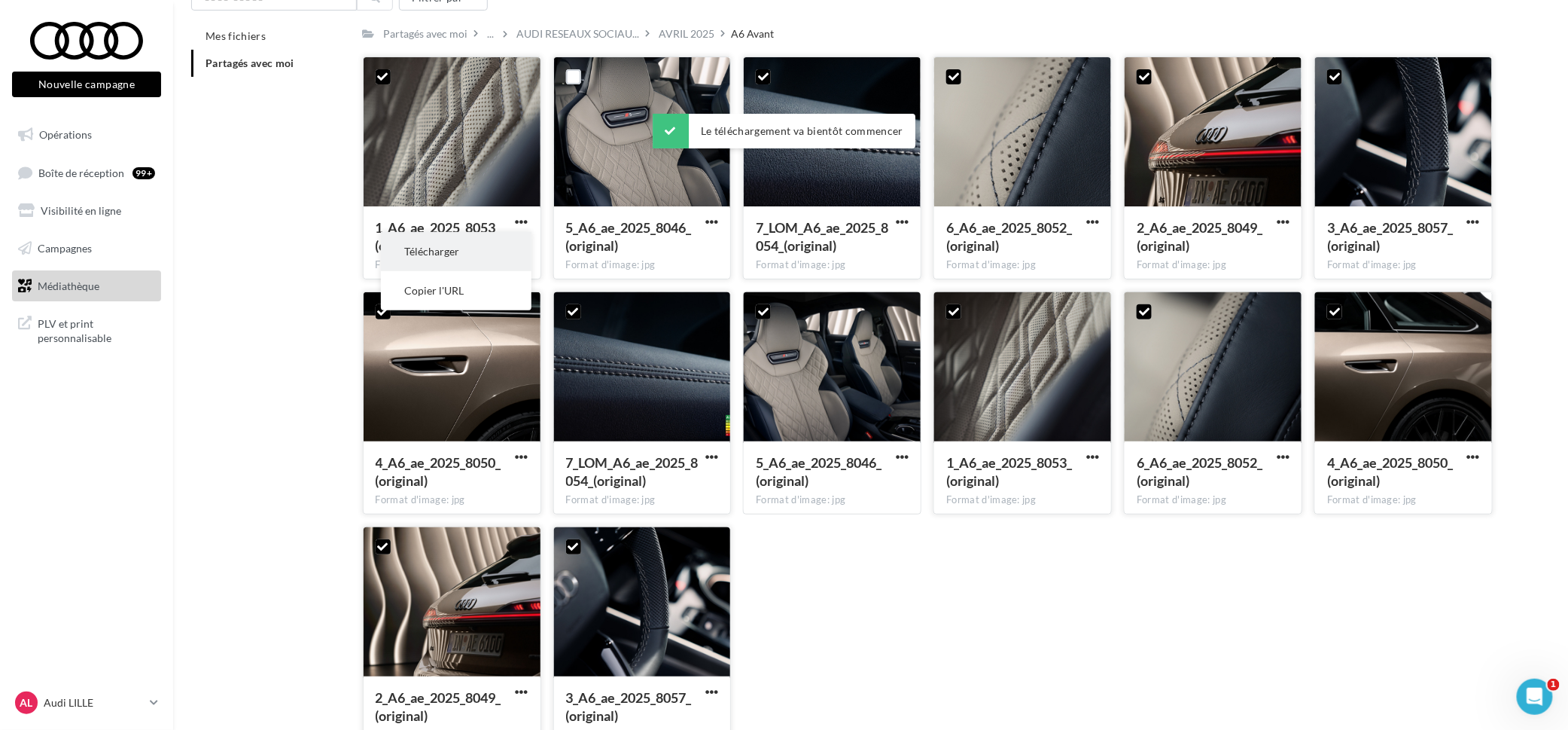
click at [507, 261] on button "Télécharger" at bounding box center [456, 251] width 150 height 39
